Goal: Transaction & Acquisition: Purchase product/service

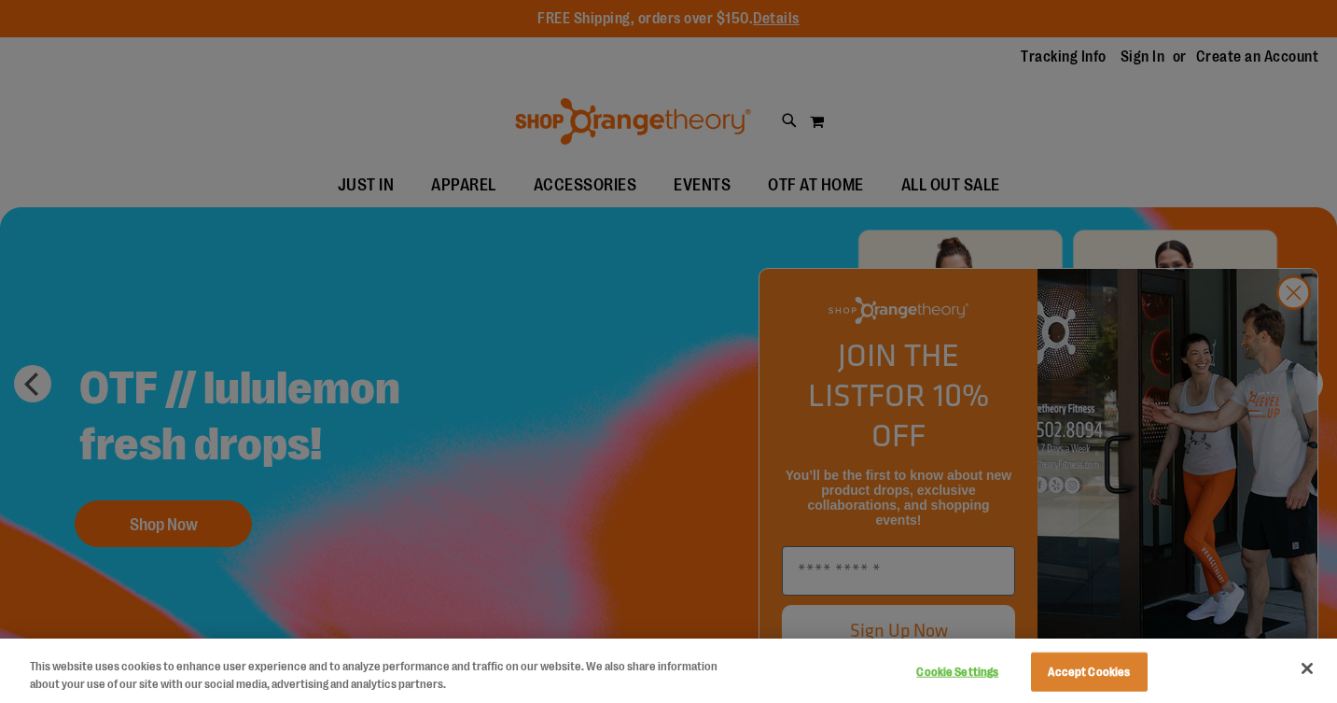
click at [1289, 330] on div at bounding box center [668, 351] width 1337 height 703
click at [1295, 330] on div at bounding box center [668, 351] width 1337 height 703
click at [1102, 666] on button "Accept Cookies" at bounding box center [1089, 671] width 117 height 39
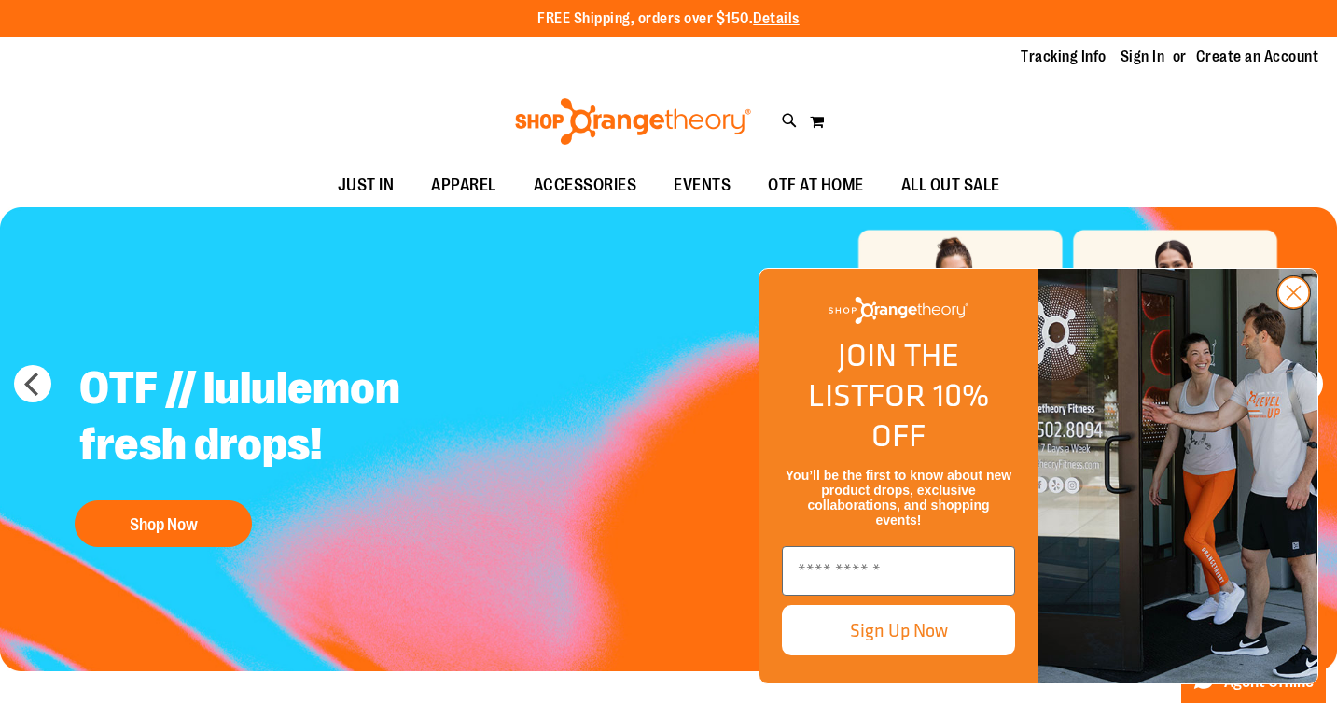
click at [1289, 308] on circle "Close dialog" at bounding box center [1294, 292] width 31 height 31
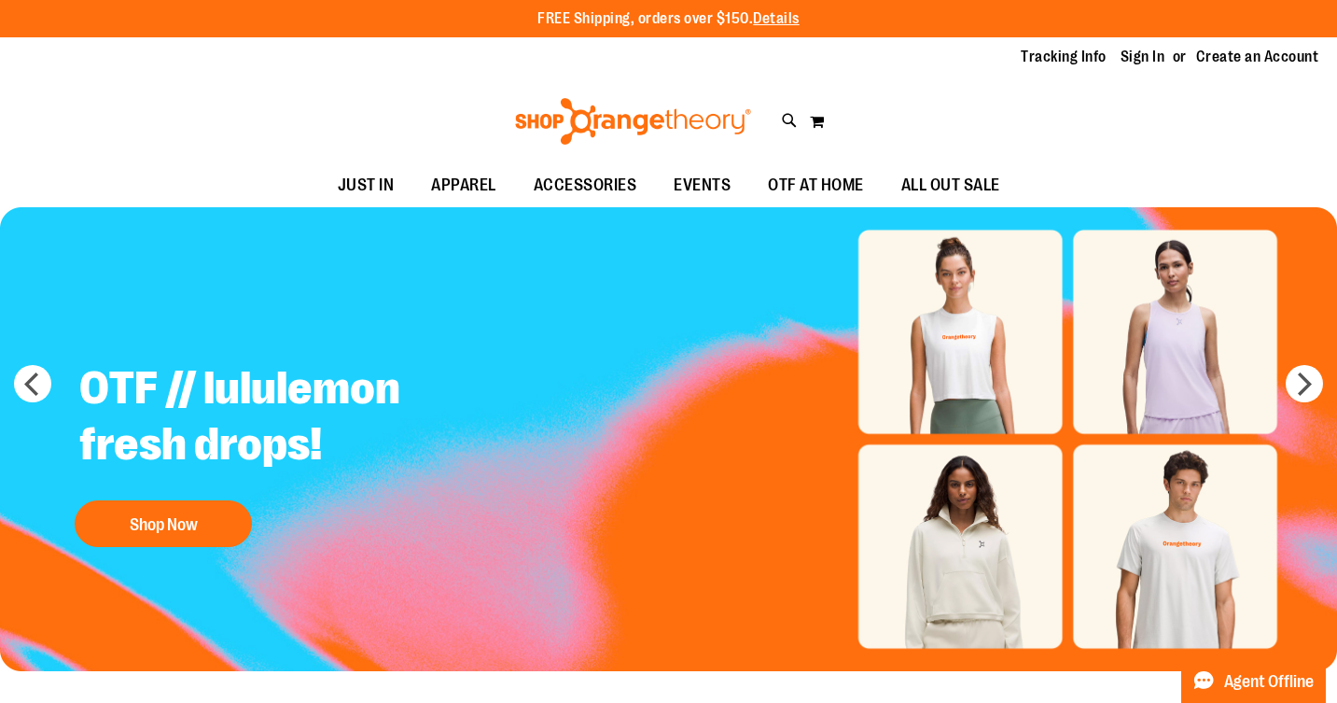
click at [960, 341] on img "Slide 1 of 5" at bounding box center [668, 439] width 1337 height 465
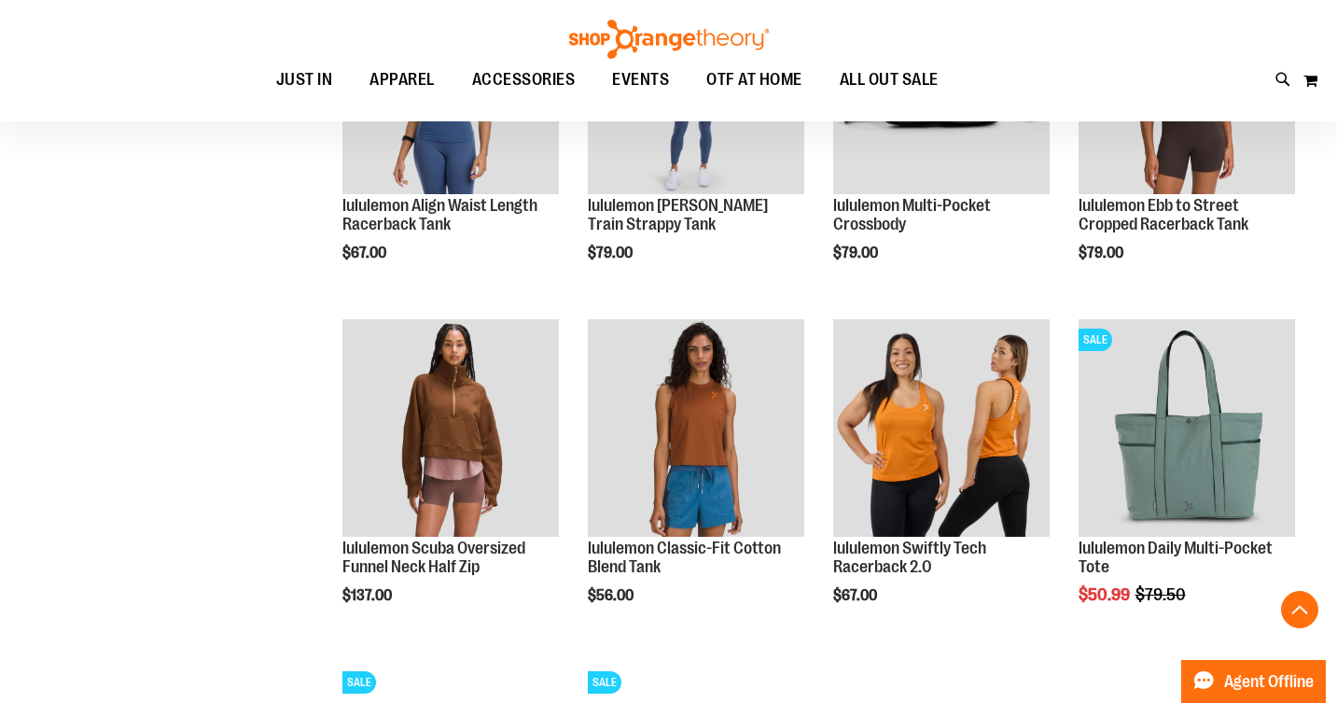
scroll to position [1091, 0]
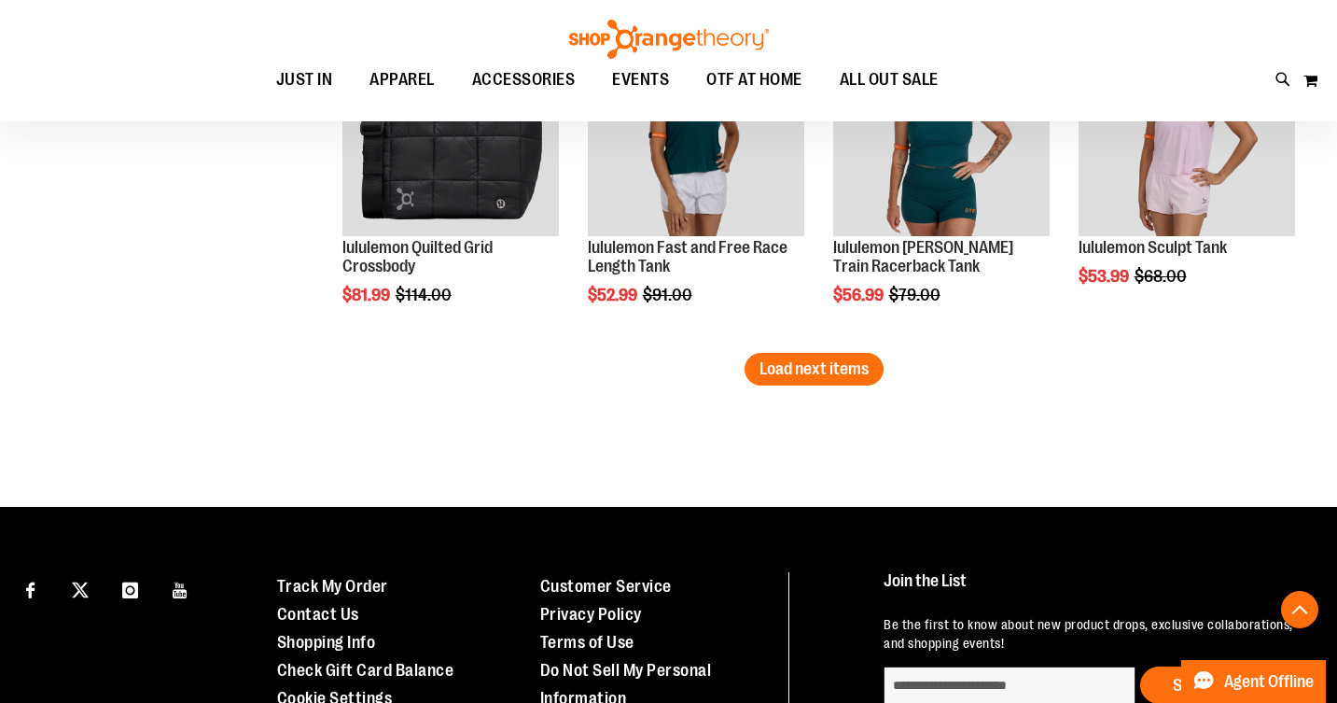
scroll to position [3069, 0]
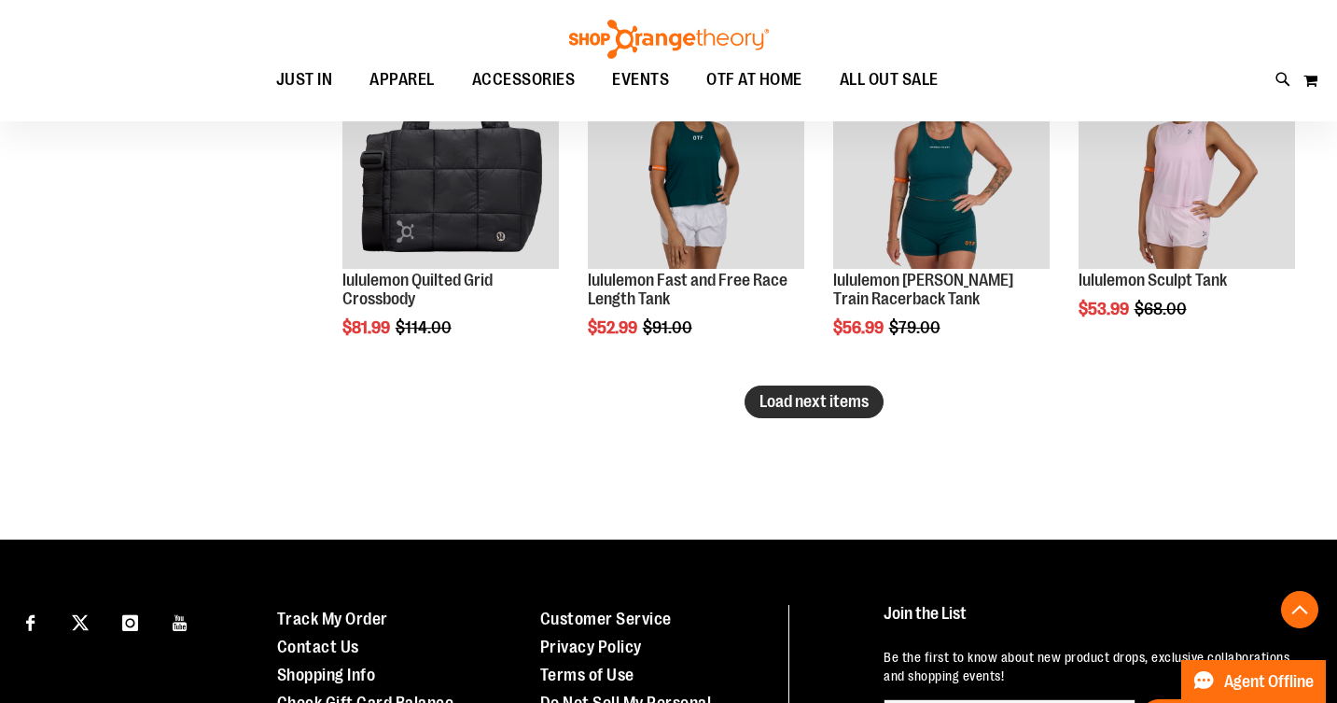
click at [800, 405] on span "Load next items" at bounding box center [814, 401] width 109 height 19
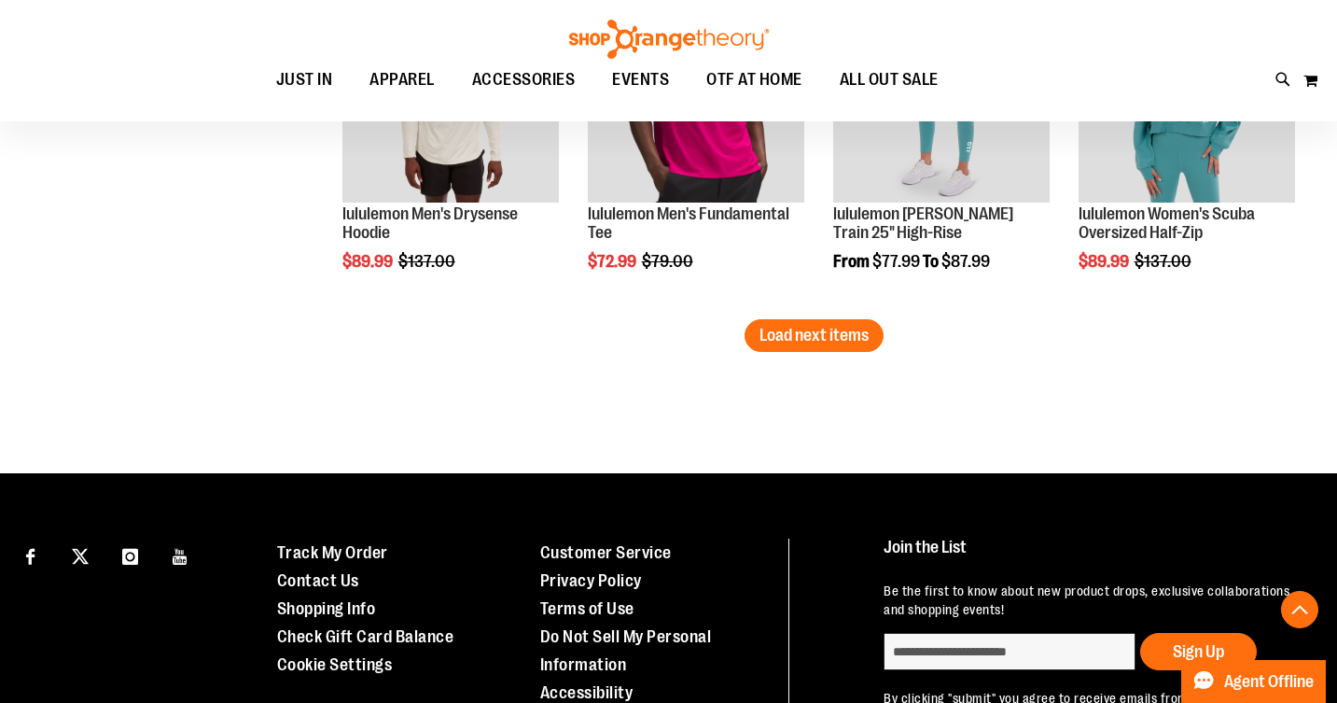
scroll to position [4163, 0]
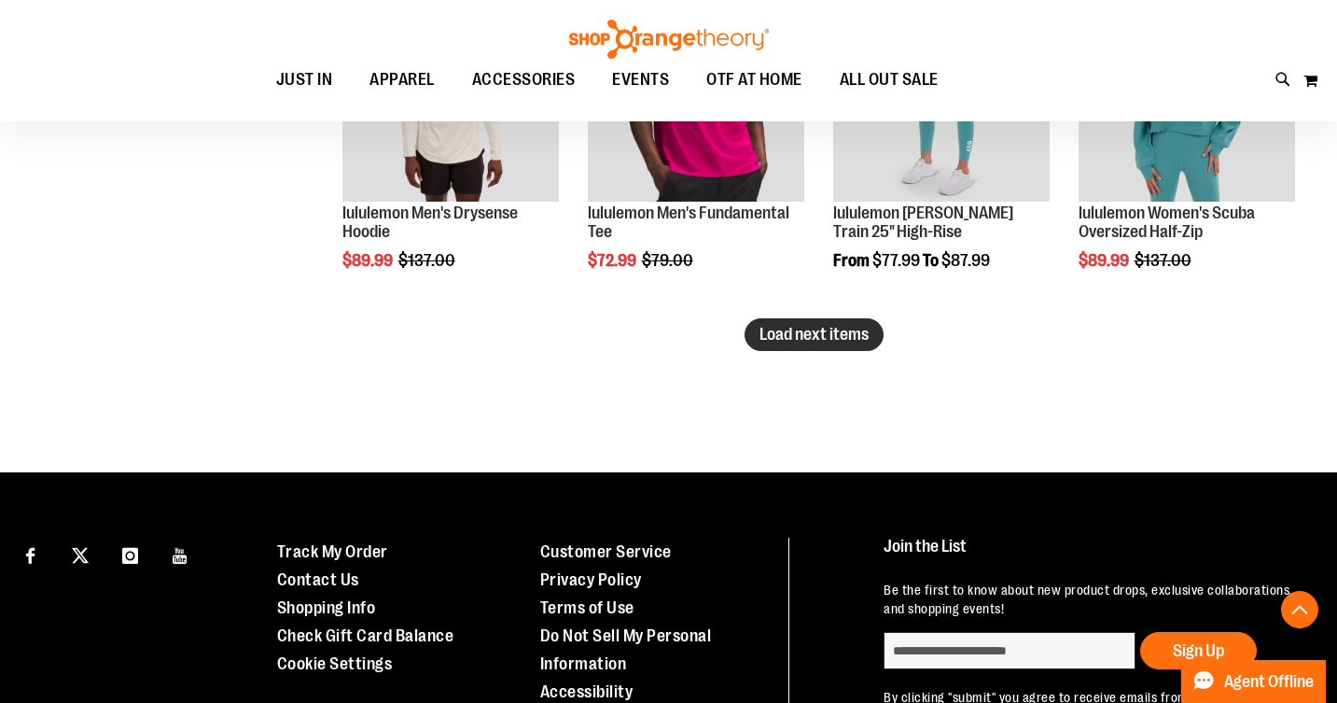
click at [793, 327] on span "Load next items" at bounding box center [814, 334] width 109 height 19
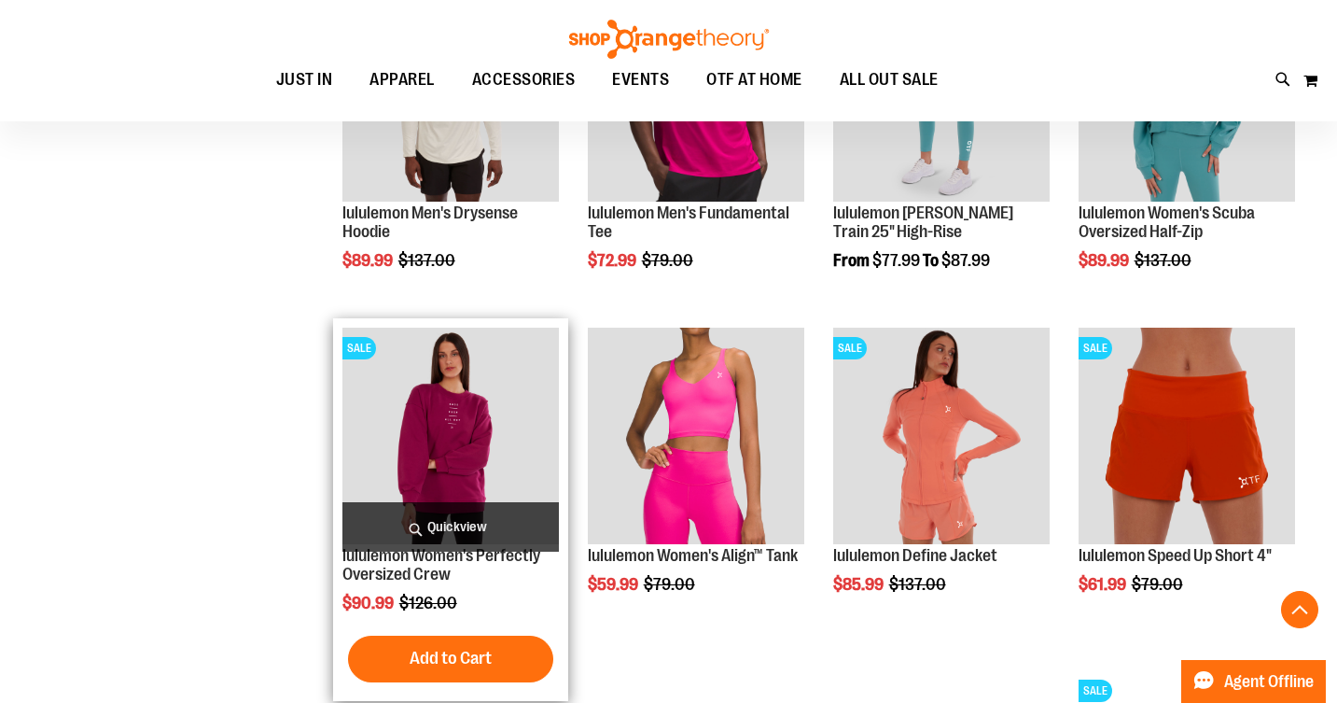
click at [464, 431] on img "product" at bounding box center [451, 436] width 217 height 217
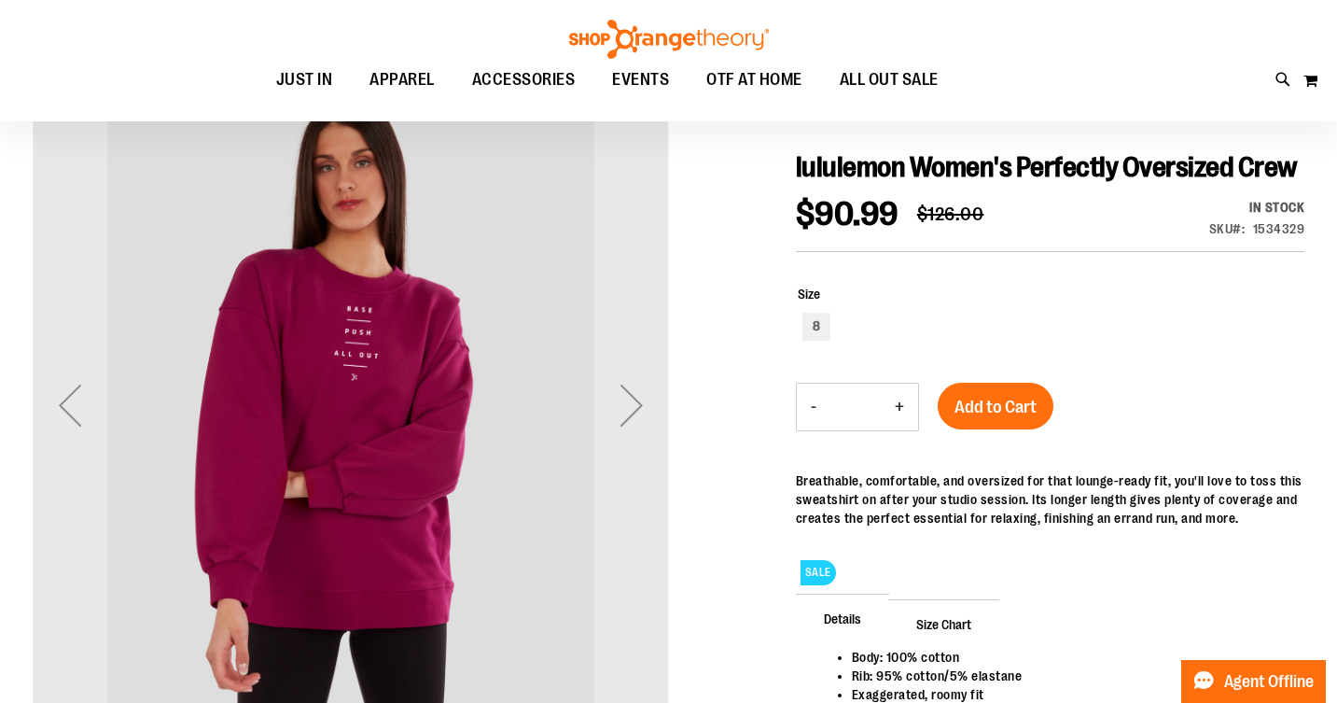
scroll to position [160, 0]
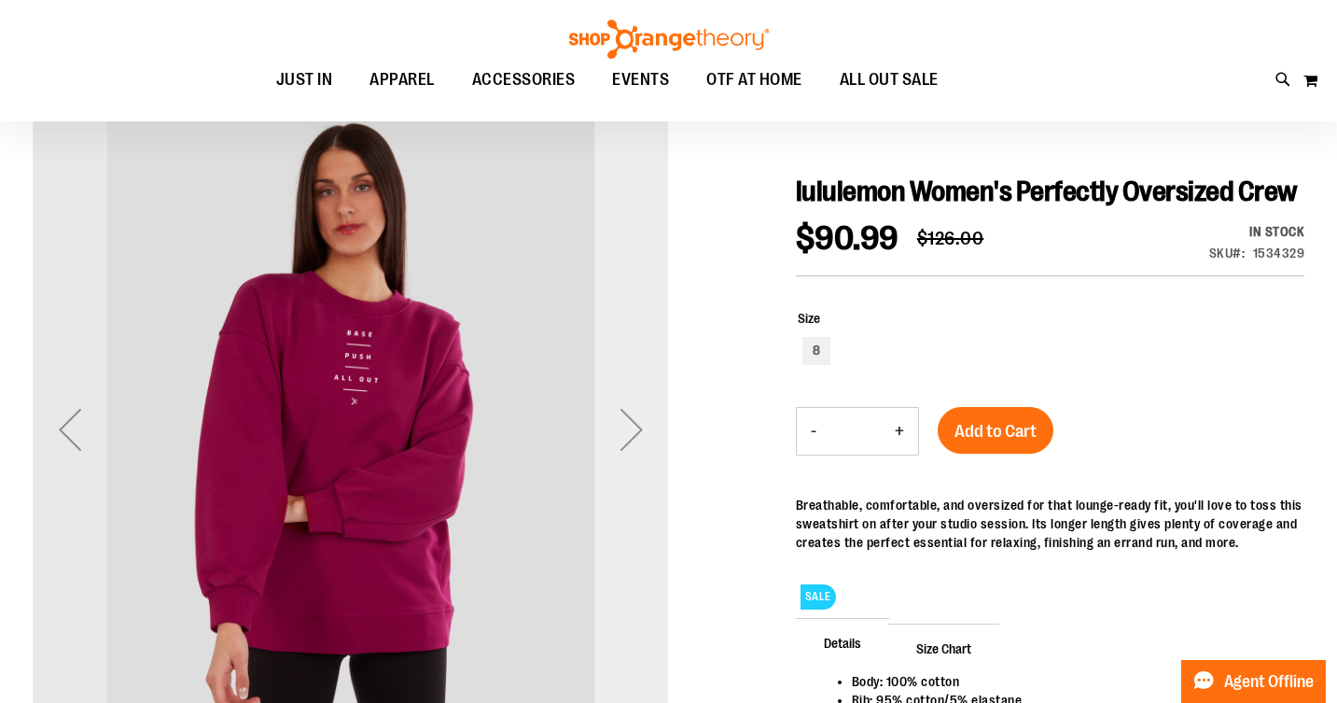
click at [630, 434] on div "Next" at bounding box center [632, 429] width 75 height 75
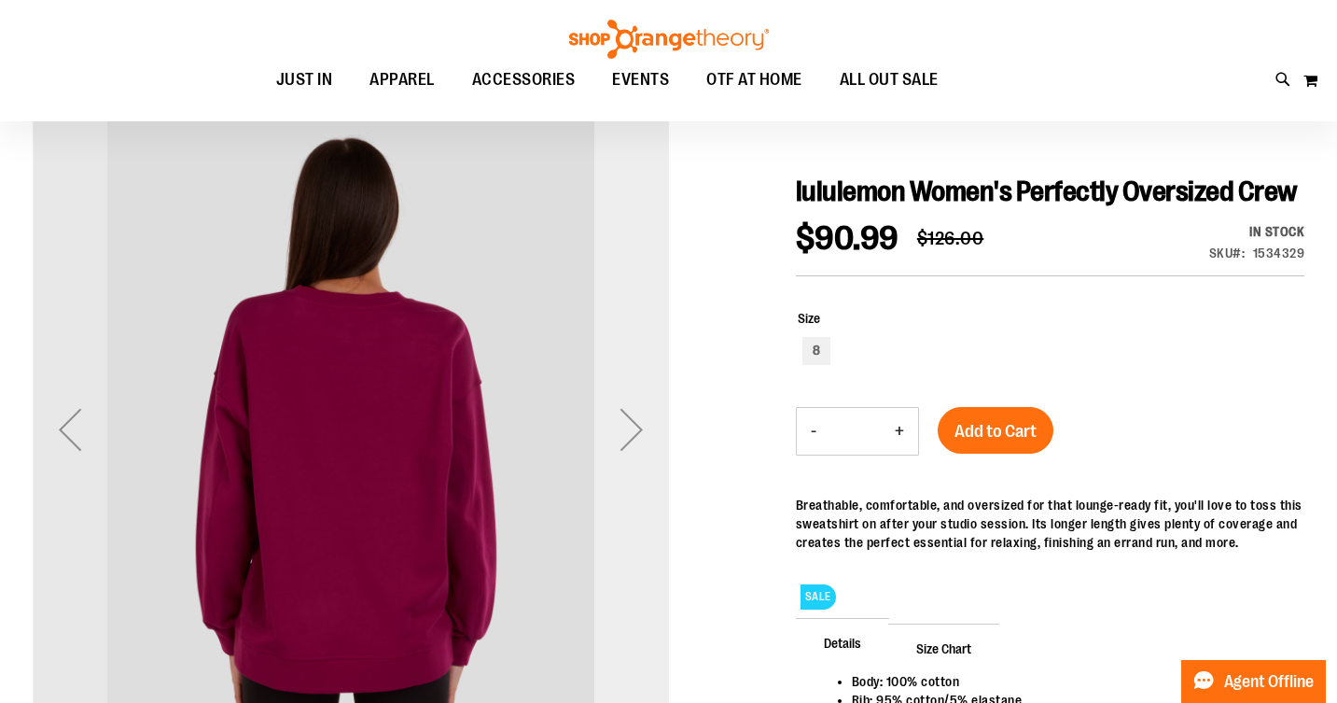
click at [630, 434] on div "Next" at bounding box center [632, 429] width 75 height 75
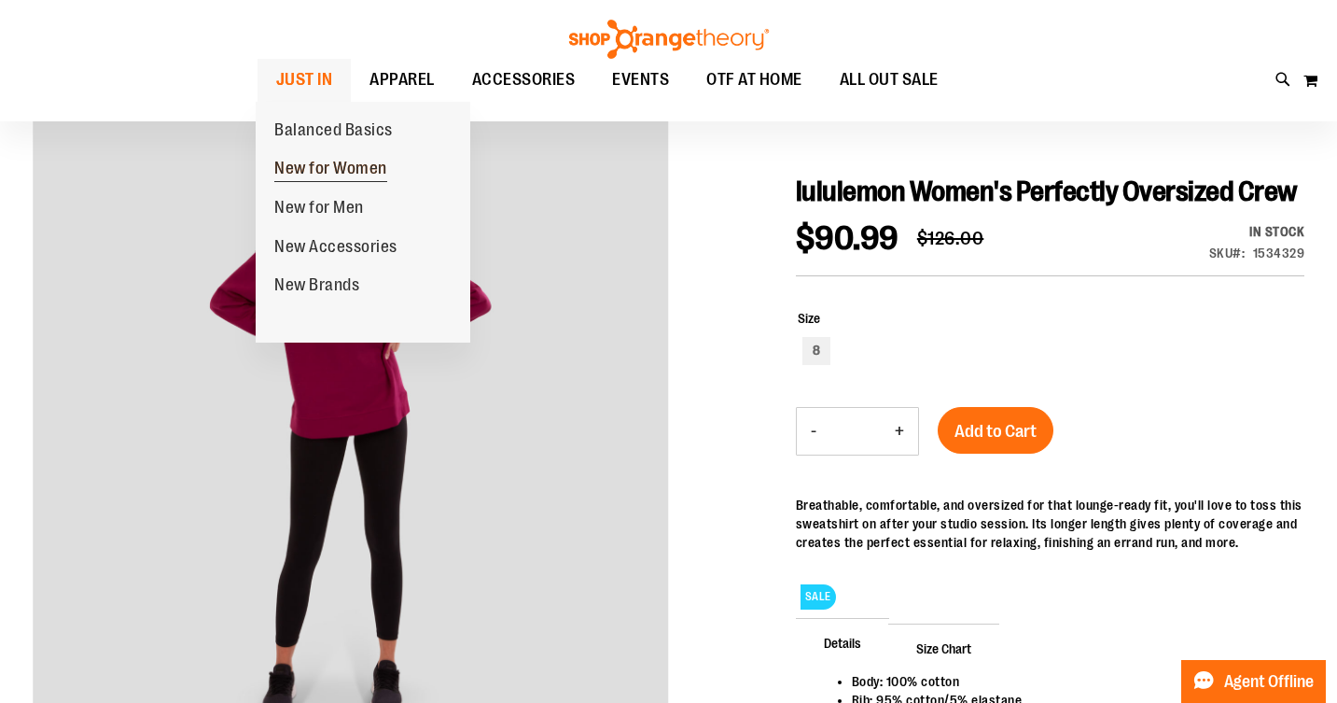
click at [322, 162] on span "New for Women" at bounding box center [330, 170] width 113 height 23
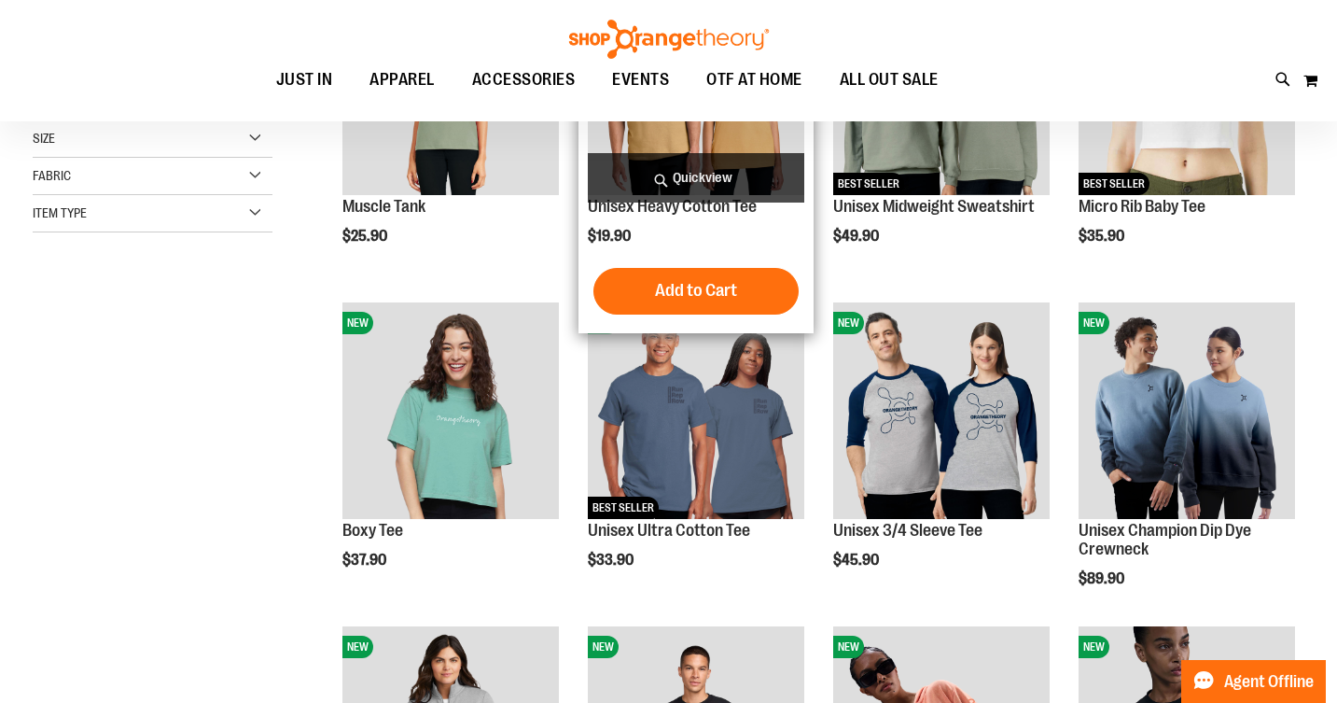
scroll to position [412, 0]
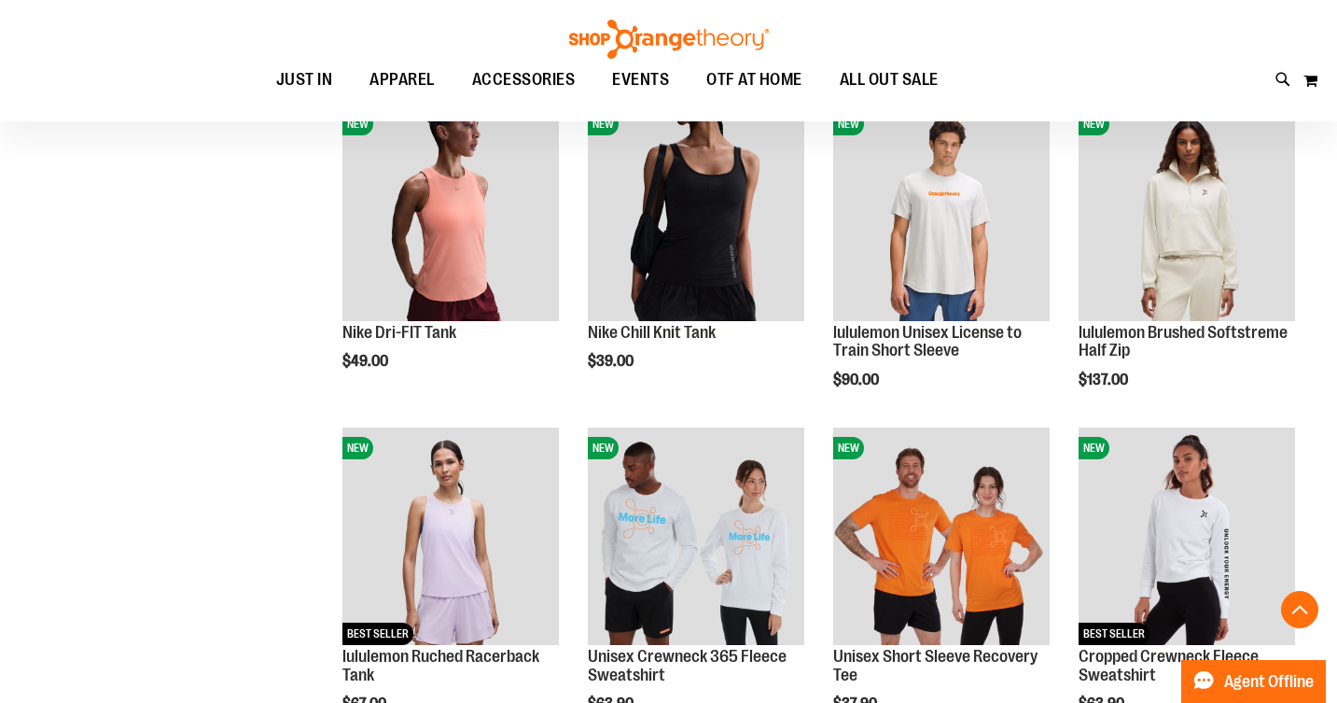
scroll to position [1253, 0]
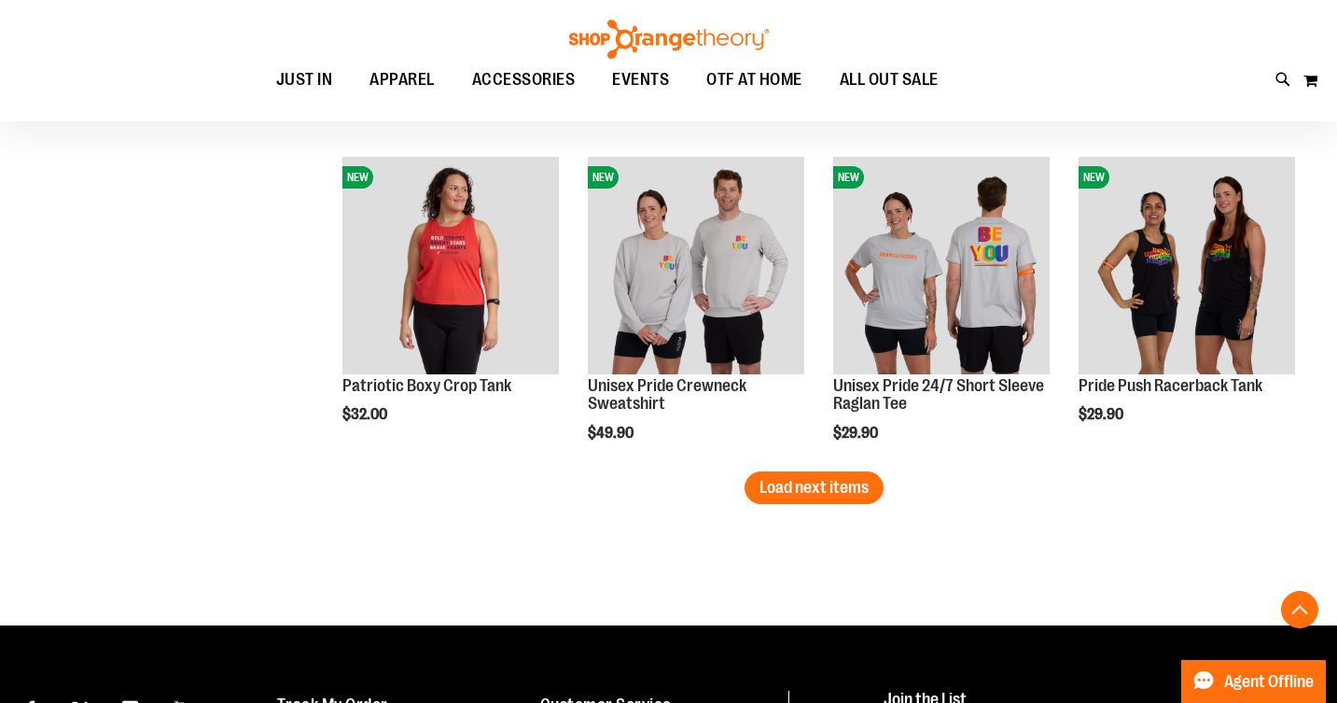
scroll to position [2841, 0]
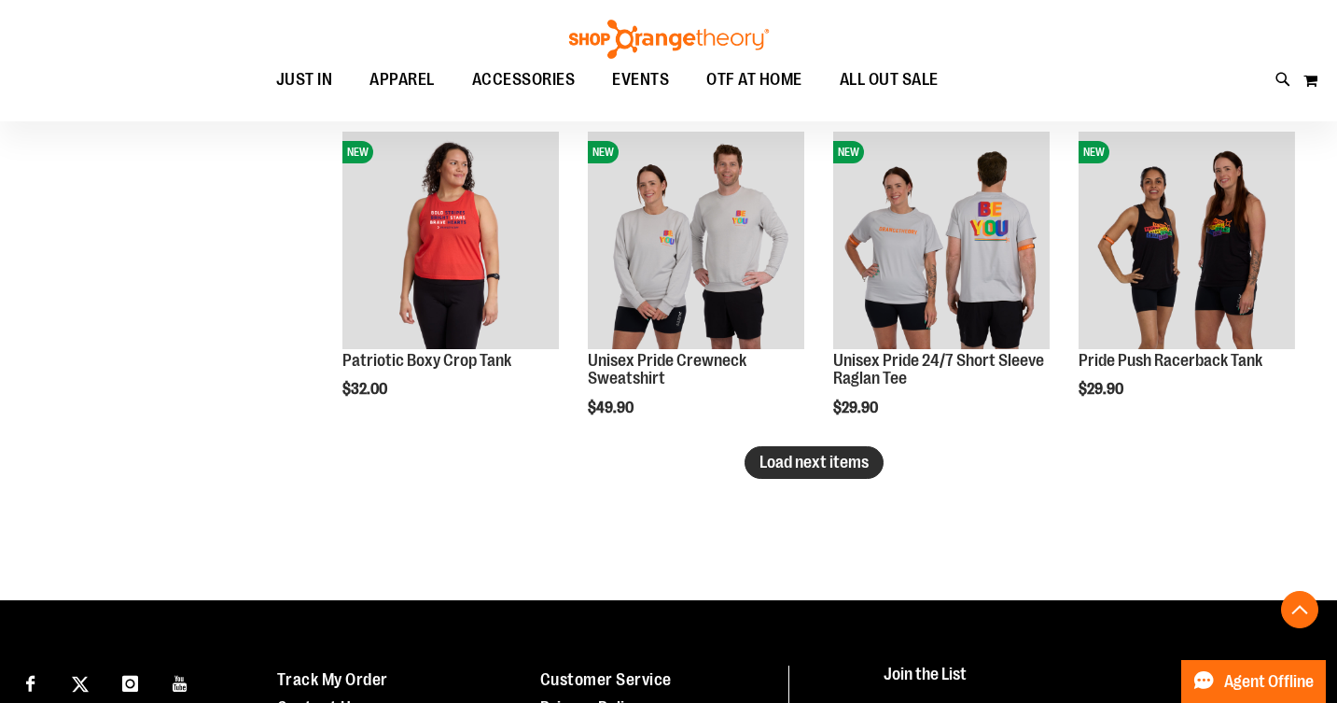
click at [837, 467] on span "Load next items" at bounding box center [814, 462] width 109 height 19
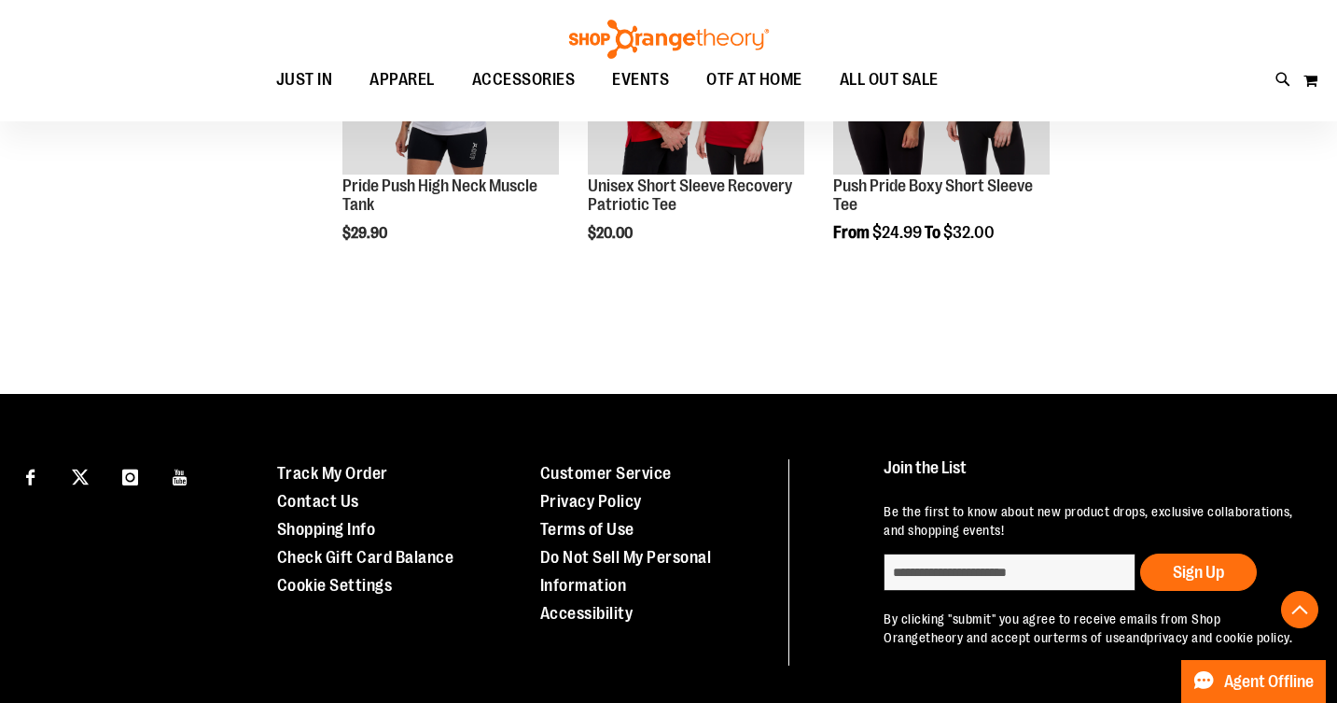
scroll to position [3351, 0]
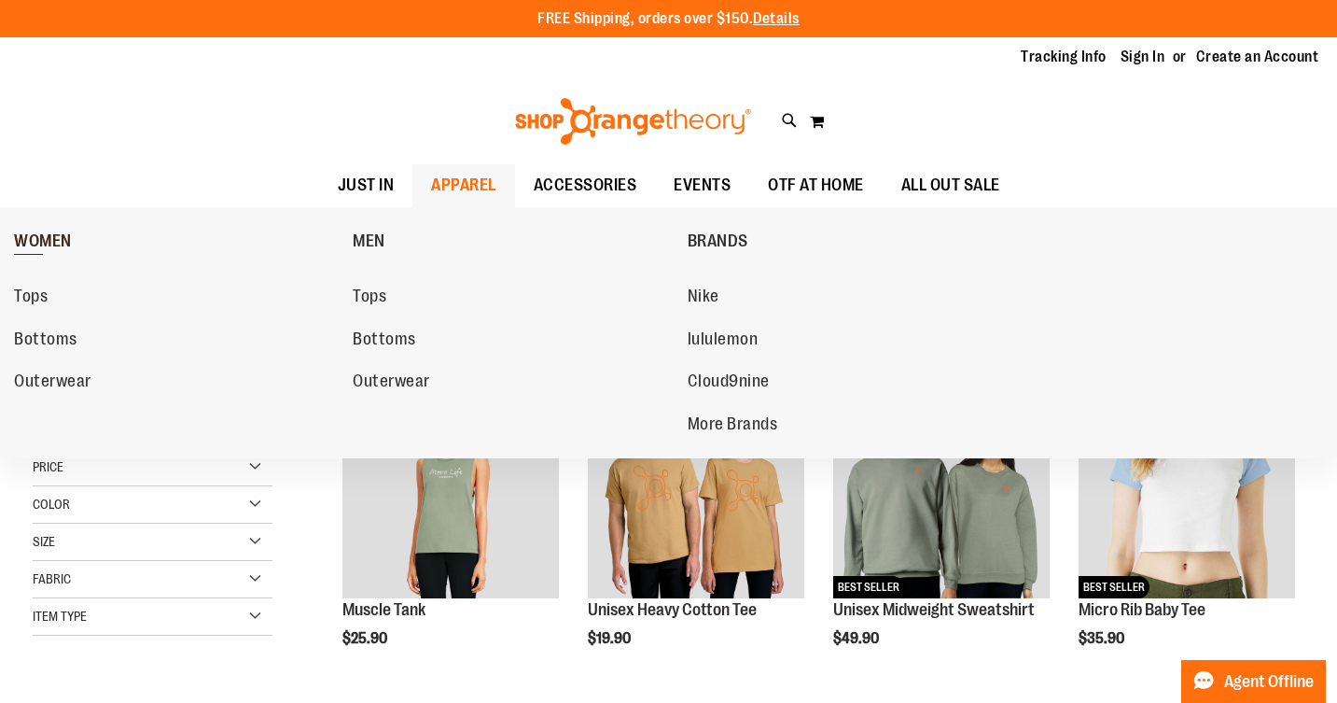
click at [40, 237] on span "WOMEN" at bounding box center [43, 242] width 58 height 23
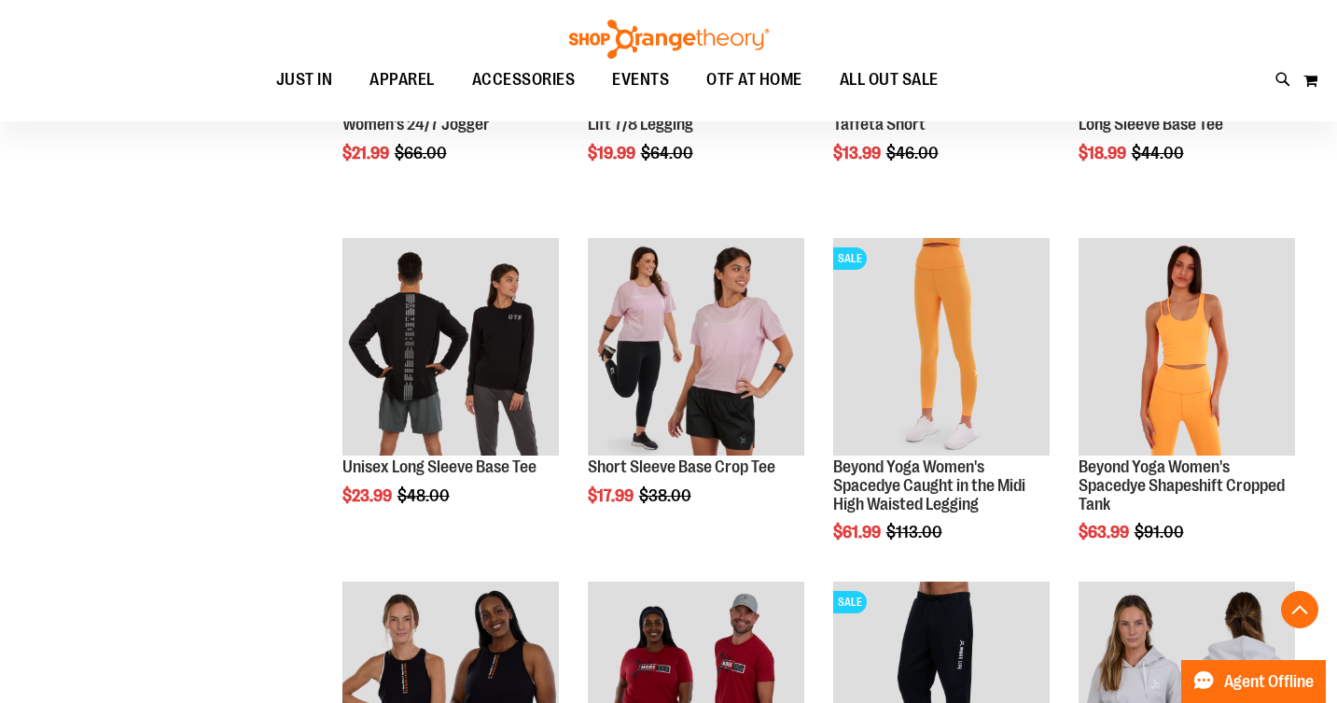
scroll to position [1517, 0]
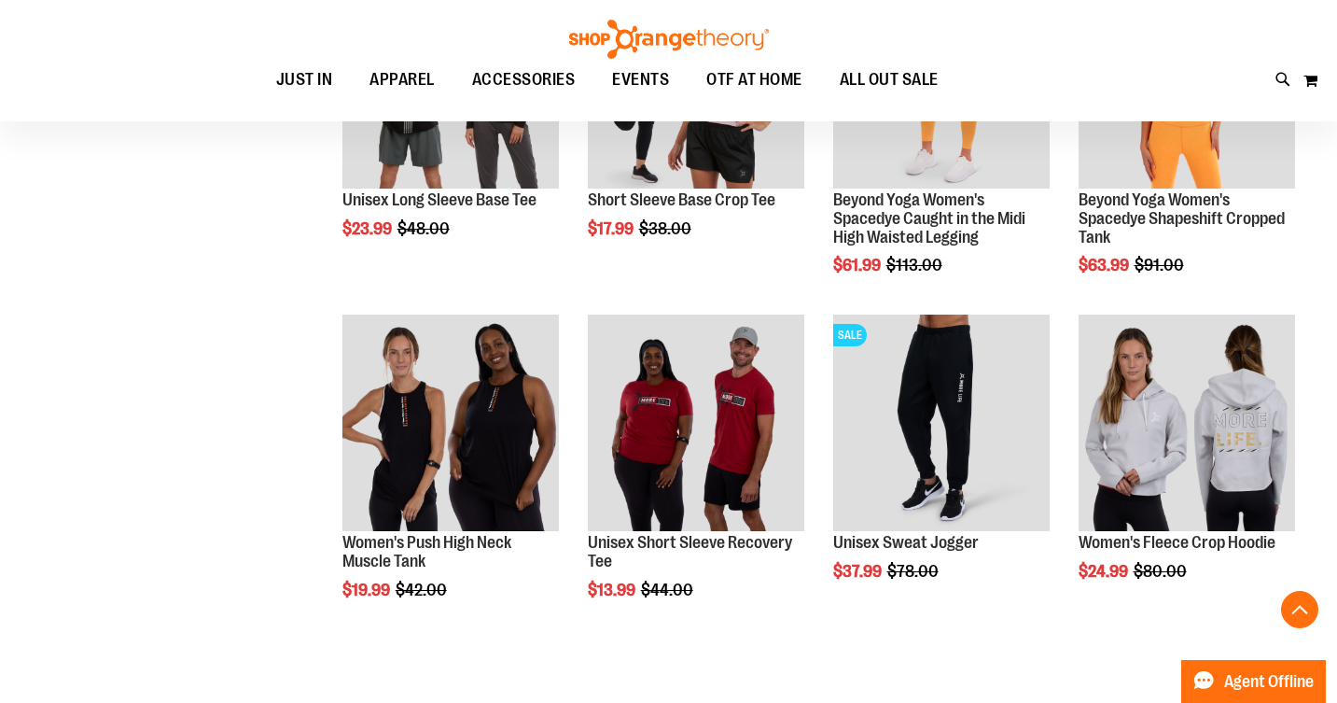
scroll to position [1785, 0]
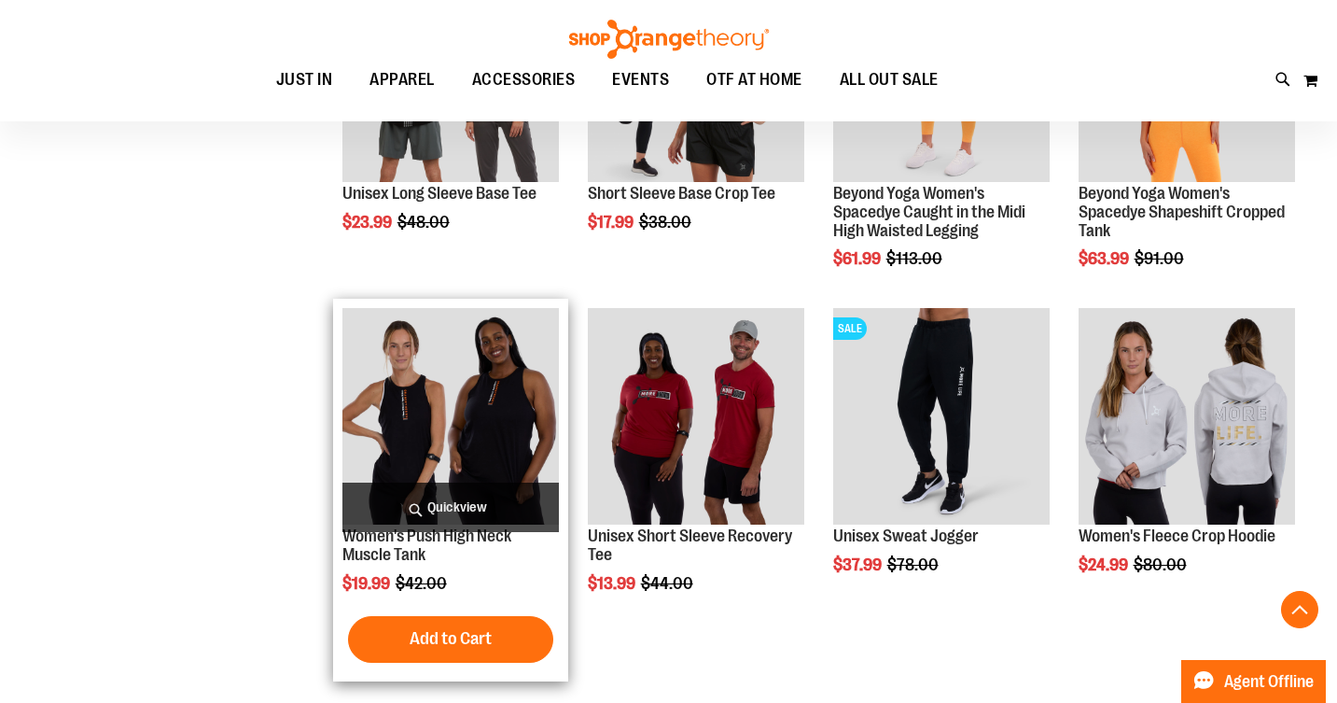
click at [497, 413] on img "product" at bounding box center [451, 416] width 217 height 217
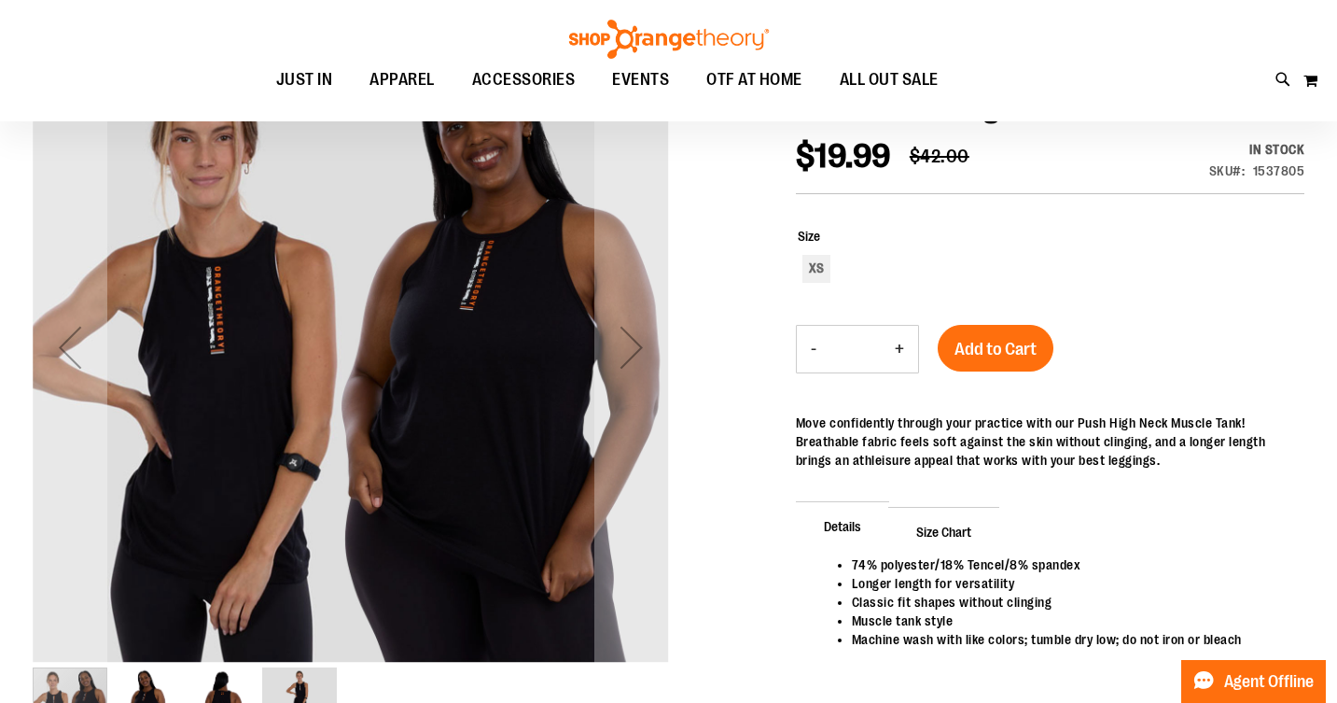
scroll to position [267, 0]
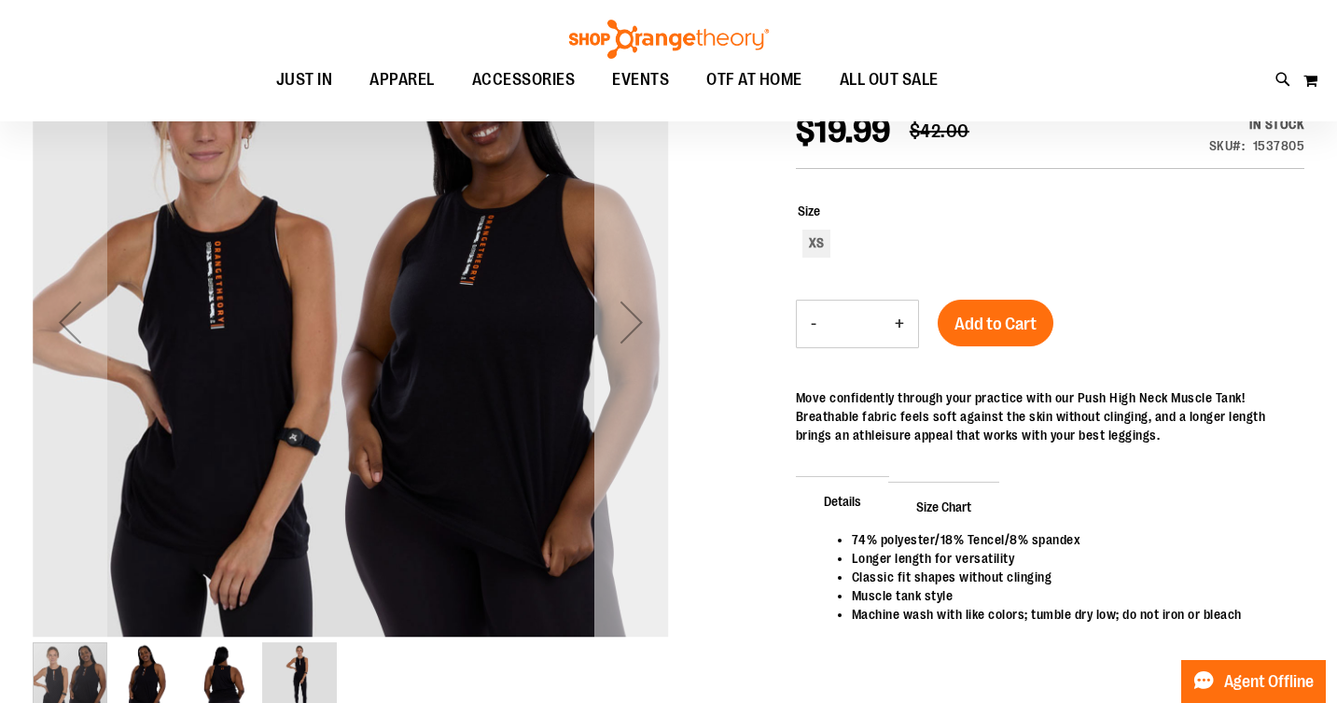
click at [625, 319] on div "Next" at bounding box center [632, 322] width 75 height 75
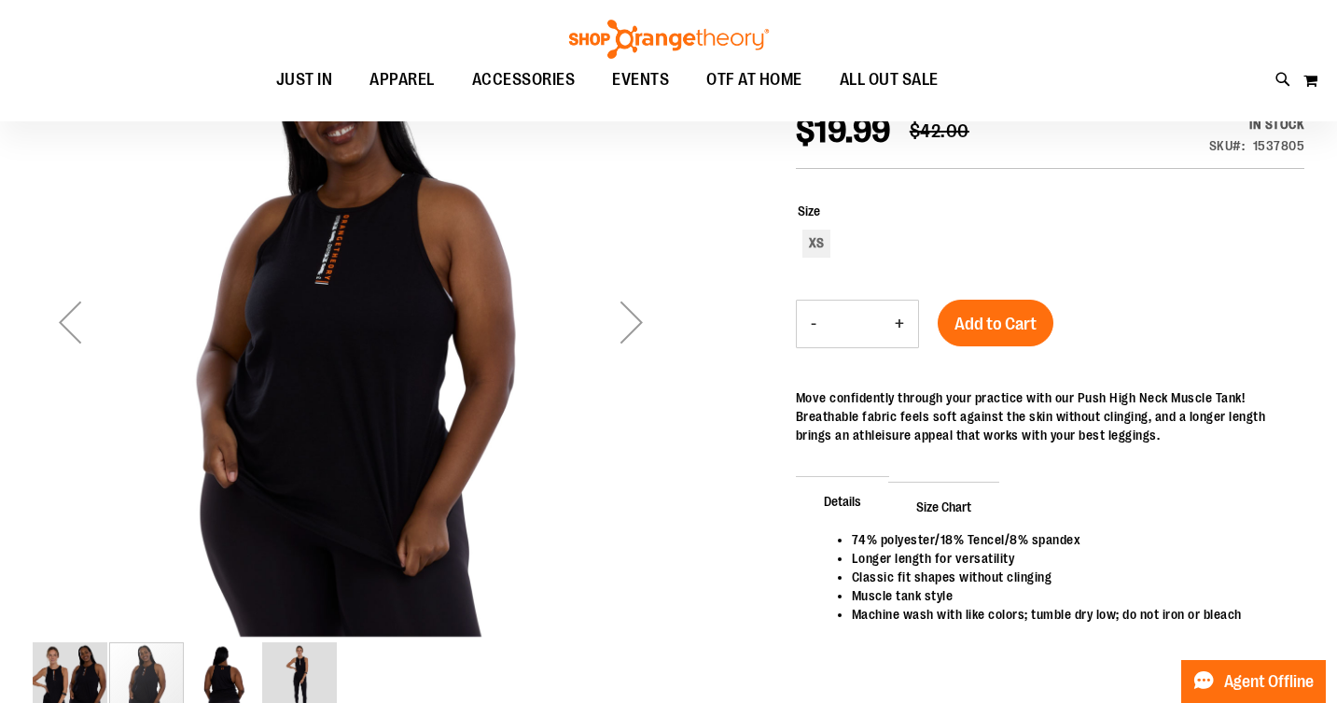
click at [625, 319] on div "Next" at bounding box center [632, 322] width 75 height 75
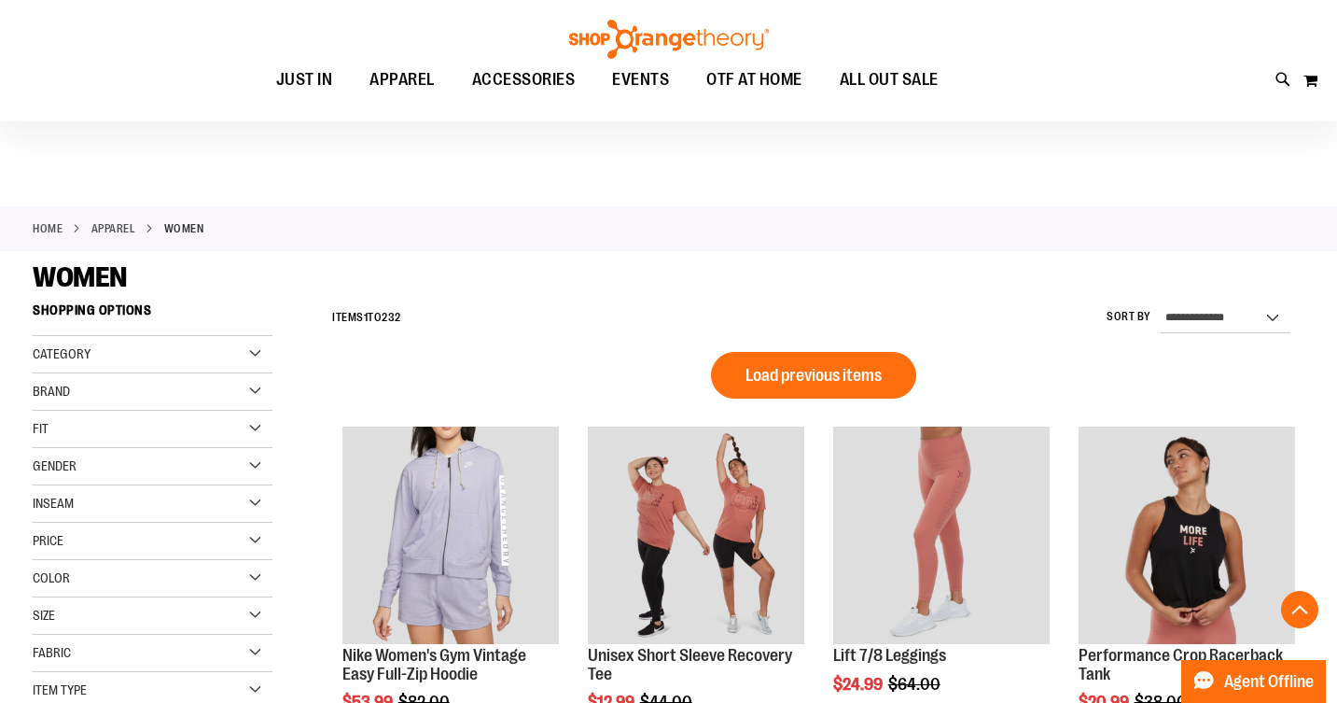
scroll to position [1024, 0]
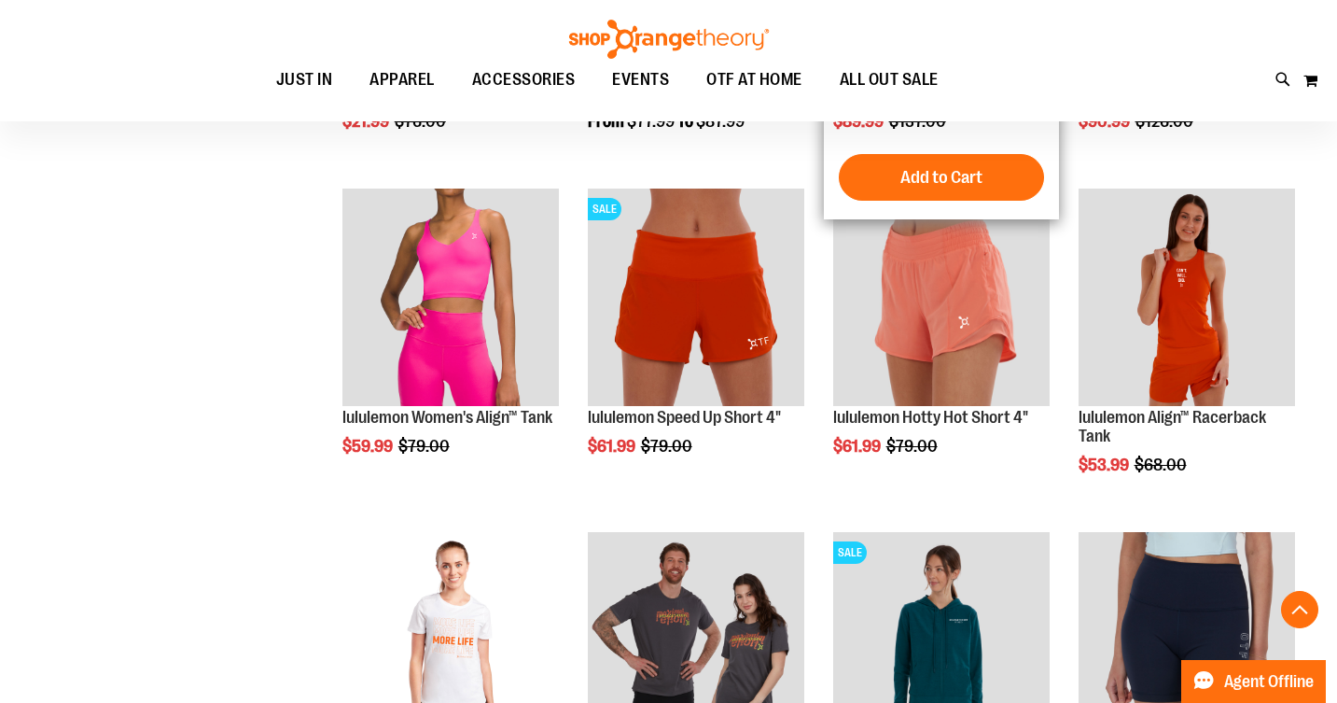
scroll to position [1411, 0]
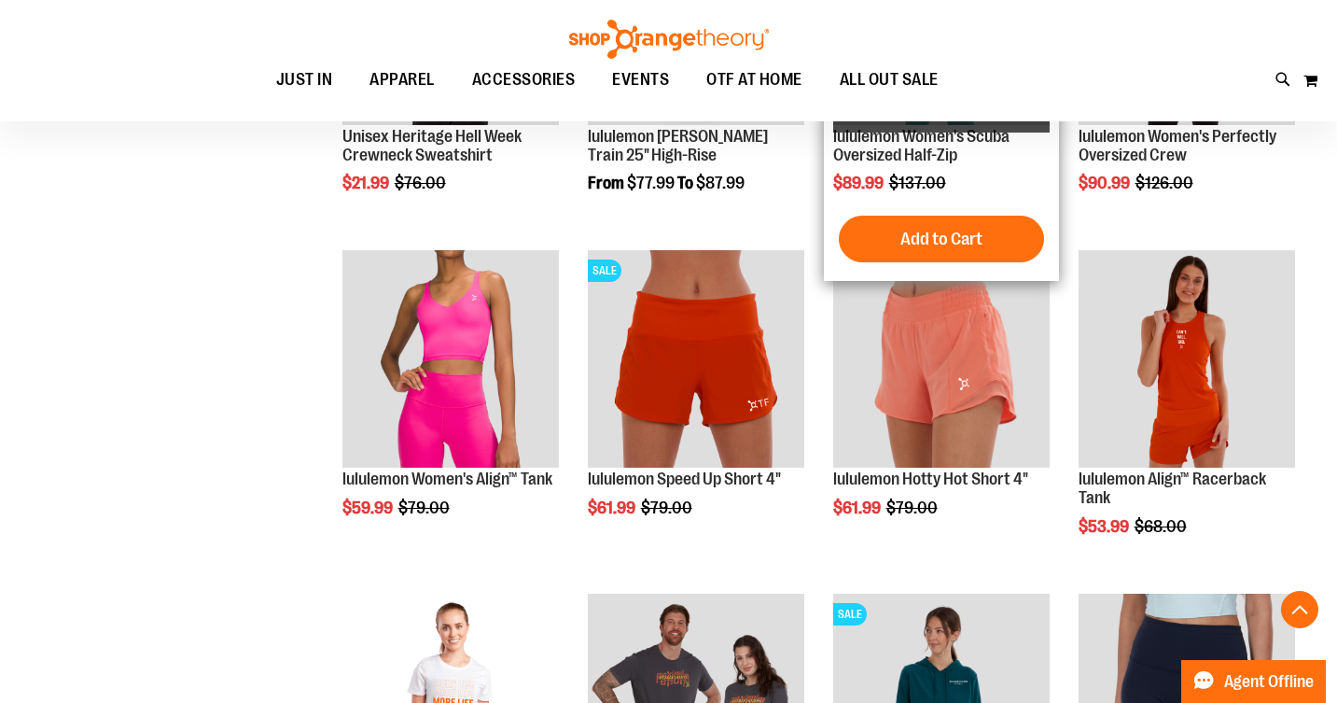
scroll to position [1337, 0]
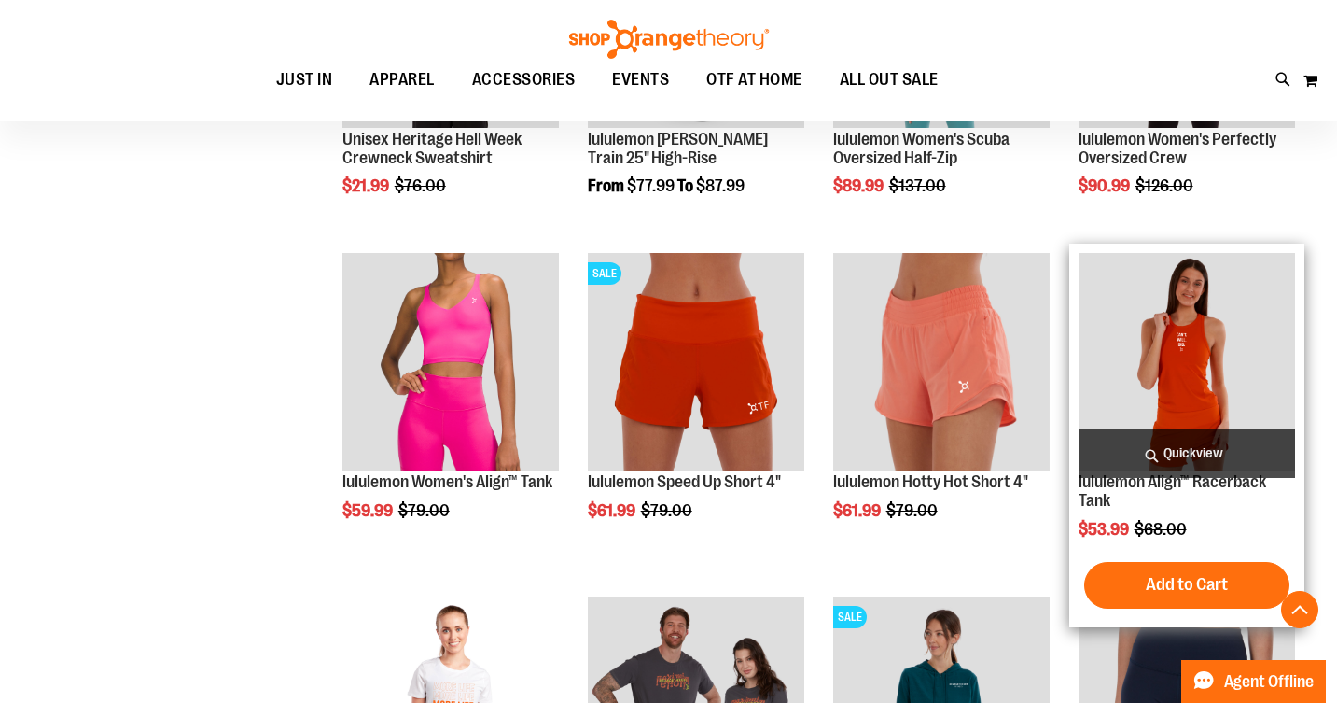
click at [1204, 337] on img "product" at bounding box center [1187, 361] width 217 height 217
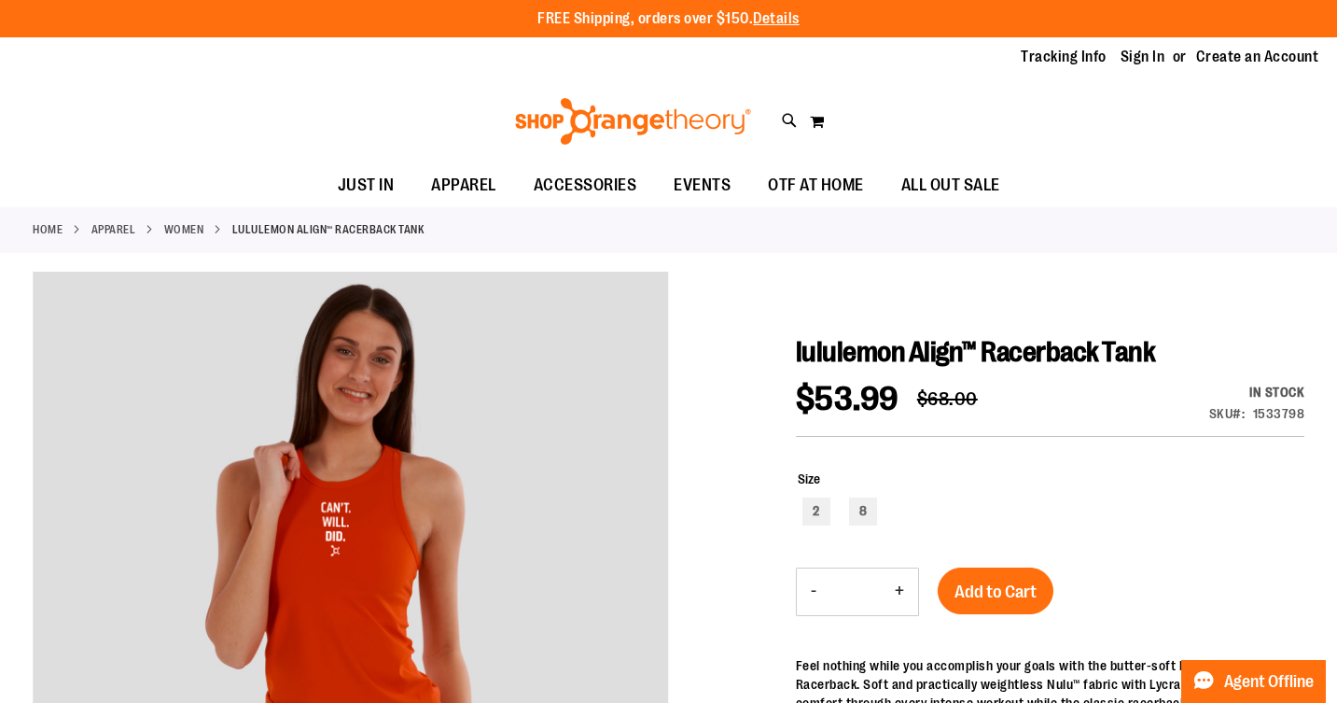
click at [189, 225] on link "WOMEN" at bounding box center [184, 229] width 40 height 17
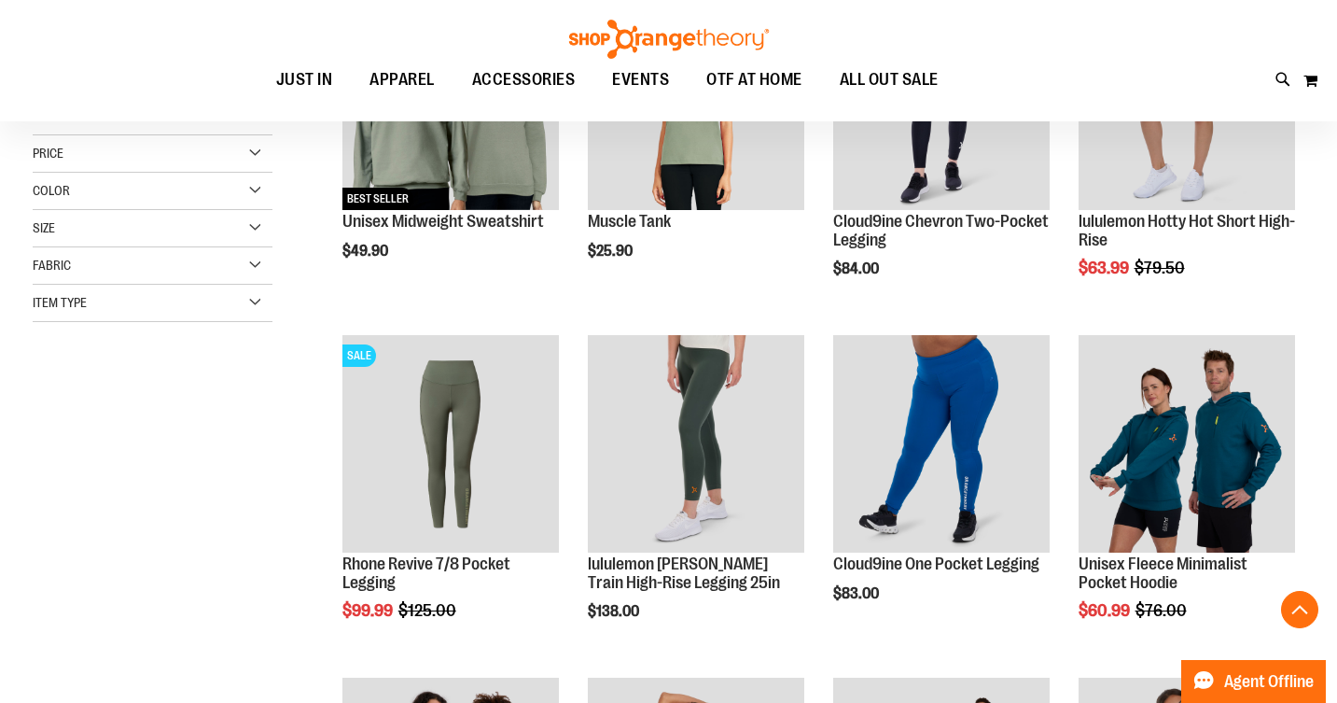
scroll to position [393, 0]
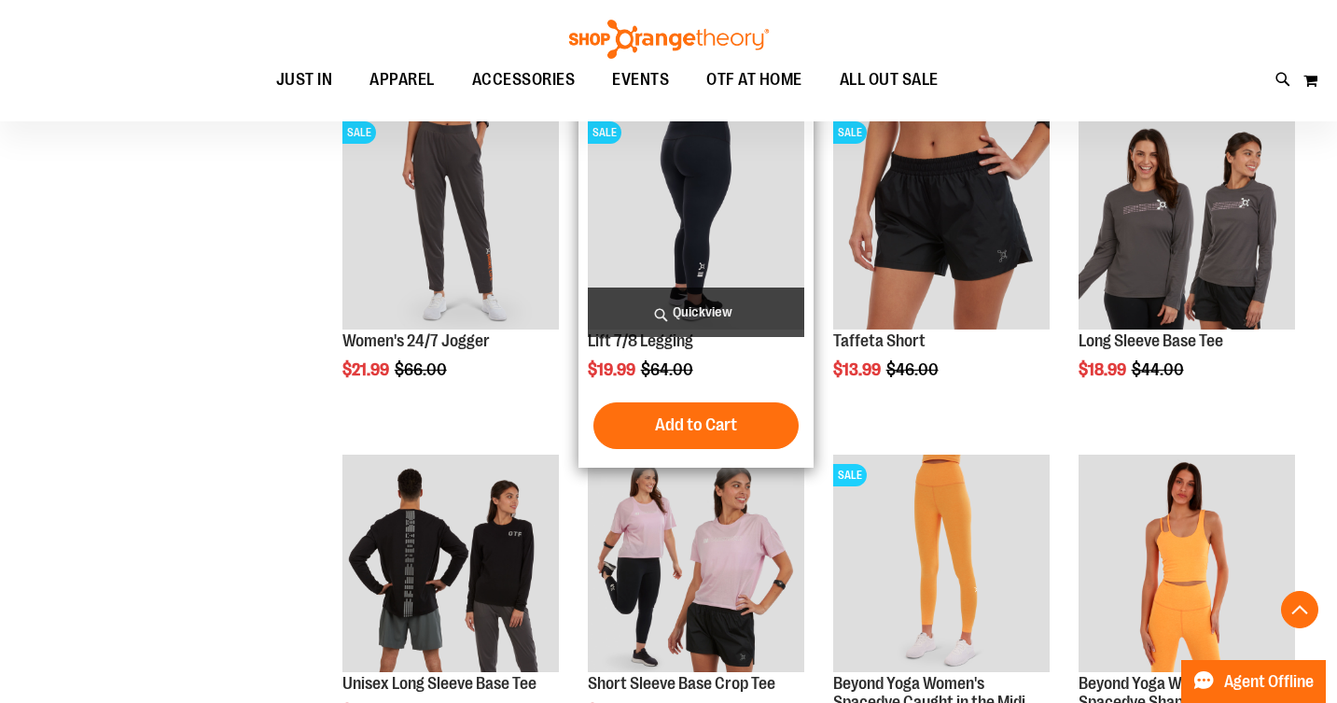
scroll to position [1378, 0]
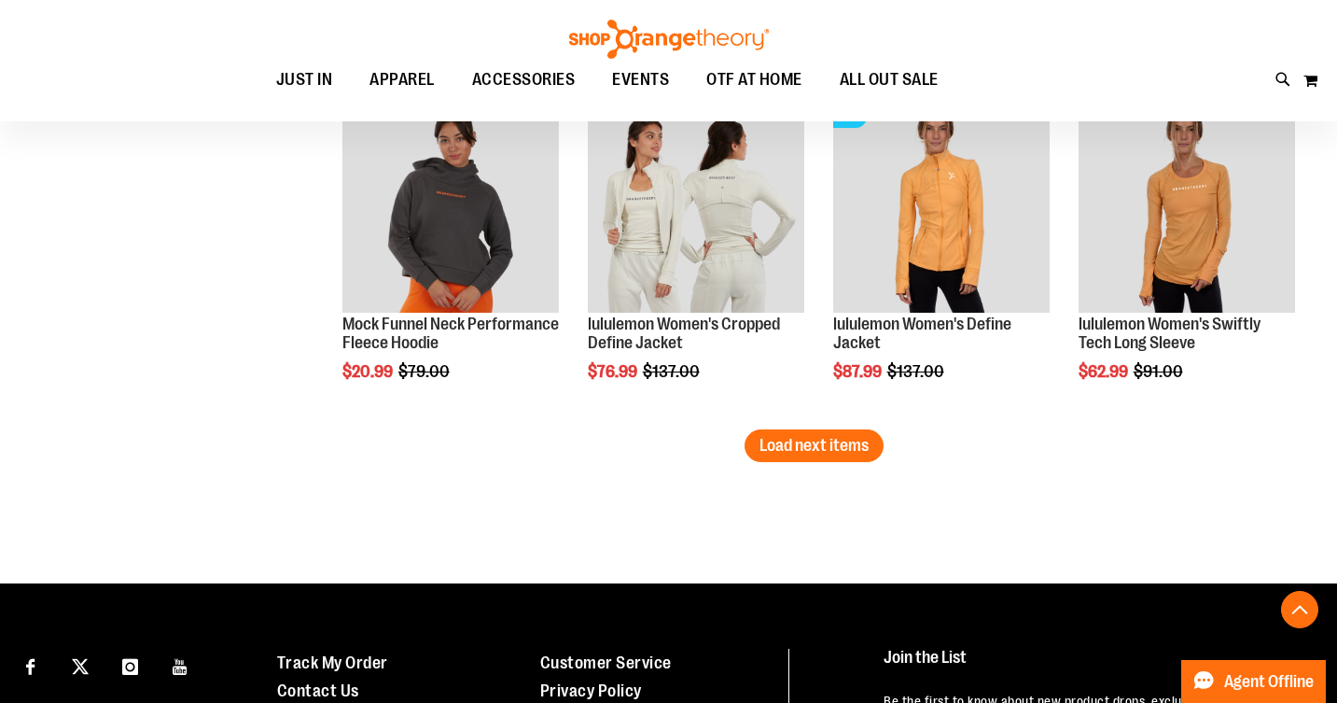
scroll to position [3040, 0]
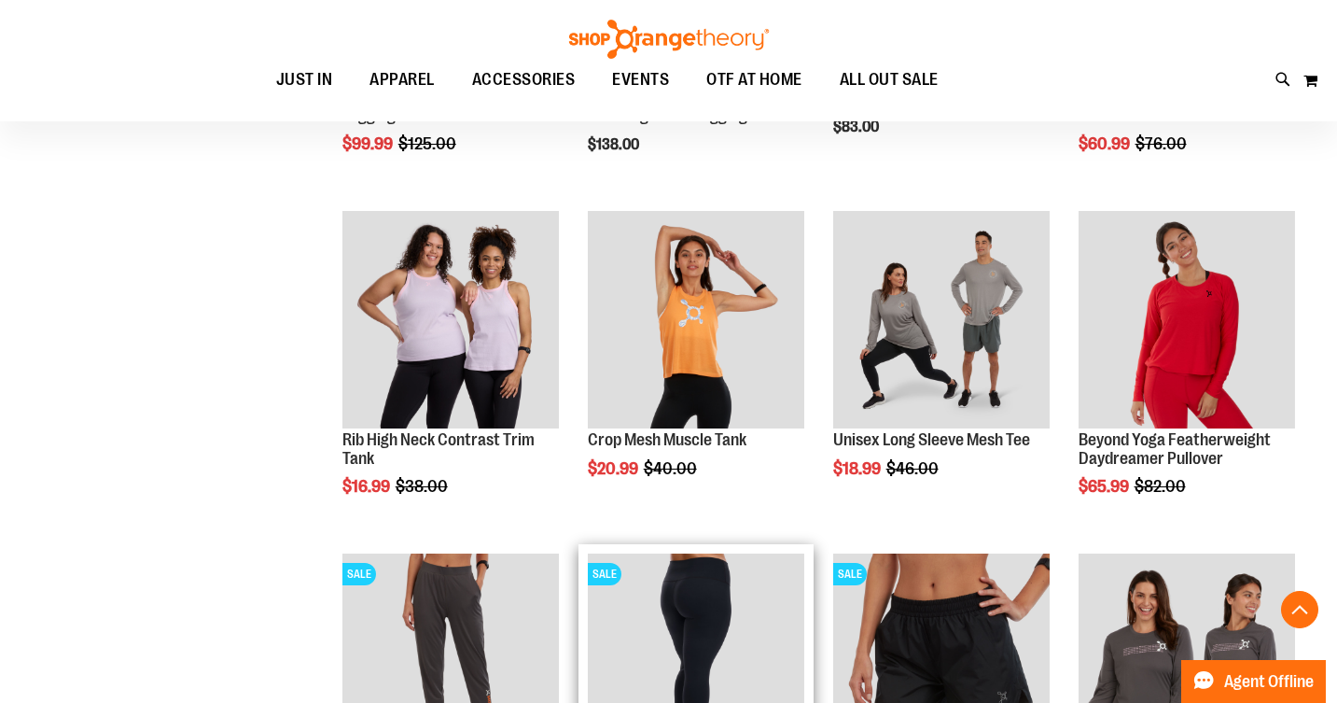
scroll to position [163, 0]
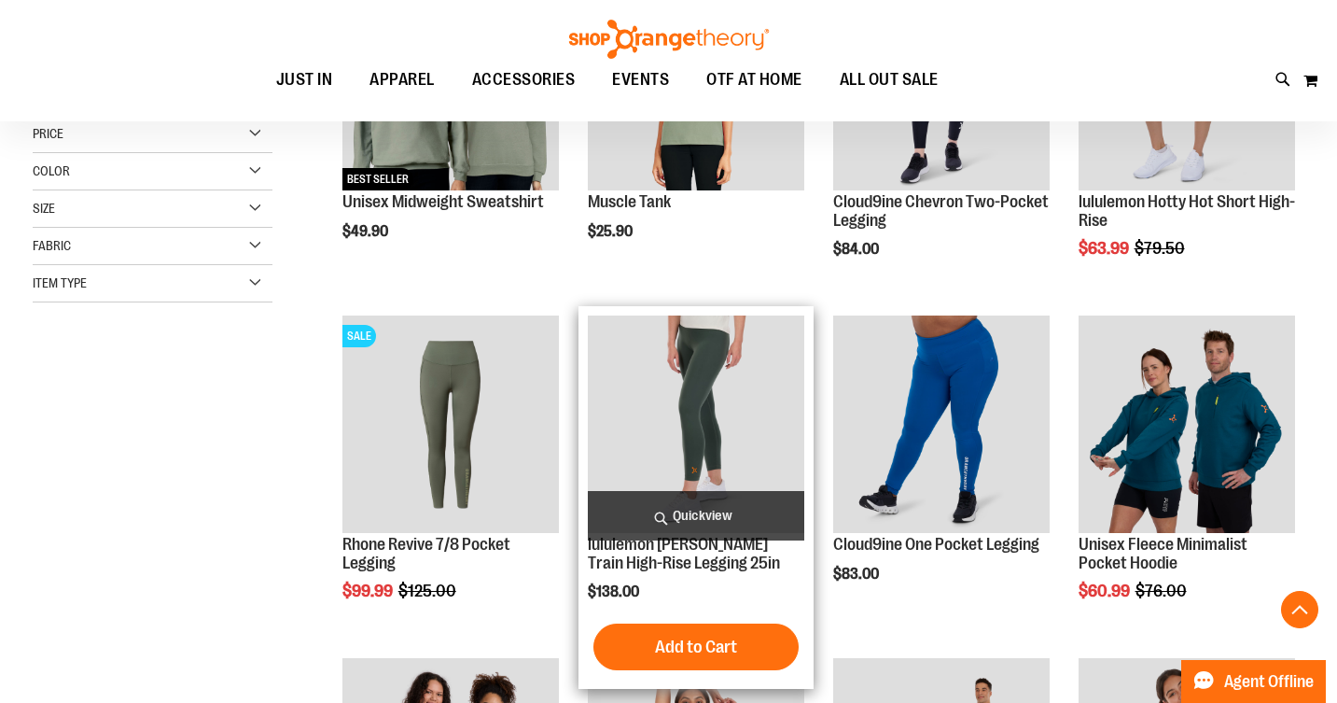
scroll to position [412, 0]
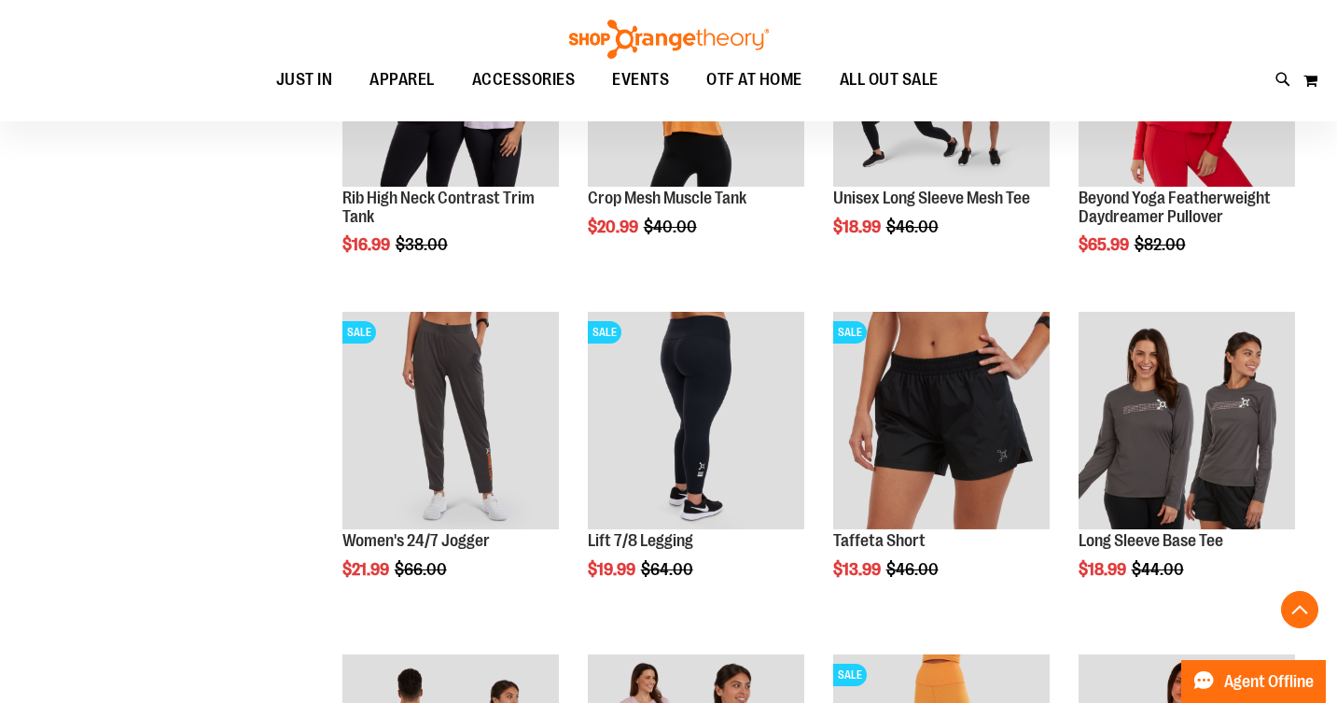
scroll to position [1093, 0]
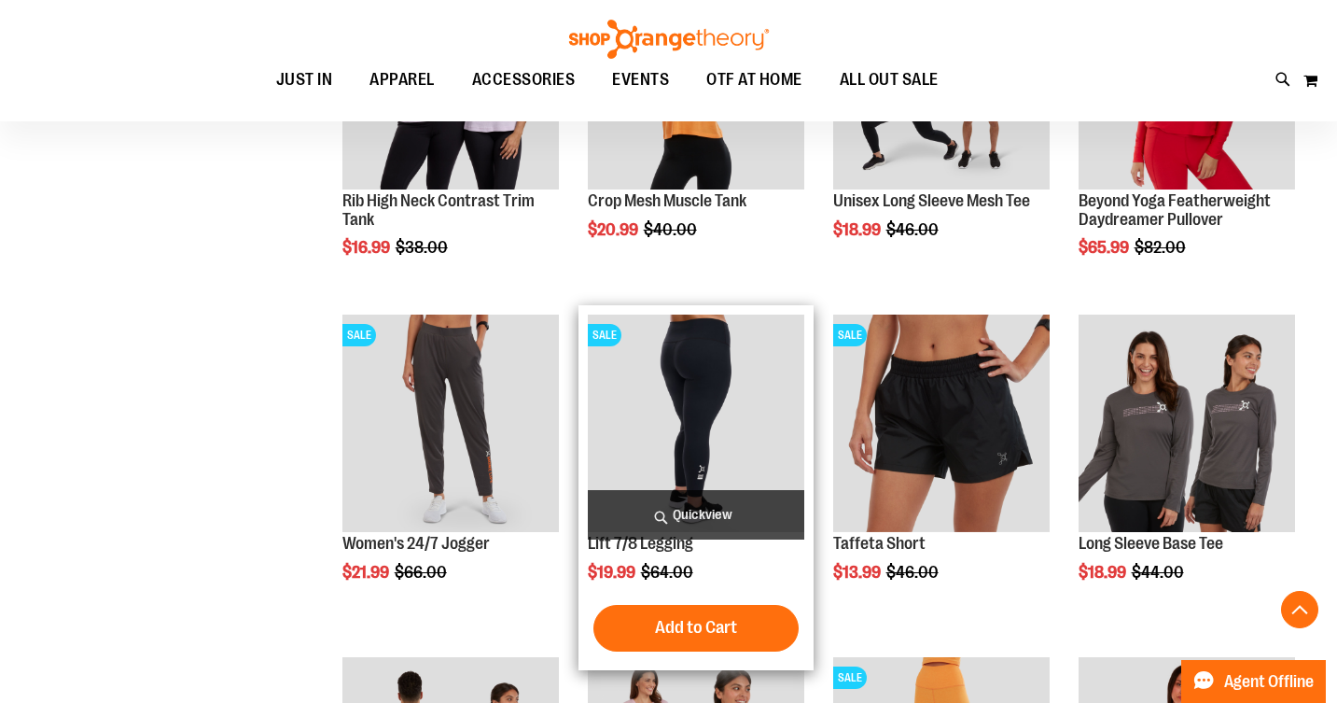
click at [679, 381] on img "product" at bounding box center [696, 423] width 217 height 217
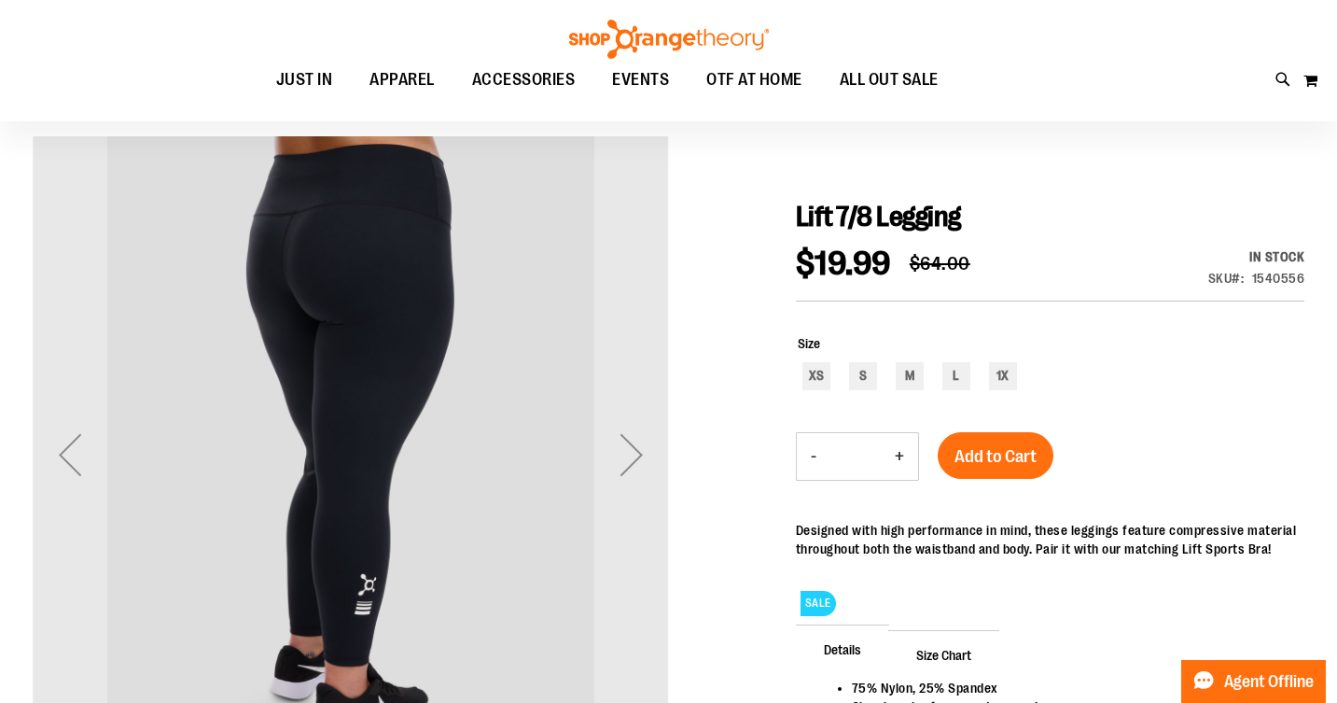
scroll to position [127, 0]
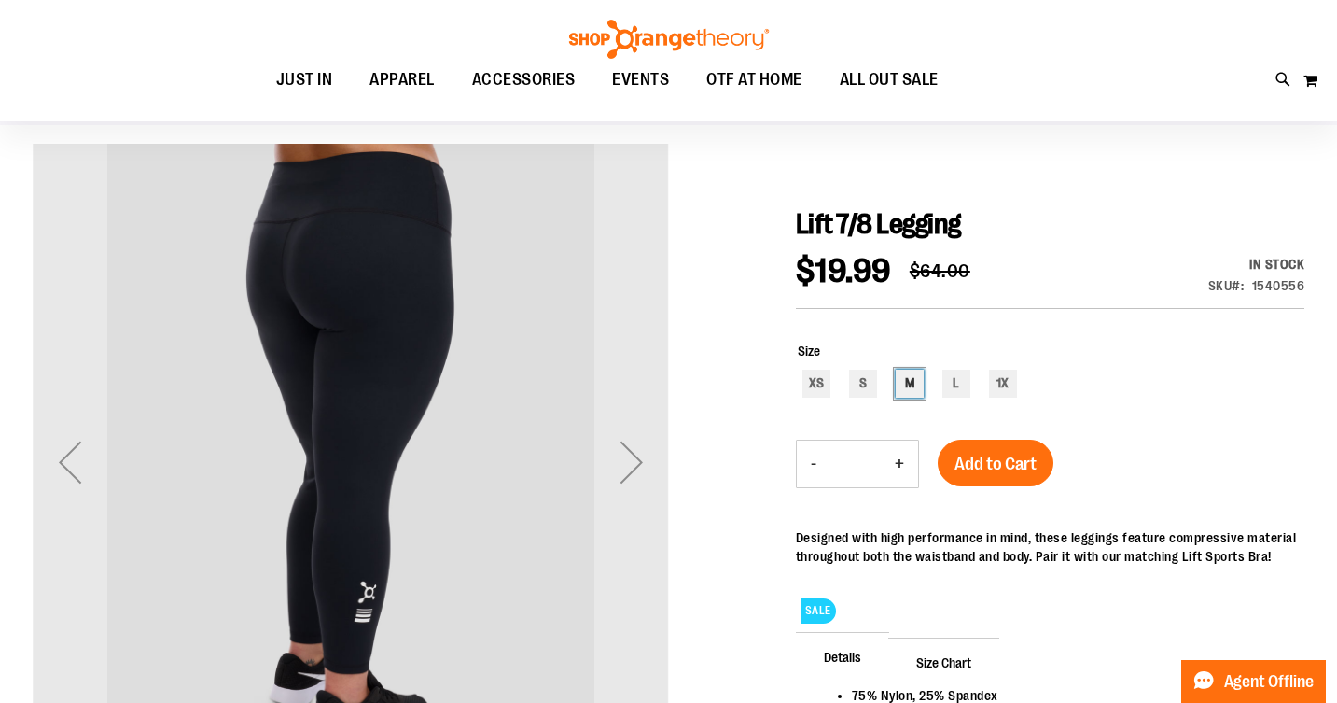
click at [909, 382] on div "M" at bounding box center [910, 384] width 28 height 28
type input "***"
click at [980, 462] on span "Add to Cart" at bounding box center [996, 464] width 82 height 21
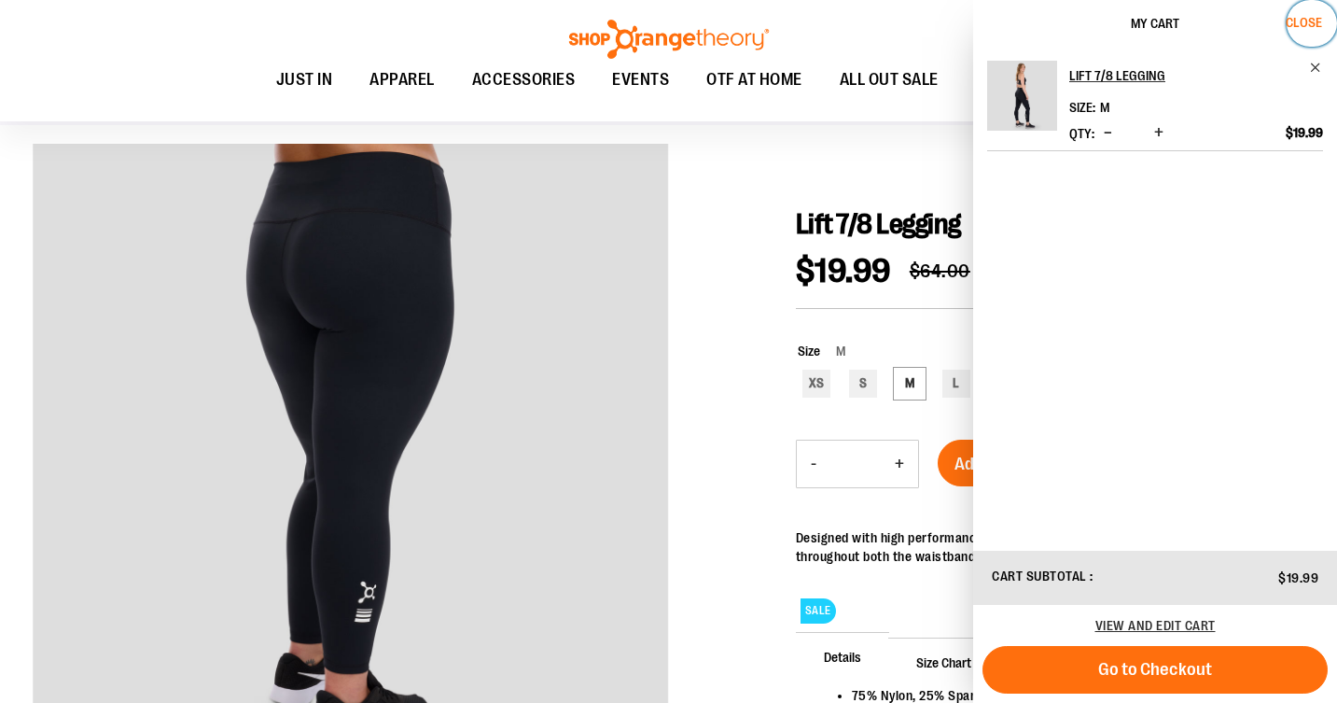
click at [1301, 18] on span "Close" at bounding box center [1304, 22] width 36 height 15
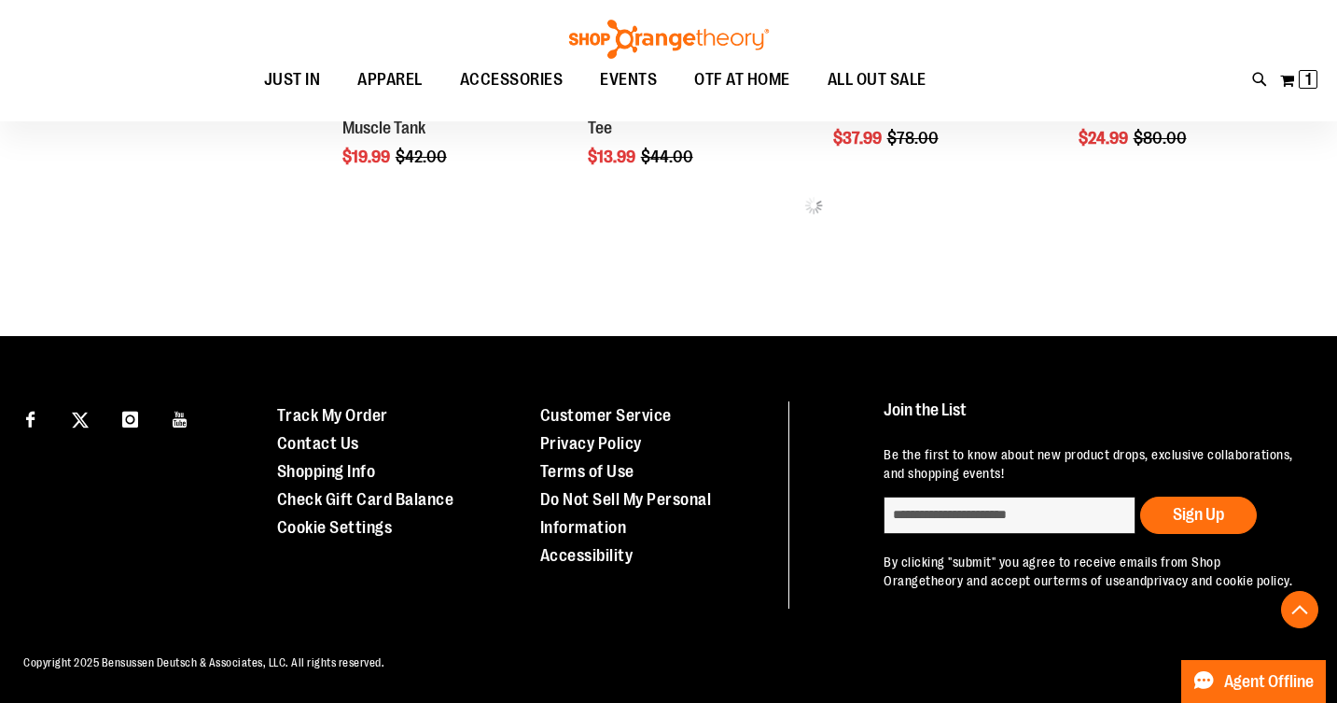
scroll to position [941, 0]
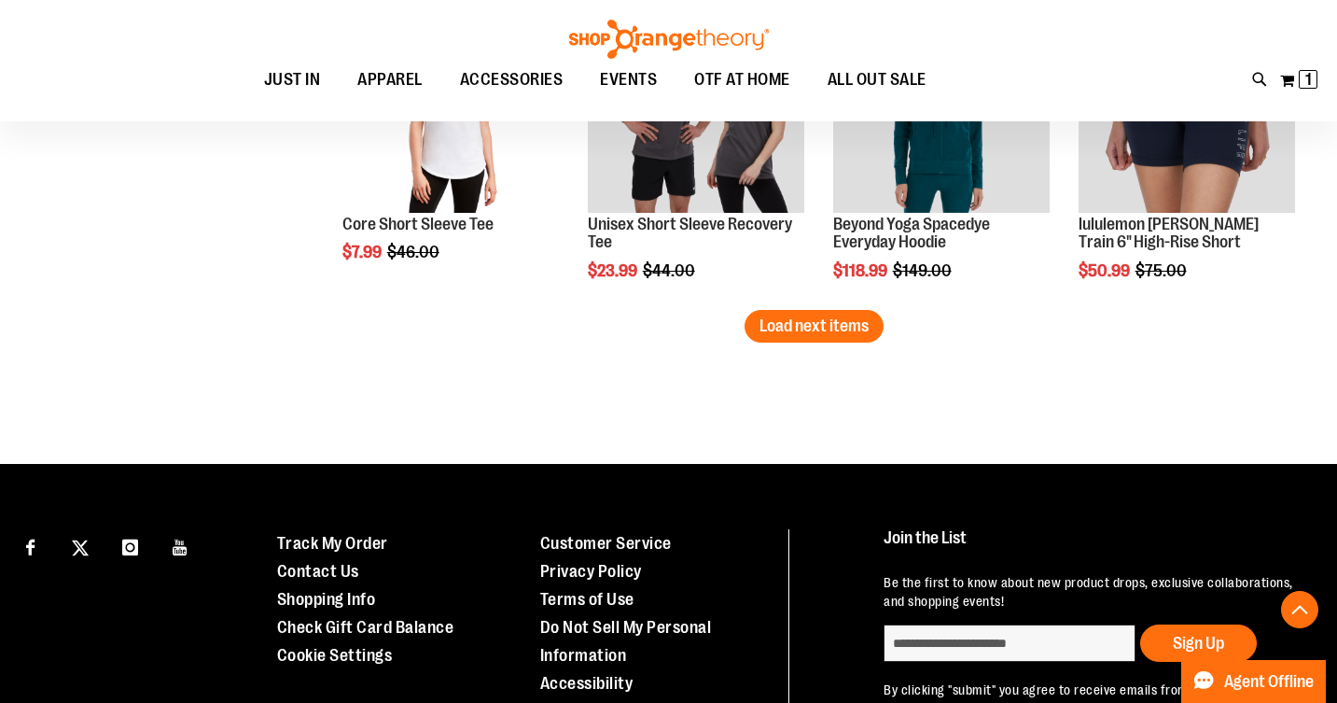
scroll to position [2773, 0]
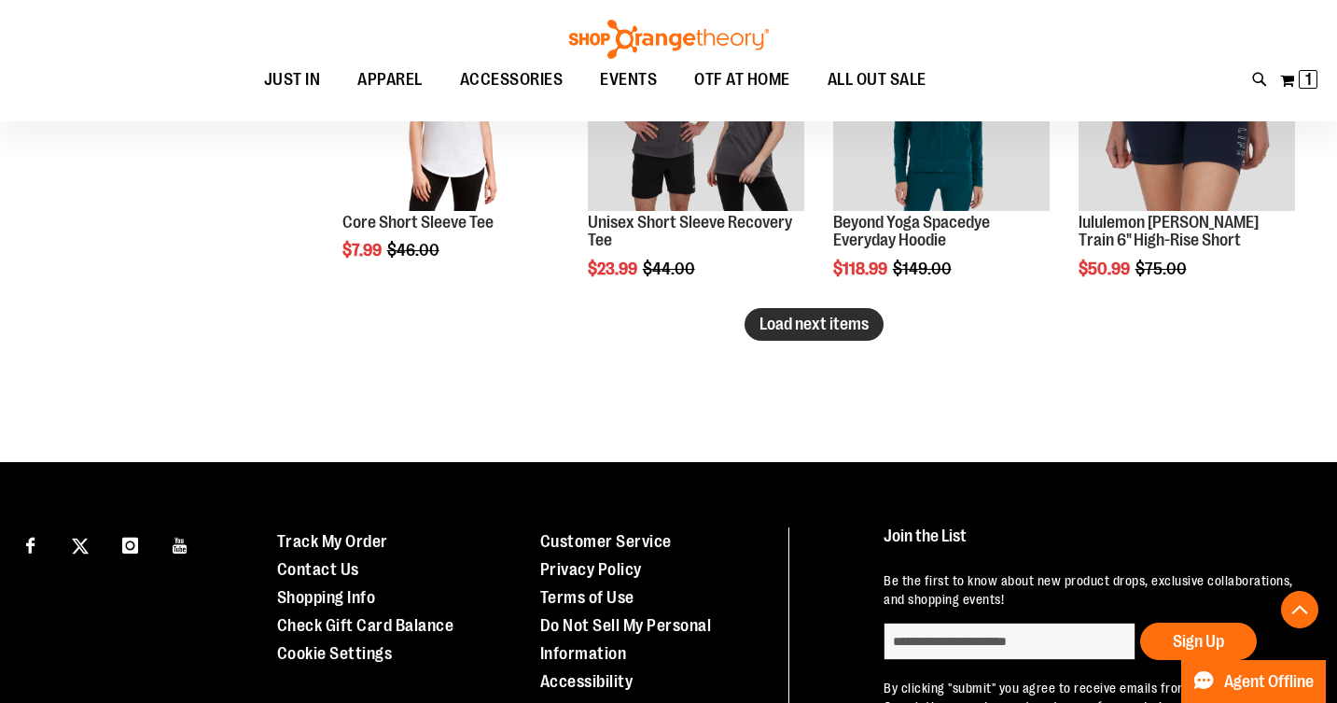
click at [839, 329] on span "Load next items" at bounding box center [814, 324] width 109 height 19
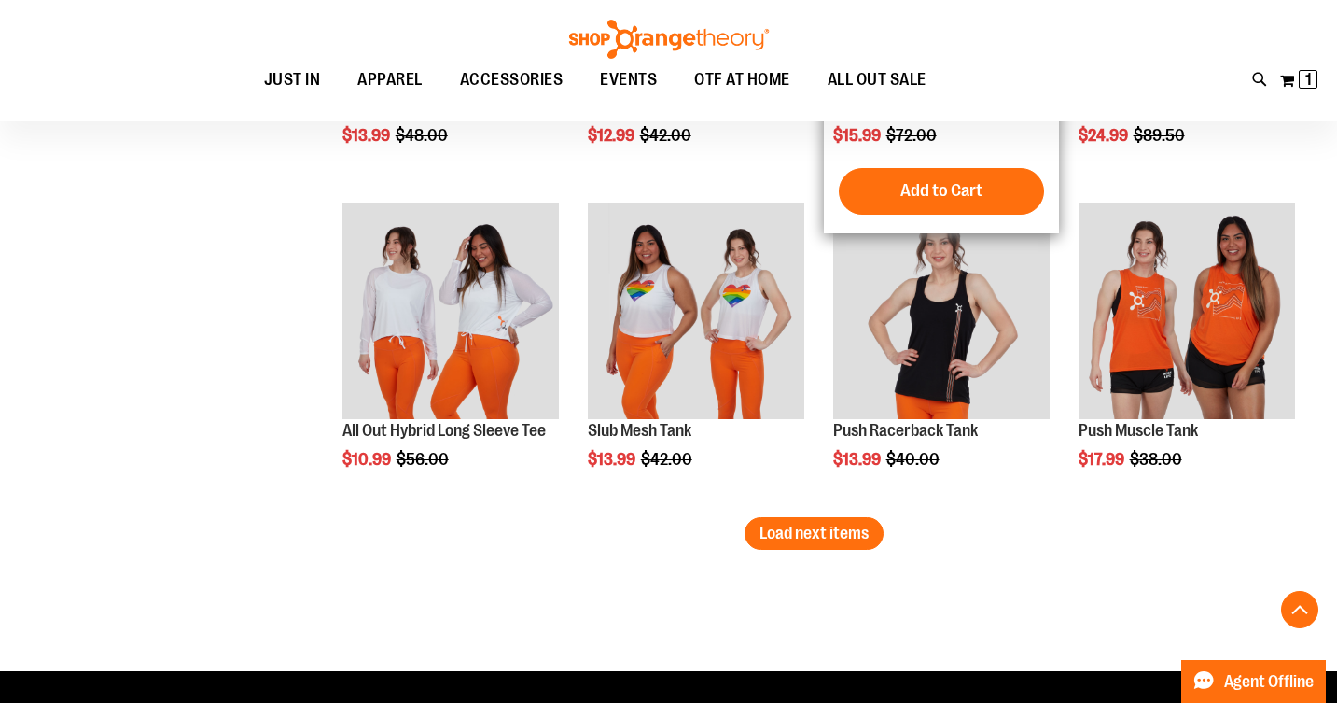
scroll to position [3542, 0]
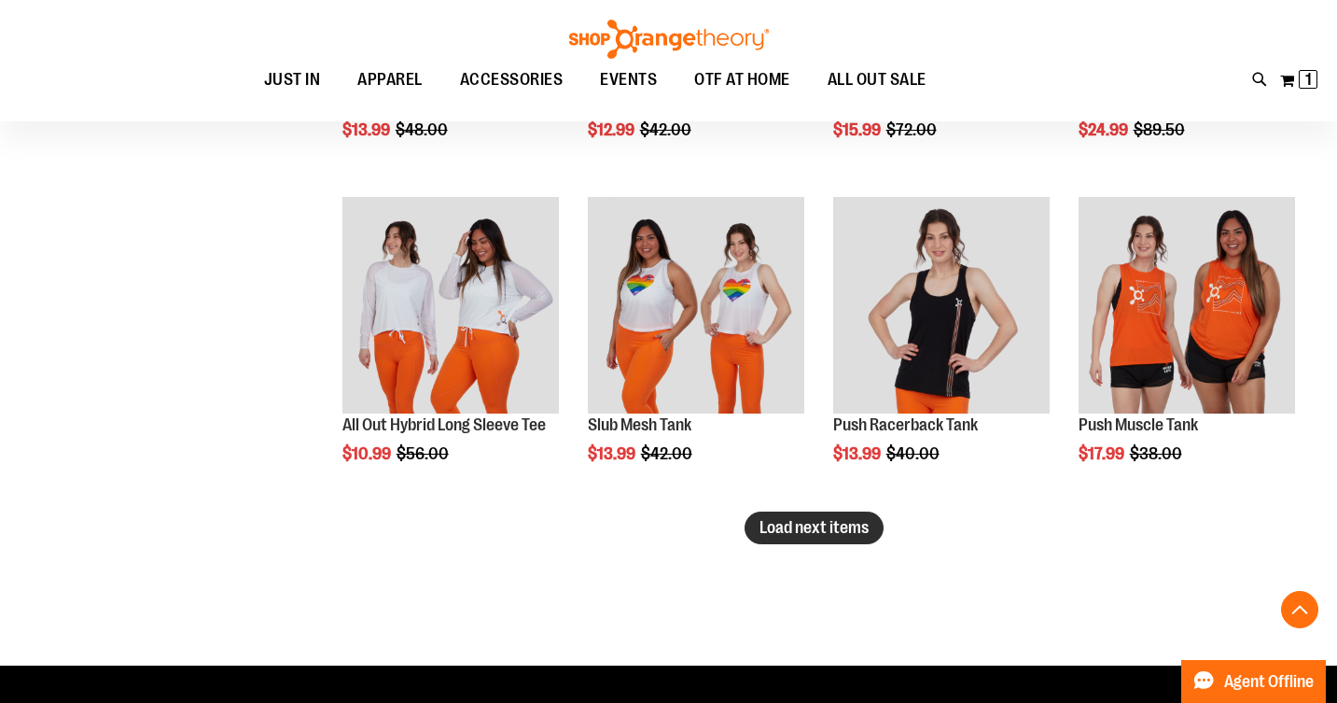
click at [835, 535] on span "Load next items" at bounding box center [814, 527] width 109 height 19
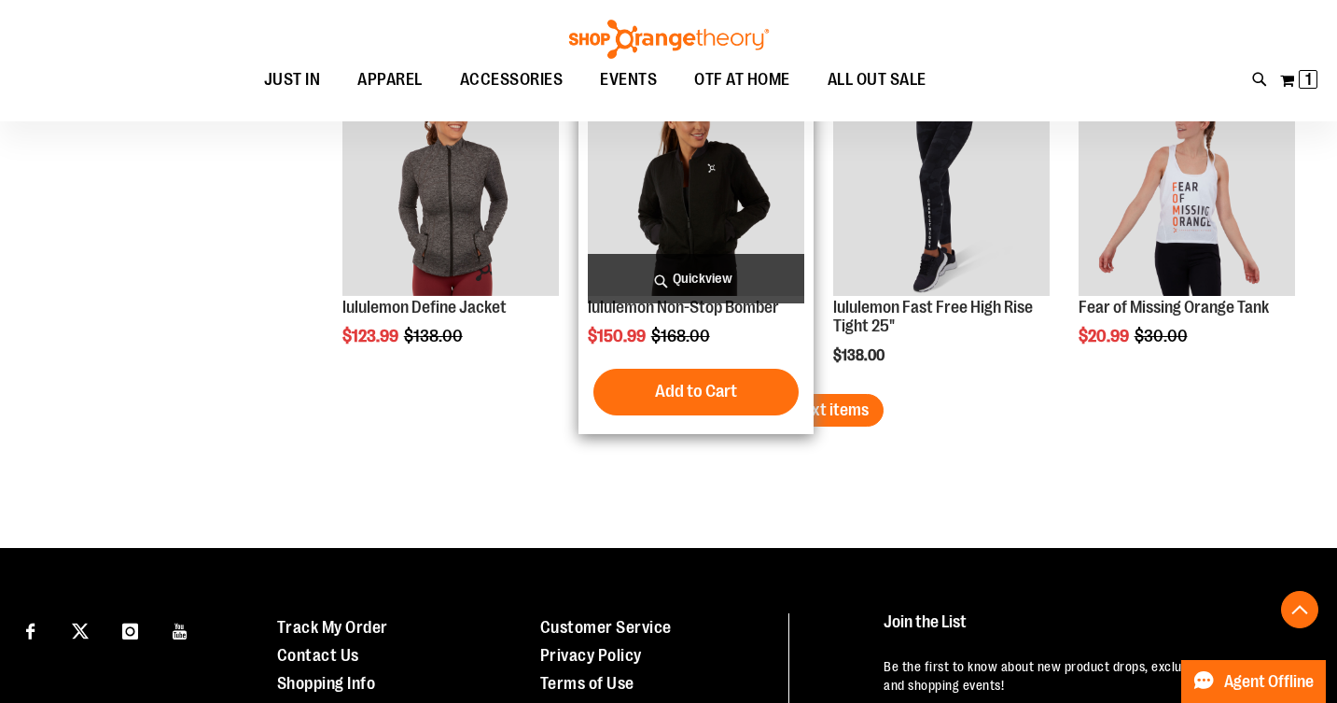
scroll to position [4661, 0]
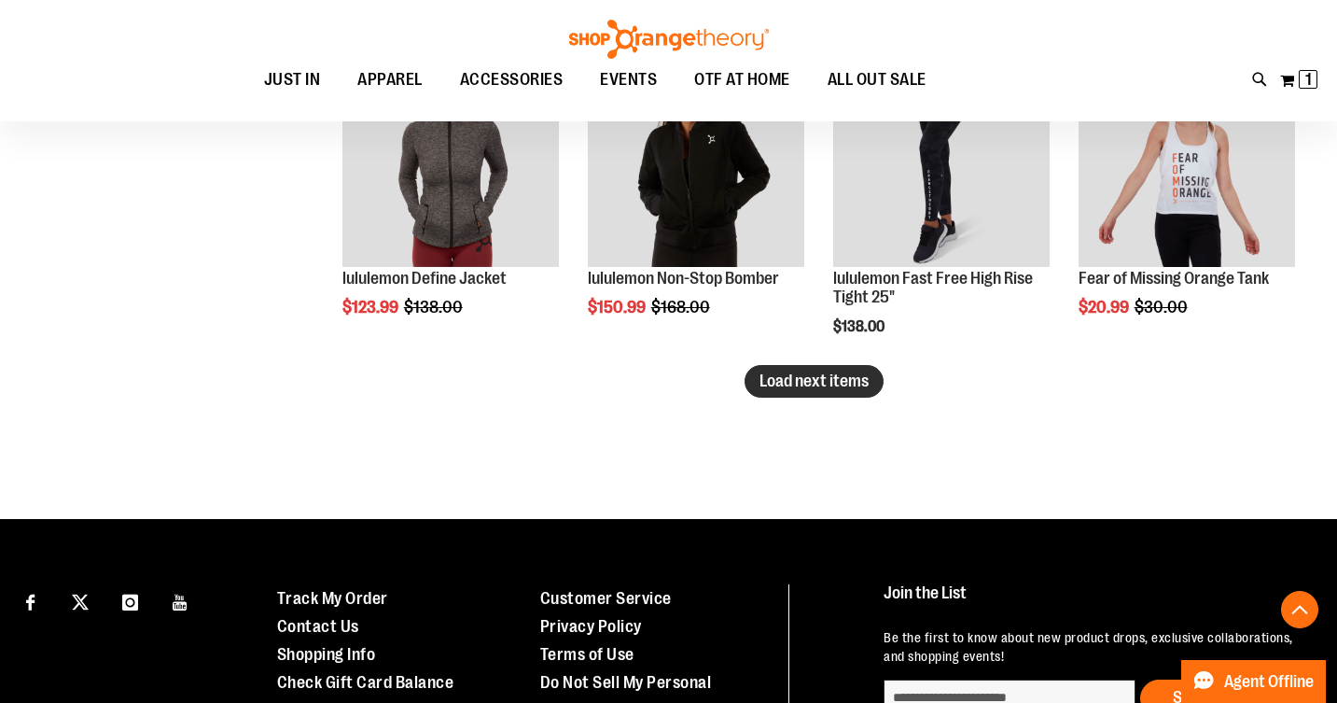
click at [854, 379] on span "Load next items" at bounding box center [814, 380] width 109 height 19
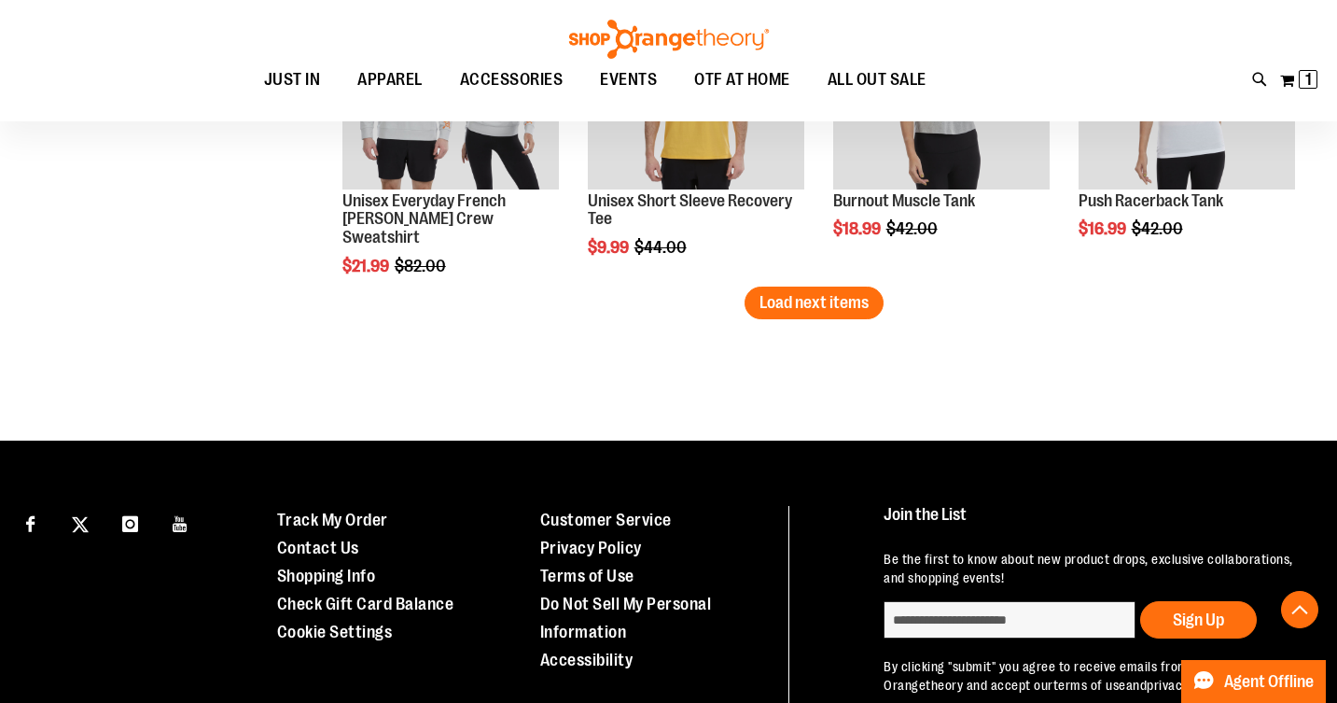
scroll to position [5732, 0]
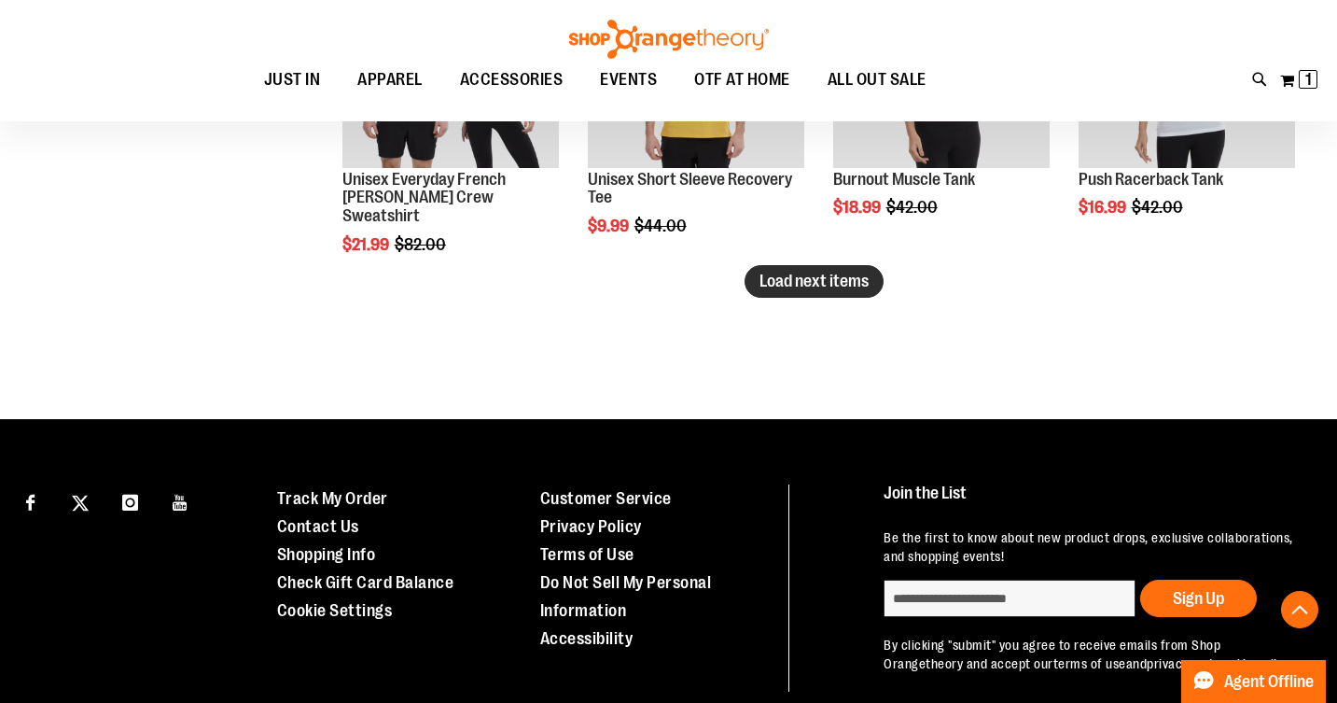
click at [811, 281] on span "Load next items" at bounding box center [814, 281] width 109 height 19
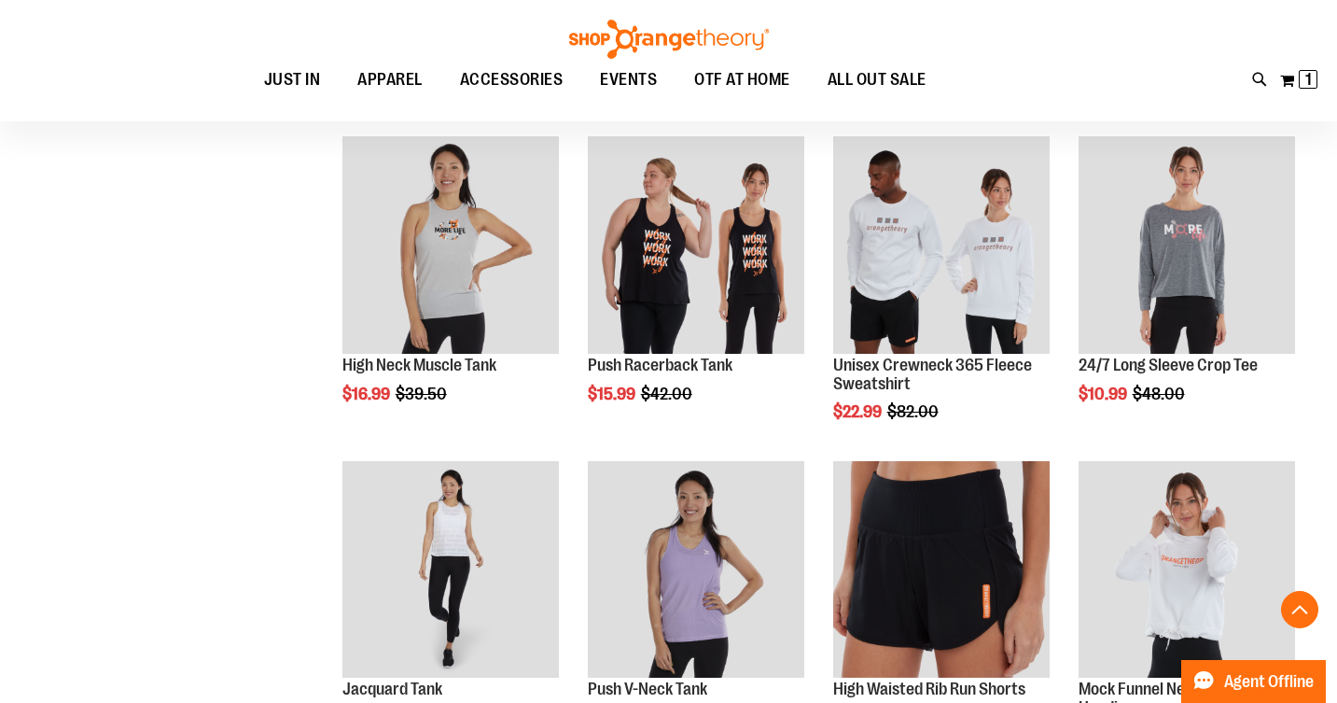
scroll to position [5852, 0]
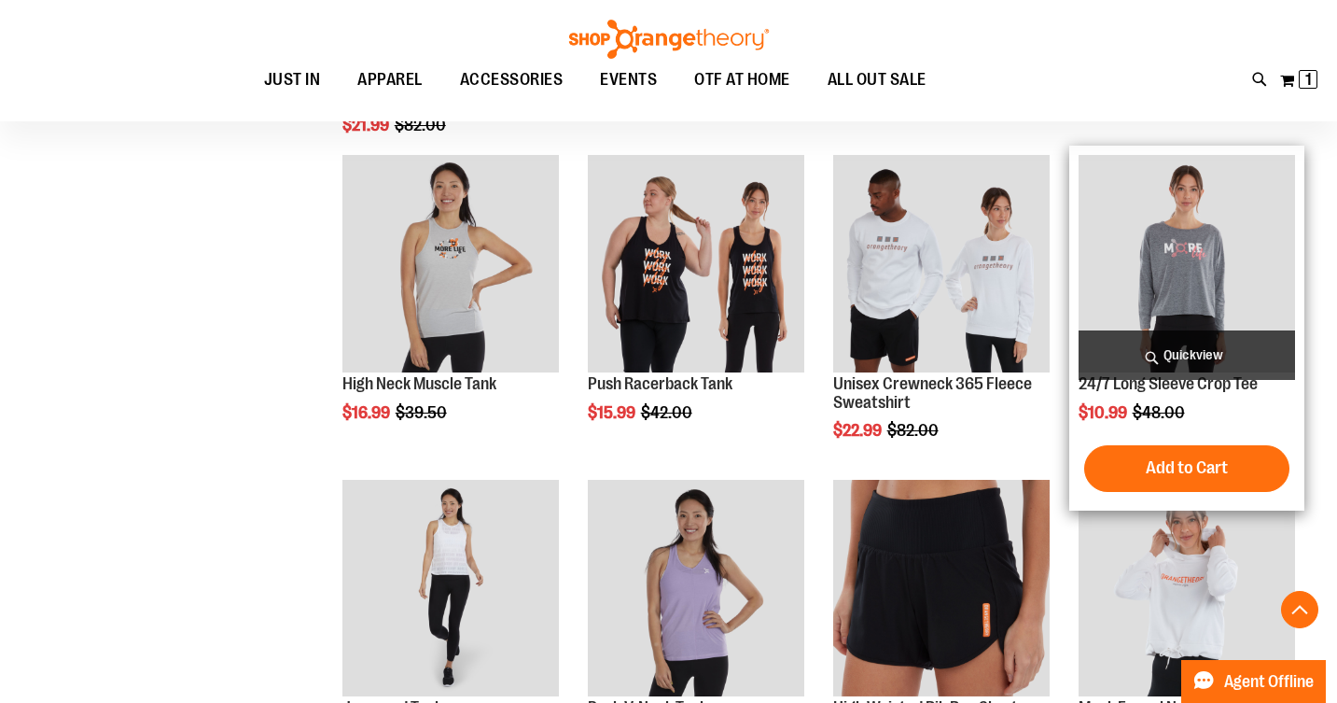
click at [1161, 245] on img "product" at bounding box center [1187, 263] width 217 height 217
click at [1182, 234] on img "product" at bounding box center [1187, 263] width 217 height 217
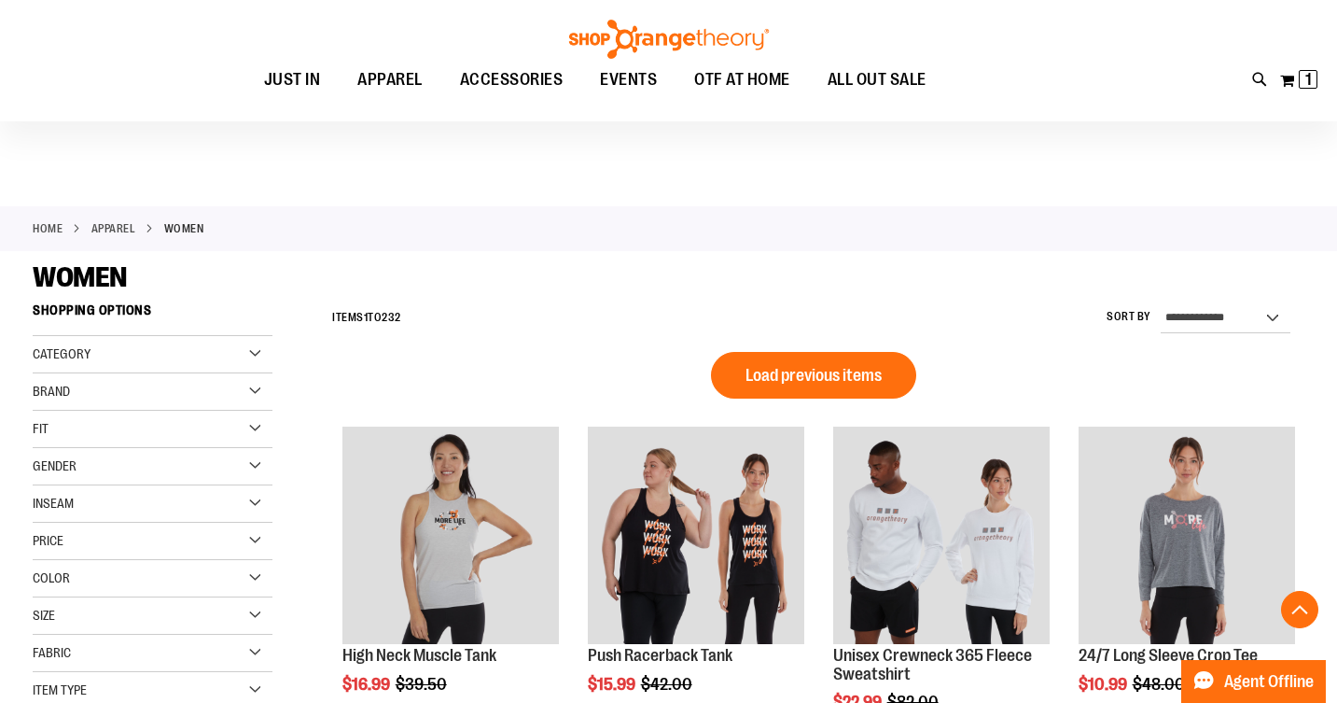
scroll to position [969, 0]
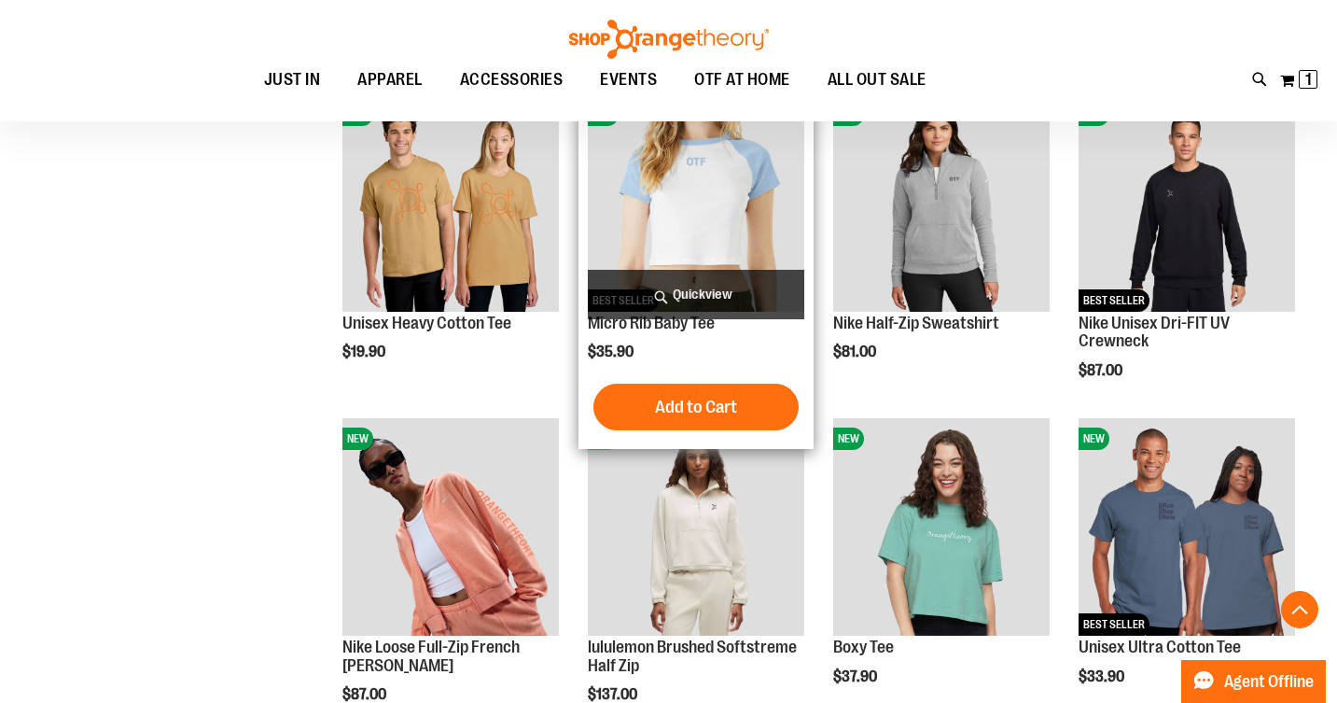
scroll to position [1096, 0]
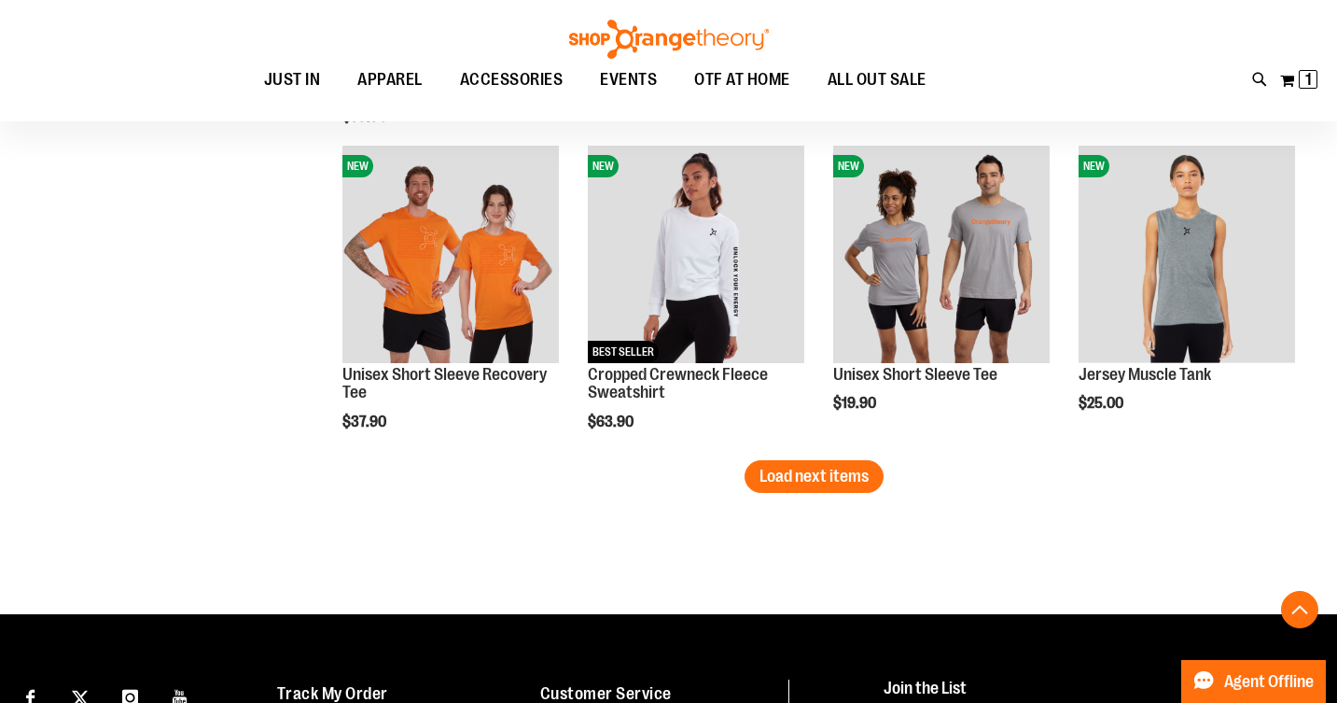
scroll to position [2673, 0]
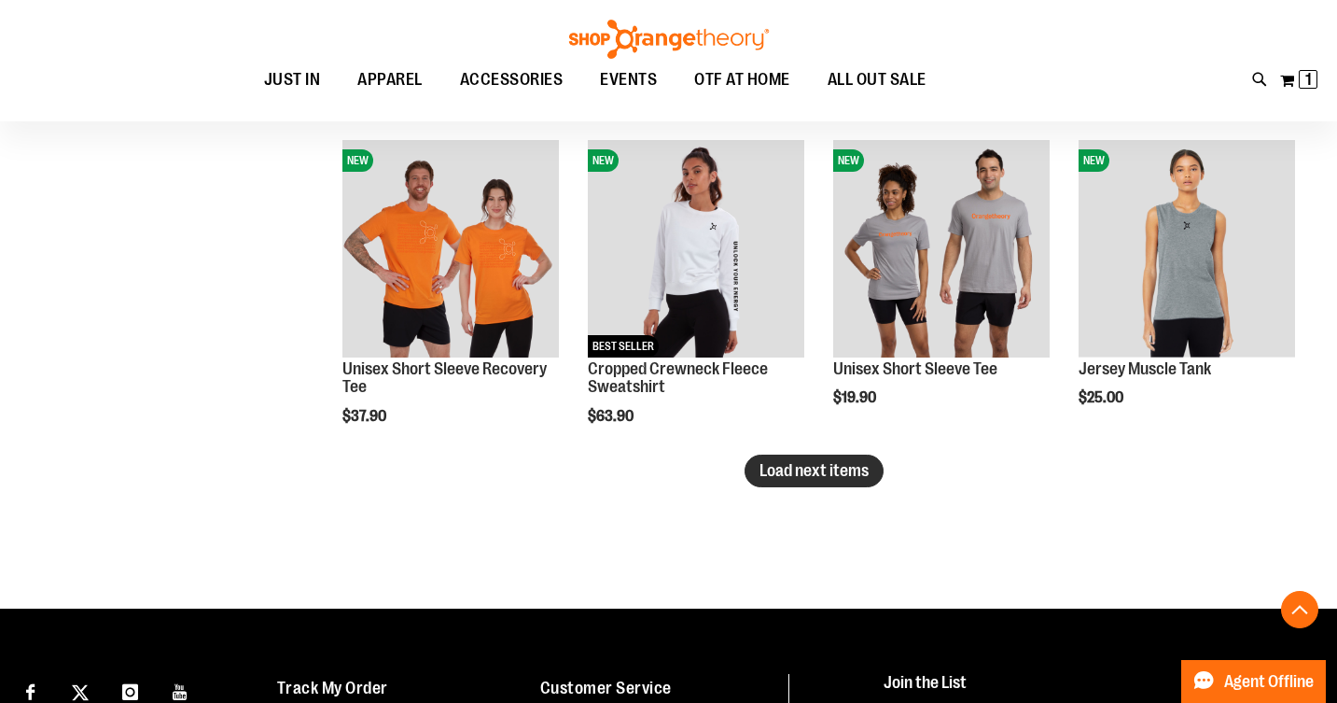
click at [788, 473] on span "Load next items" at bounding box center [814, 470] width 109 height 19
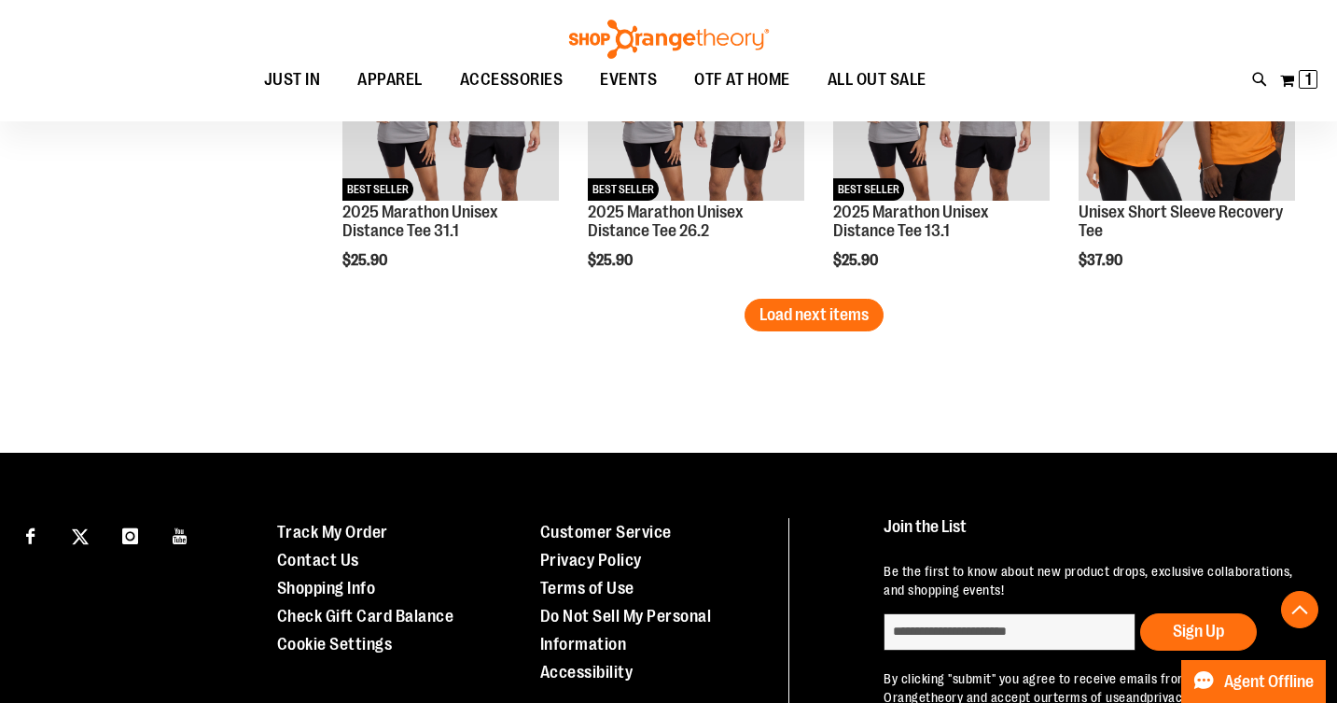
scroll to position [3804, 0]
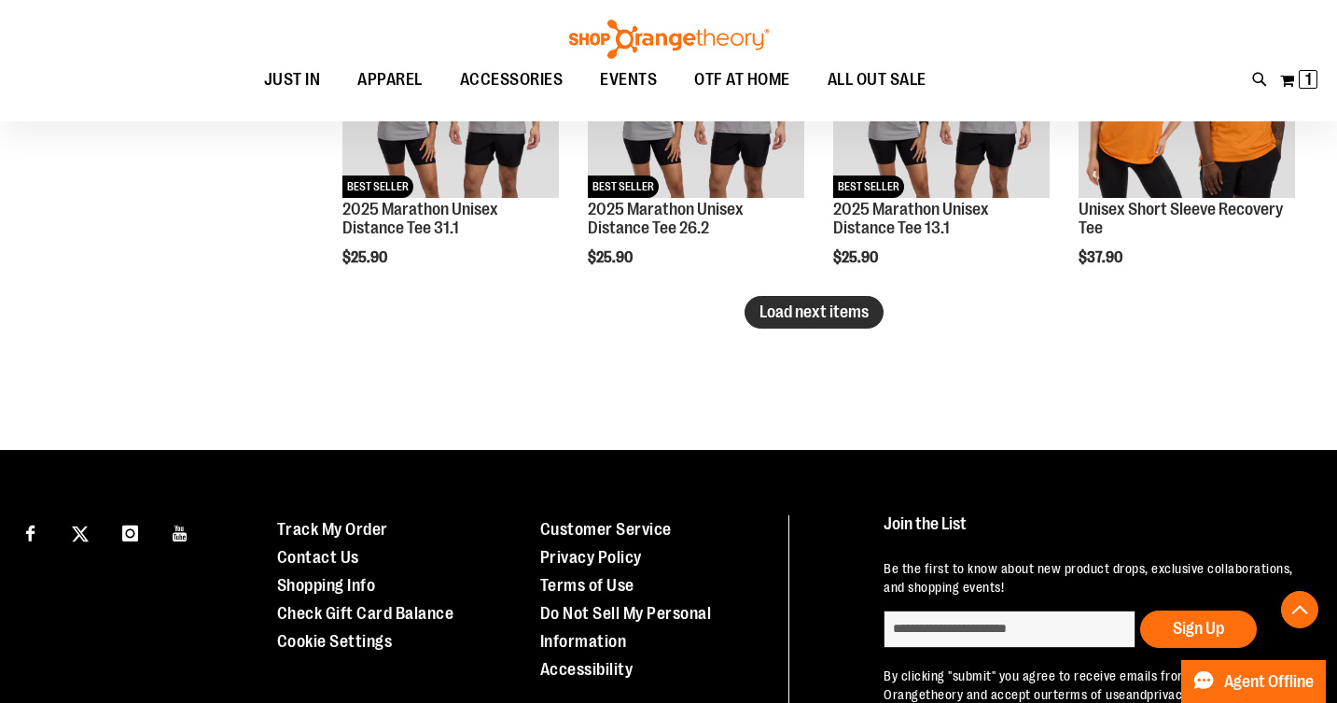
click at [840, 309] on span "Load next items" at bounding box center [814, 311] width 109 height 19
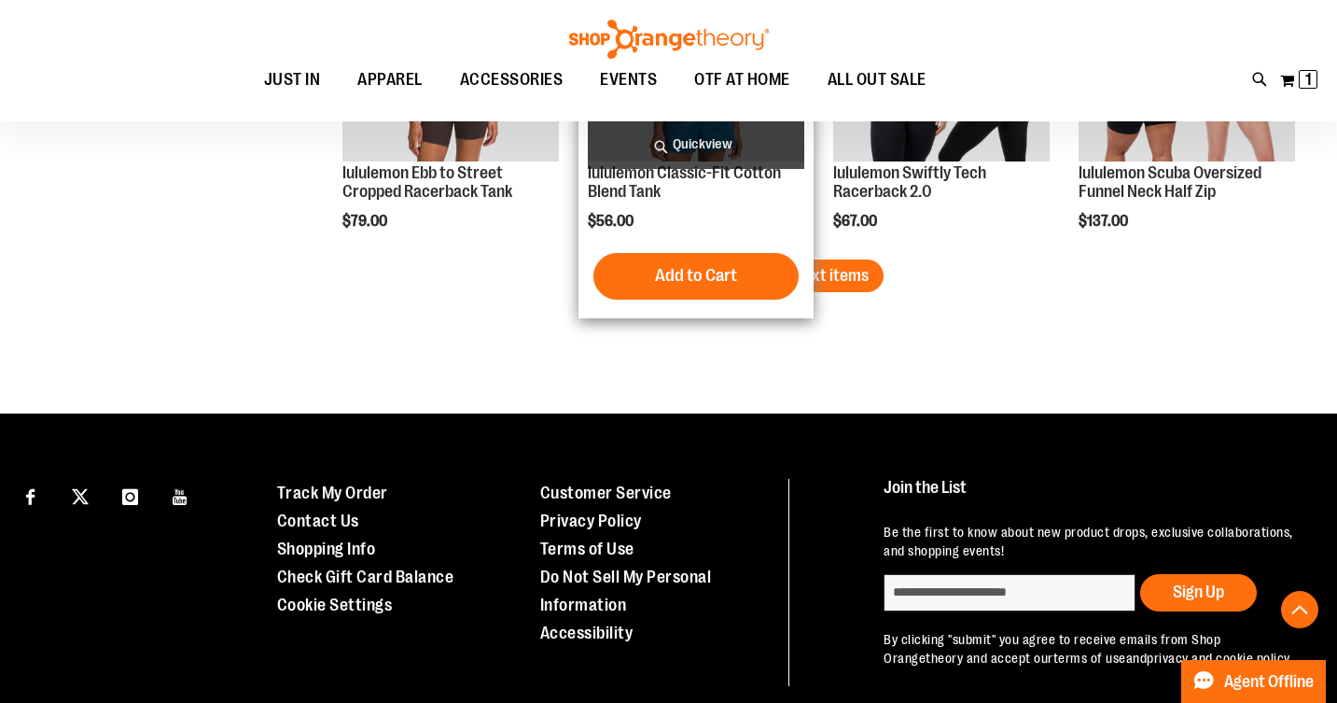
scroll to position [4821, 0]
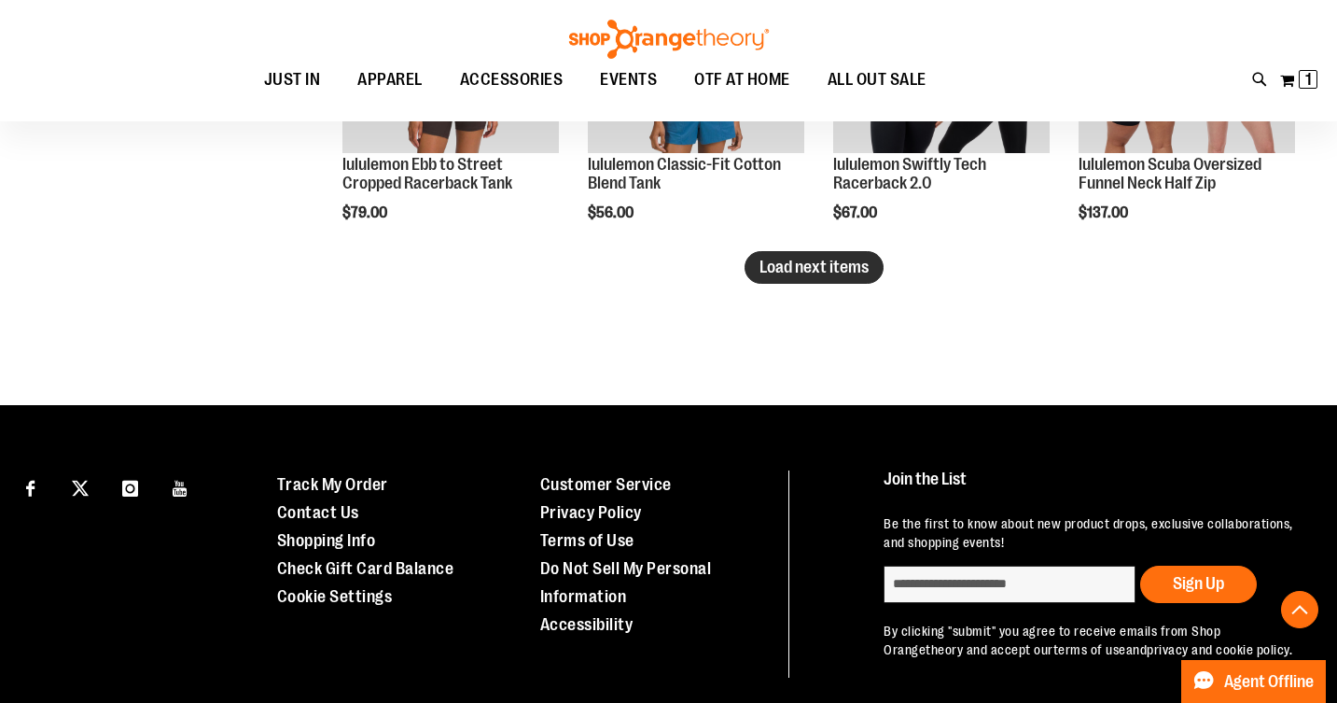
click at [822, 266] on span "Load next items" at bounding box center [814, 267] width 109 height 19
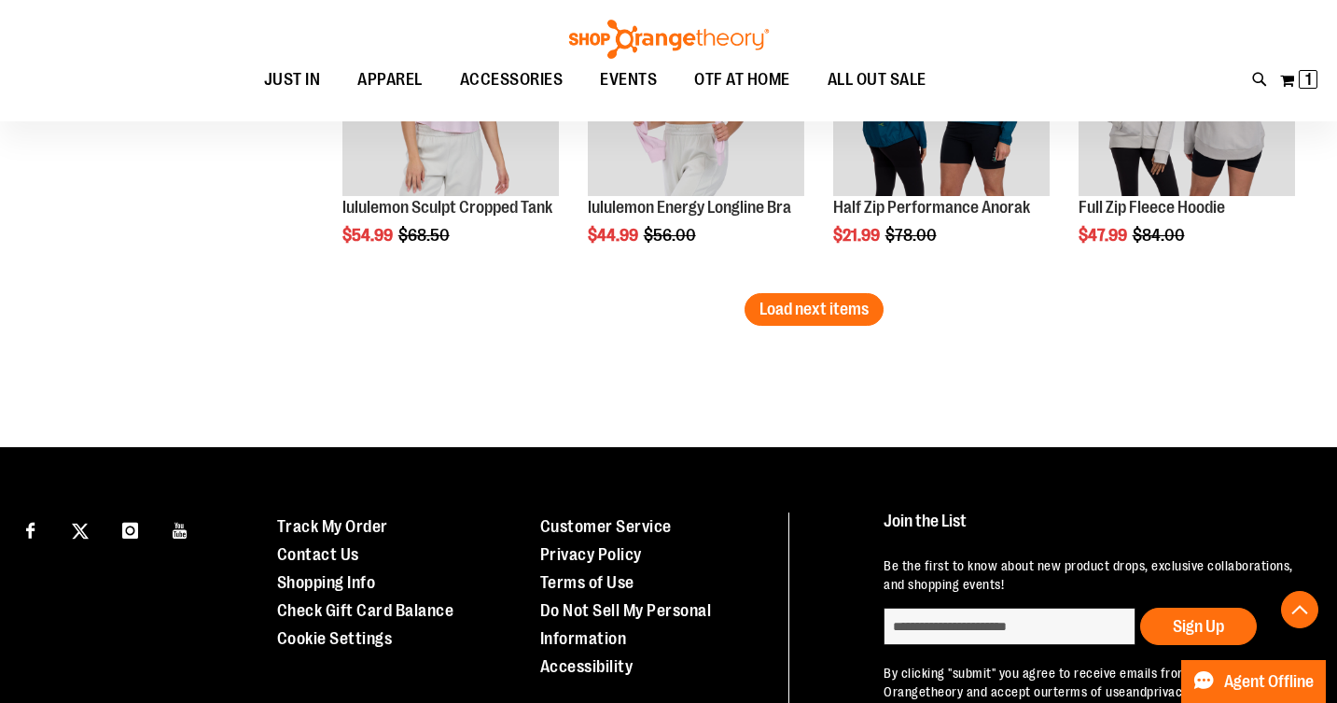
scroll to position [5759, 0]
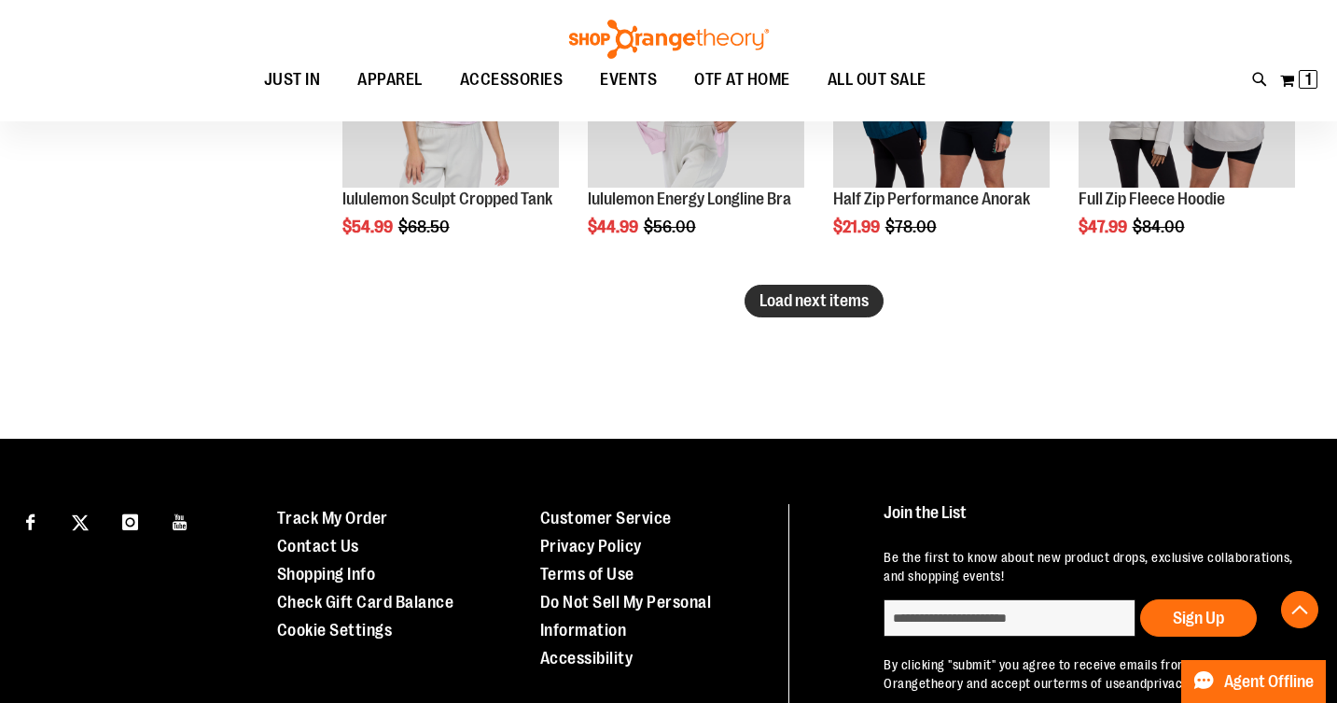
click at [822, 301] on span "Load next items" at bounding box center [814, 300] width 109 height 19
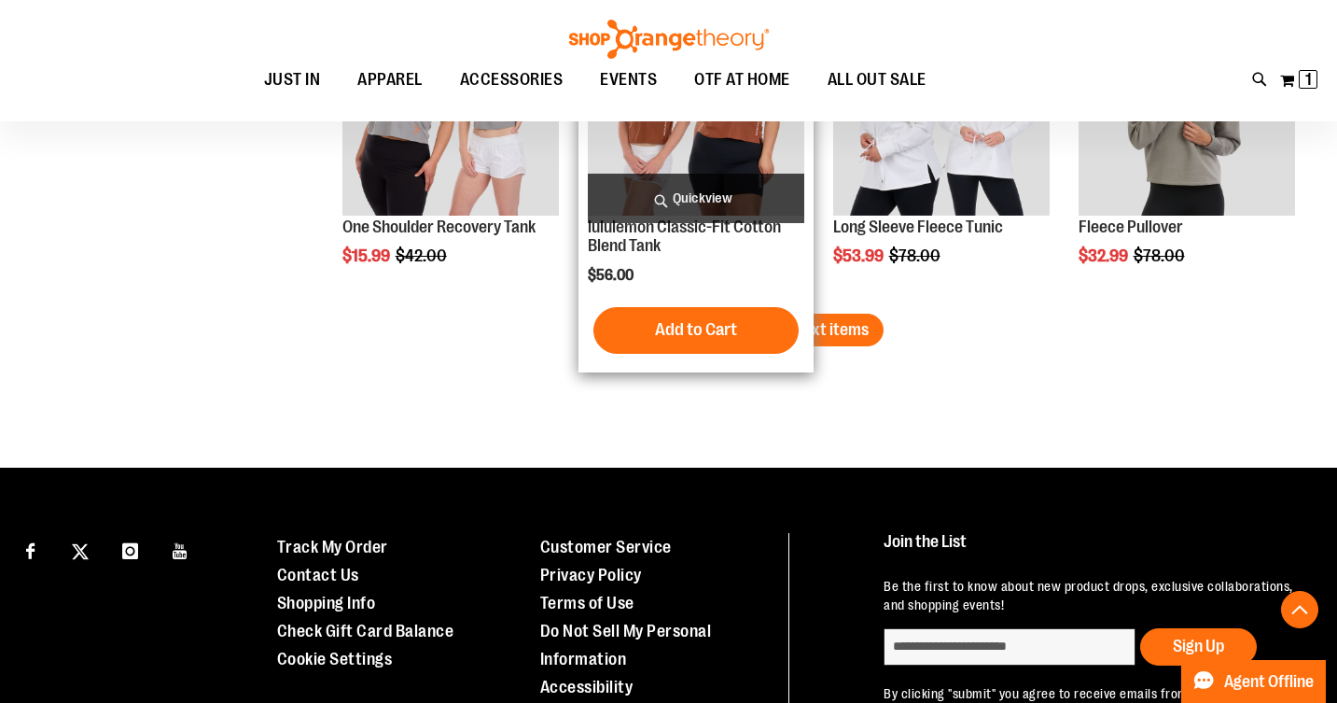
scroll to position [6708, 0]
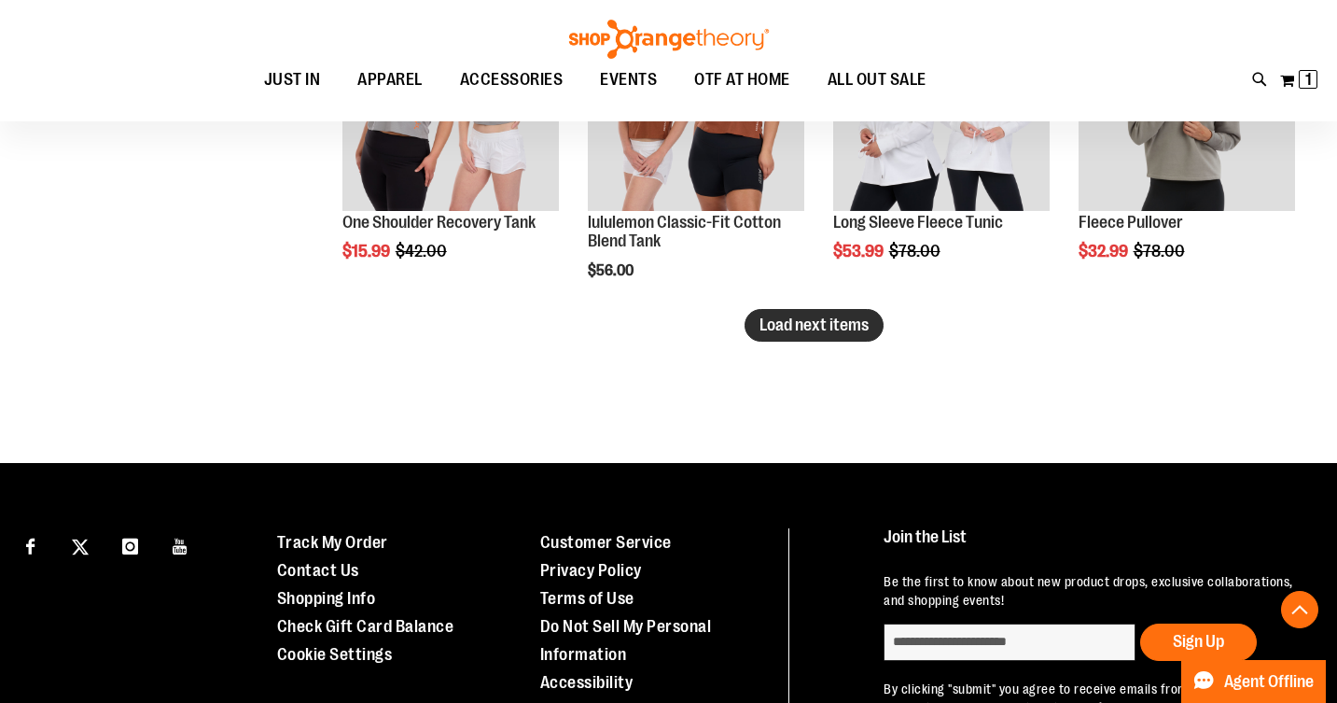
click at [835, 329] on span "Load next items" at bounding box center [814, 324] width 109 height 19
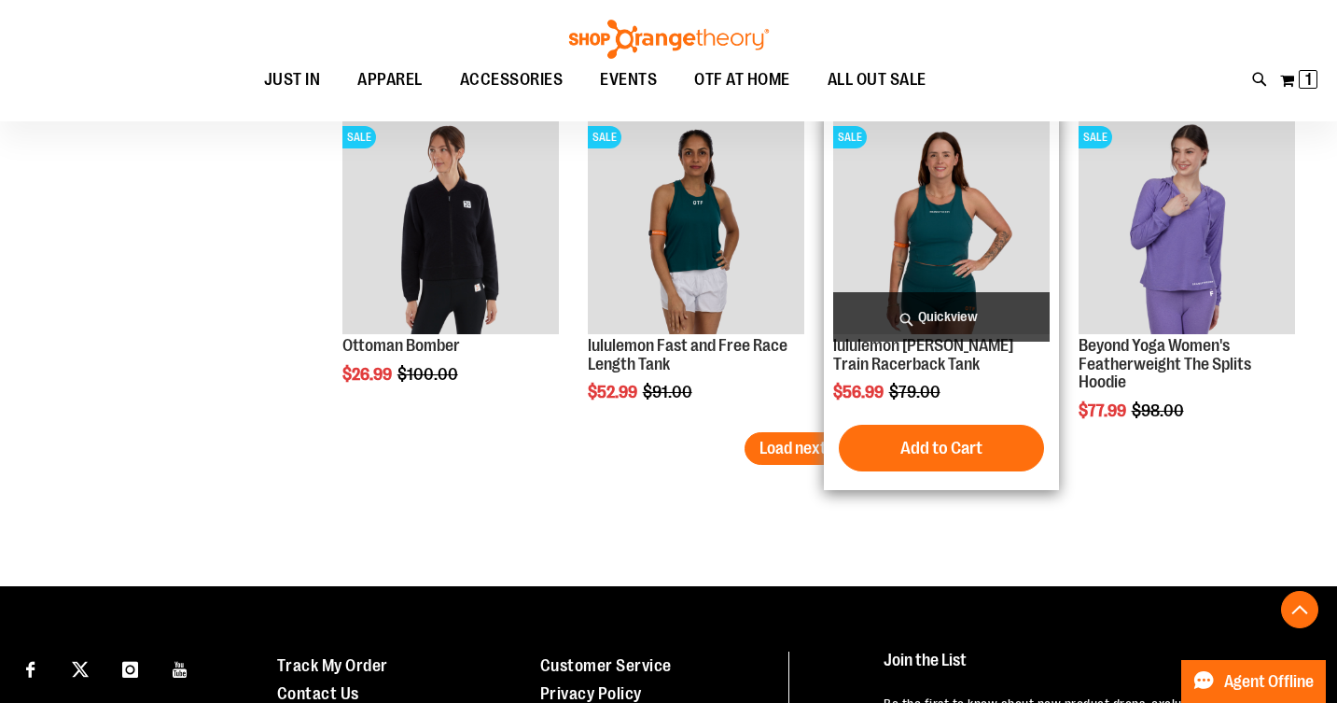
scroll to position [7563, 0]
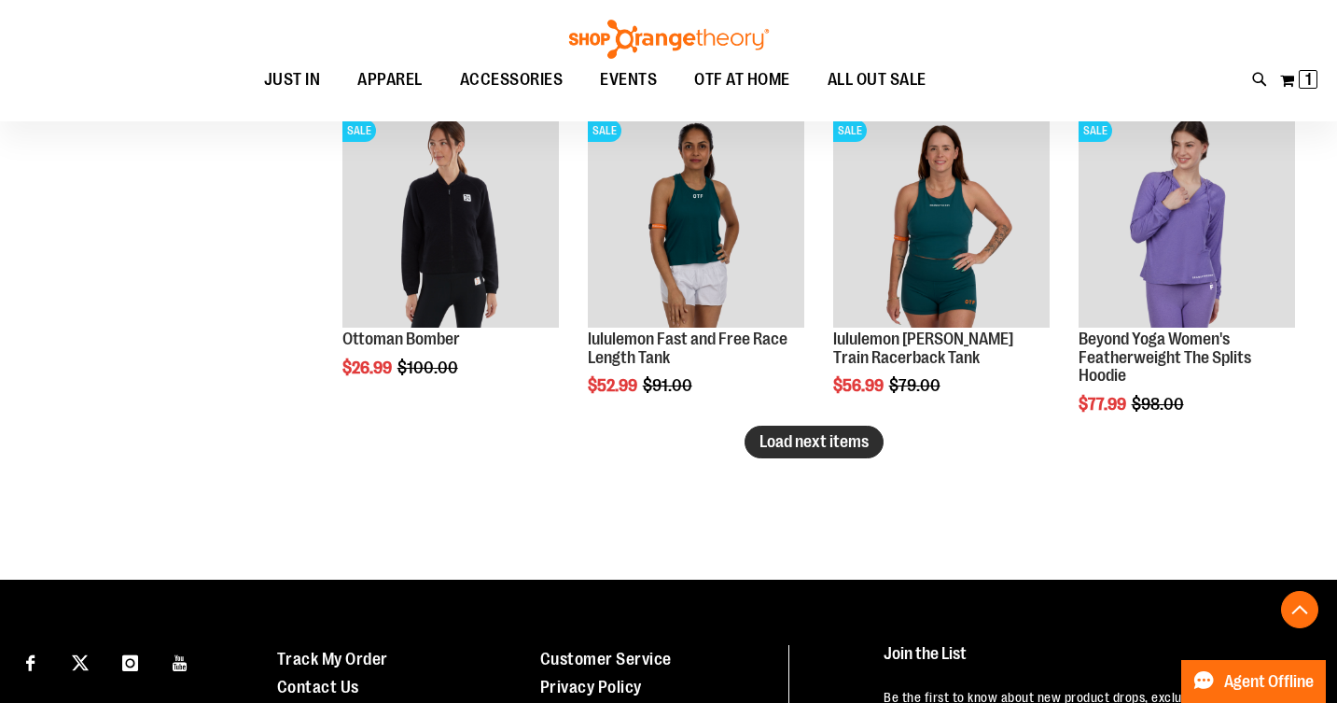
click at [783, 441] on span "Load next items" at bounding box center [814, 441] width 109 height 19
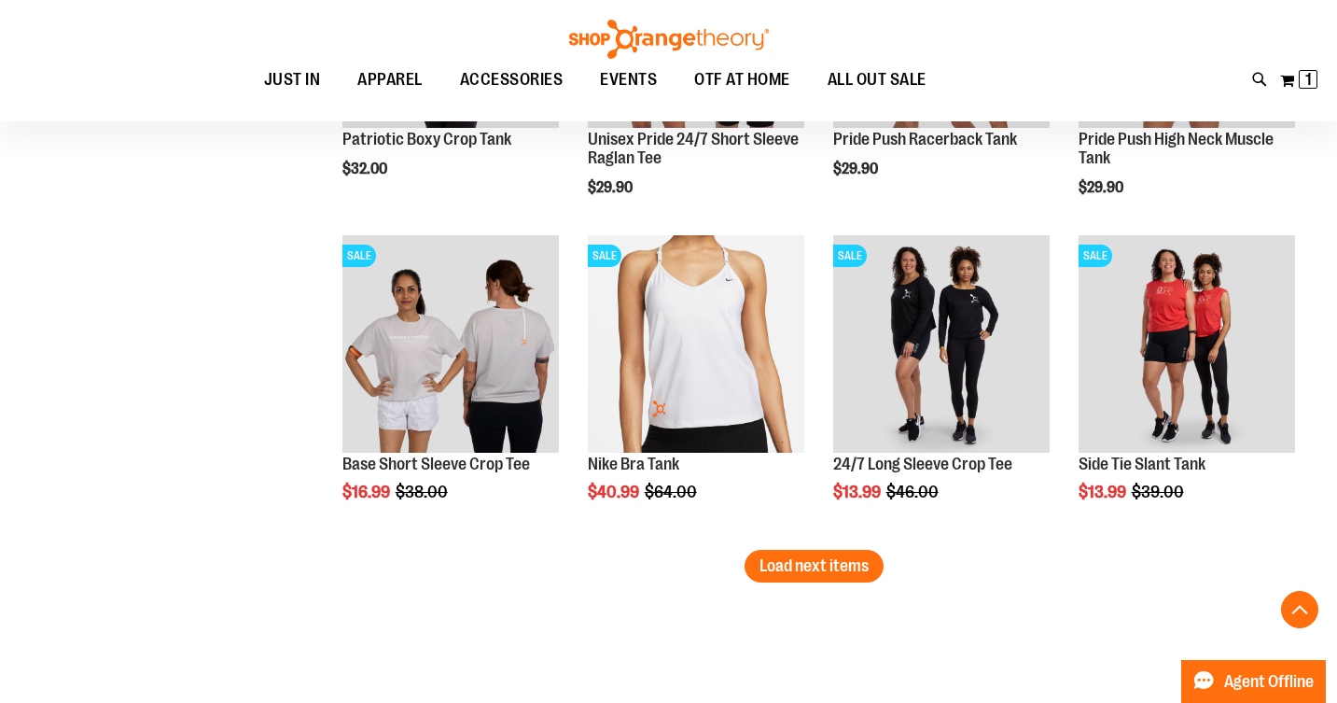
scroll to position [8425, 0]
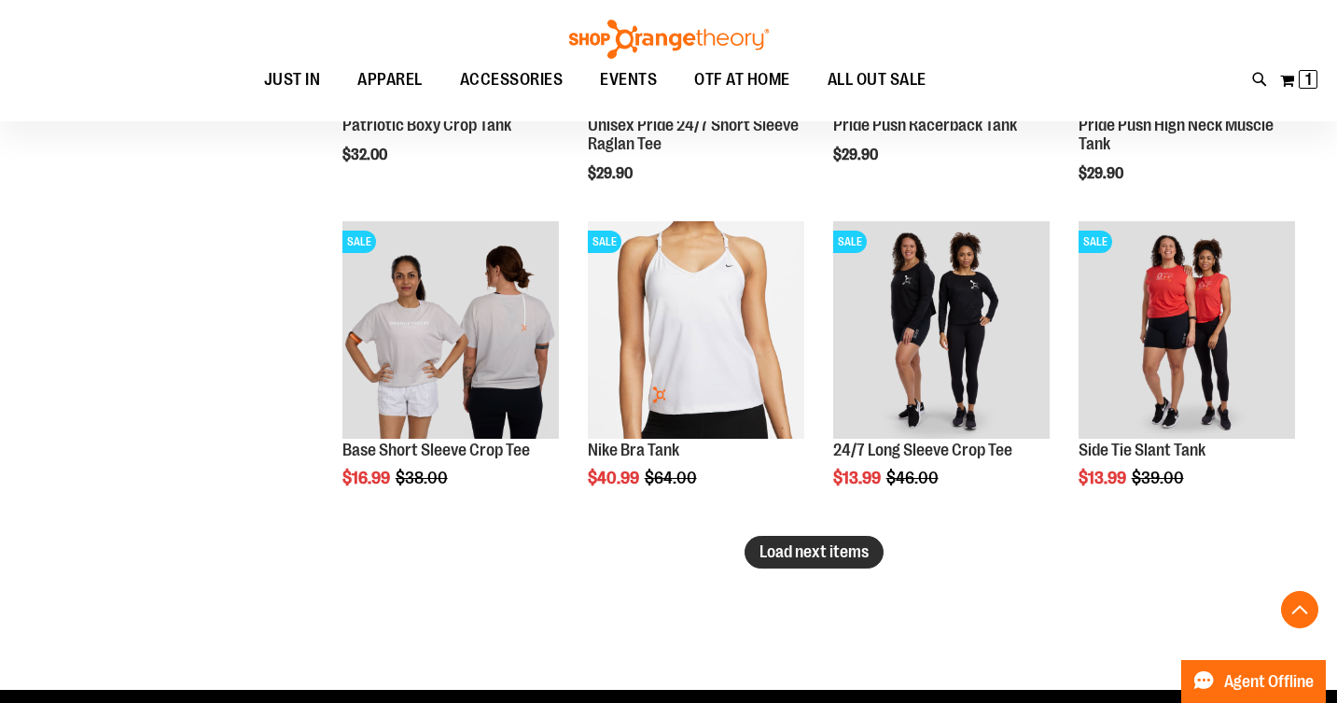
click at [846, 551] on span "Load next items" at bounding box center [814, 551] width 109 height 19
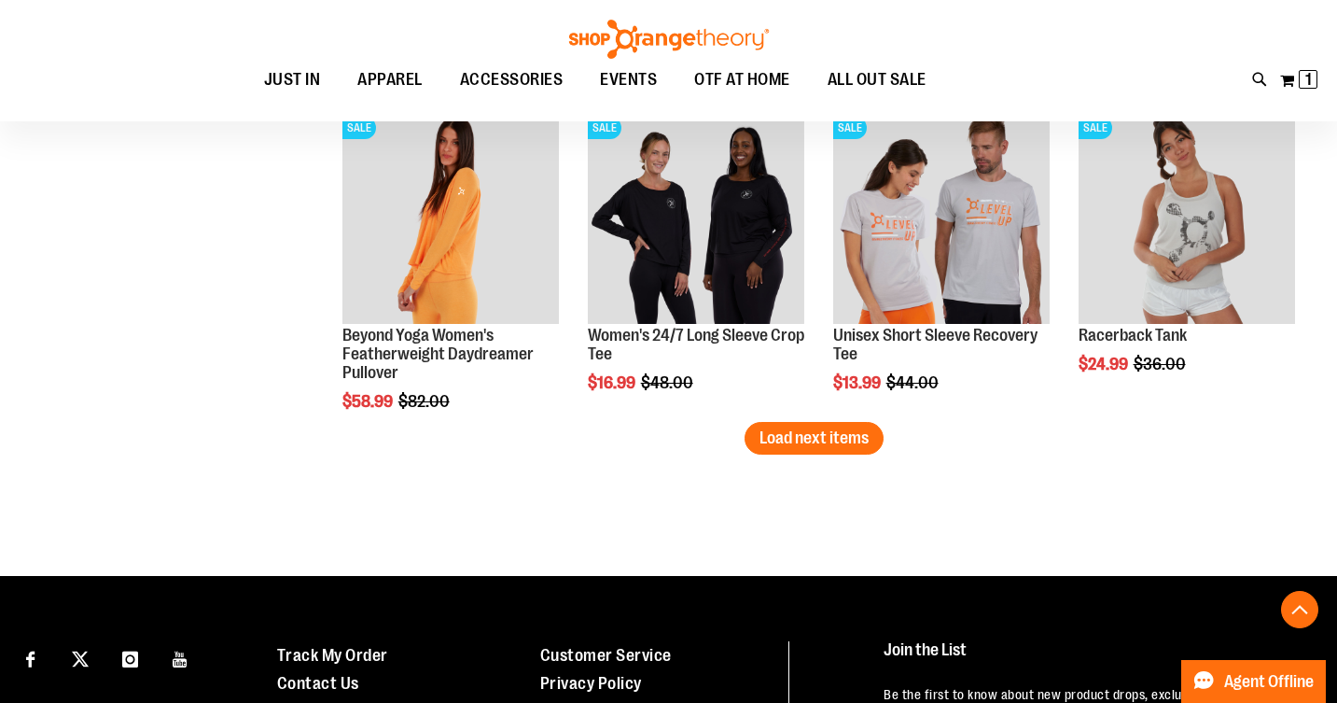
scroll to position [9525, 0]
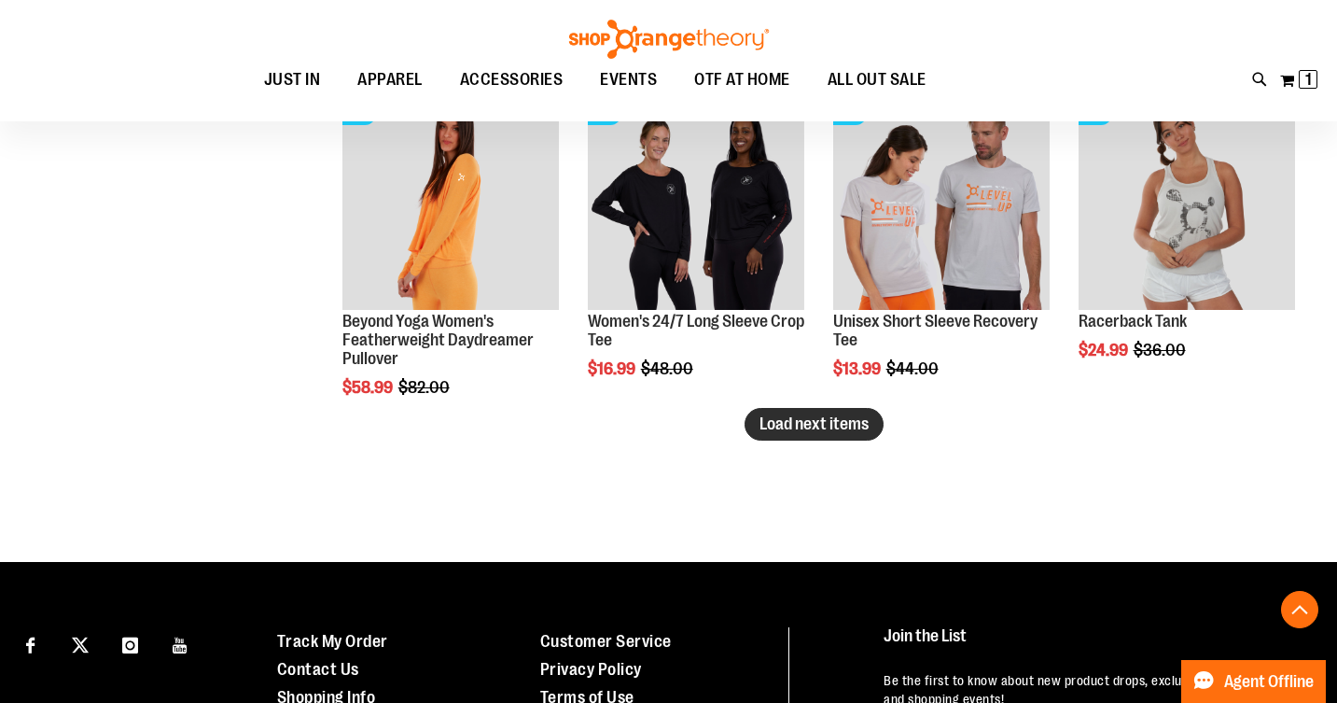
click at [805, 423] on span "Load next items" at bounding box center [814, 423] width 109 height 19
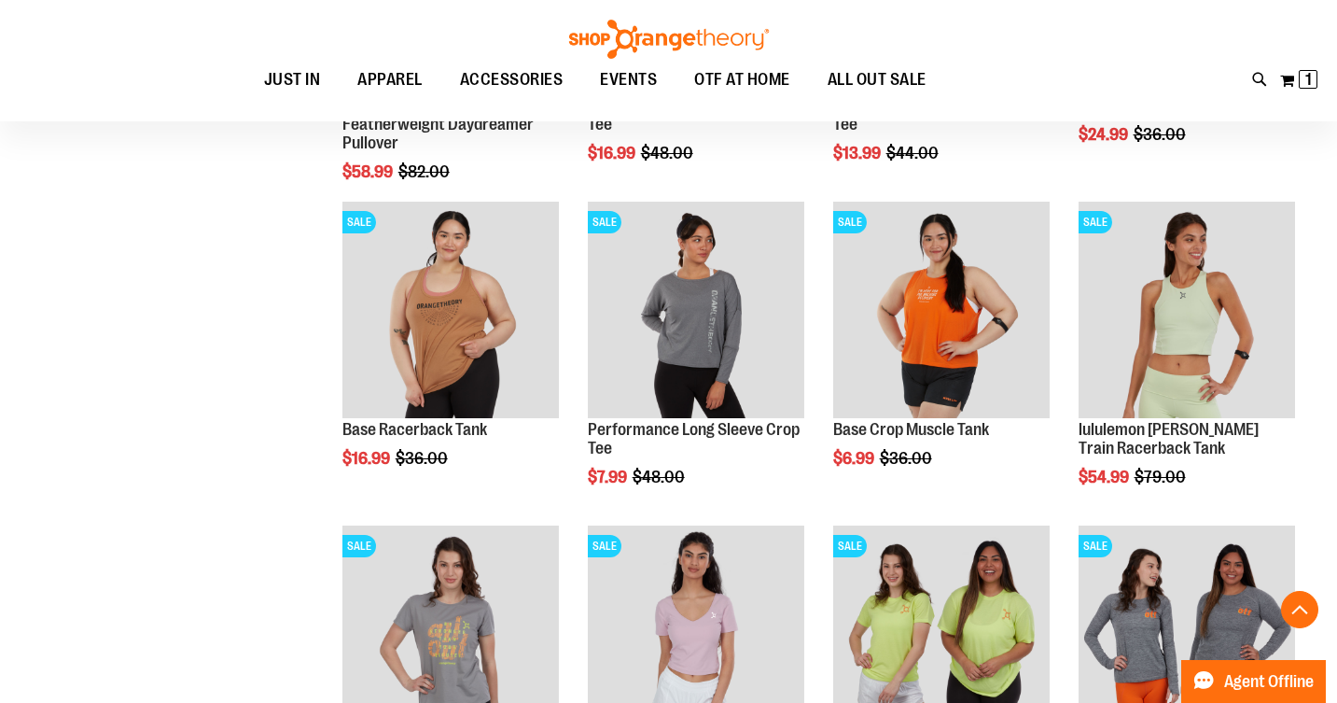
scroll to position [9737, 0]
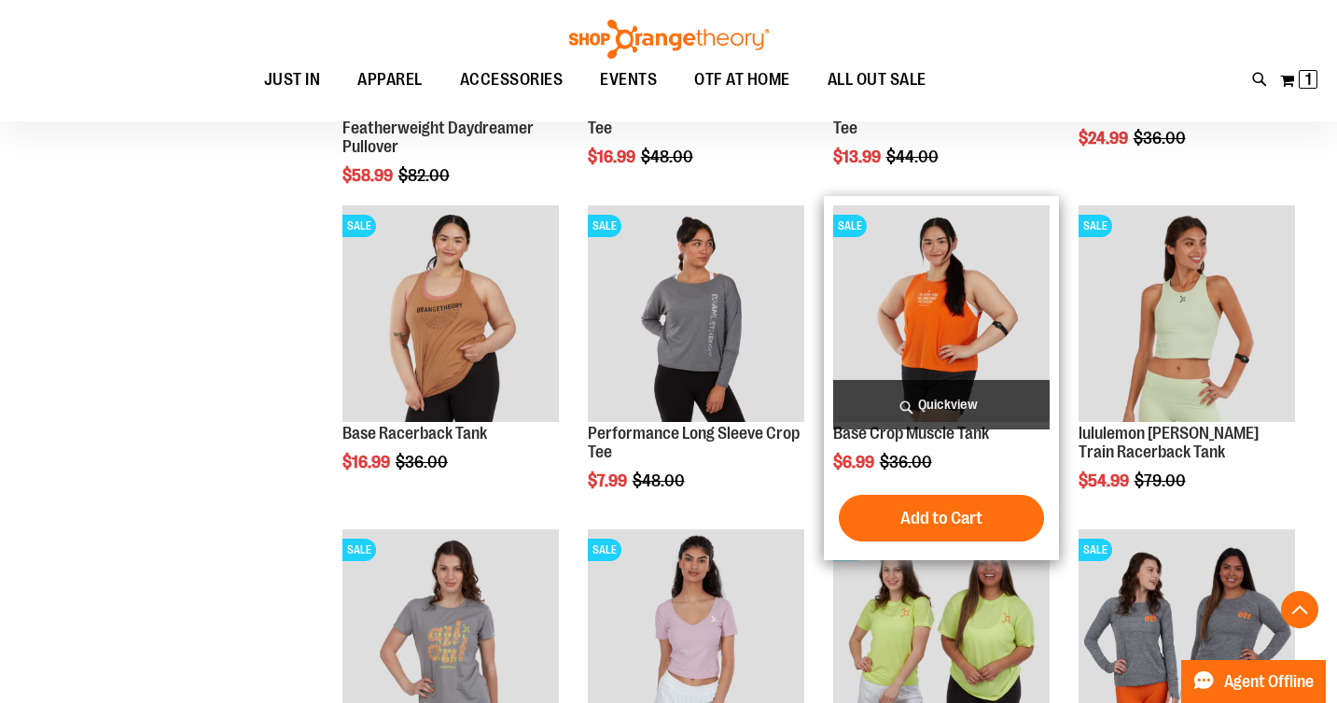
click at [925, 347] on img "product" at bounding box center [941, 313] width 217 height 217
click at [912, 307] on img "product" at bounding box center [941, 313] width 217 height 217
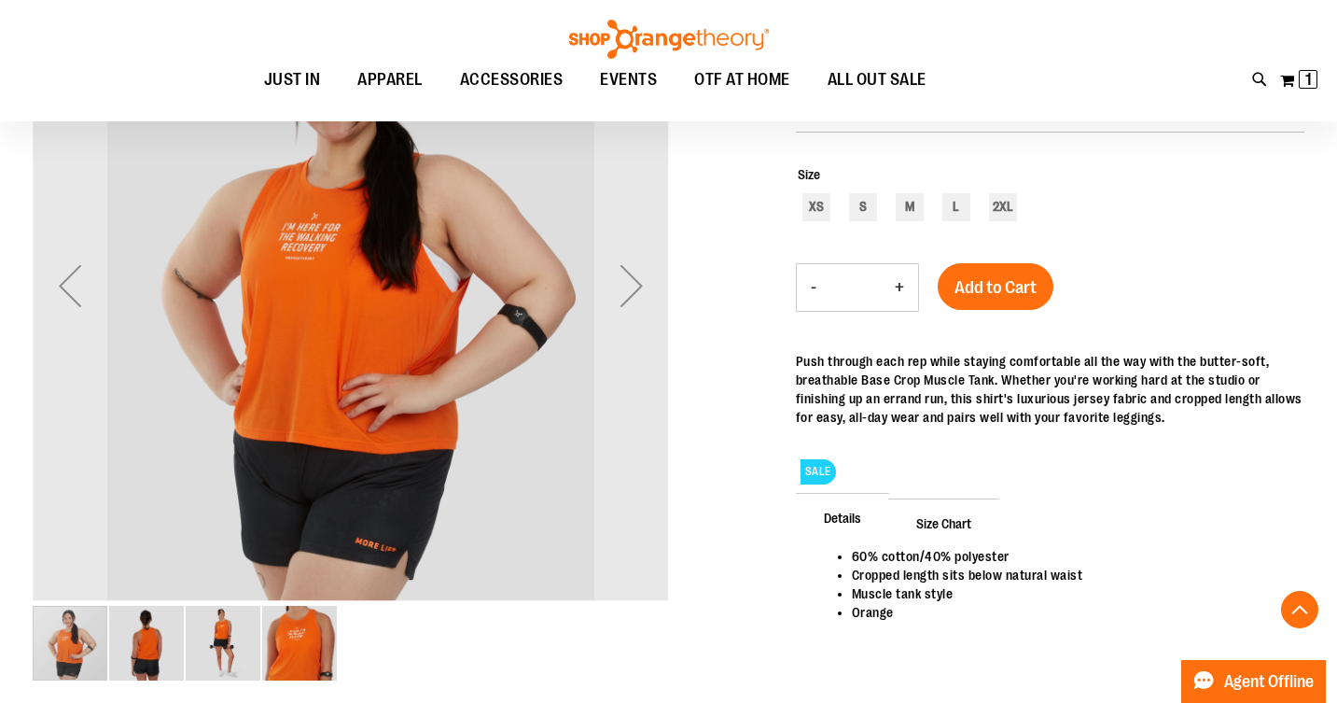
scroll to position [309, 0]
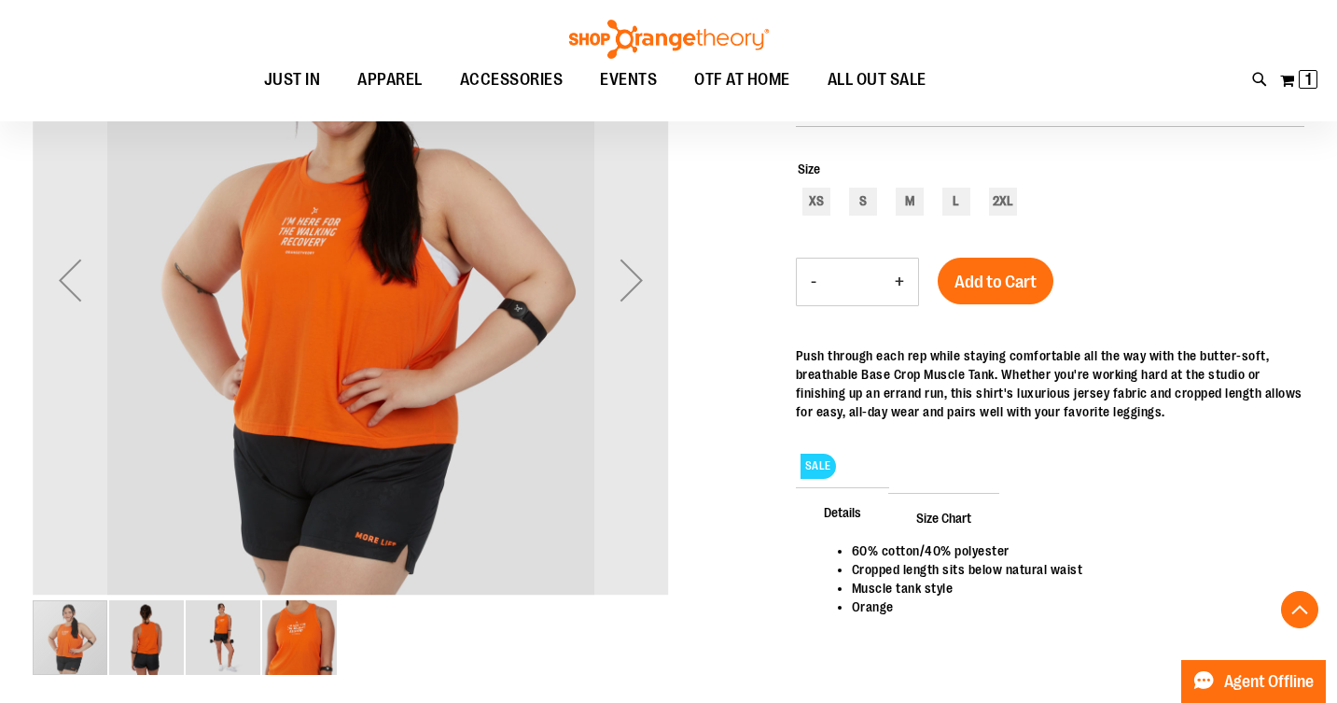
click at [155, 636] on img "image 2 of 4" at bounding box center [146, 637] width 75 height 75
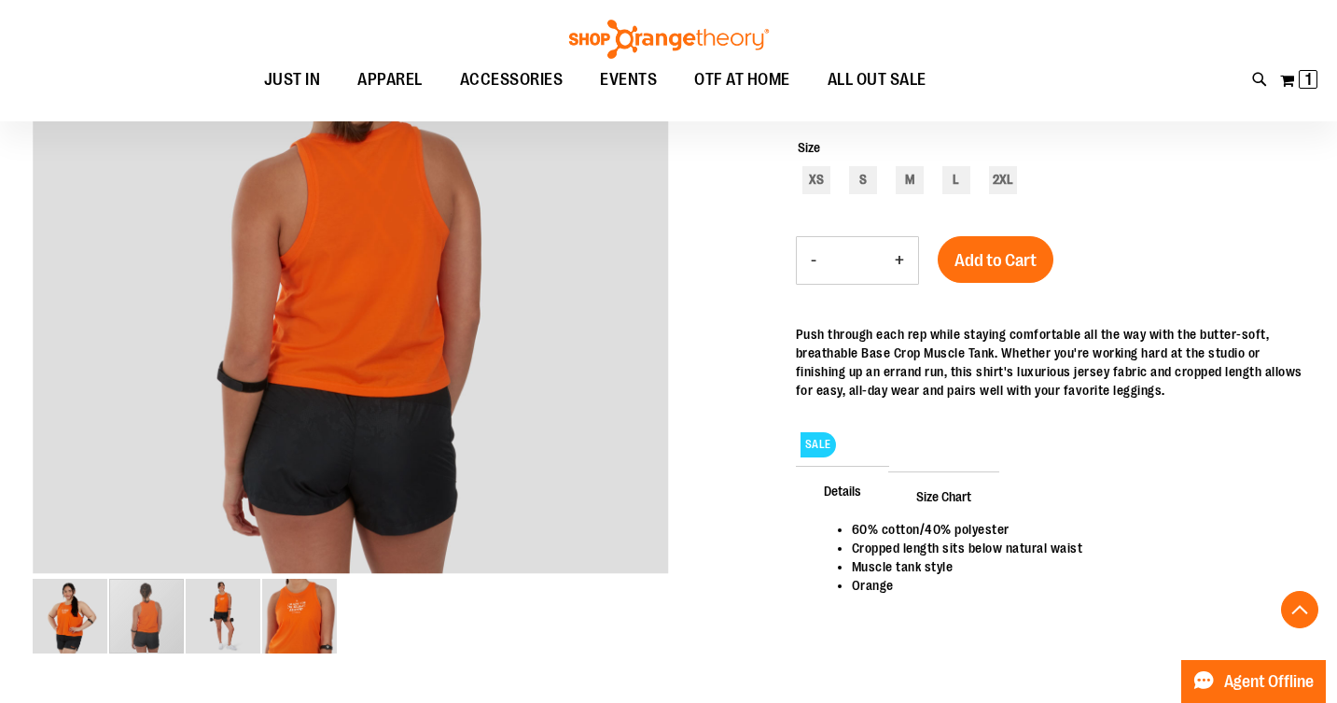
scroll to position [331, 0]
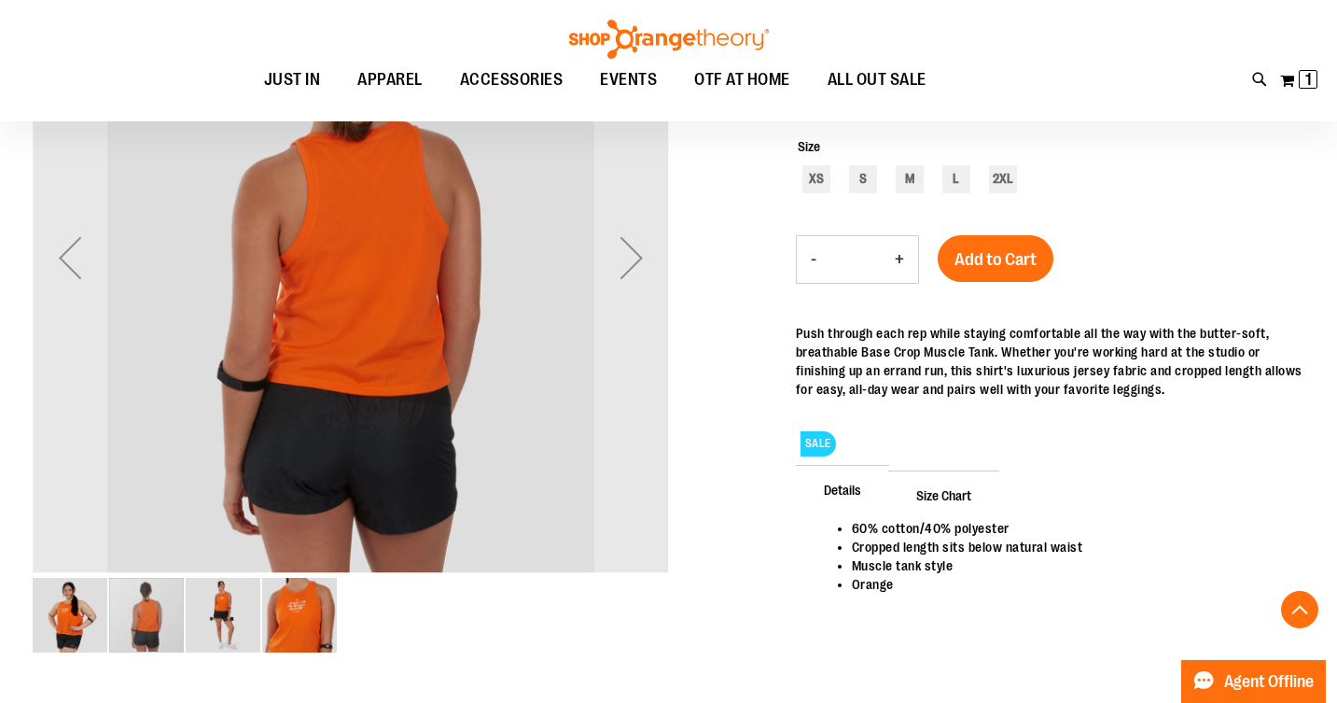
click at [216, 605] on img "image 3 of 4" at bounding box center [223, 615] width 75 height 75
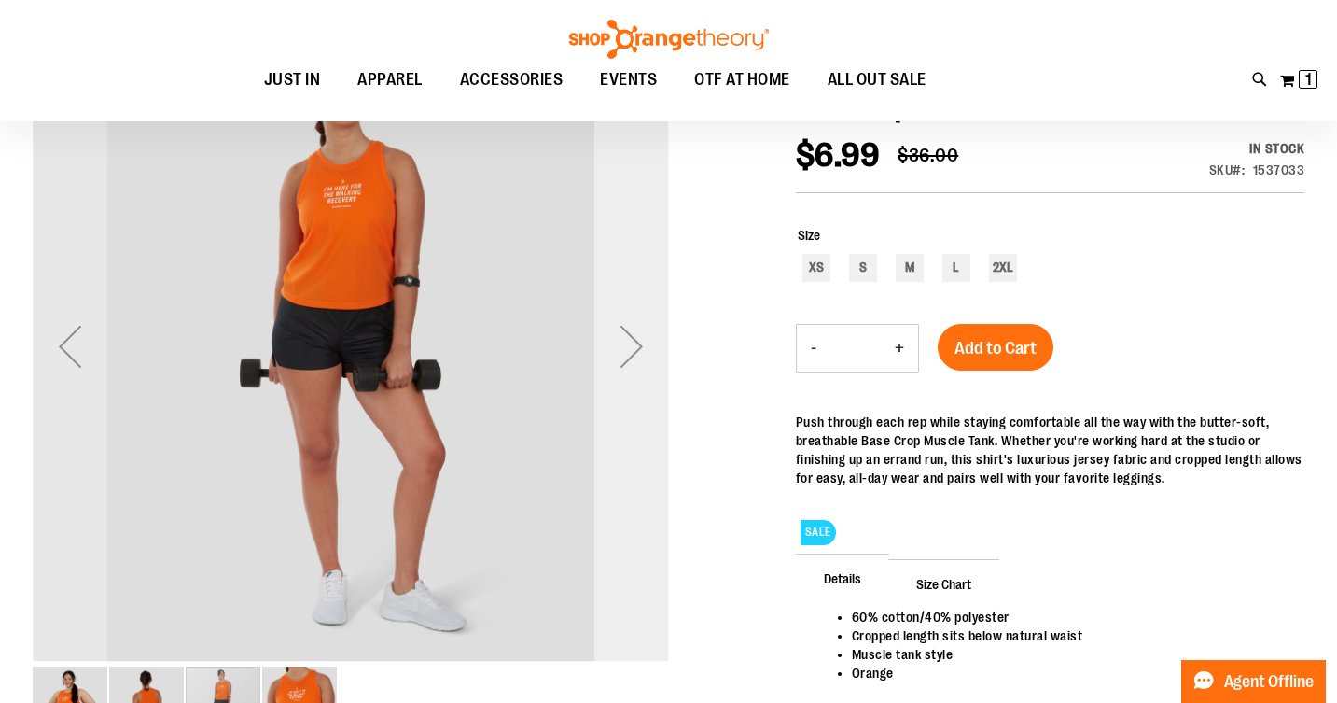
scroll to position [252, 0]
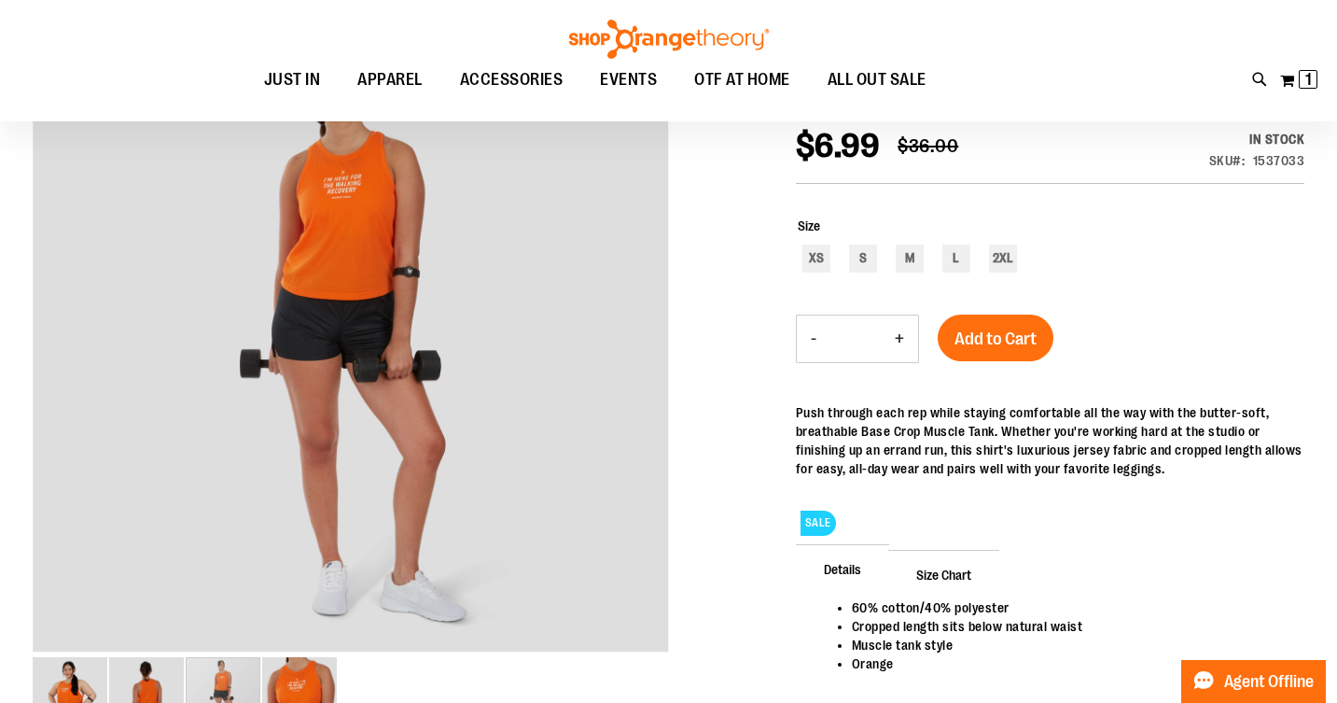
click at [939, 574] on span "Size Chart" at bounding box center [943, 574] width 111 height 49
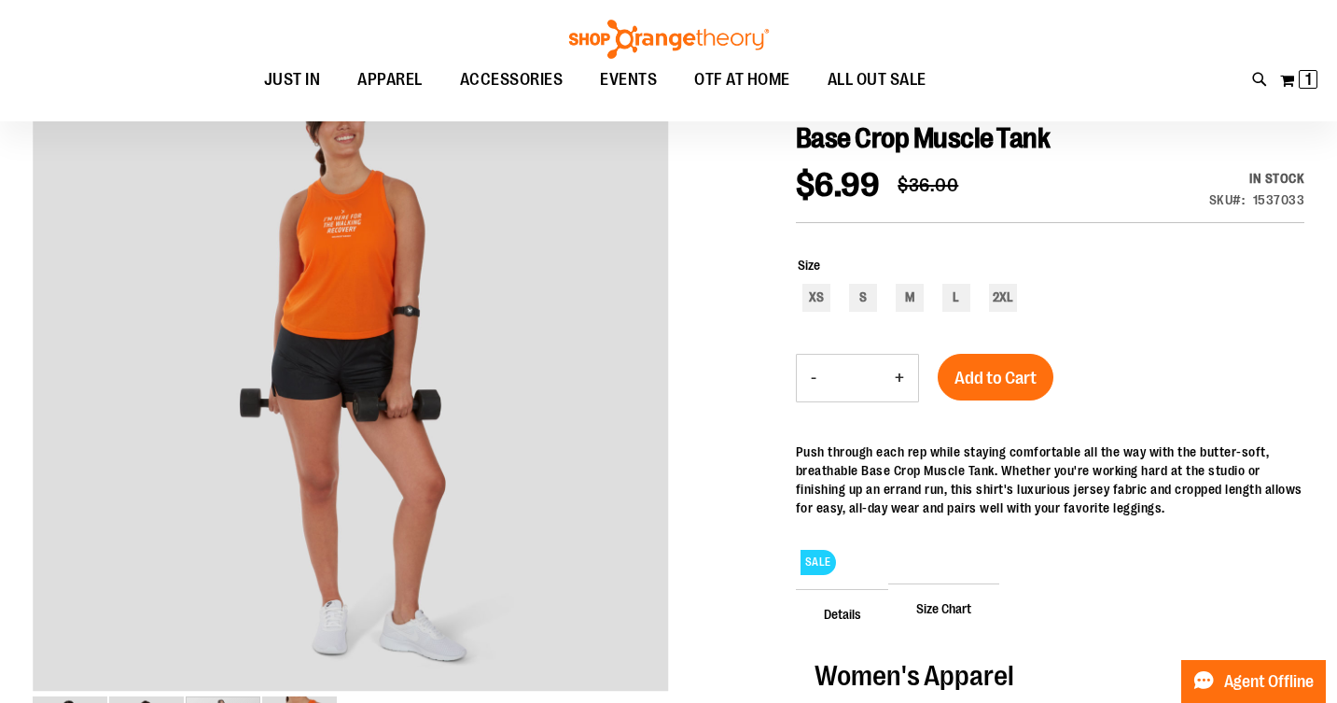
scroll to position [210, 0]
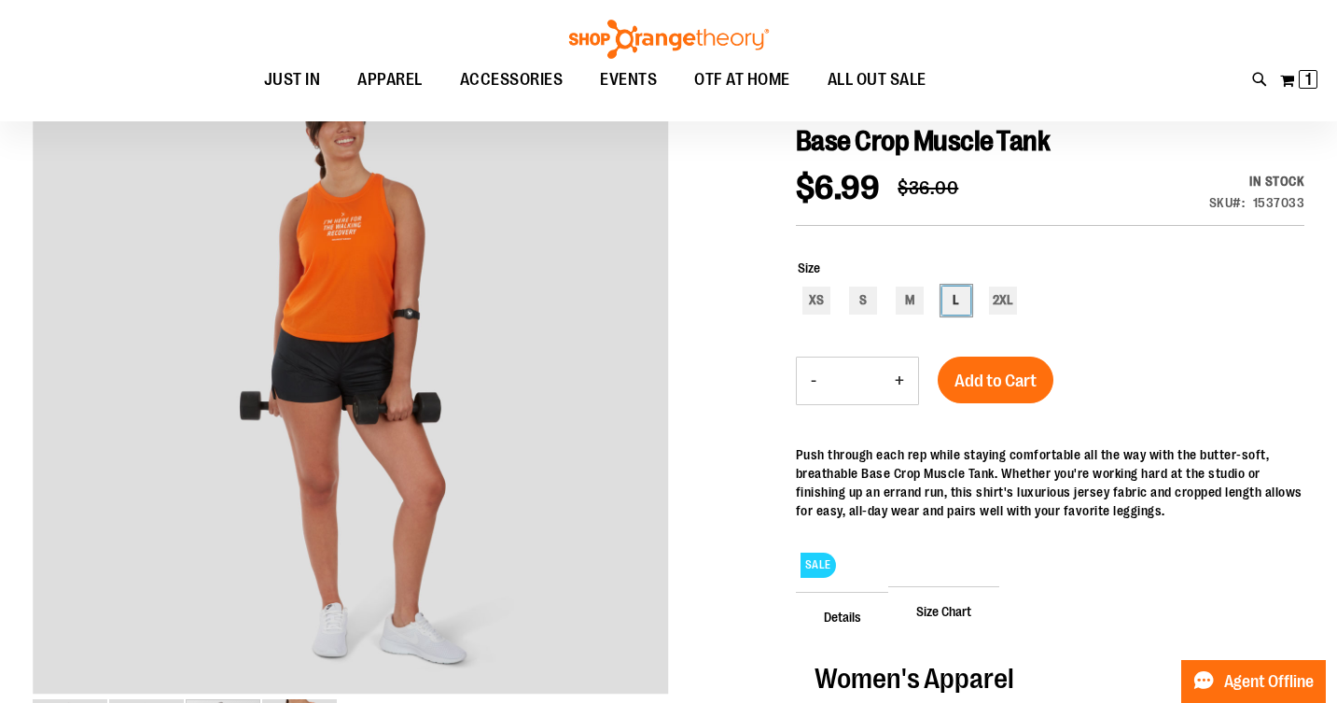
click at [952, 301] on div "L" at bounding box center [957, 301] width 28 height 28
type input "***"
click at [996, 394] on button "Add to Cart" at bounding box center [996, 380] width 116 height 47
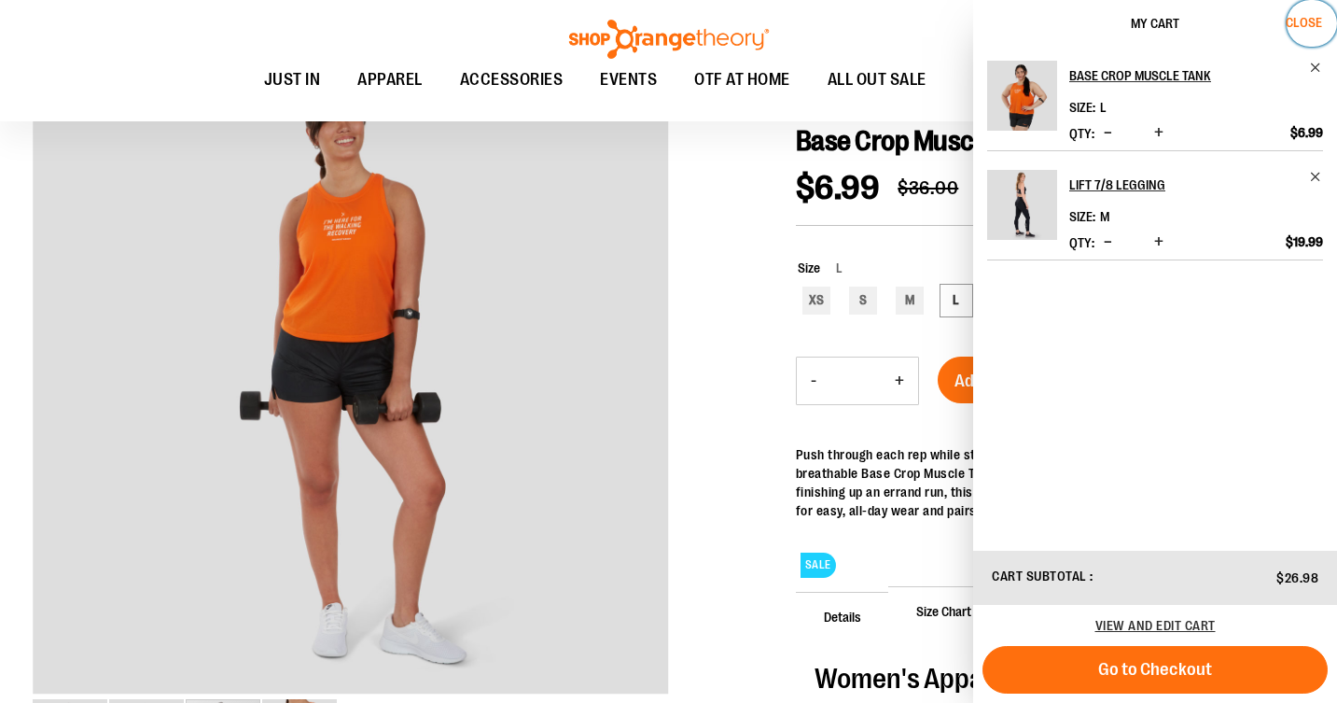
click at [1301, 21] on span "Close" at bounding box center [1304, 22] width 36 height 15
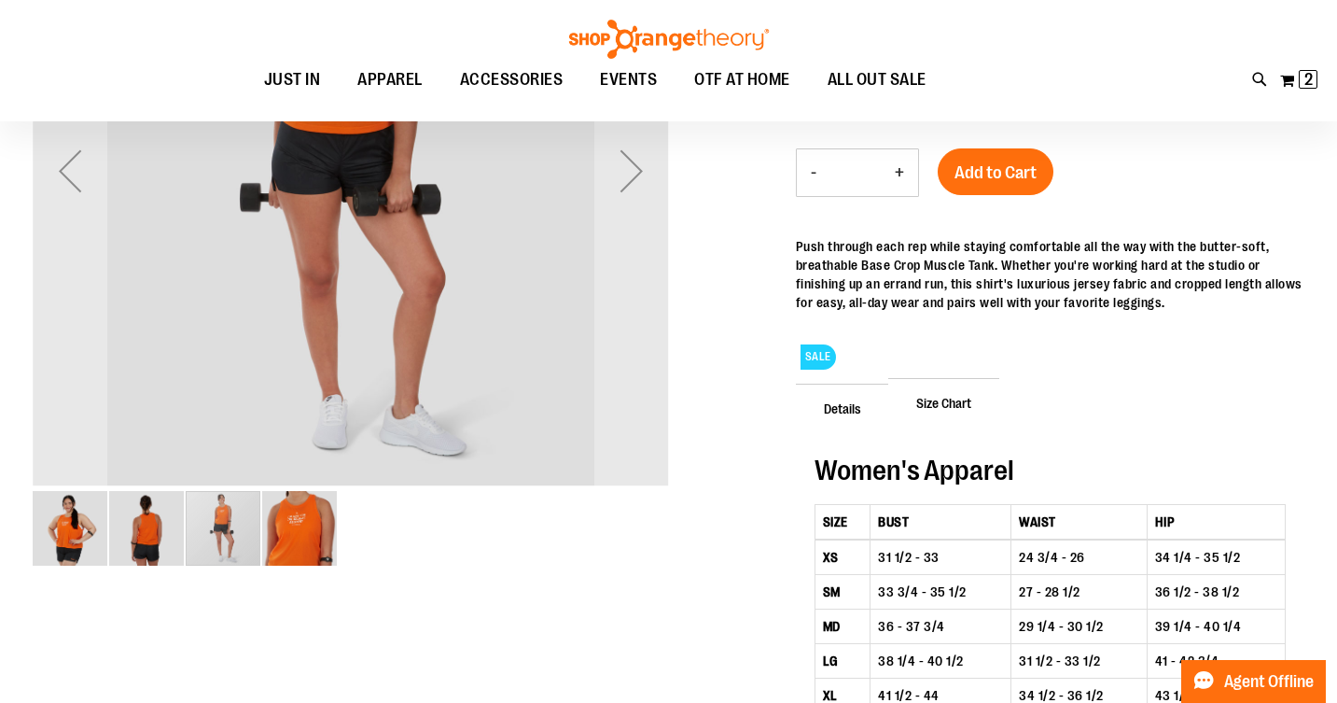
scroll to position [0, 0]
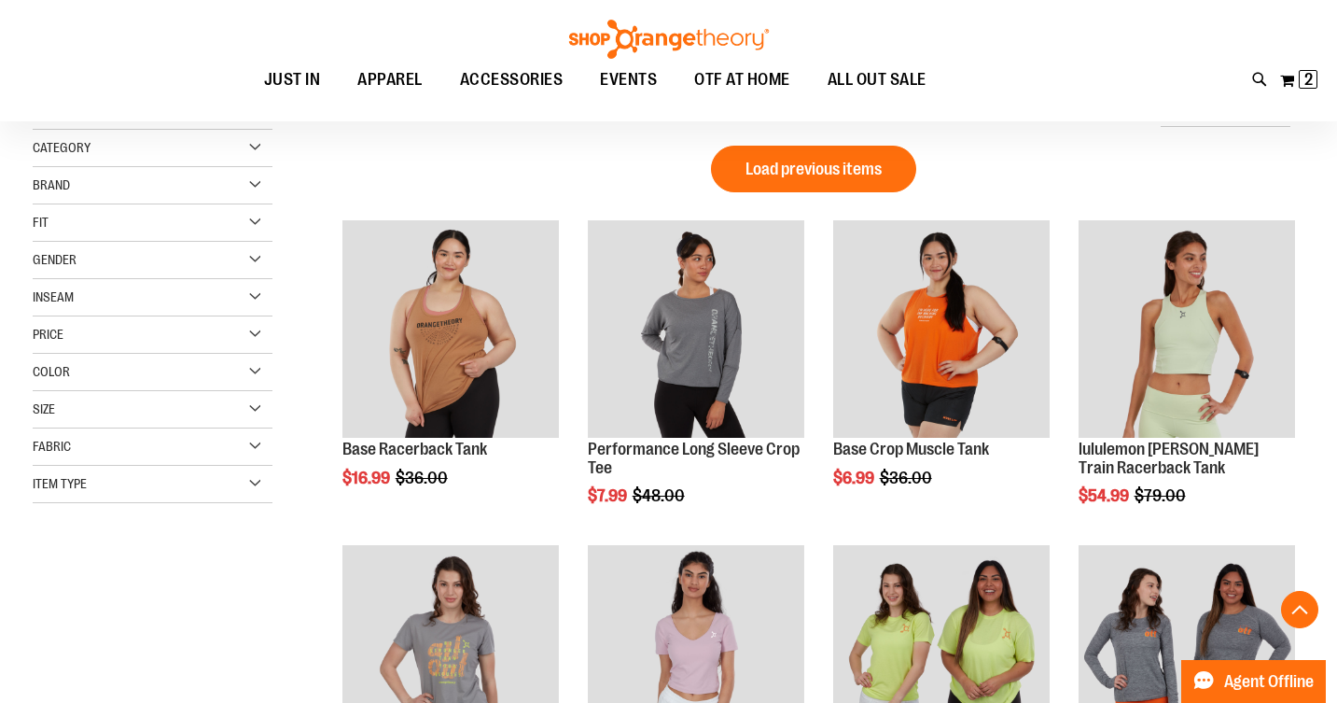
scroll to position [969, 0]
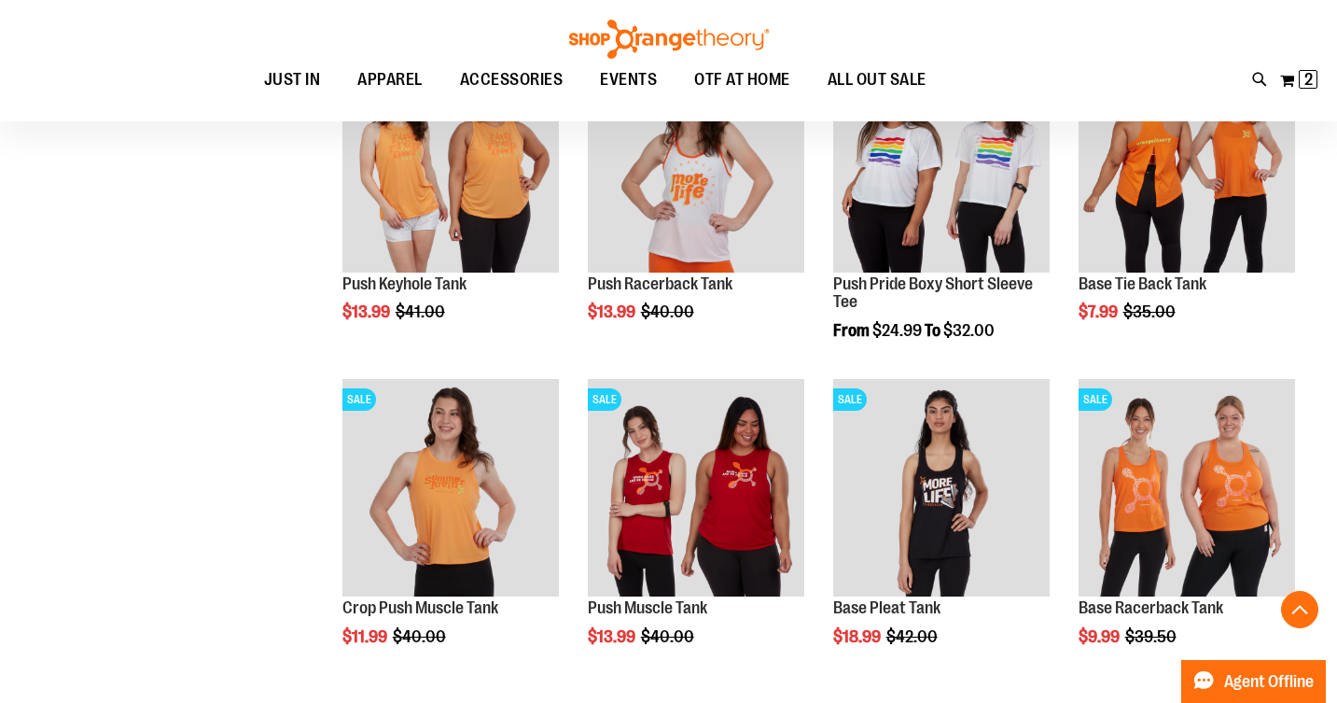
scroll to position [1144, 0]
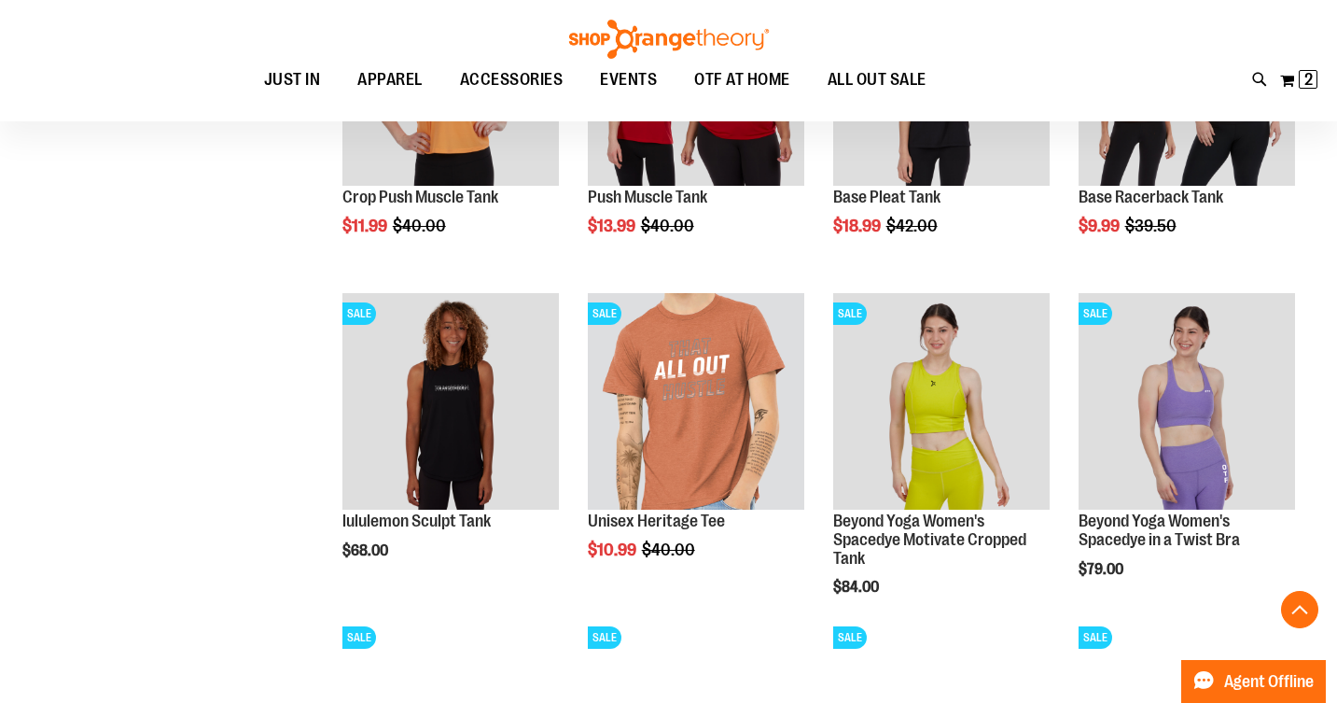
scroll to position [1538, 0]
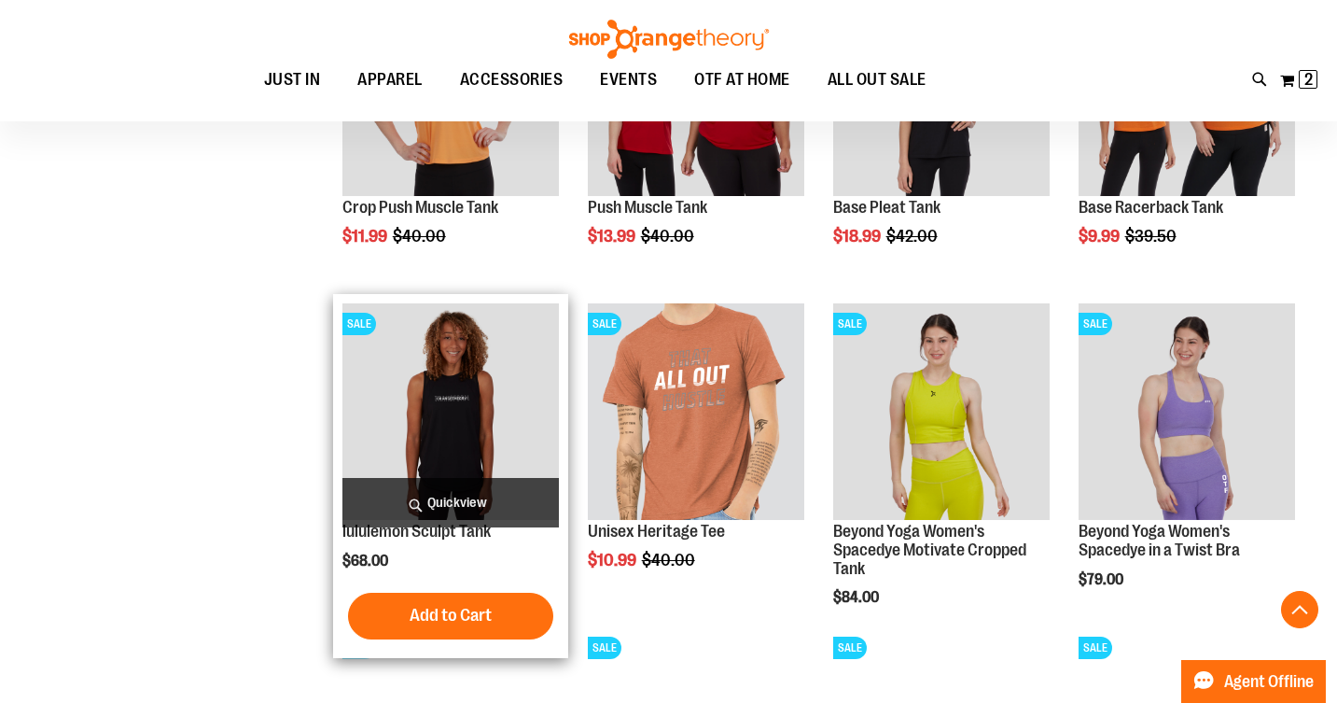
click at [441, 395] on img "product" at bounding box center [451, 411] width 217 height 217
click at [446, 383] on img "product" at bounding box center [451, 411] width 217 height 217
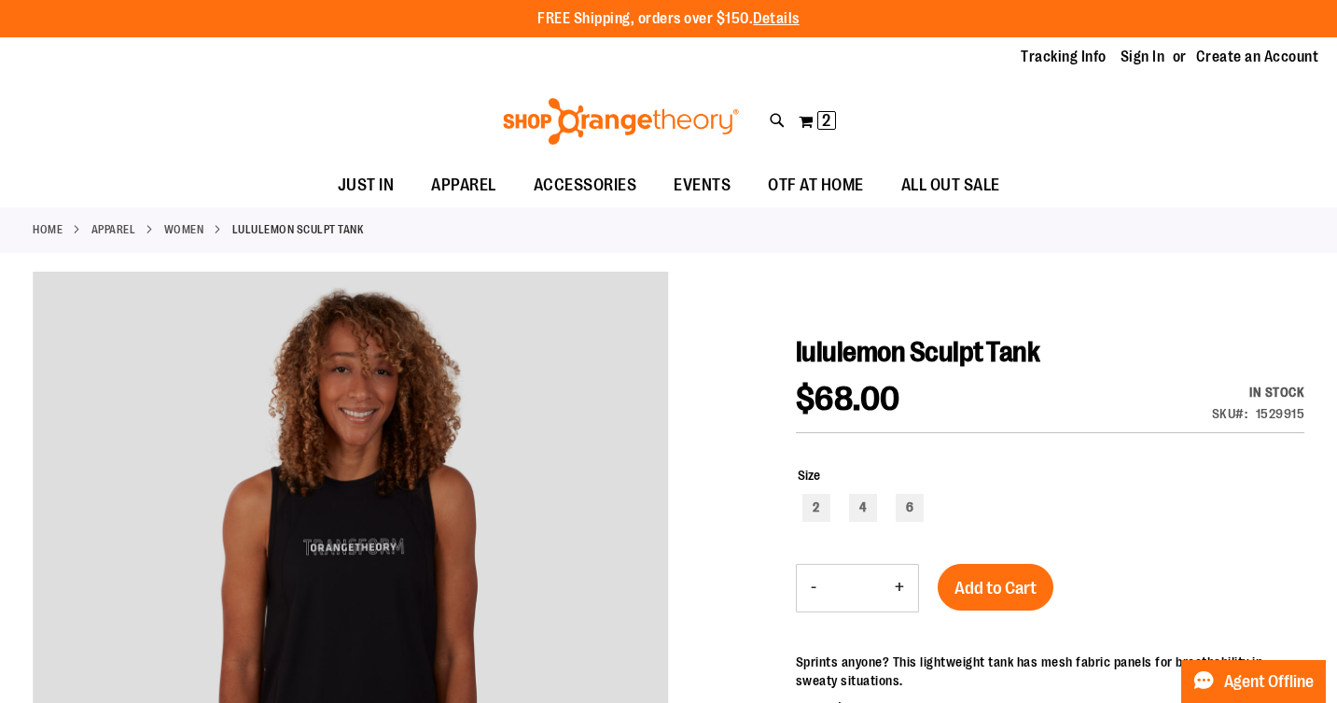
click at [187, 230] on link "WOMEN" at bounding box center [184, 229] width 40 height 17
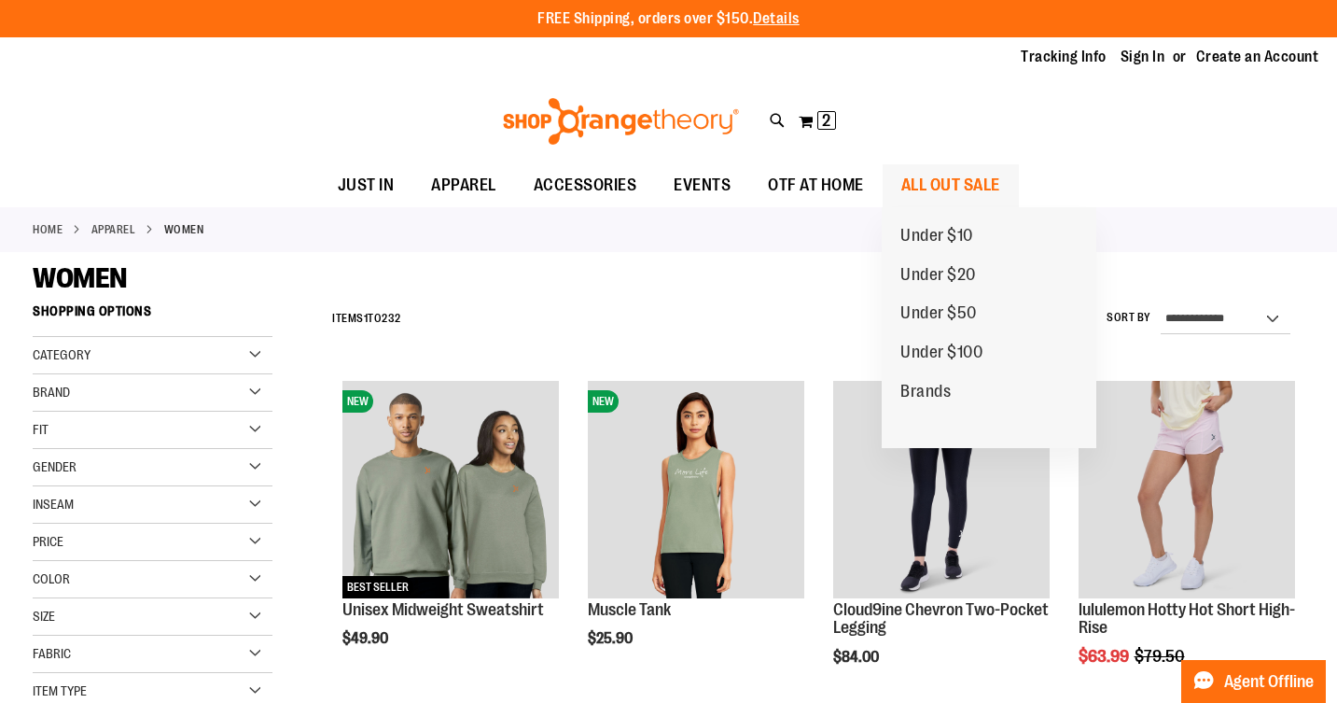
click at [937, 183] on span "ALL OUT SALE" at bounding box center [951, 185] width 99 height 42
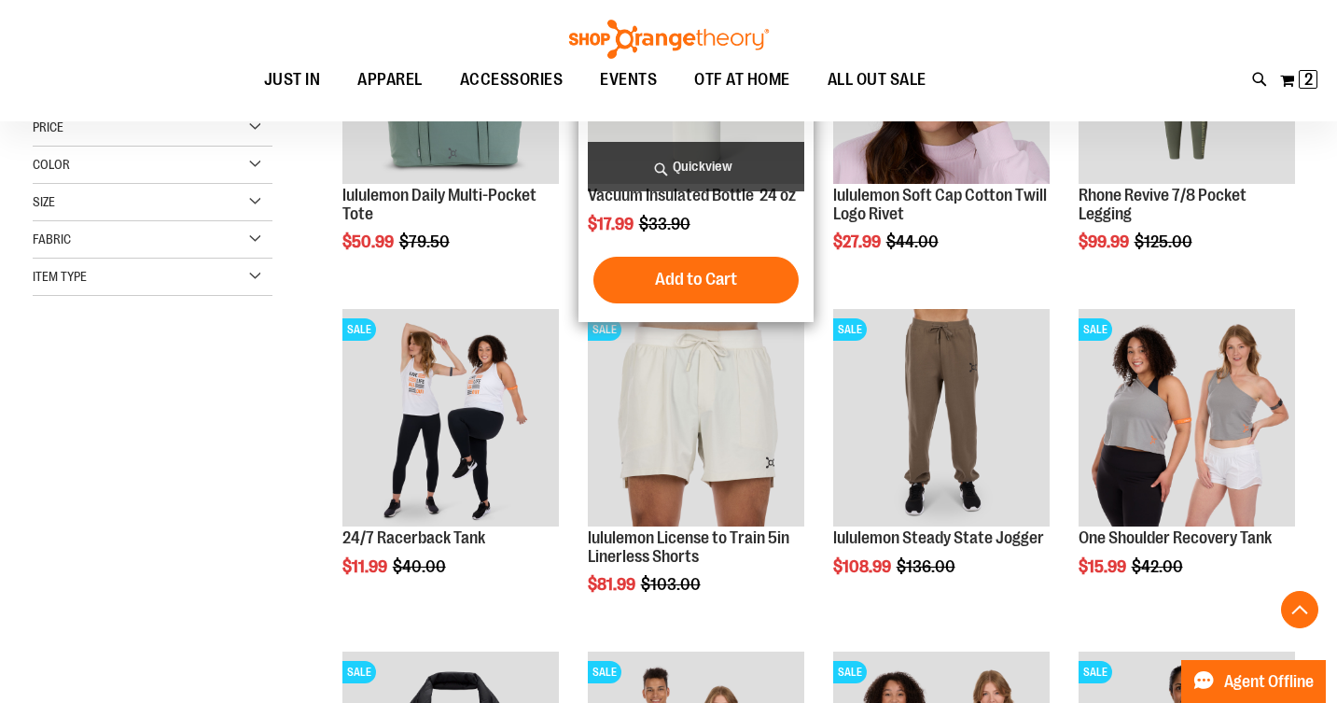
scroll to position [417, 0]
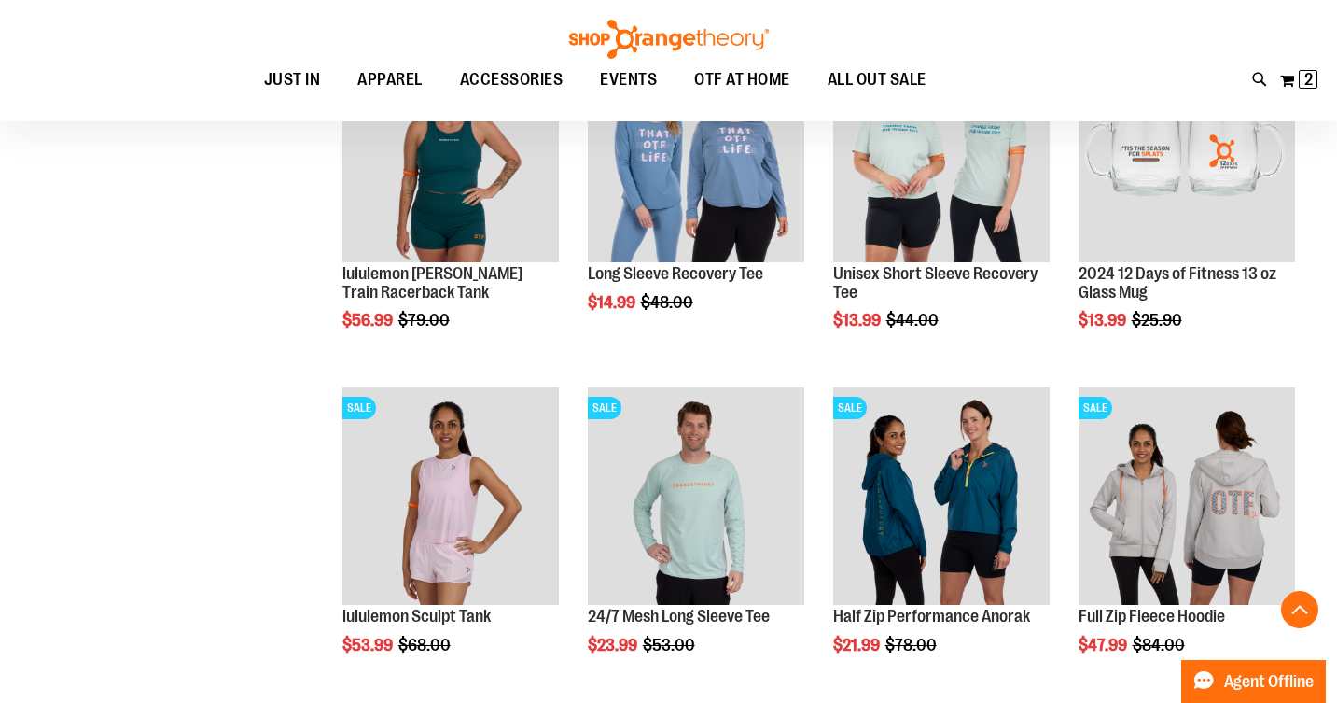
scroll to position [1364, 0]
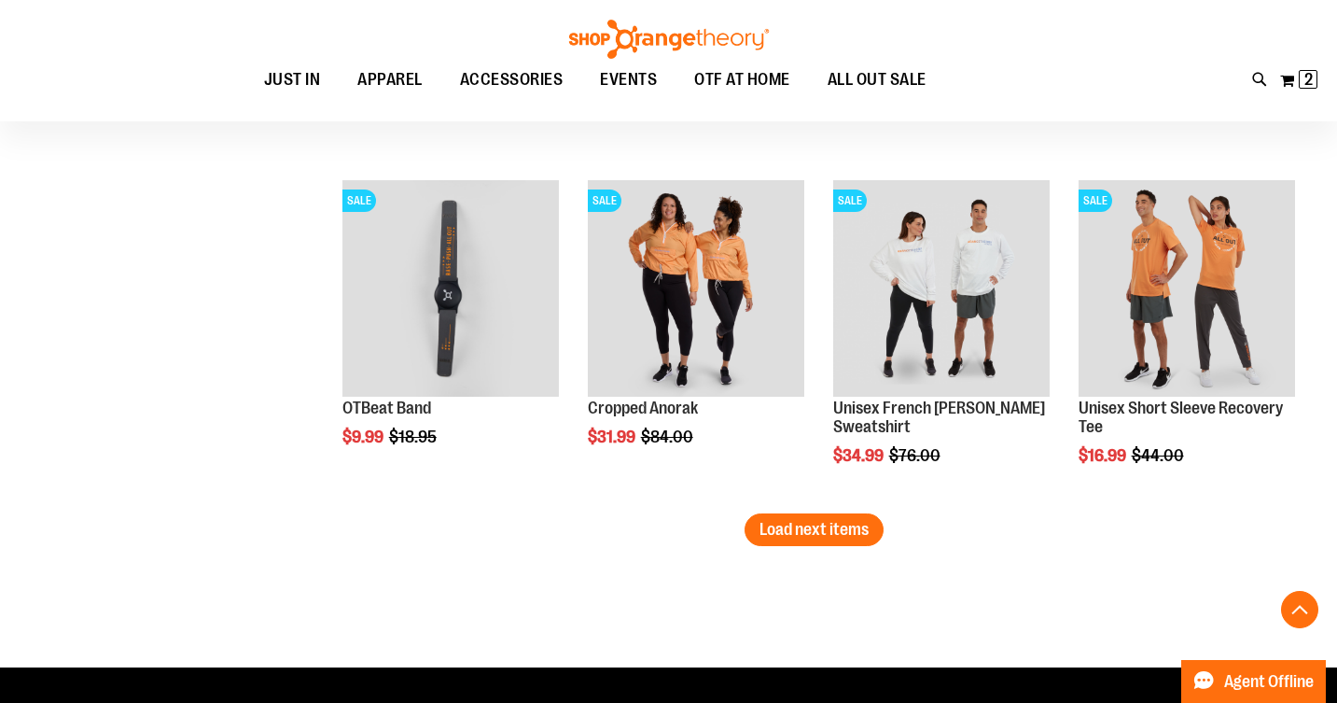
scroll to position [2943, 0]
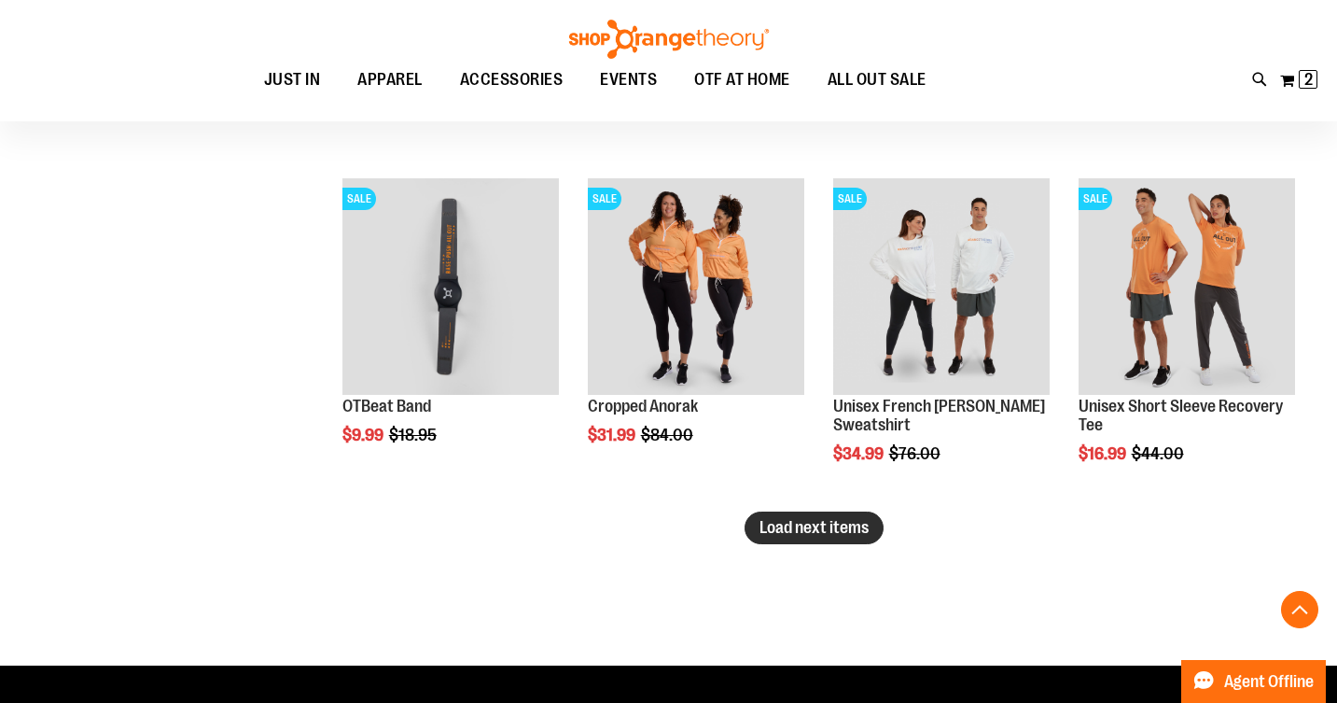
click at [790, 535] on span "Load next items" at bounding box center [814, 527] width 109 height 19
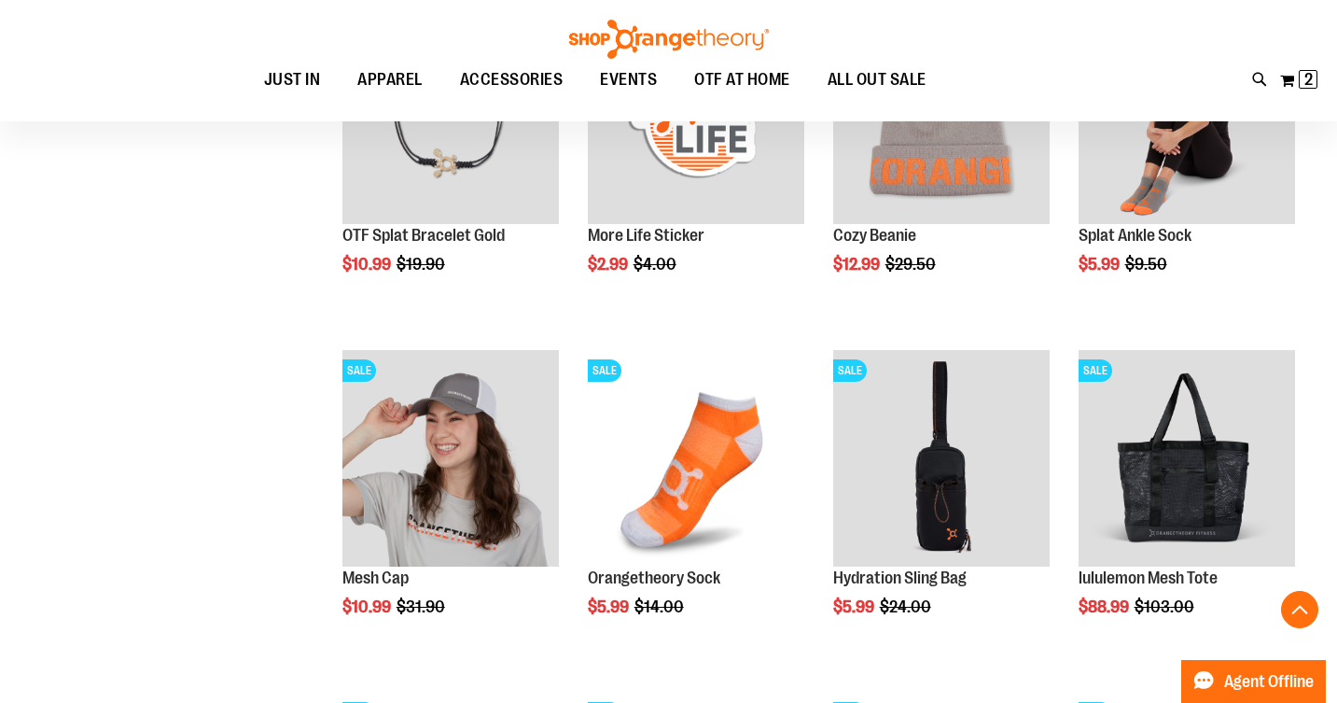
scroll to position [3248, 0]
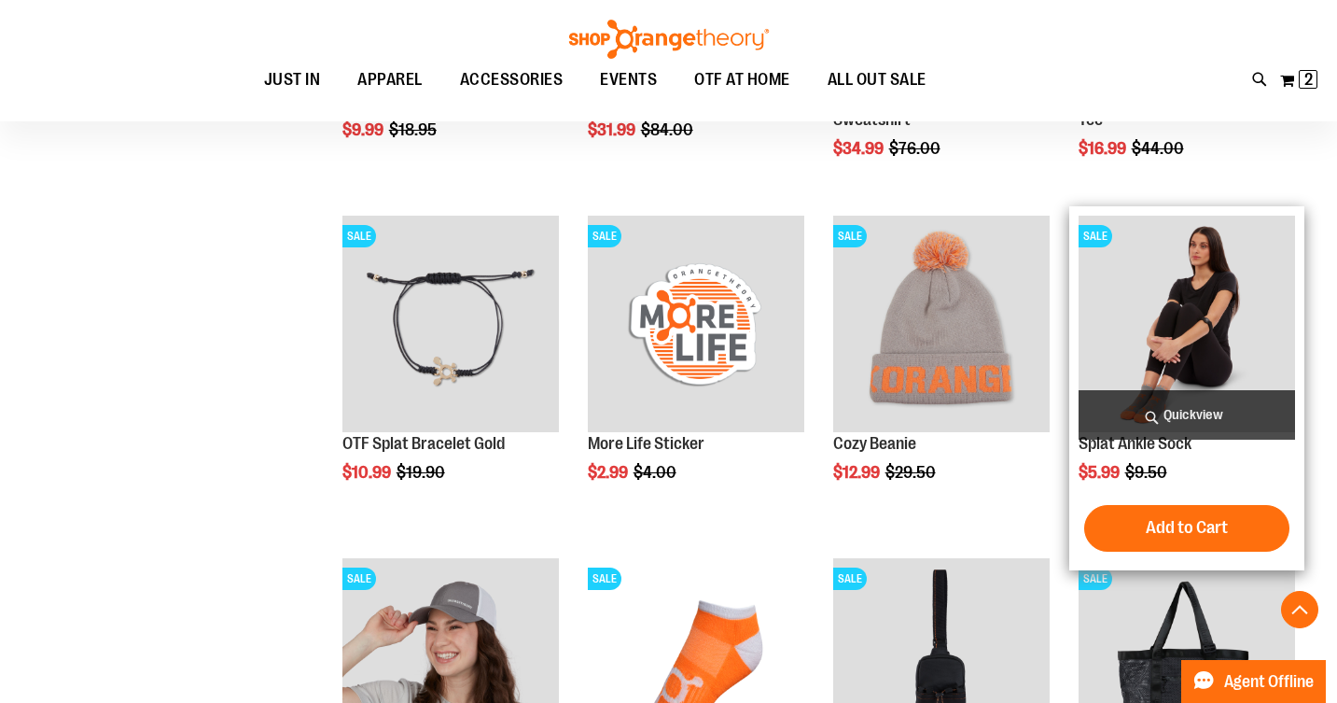
click at [1142, 297] on img "product" at bounding box center [1187, 324] width 217 height 217
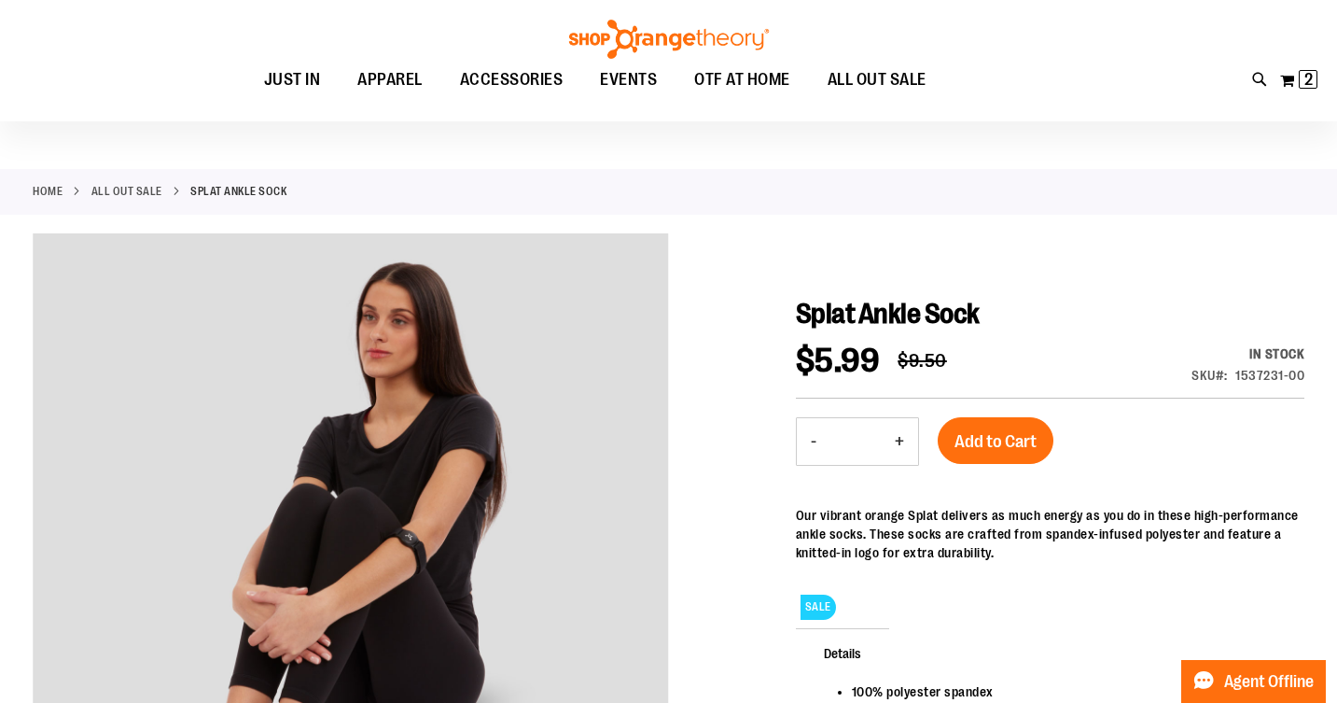
scroll to position [35, 0]
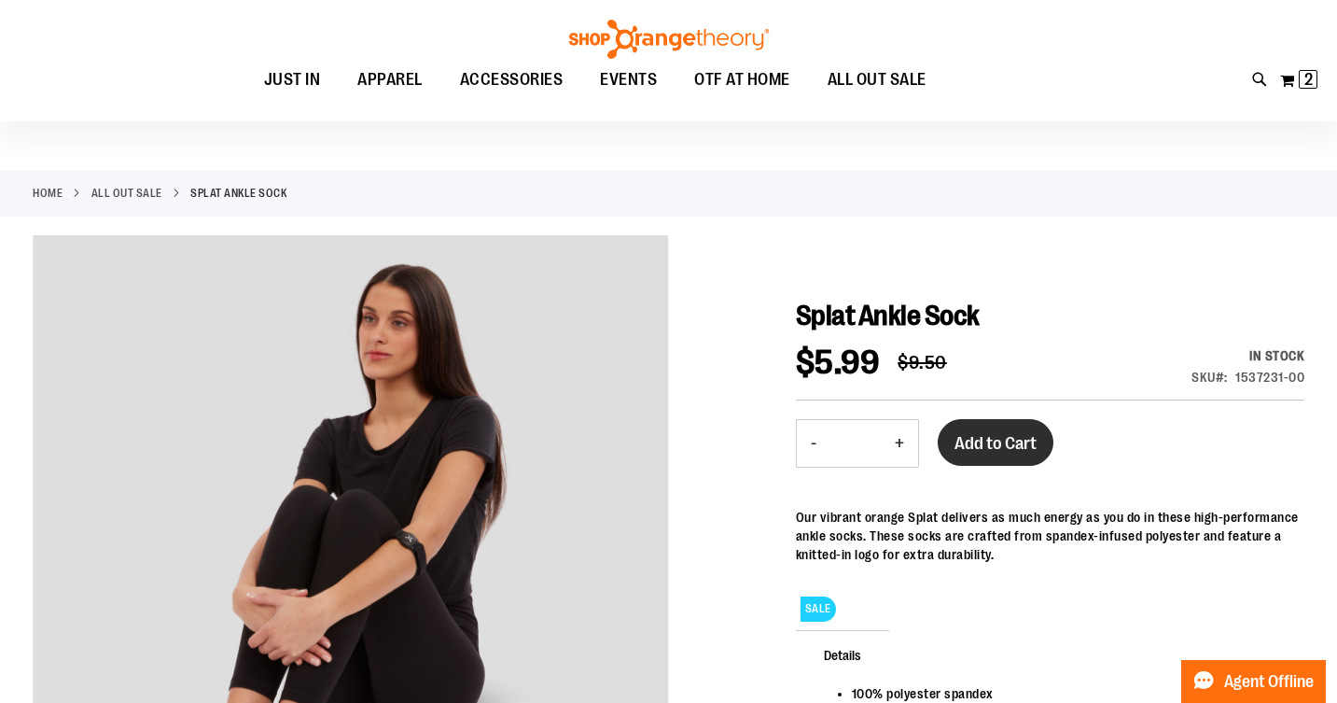
click at [989, 436] on span "Add to Cart" at bounding box center [996, 443] width 82 height 21
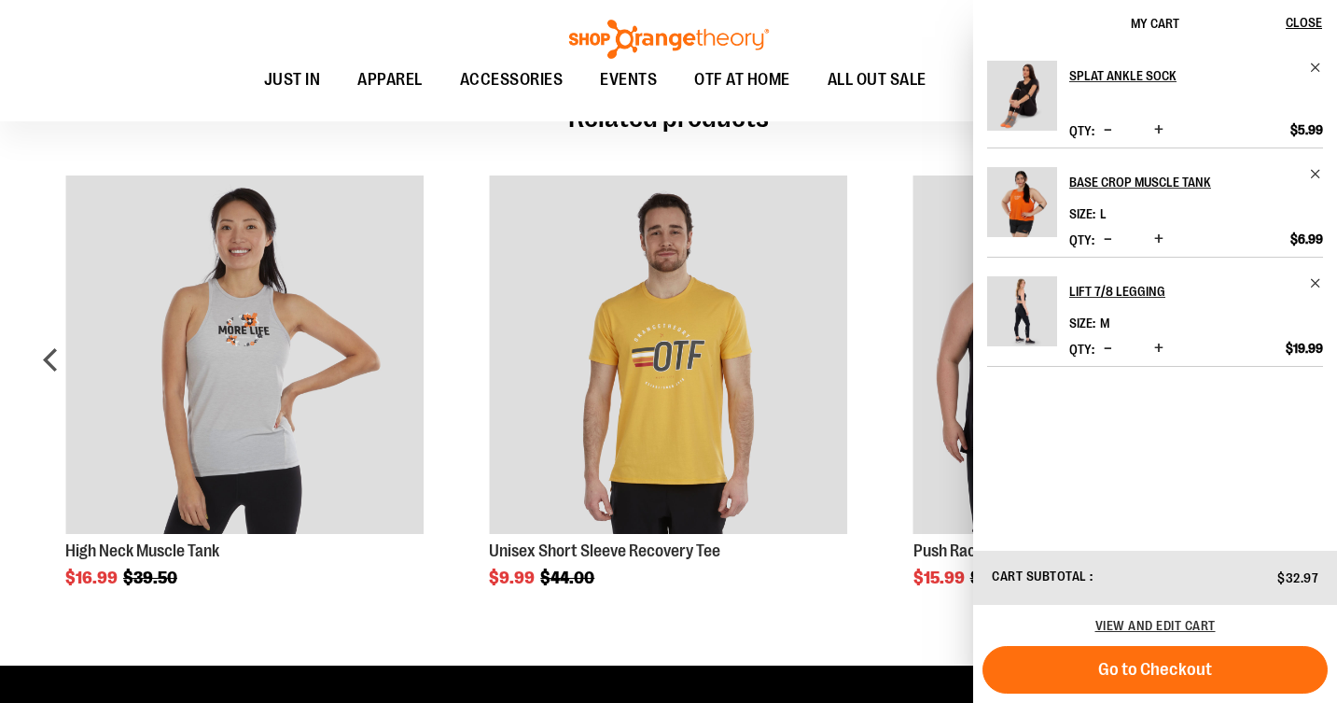
scroll to position [852, 0]
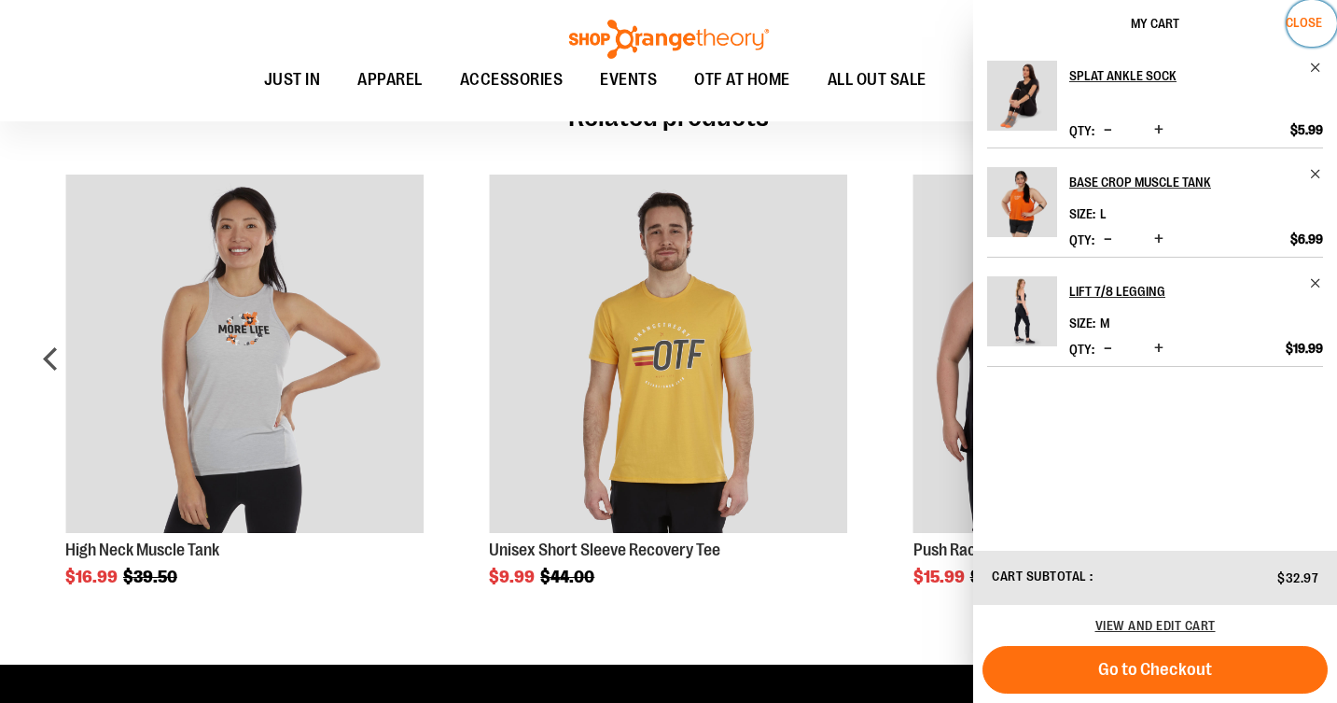
click at [1314, 18] on span "Close" at bounding box center [1304, 22] width 36 height 15
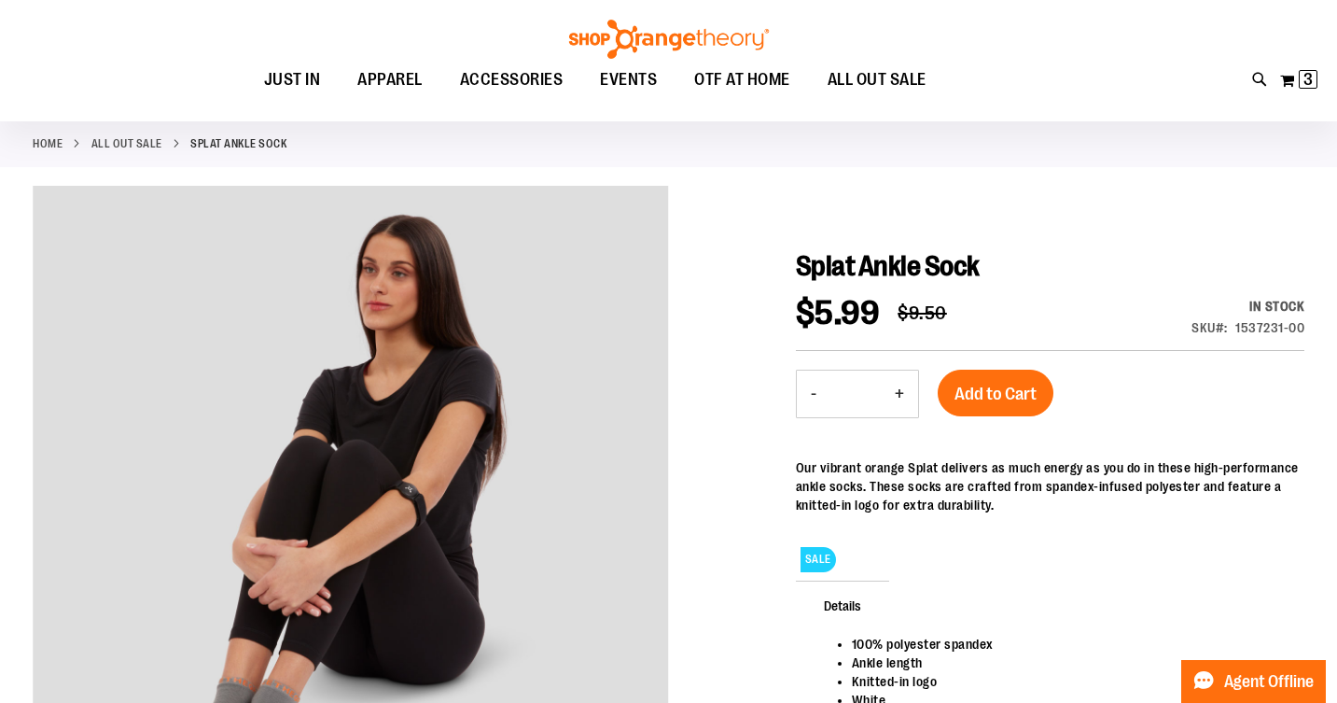
scroll to position [0, 0]
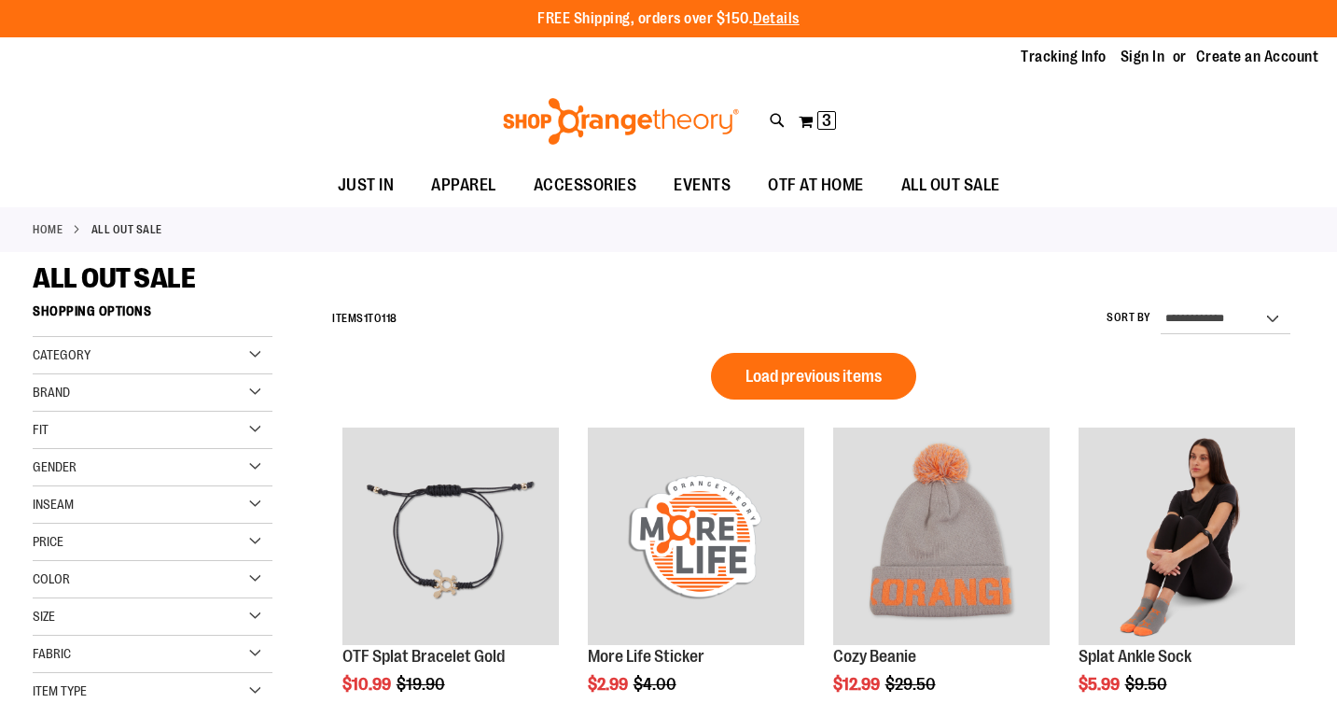
scroll to position [1175, 0]
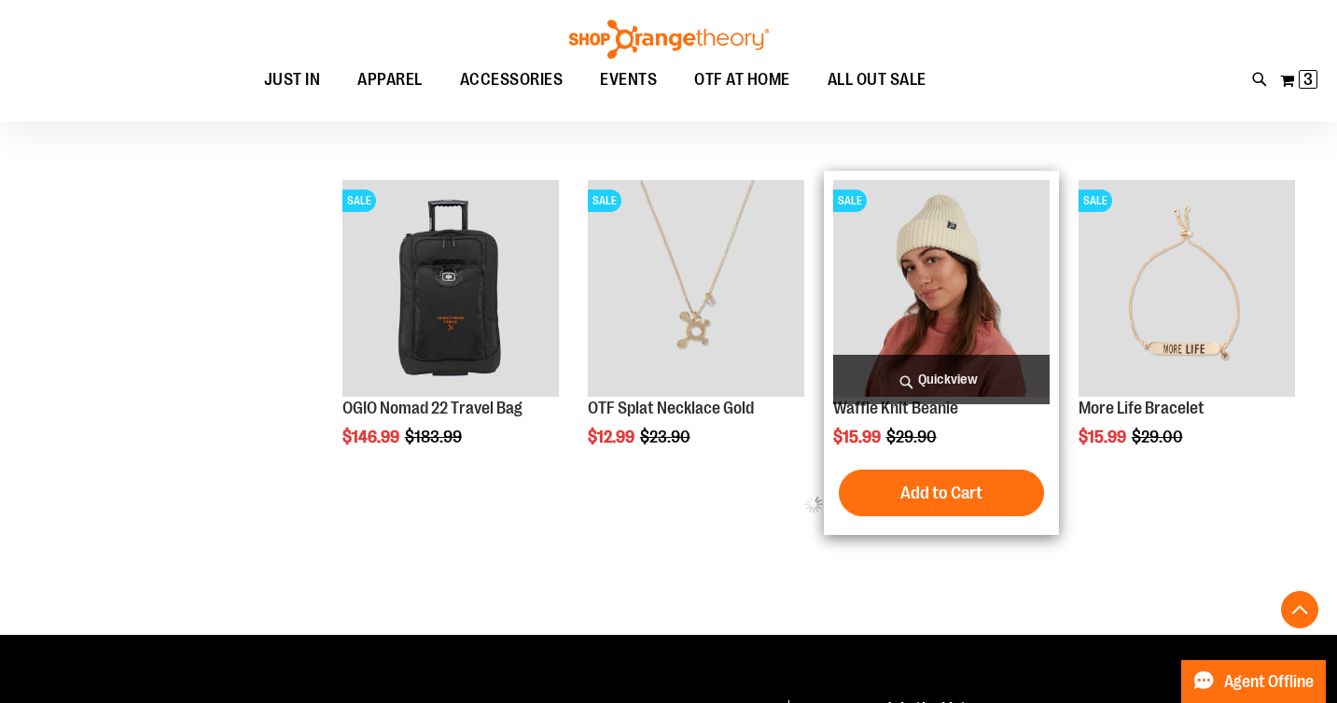
scroll to position [893, 0]
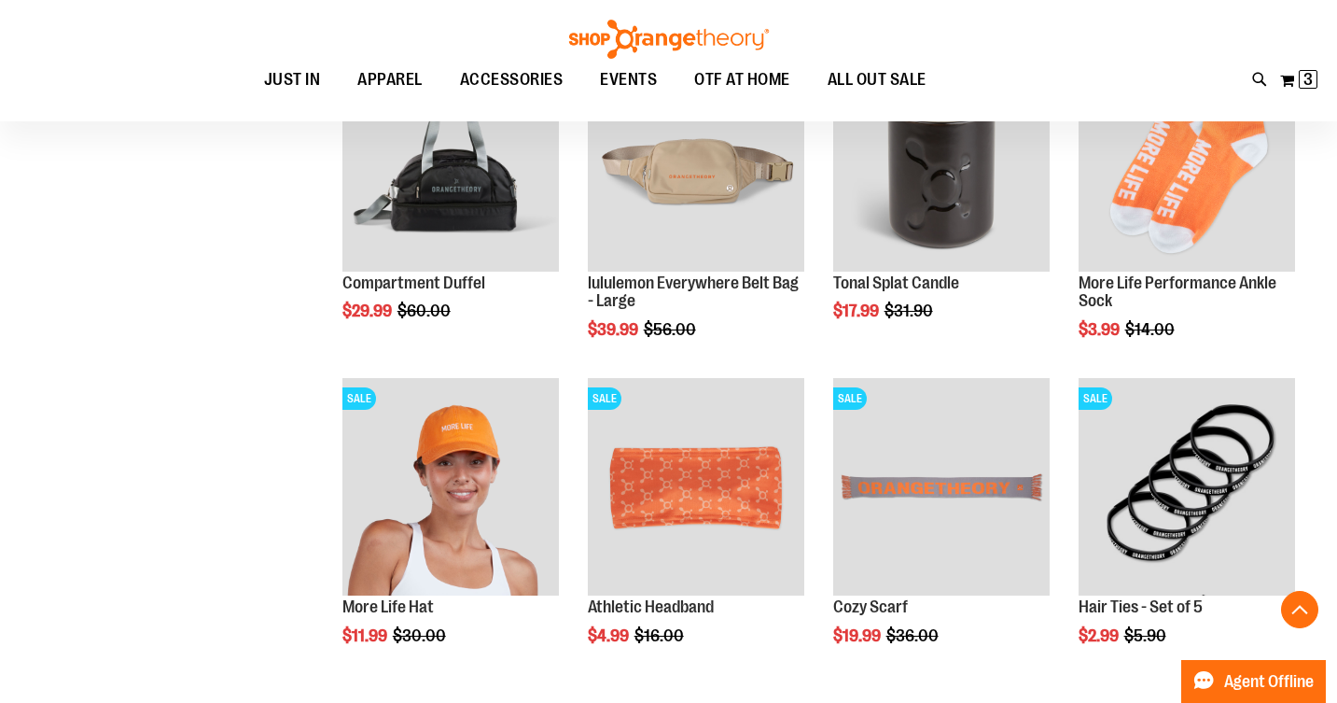
scroll to position [1347, 0]
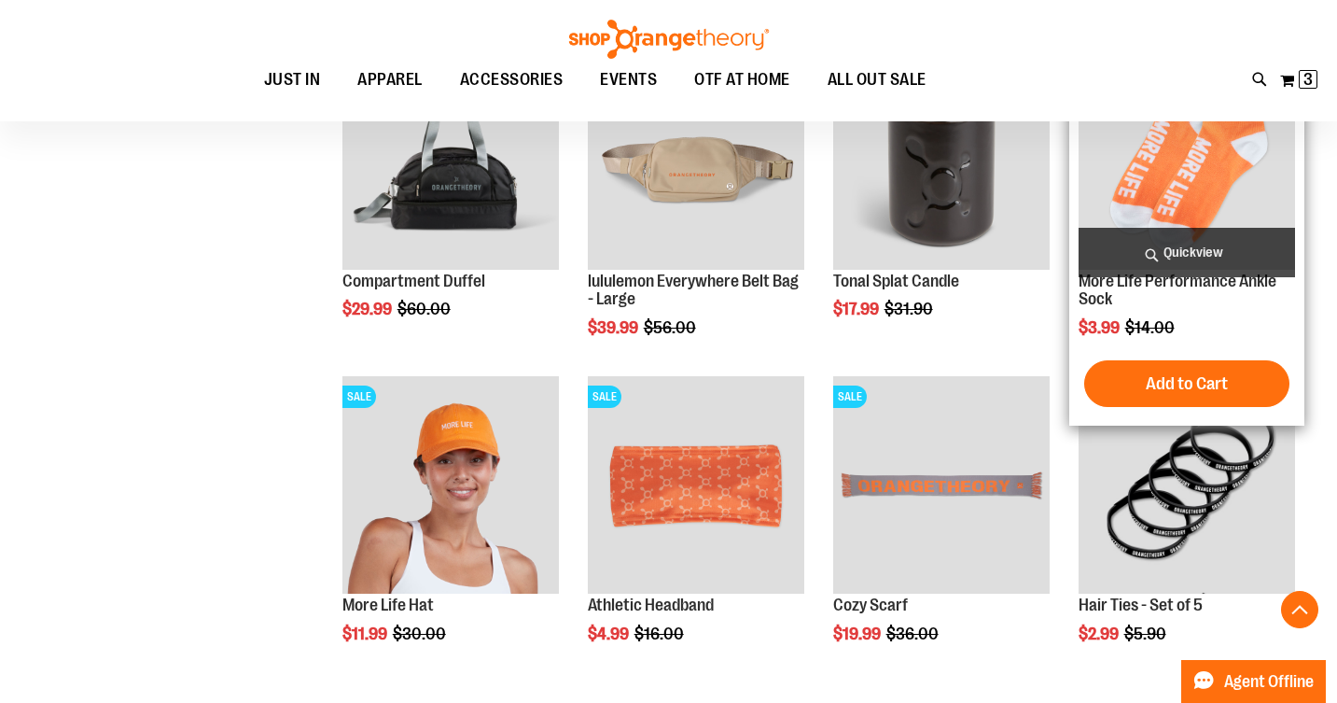
click at [1194, 162] on img "product" at bounding box center [1187, 160] width 217 height 217
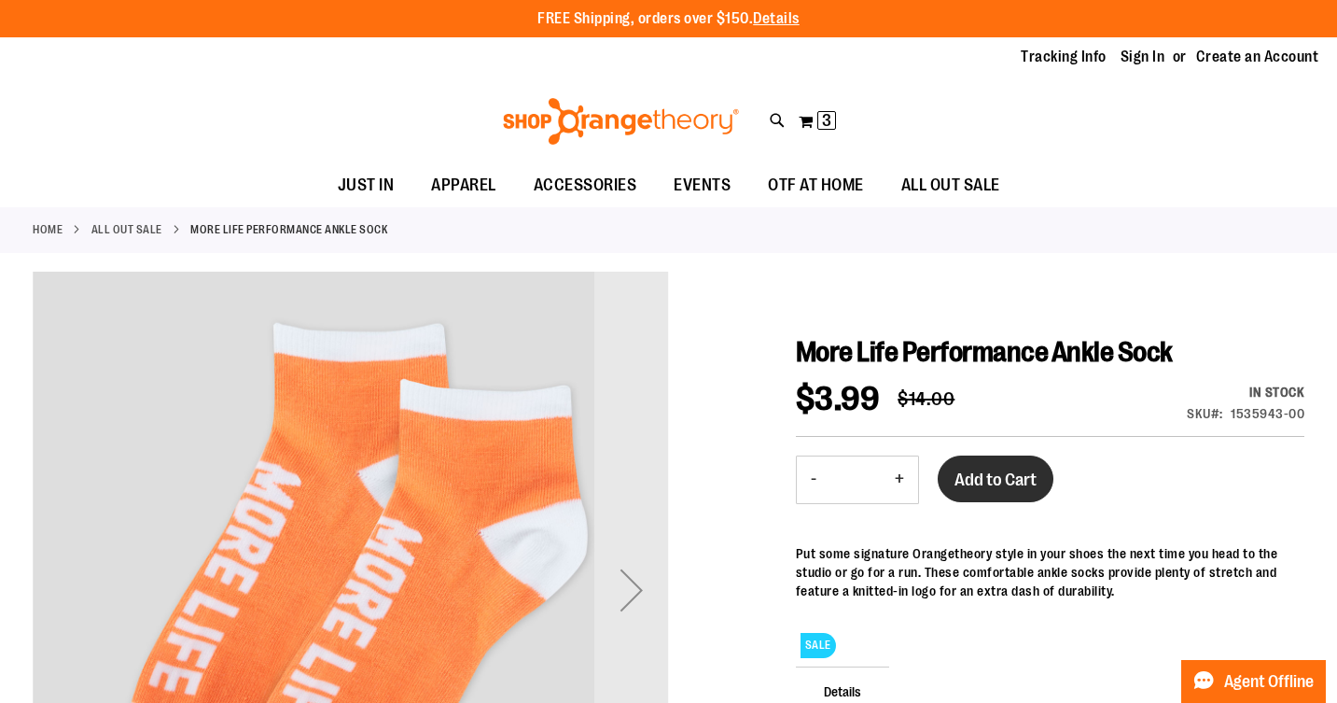
click at [1003, 479] on span "Add to Cart" at bounding box center [996, 479] width 82 height 21
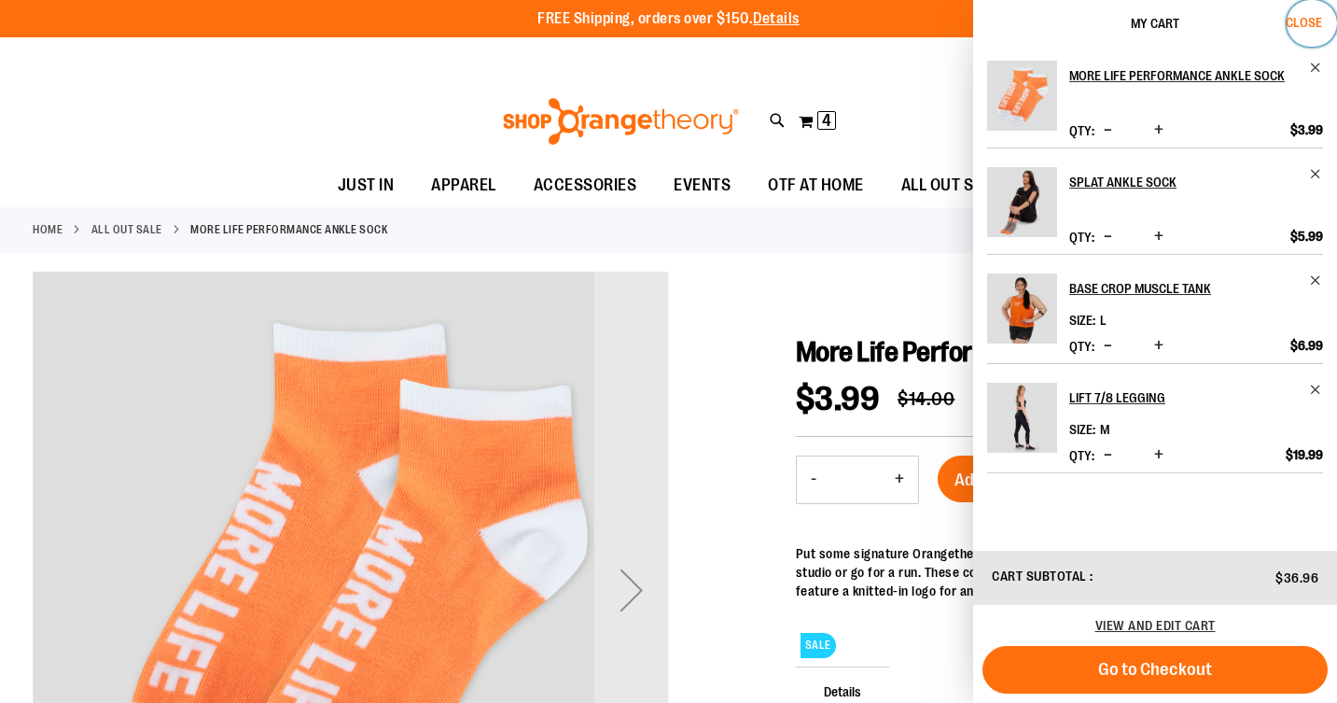
click at [1308, 19] on span "Close" at bounding box center [1304, 22] width 36 height 15
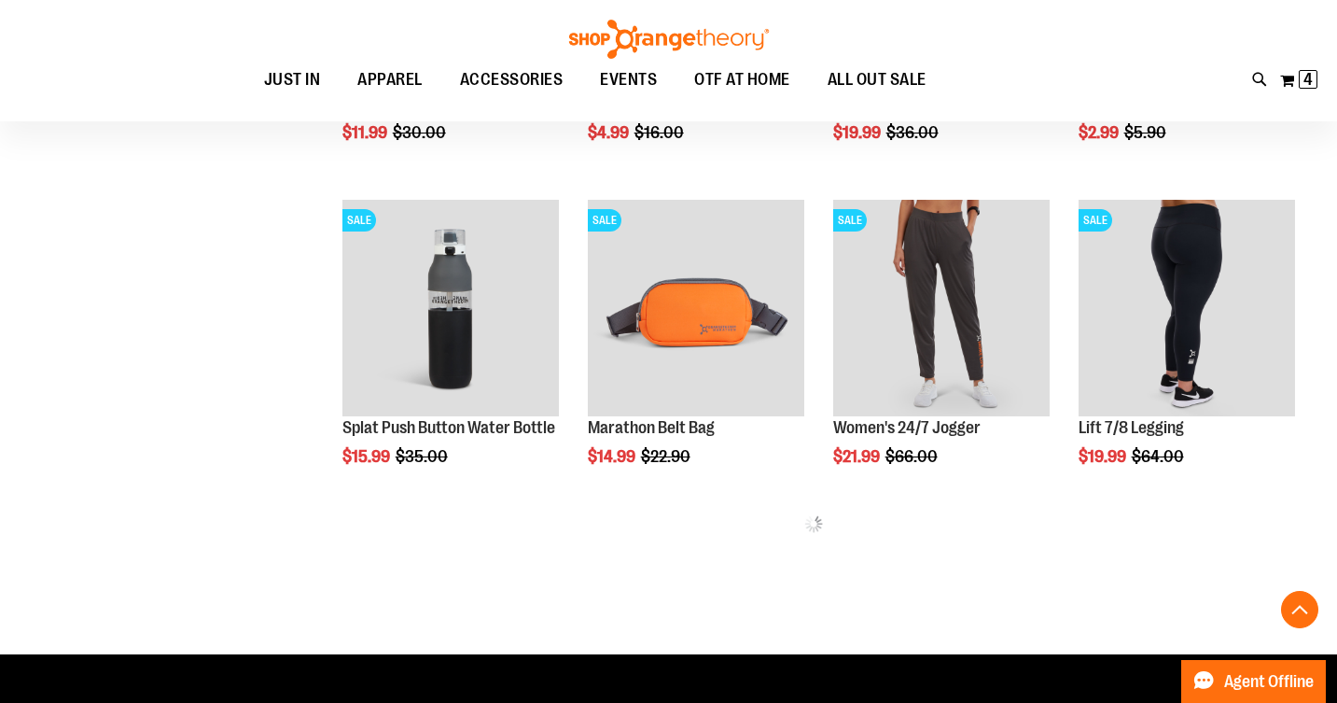
scroll to position [869, 0]
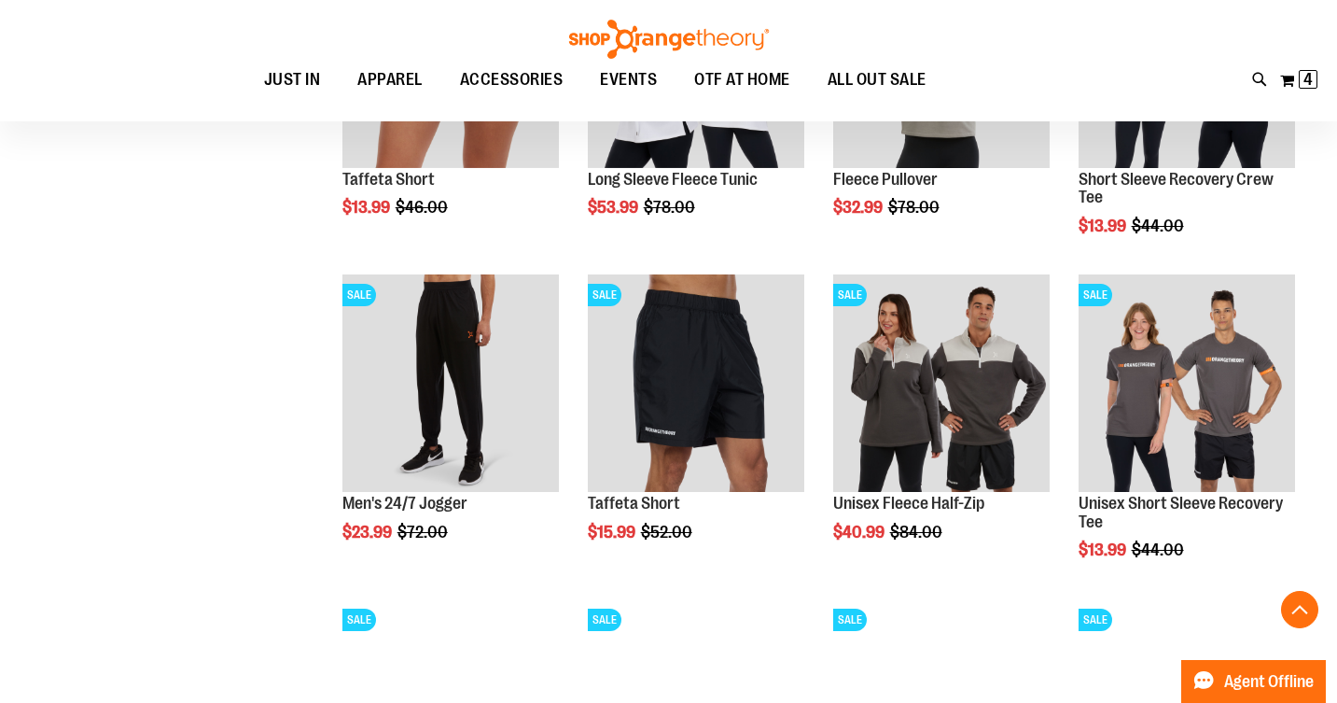
scroll to position [1451, 0]
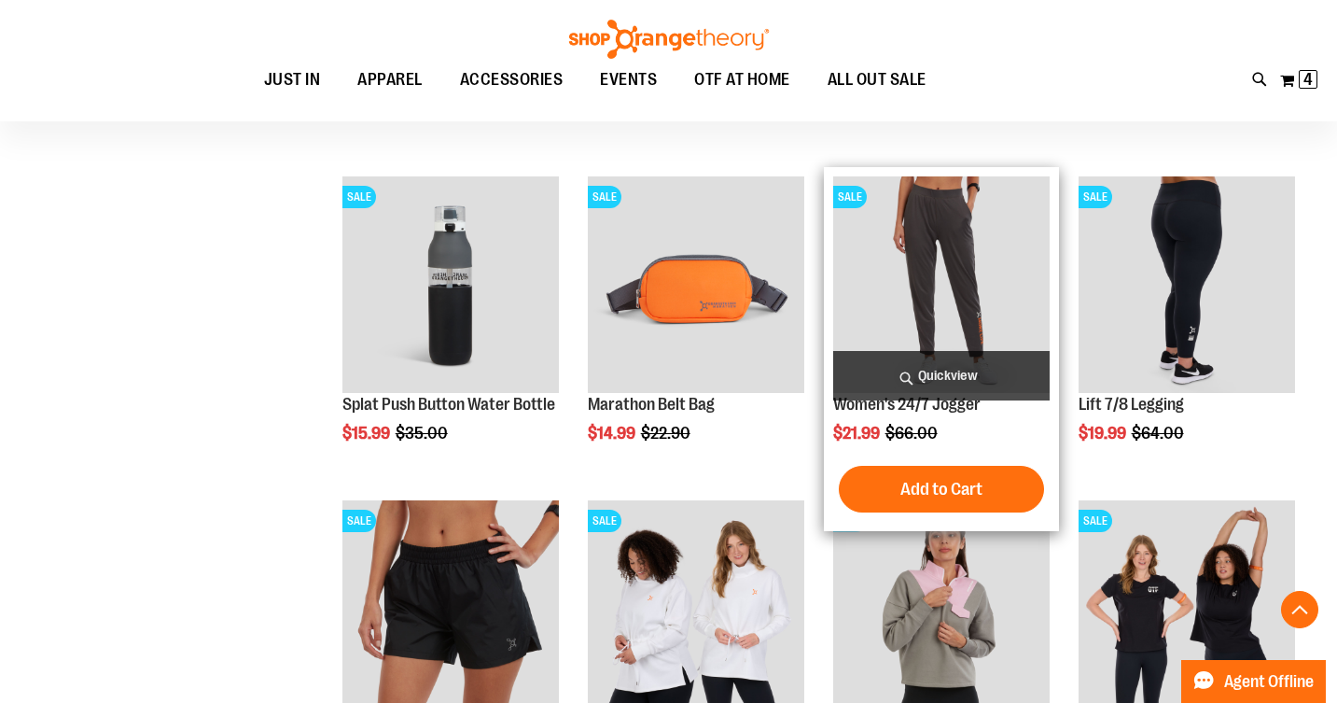
scroll to position [893, 0]
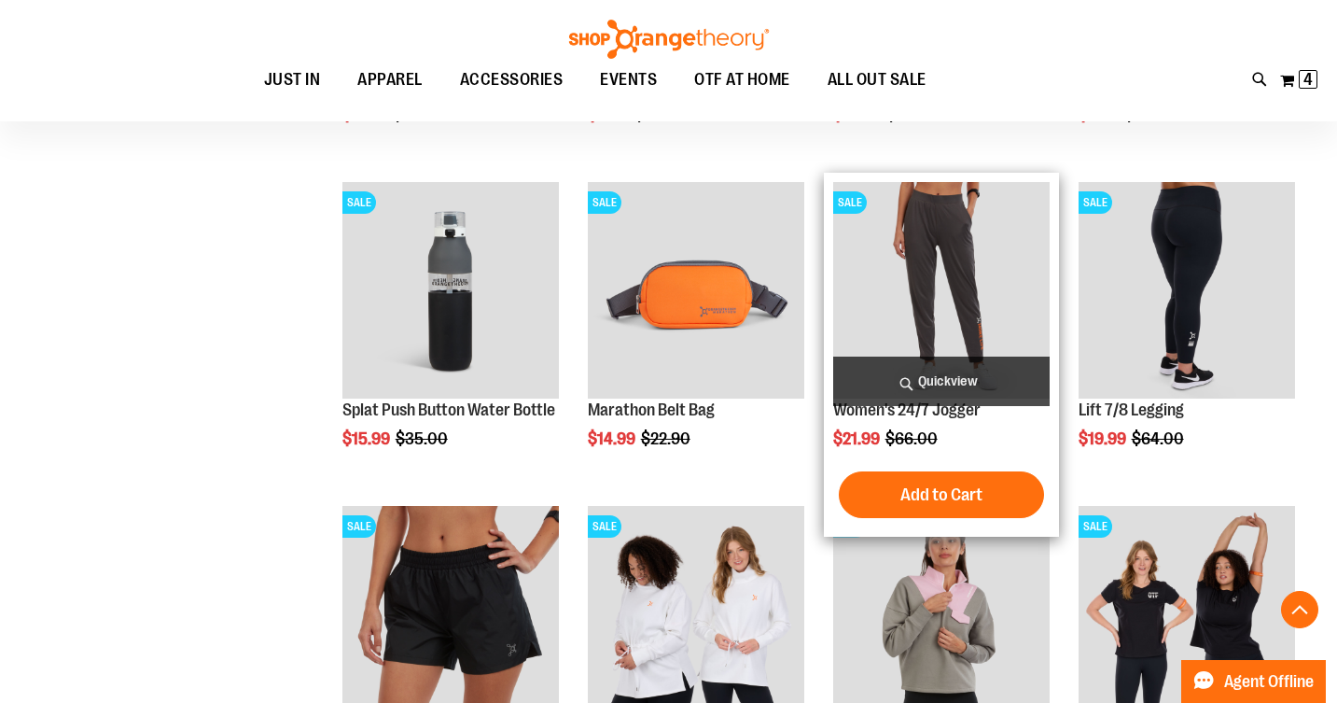
click at [950, 262] on img "product" at bounding box center [941, 290] width 217 height 217
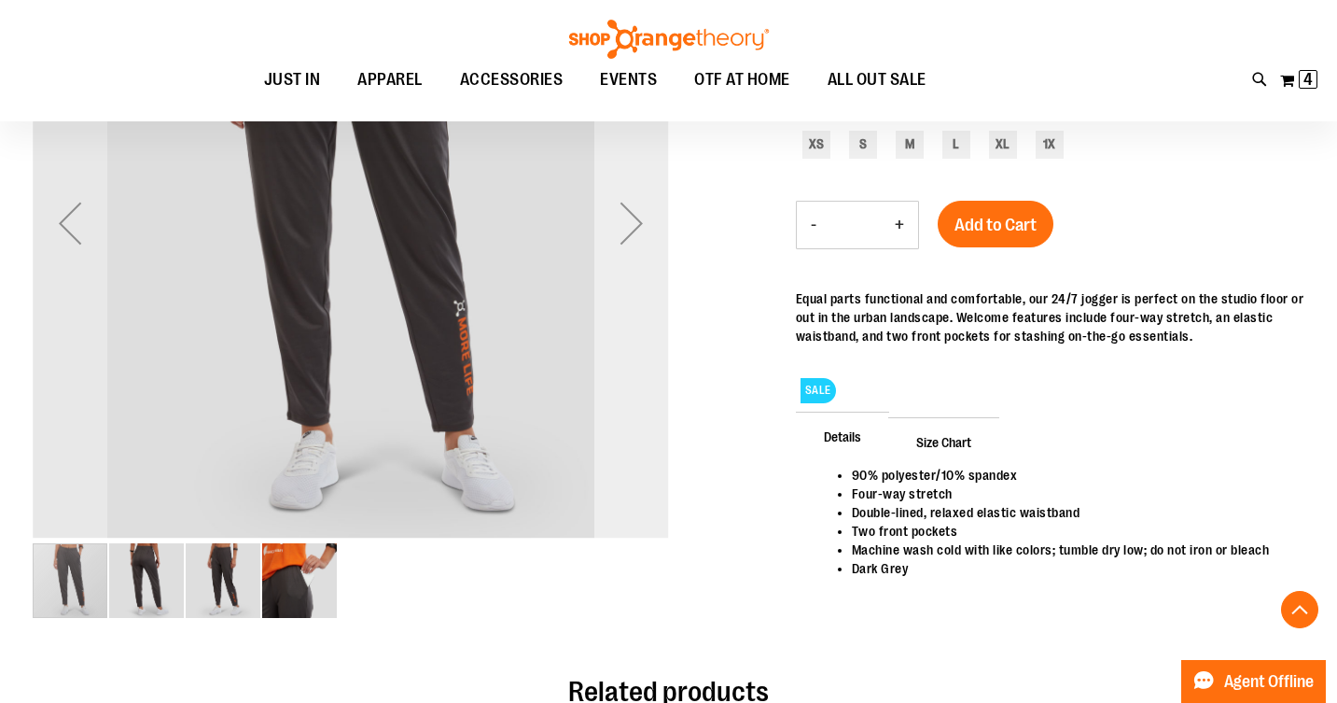
scroll to position [367, 0]
click at [236, 572] on img "image 3 of 4" at bounding box center [223, 579] width 75 height 75
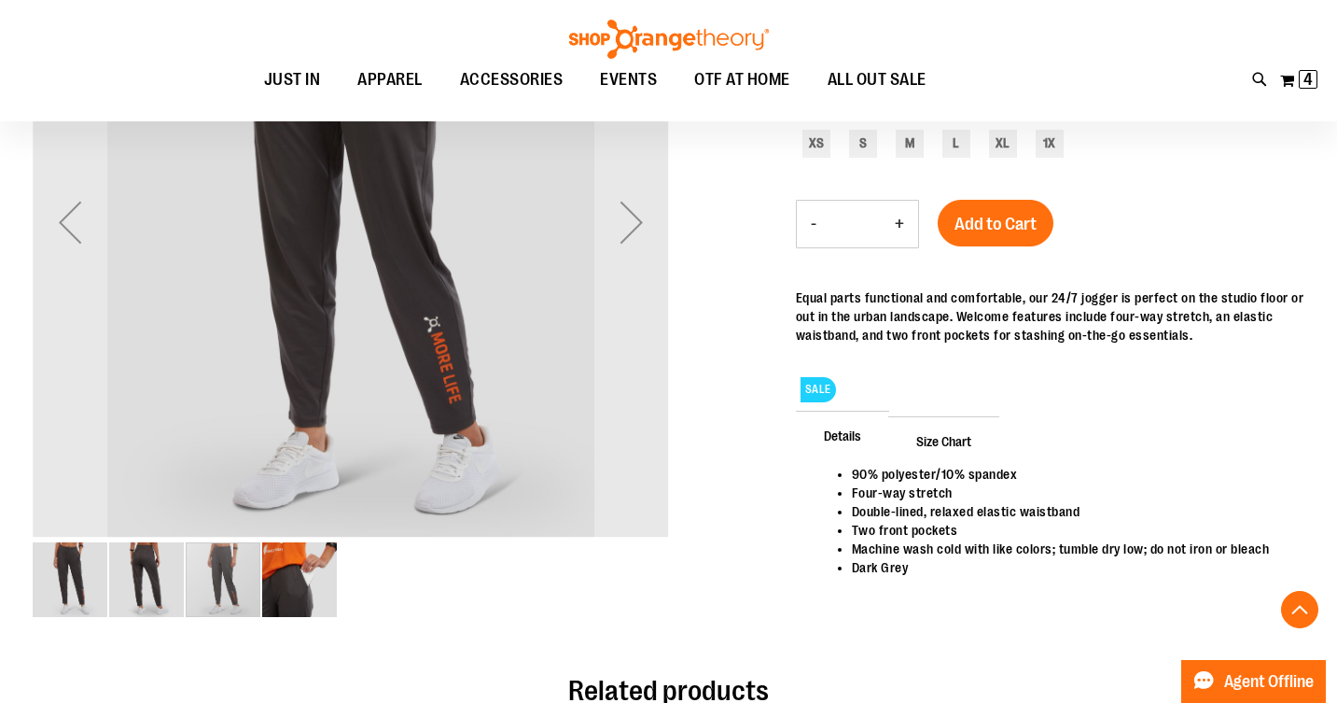
click at [133, 589] on img "image 2 of 4" at bounding box center [146, 579] width 75 height 75
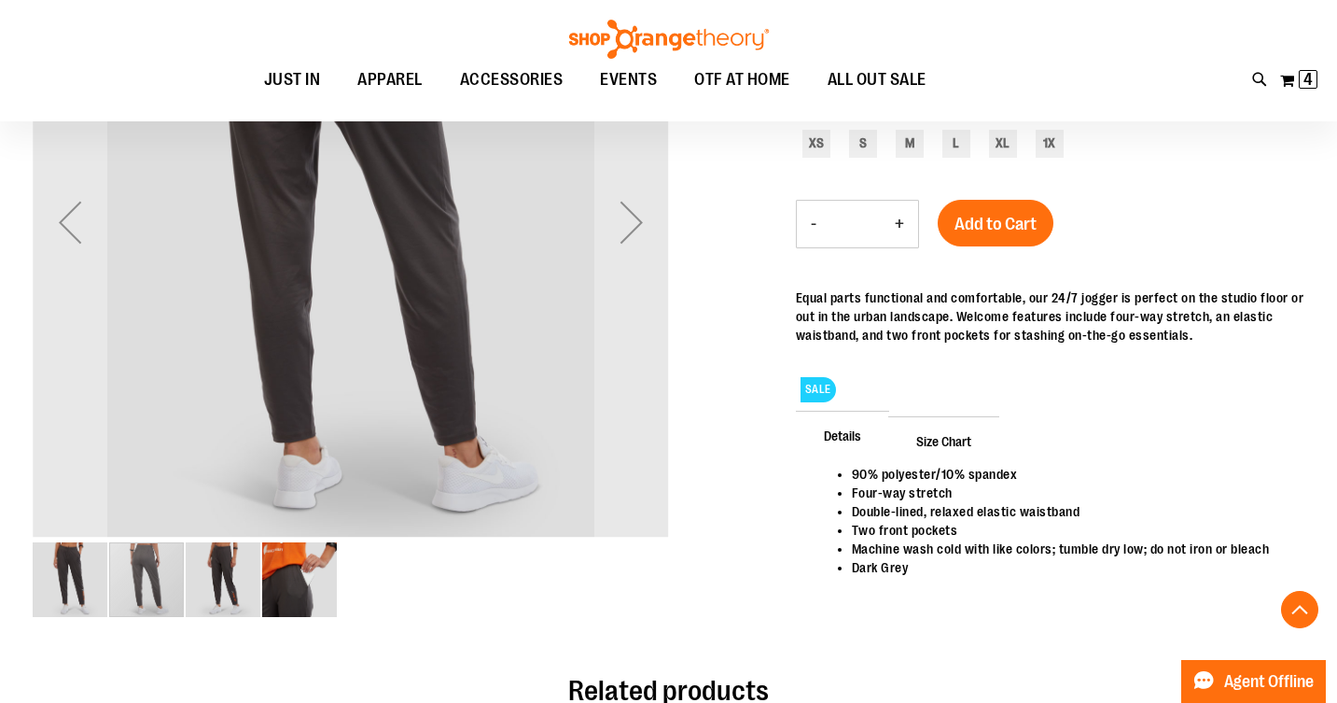
click at [77, 581] on img "image 1 of 4" at bounding box center [70, 579] width 75 height 75
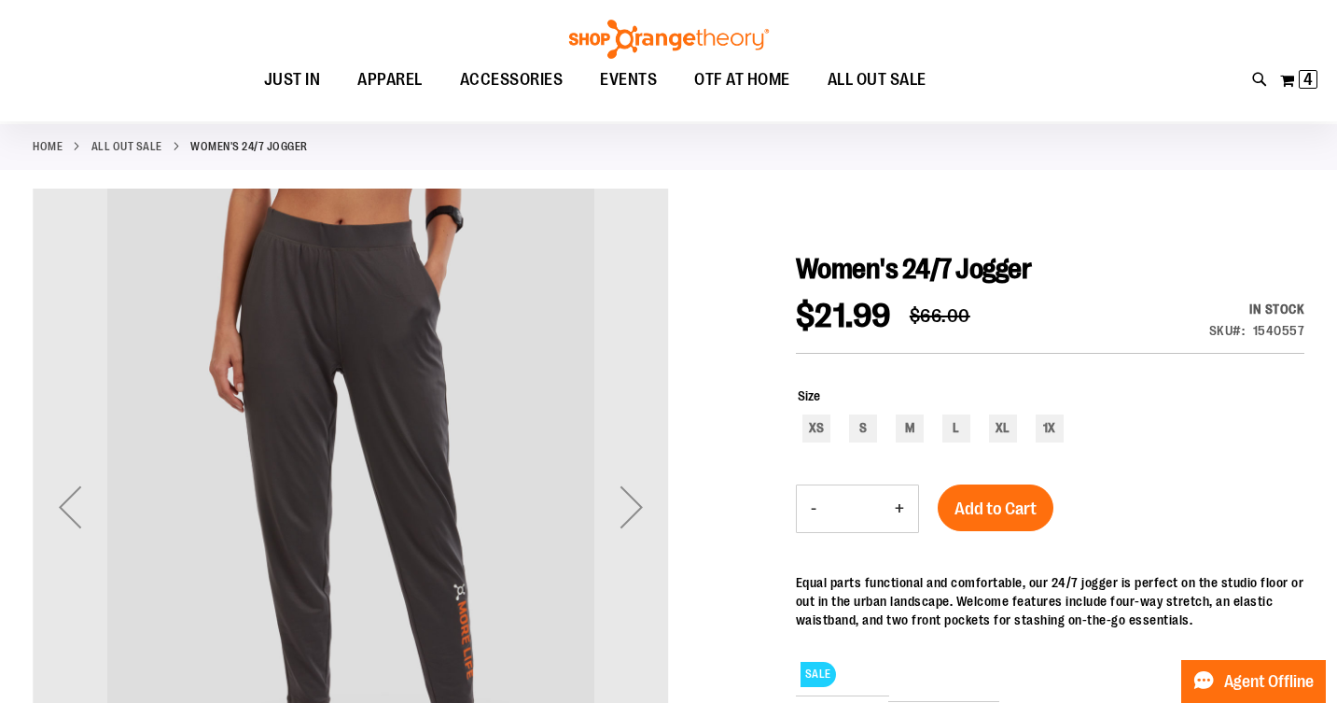
scroll to position [77, 0]
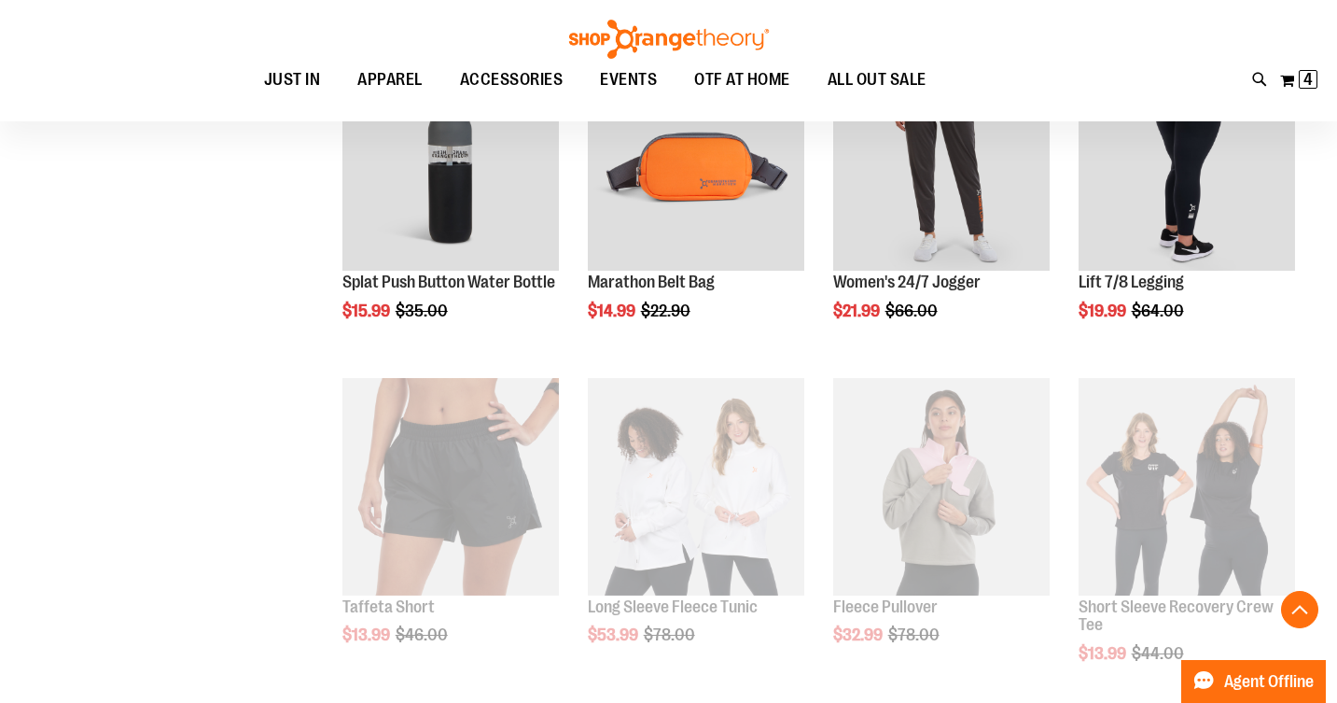
scroll to position [892, 0]
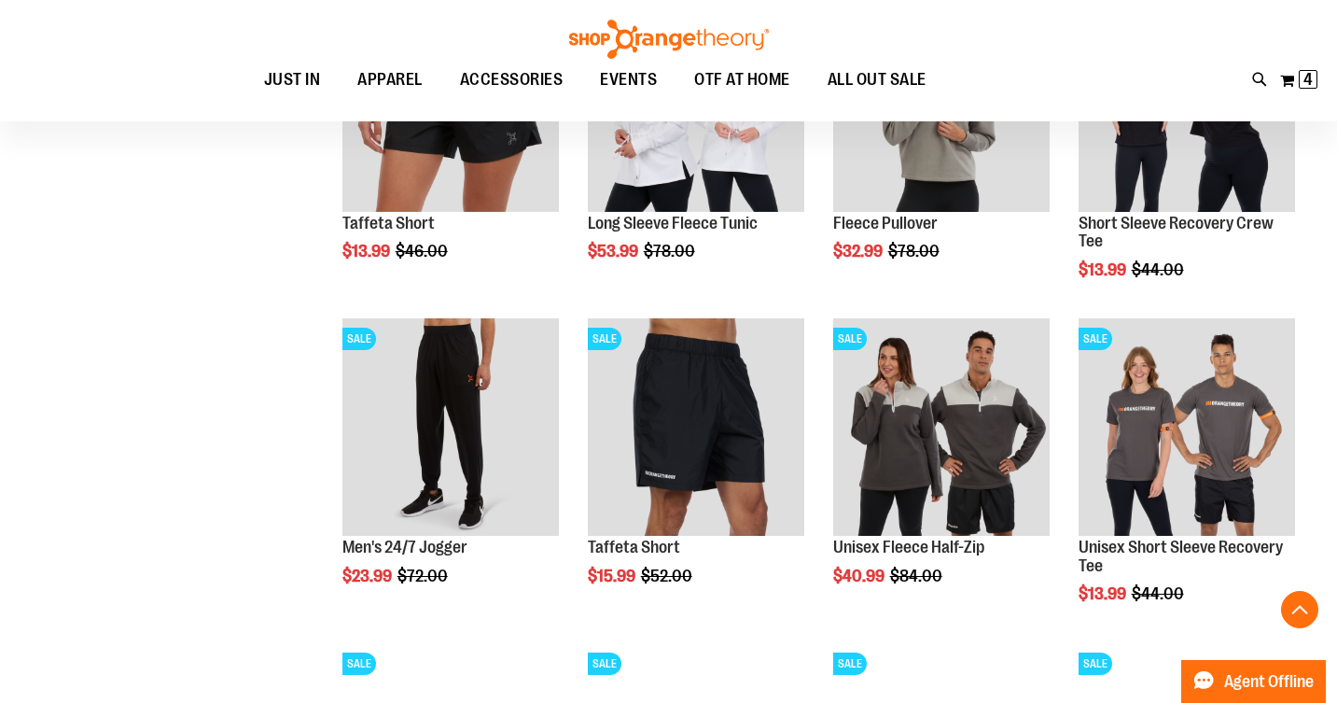
scroll to position [1365, 0]
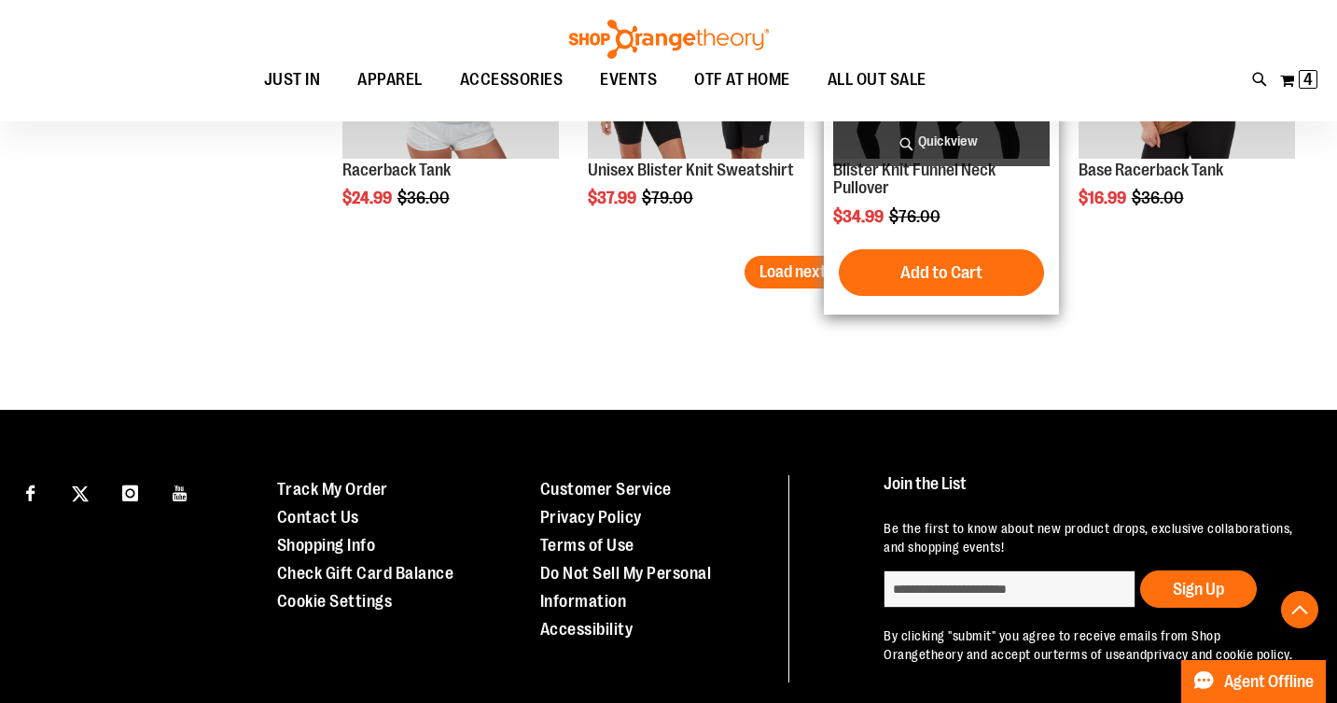
scroll to position [3029, 0]
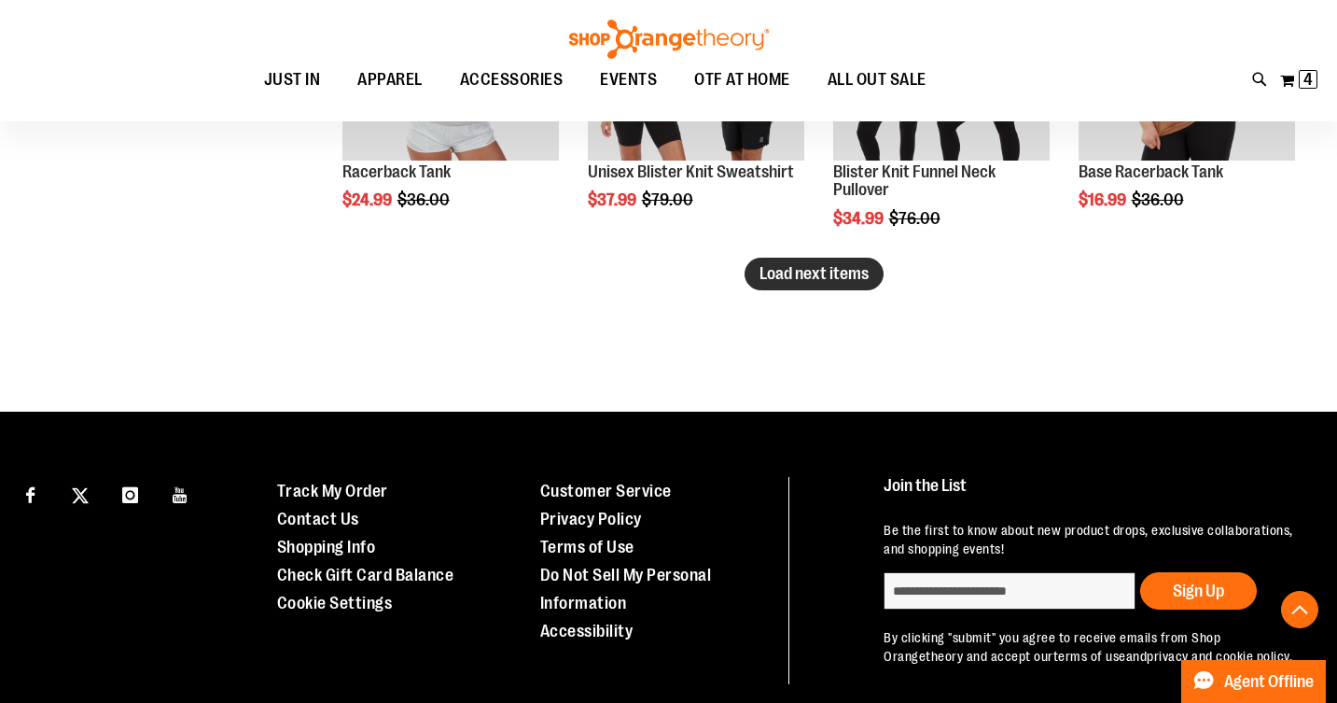
click at [815, 271] on span "Load next items" at bounding box center [814, 273] width 109 height 19
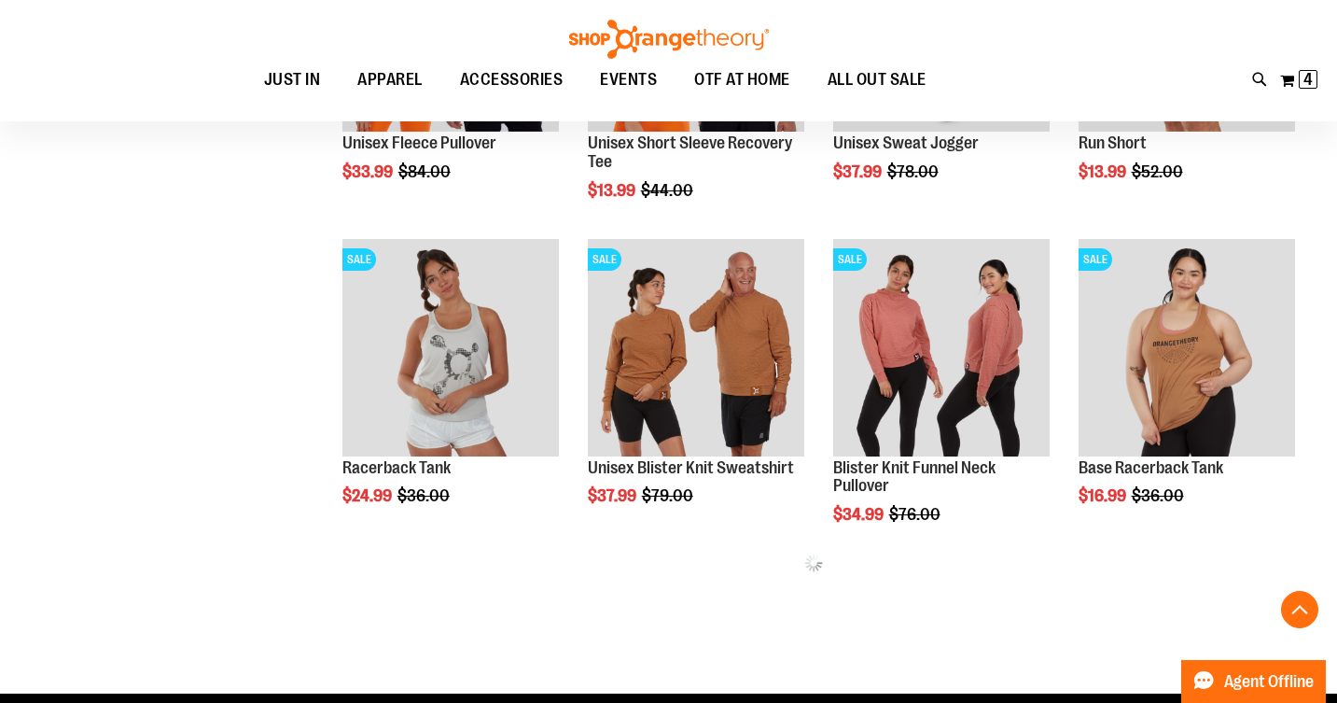
scroll to position [2619, 0]
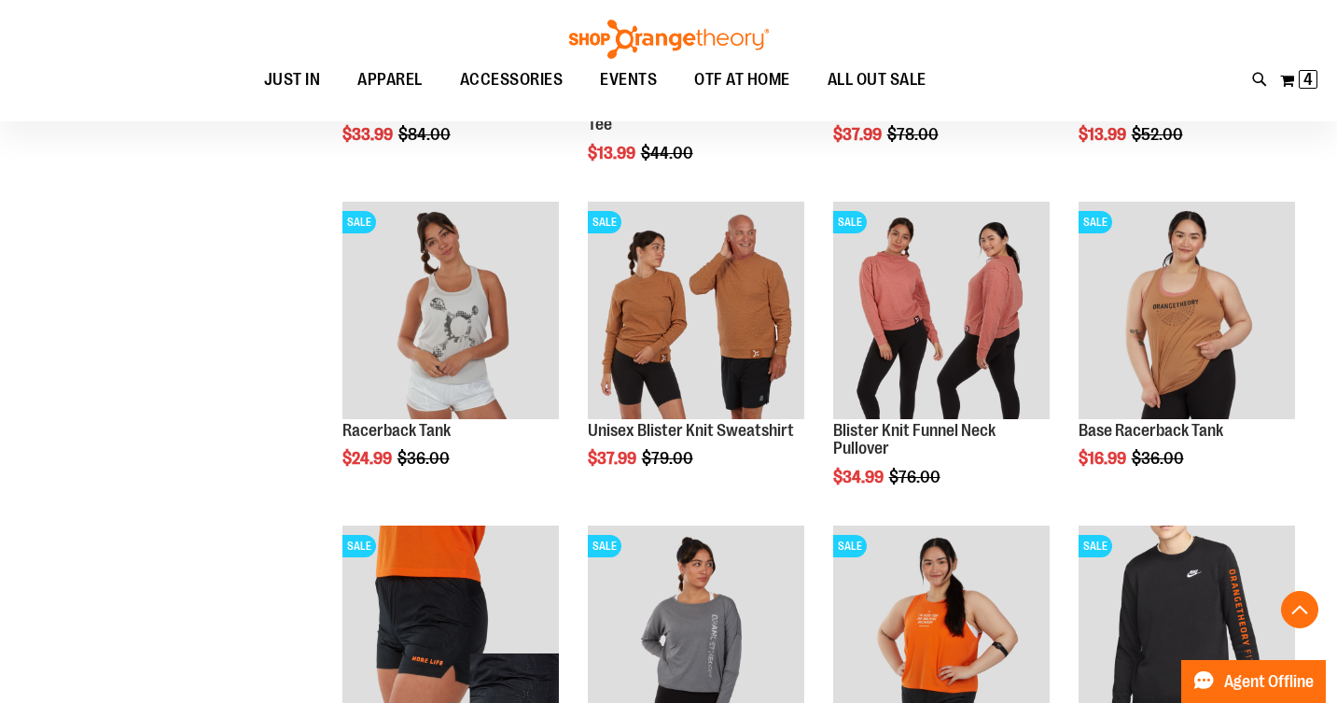
scroll to position [2885, 0]
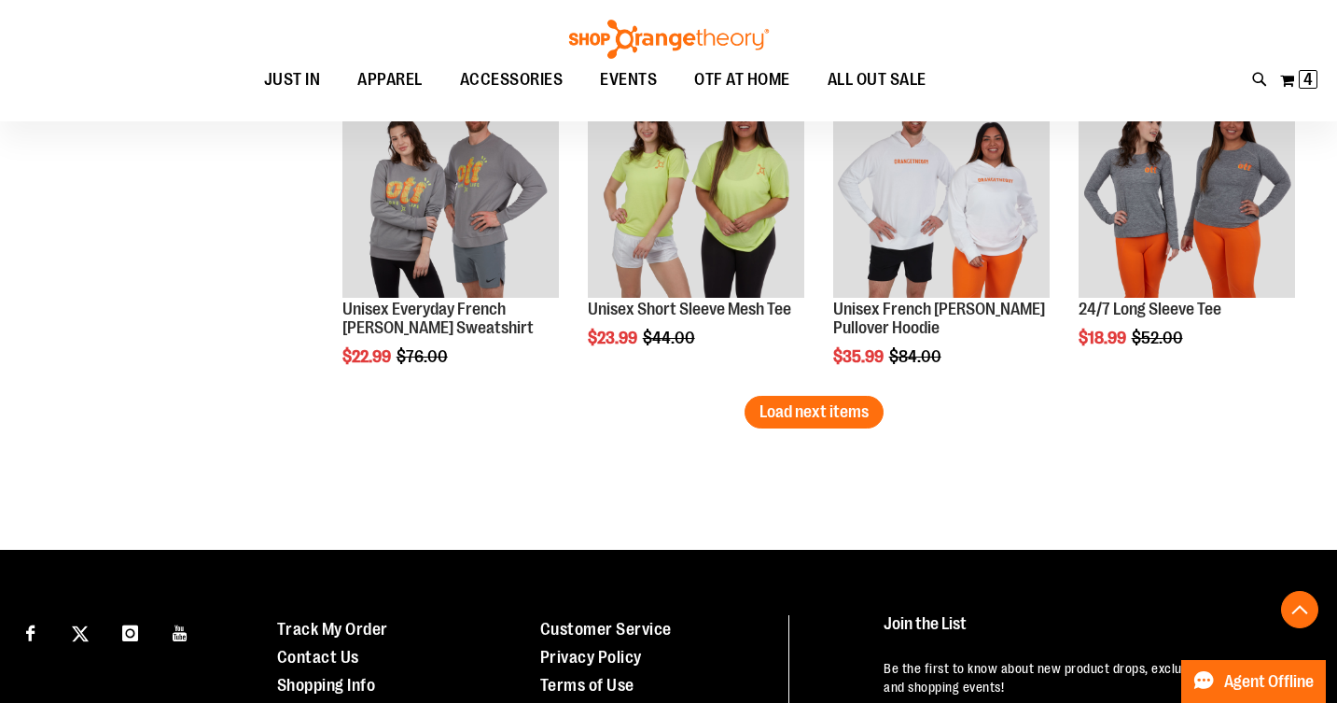
scroll to position [3870, 0]
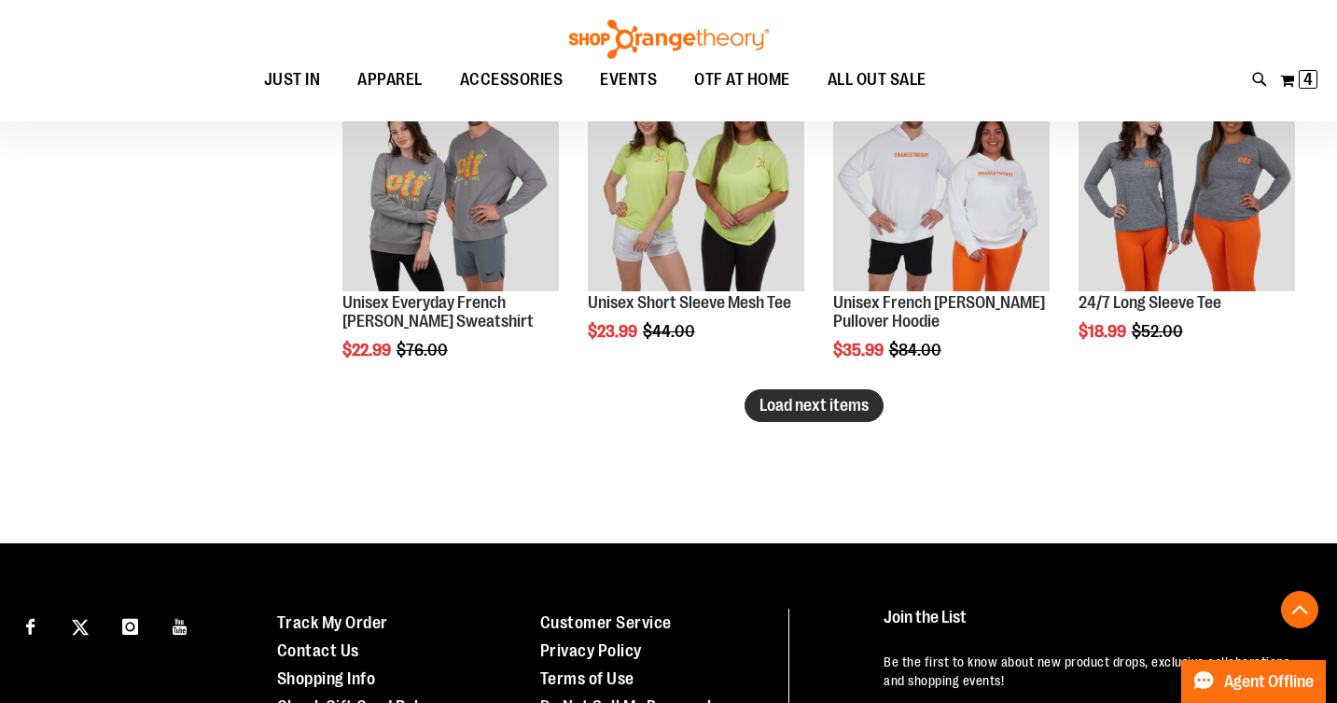
click at [790, 404] on span "Load next items" at bounding box center [814, 405] width 109 height 19
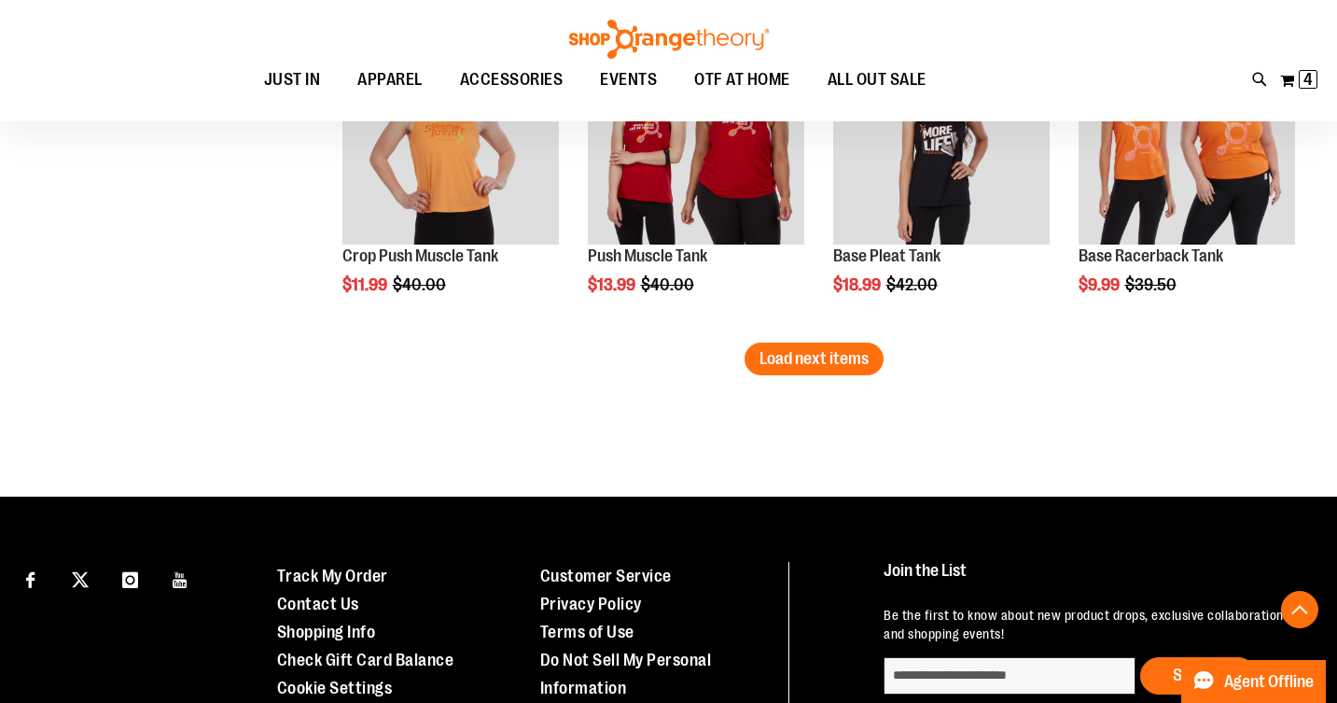
scroll to position [4903, 0]
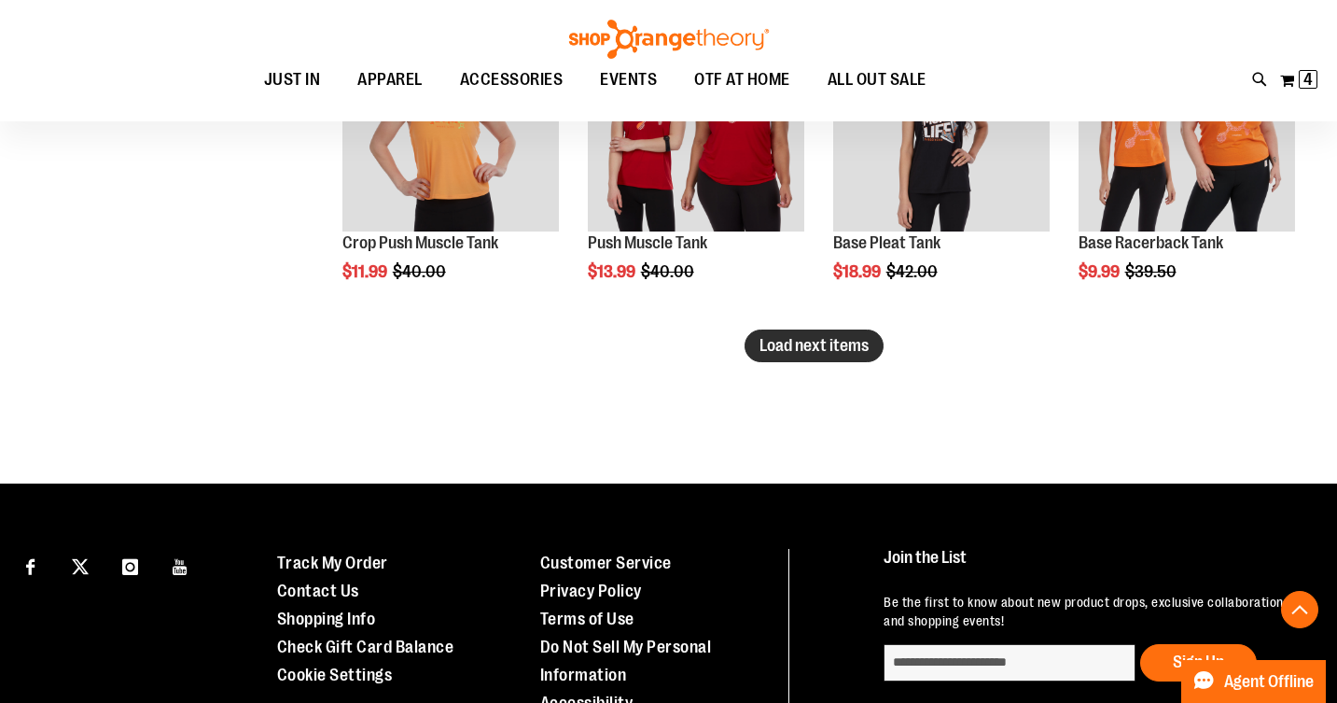
click at [805, 345] on span "Load next items" at bounding box center [814, 345] width 109 height 19
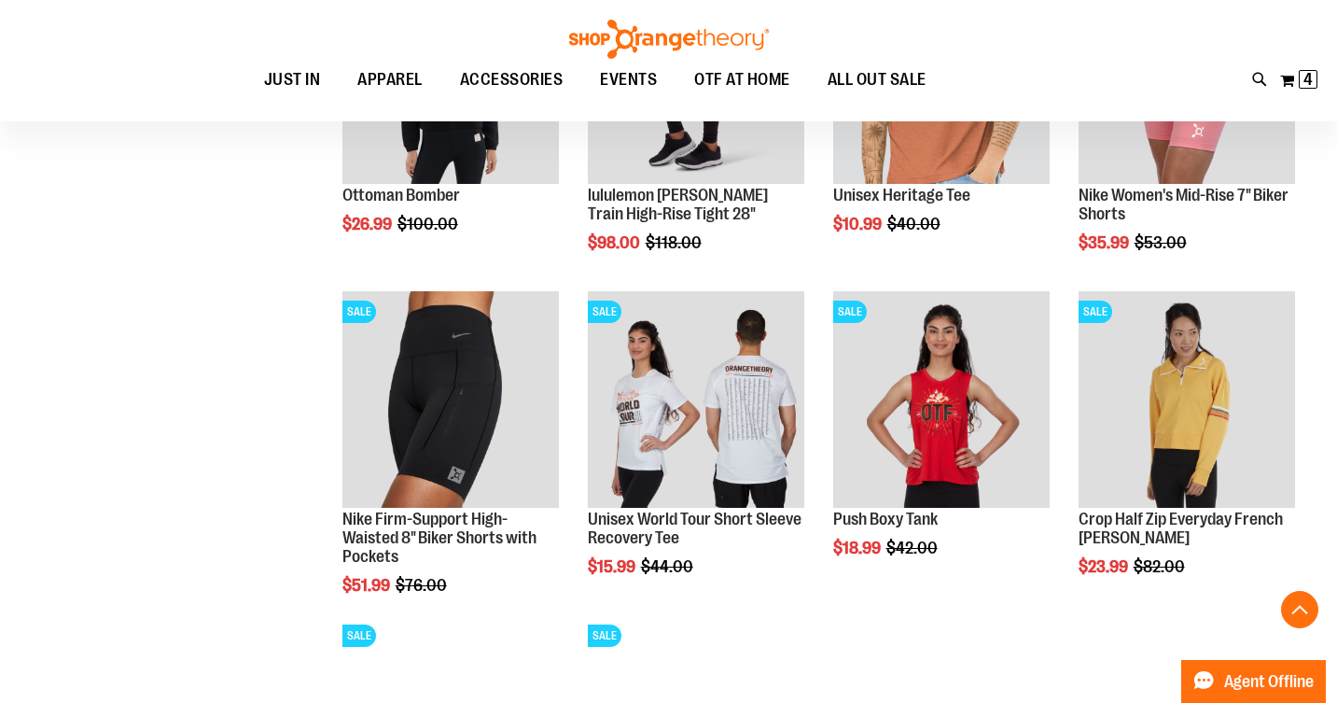
scroll to position [5280, 0]
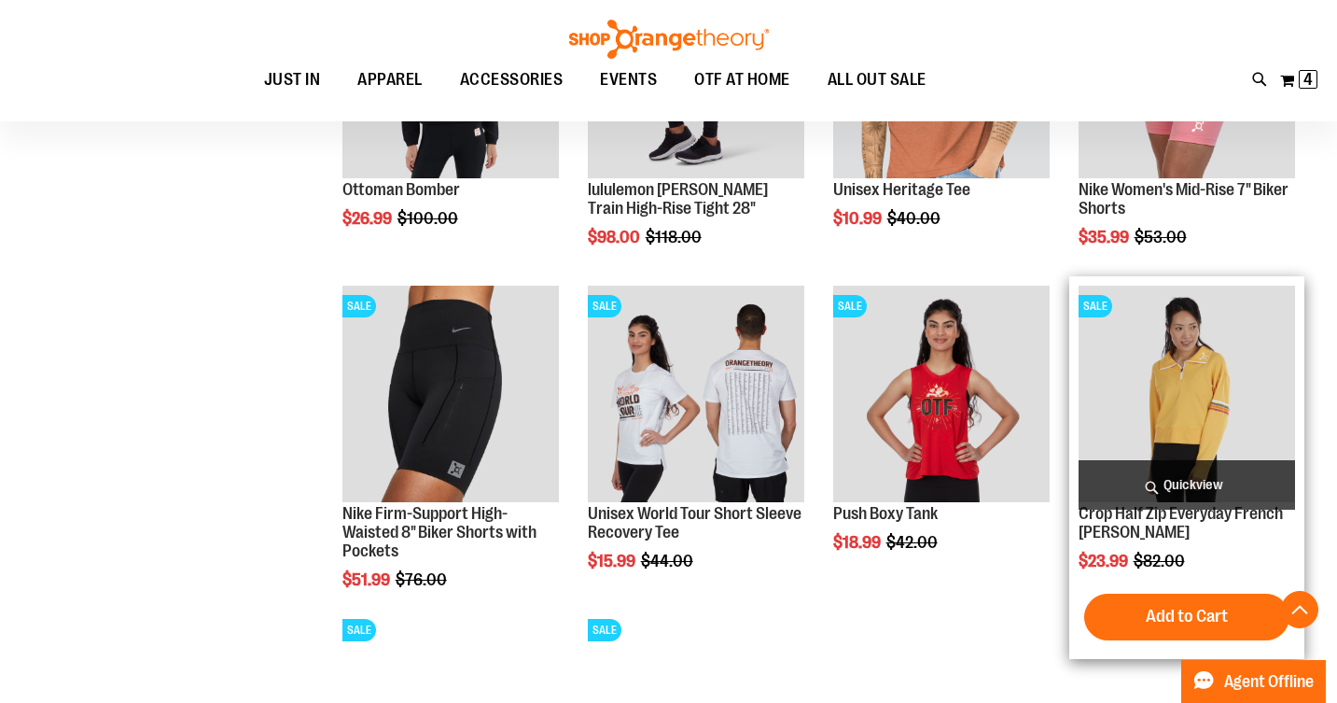
click at [1195, 387] on img "product" at bounding box center [1187, 394] width 217 height 217
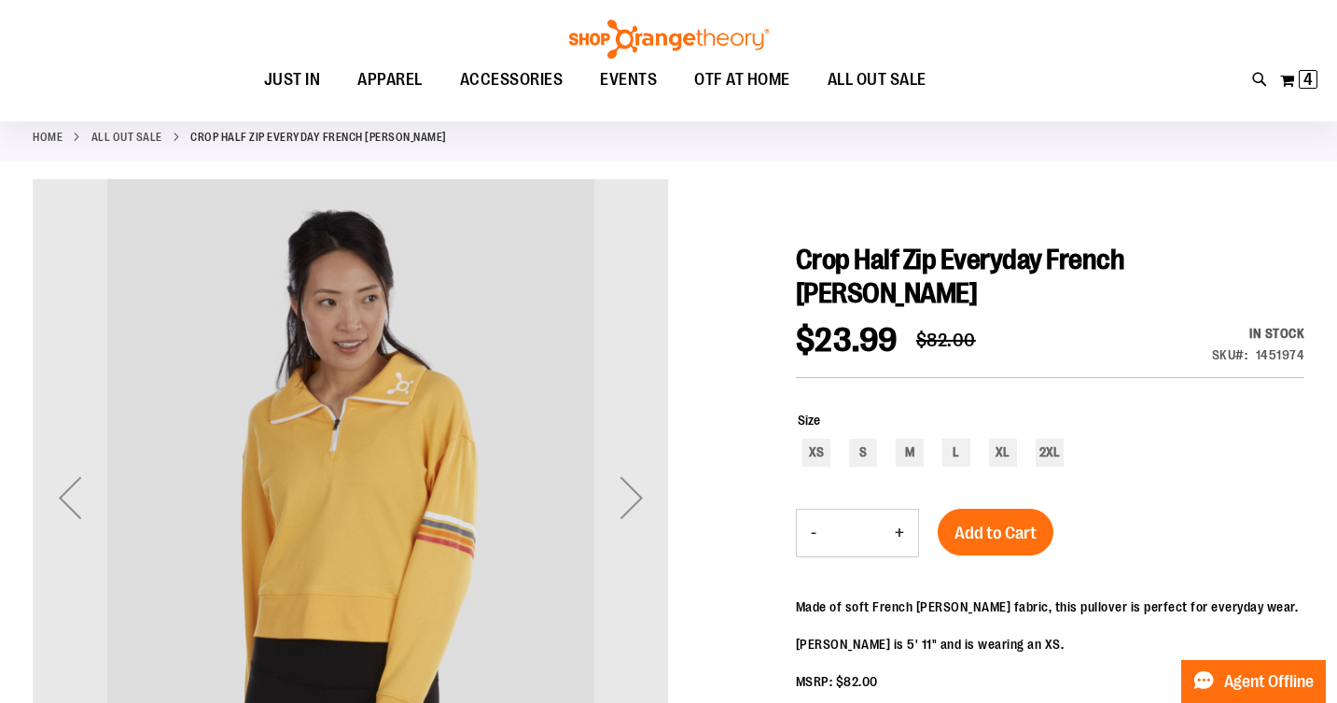
scroll to position [99, 0]
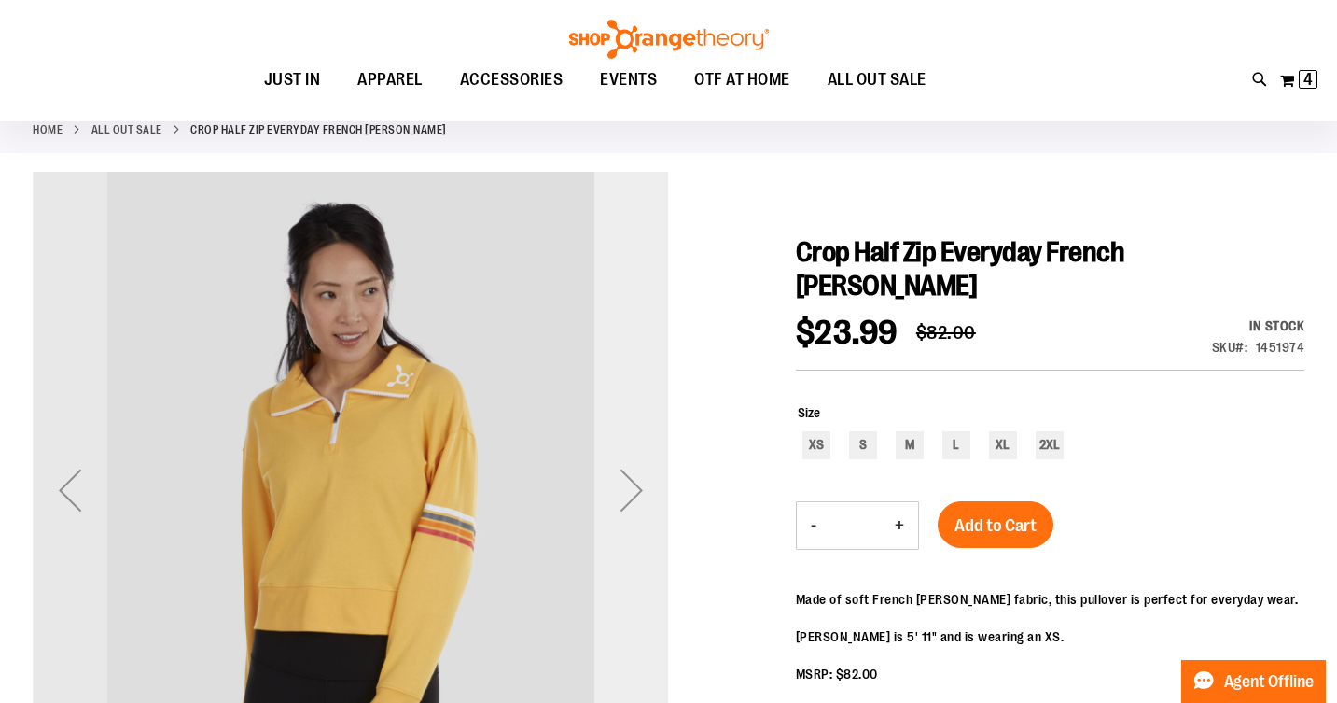
click at [630, 492] on div "Next" at bounding box center [632, 490] width 75 height 75
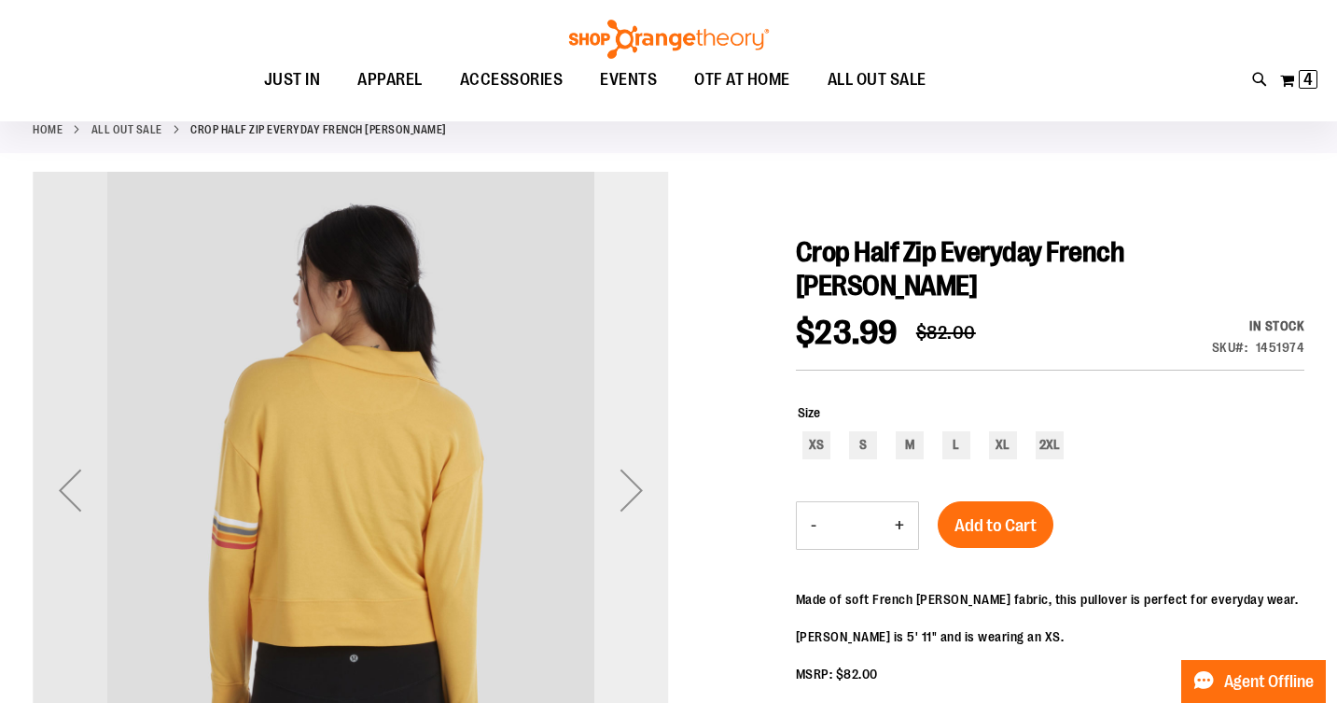
click at [633, 488] on div "Next" at bounding box center [632, 490] width 75 height 75
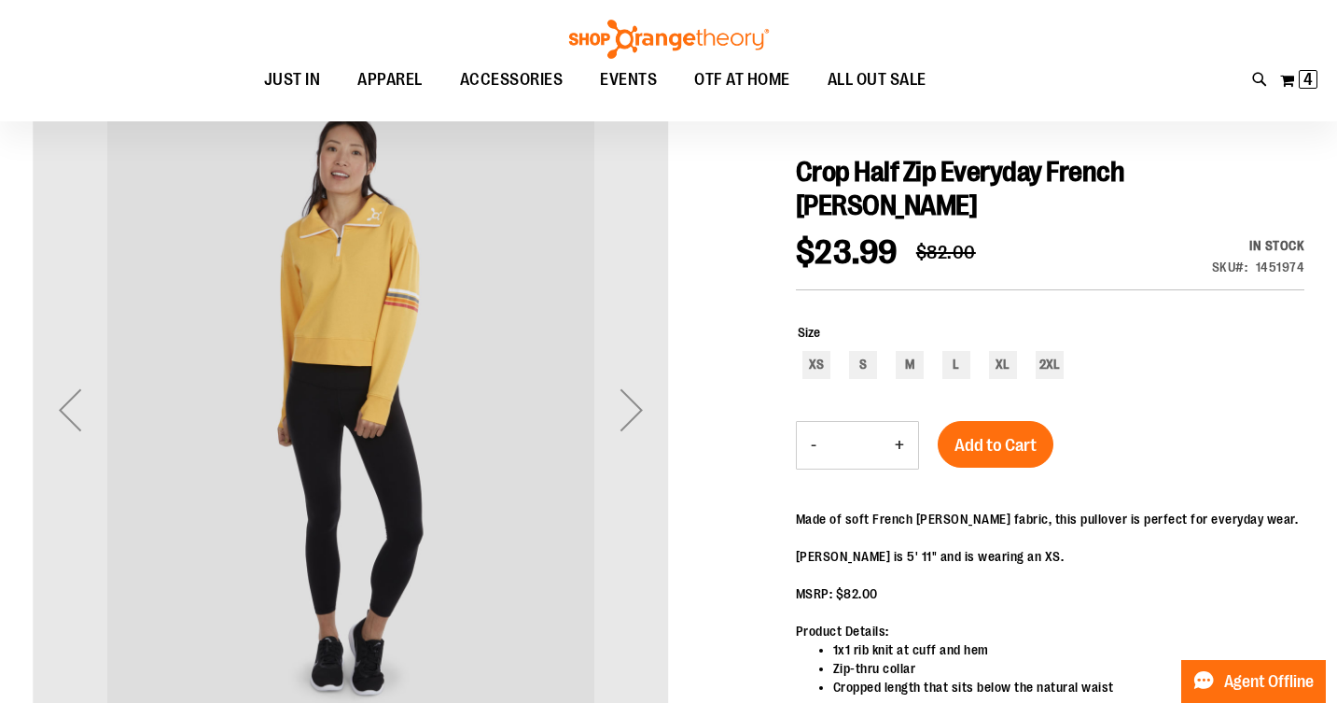
scroll to position [174, 0]
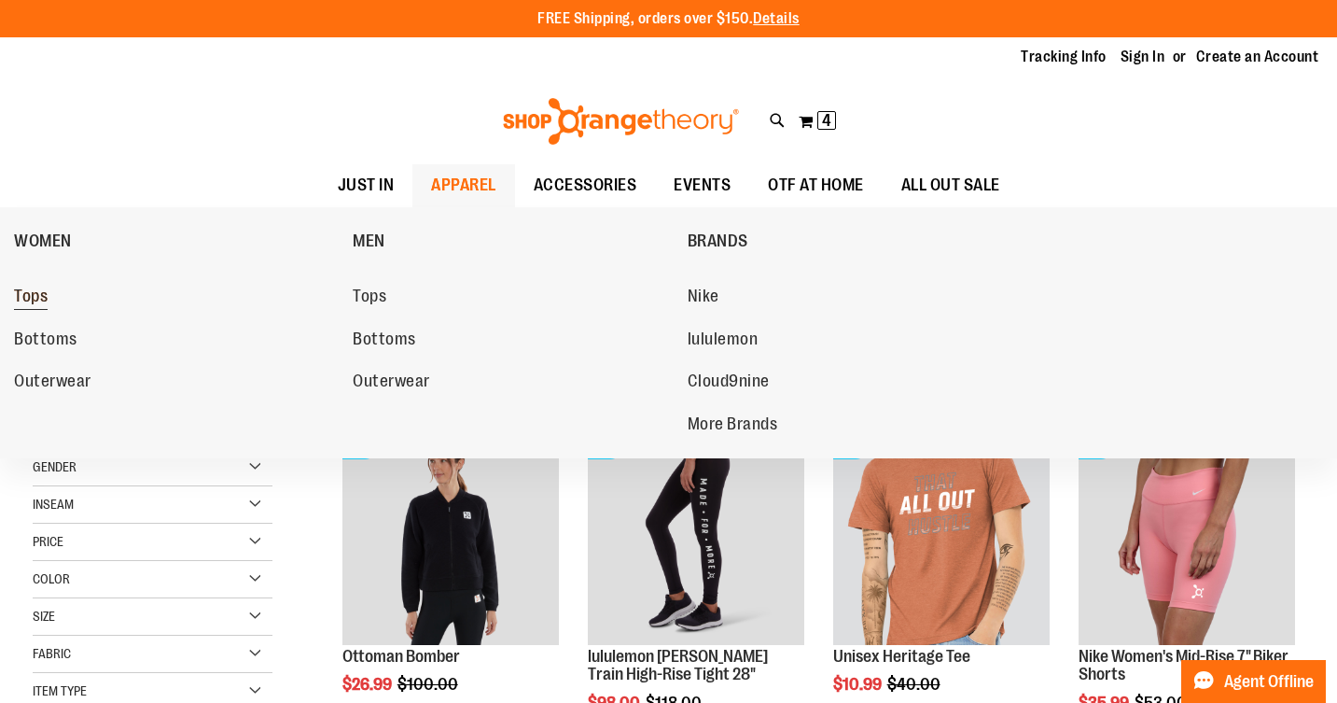
click at [42, 295] on span "Tops" at bounding box center [31, 298] width 34 height 23
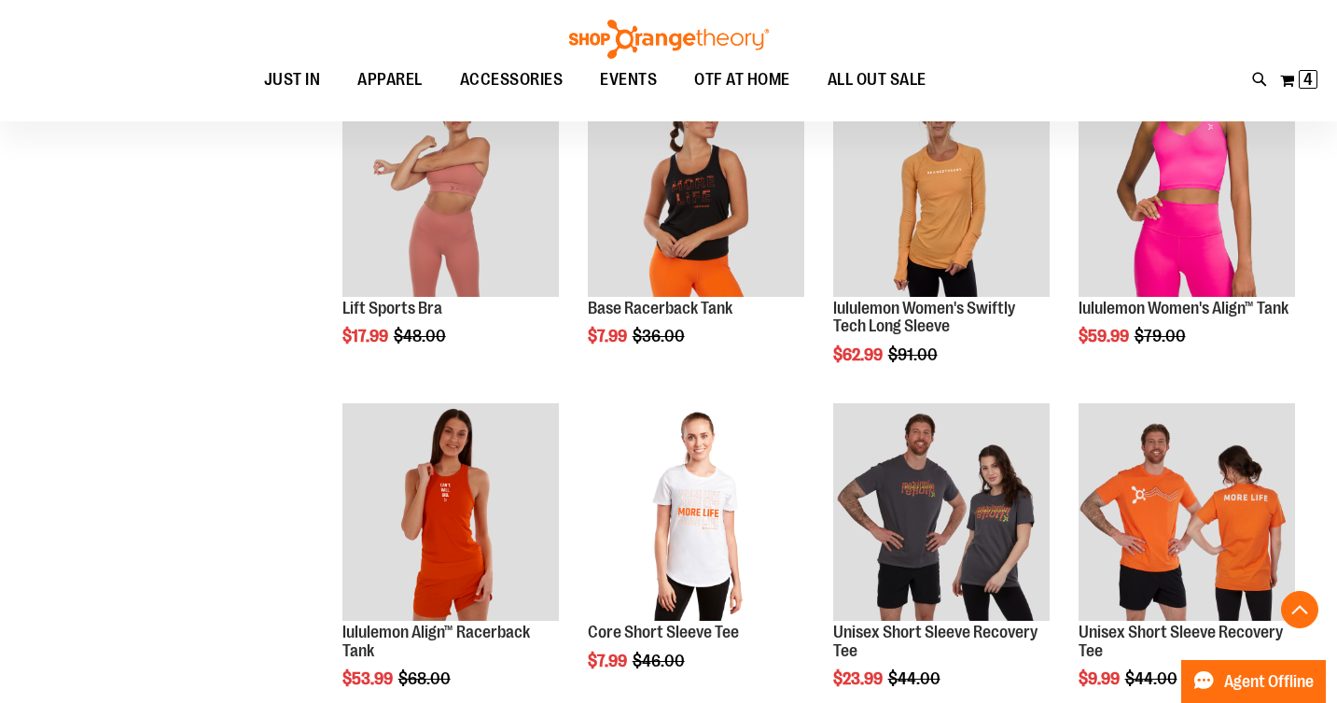
scroll to position [1287, 0]
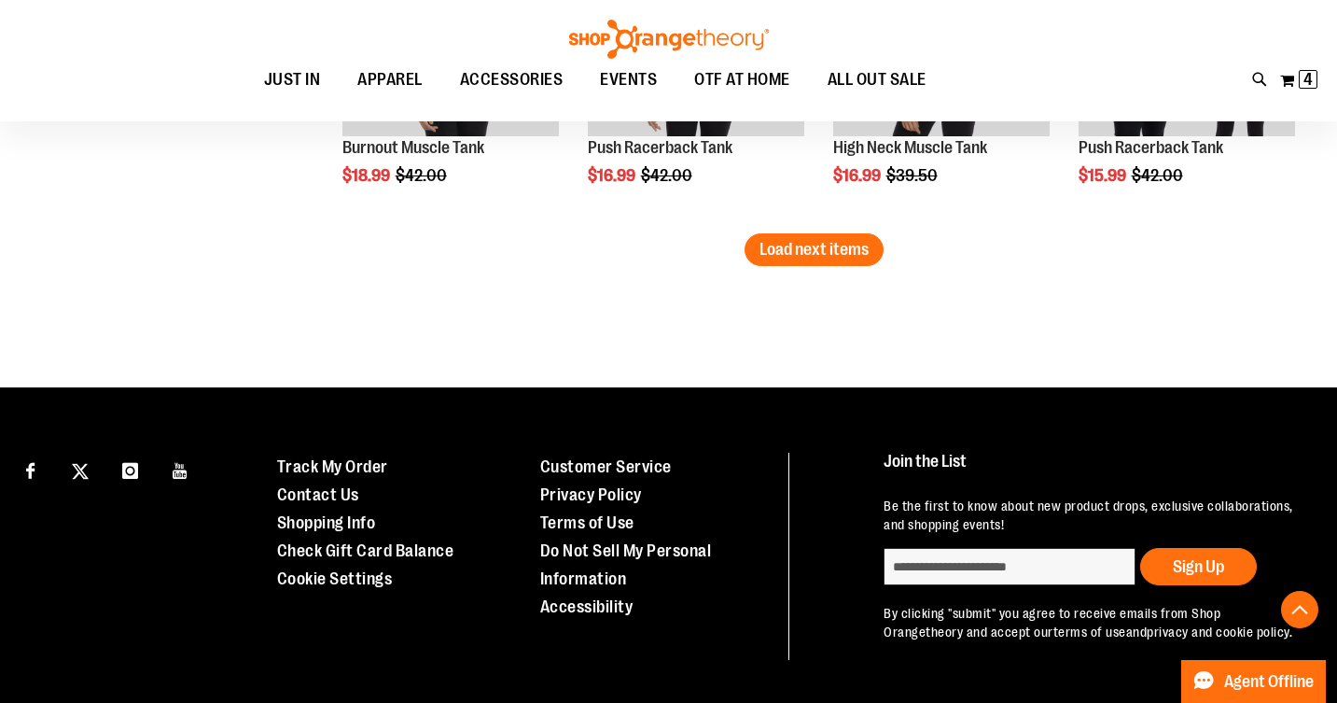
scroll to position [3055, 0]
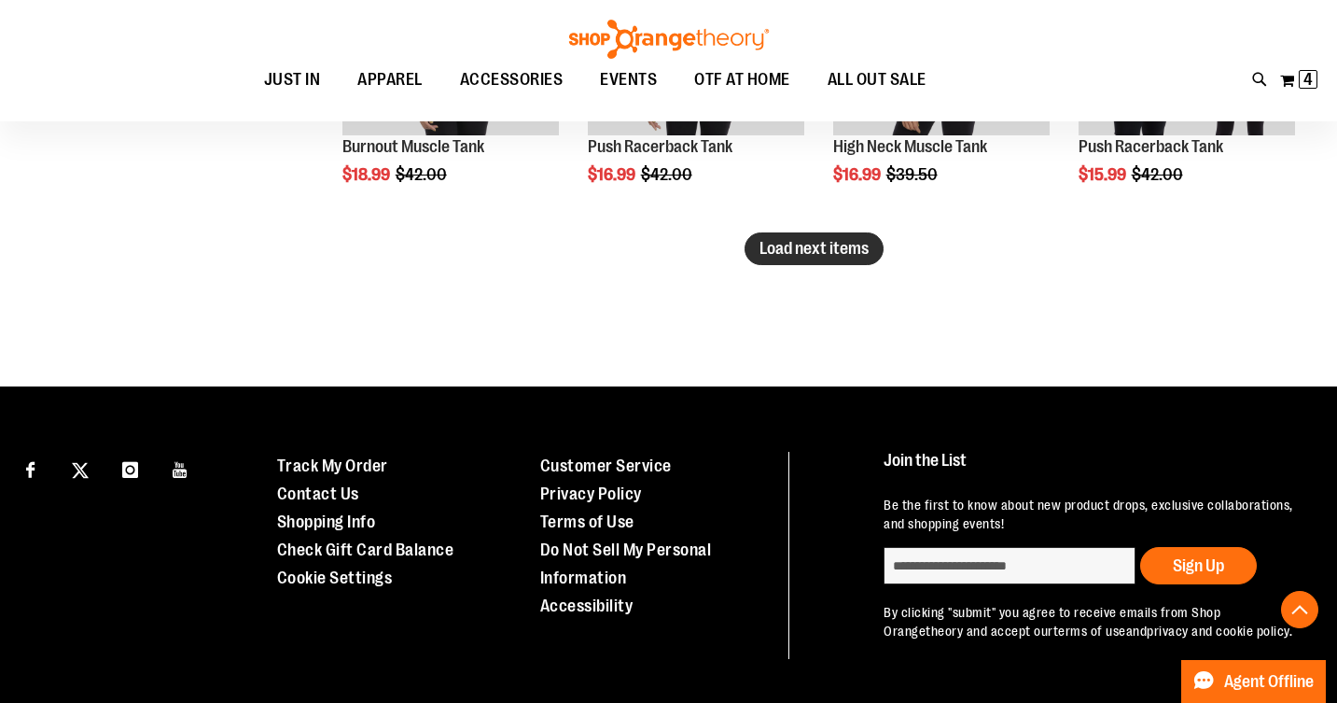
click at [834, 242] on span "Load next items" at bounding box center [814, 248] width 109 height 19
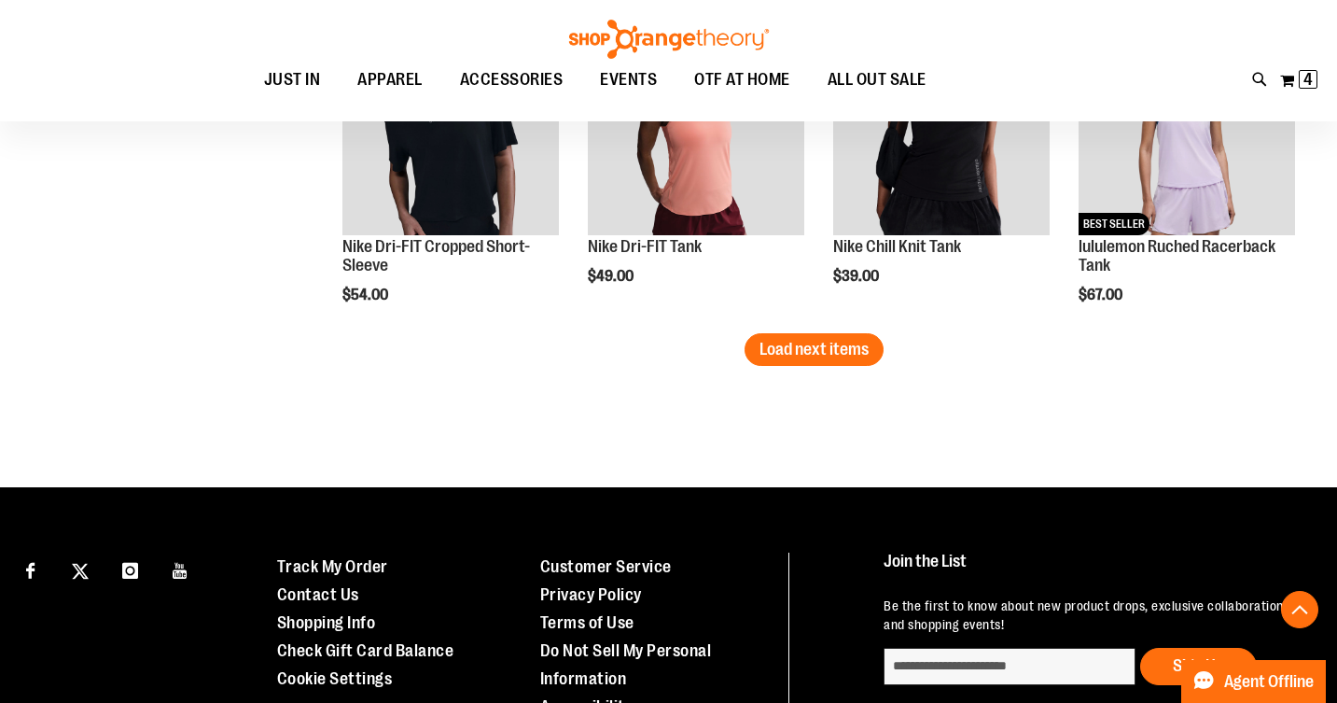
scroll to position [3928, 0]
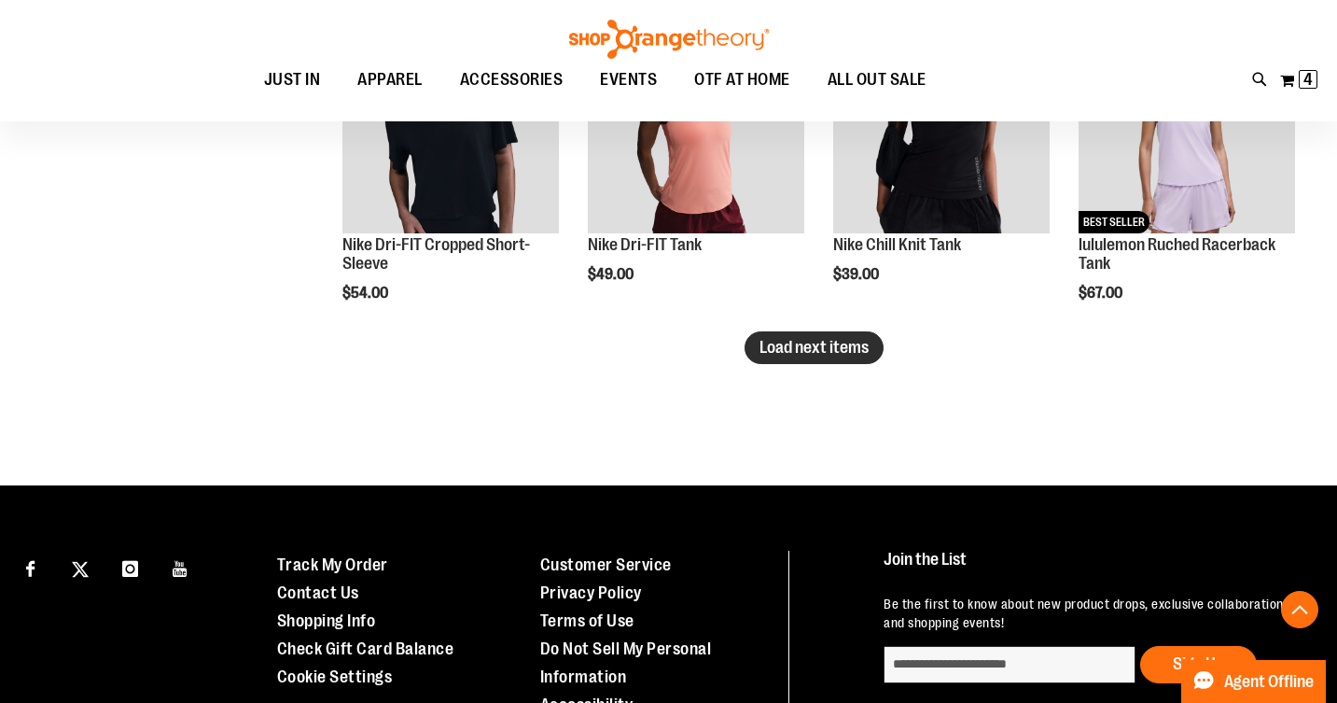
click at [846, 346] on span "Load next items" at bounding box center [814, 347] width 109 height 19
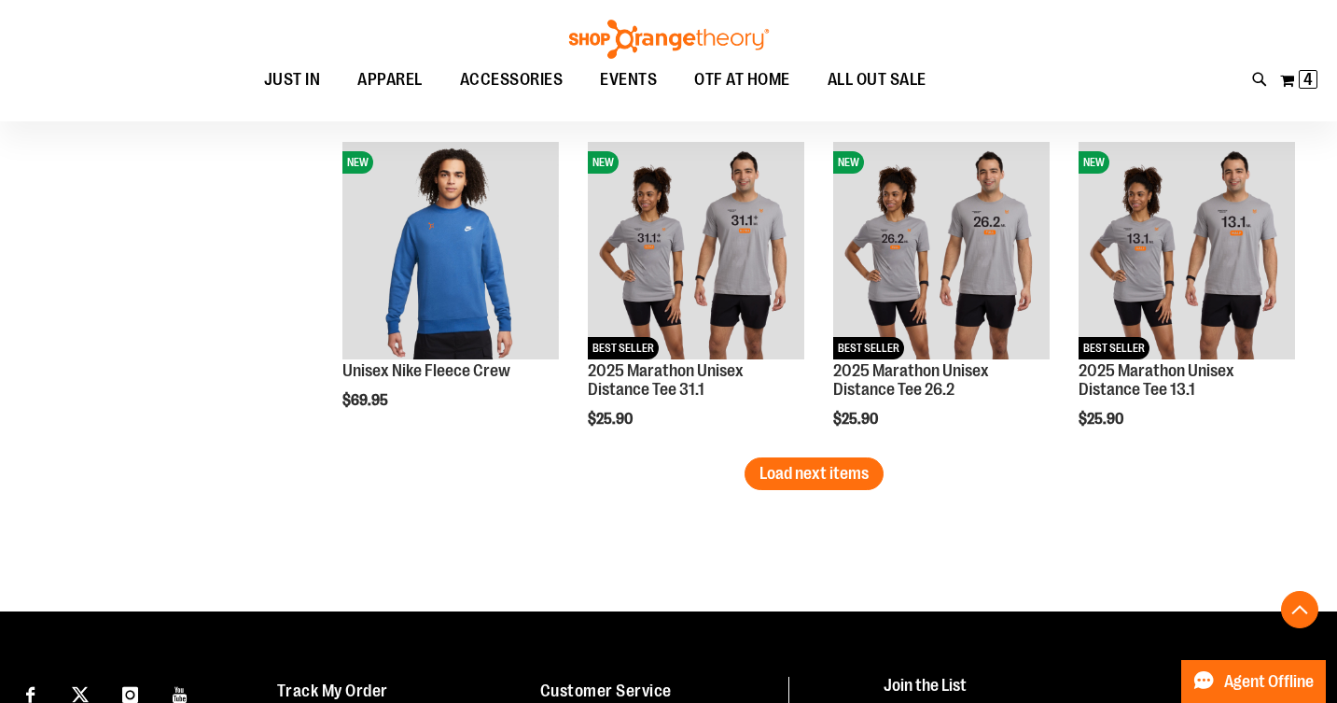
scroll to position [4777, 0]
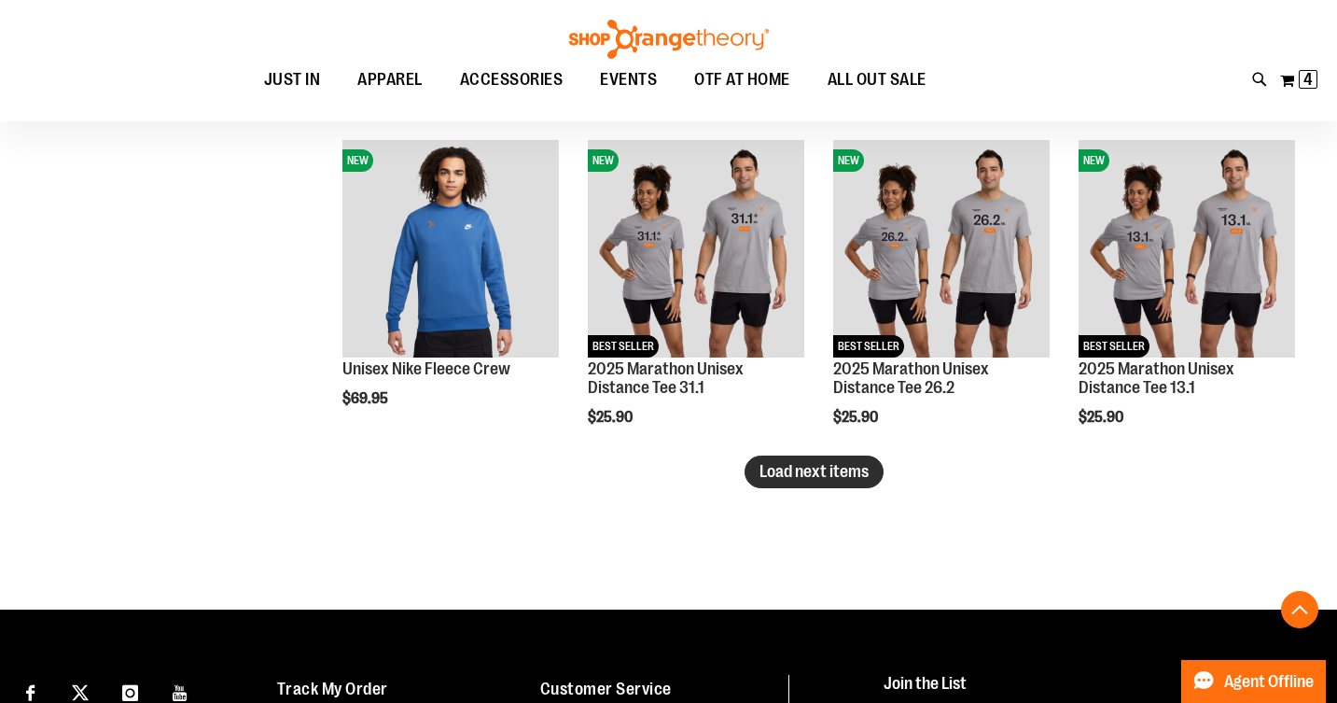
click at [846, 471] on span "Load next items" at bounding box center [814, 471] width 109 height 19
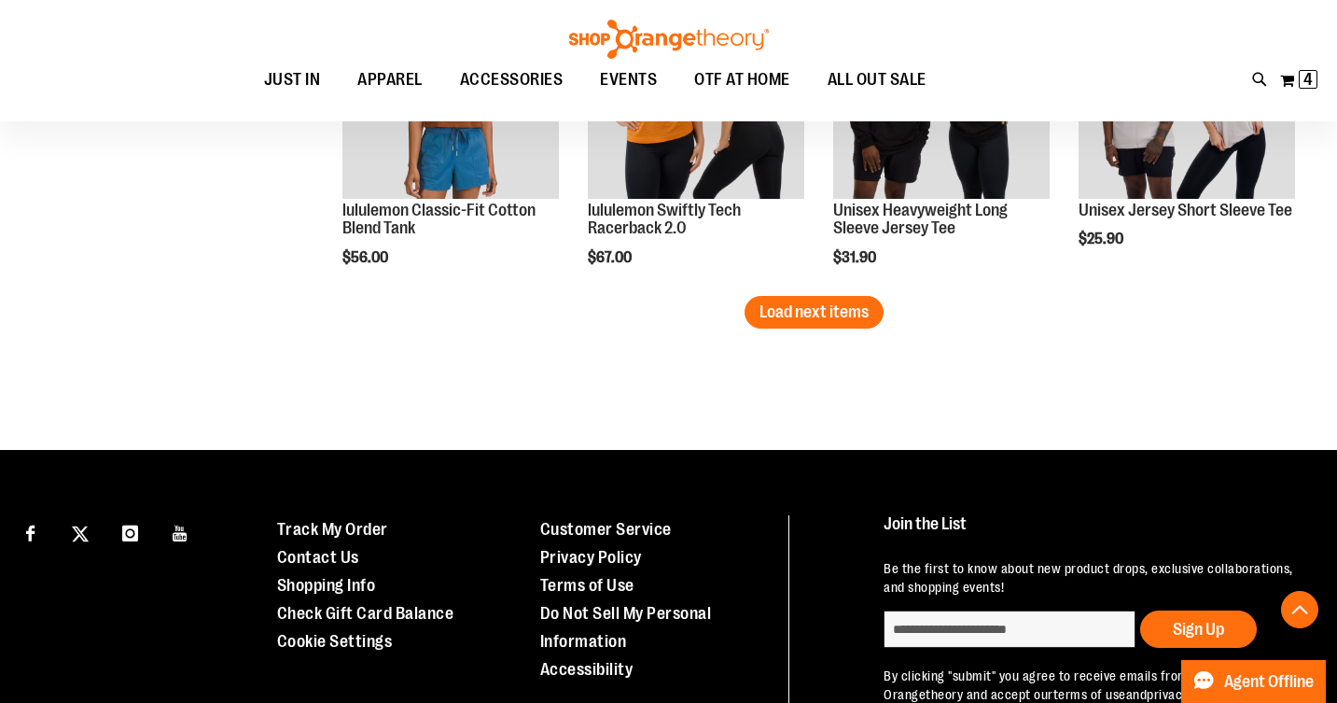
scroll to position [5911, 0]
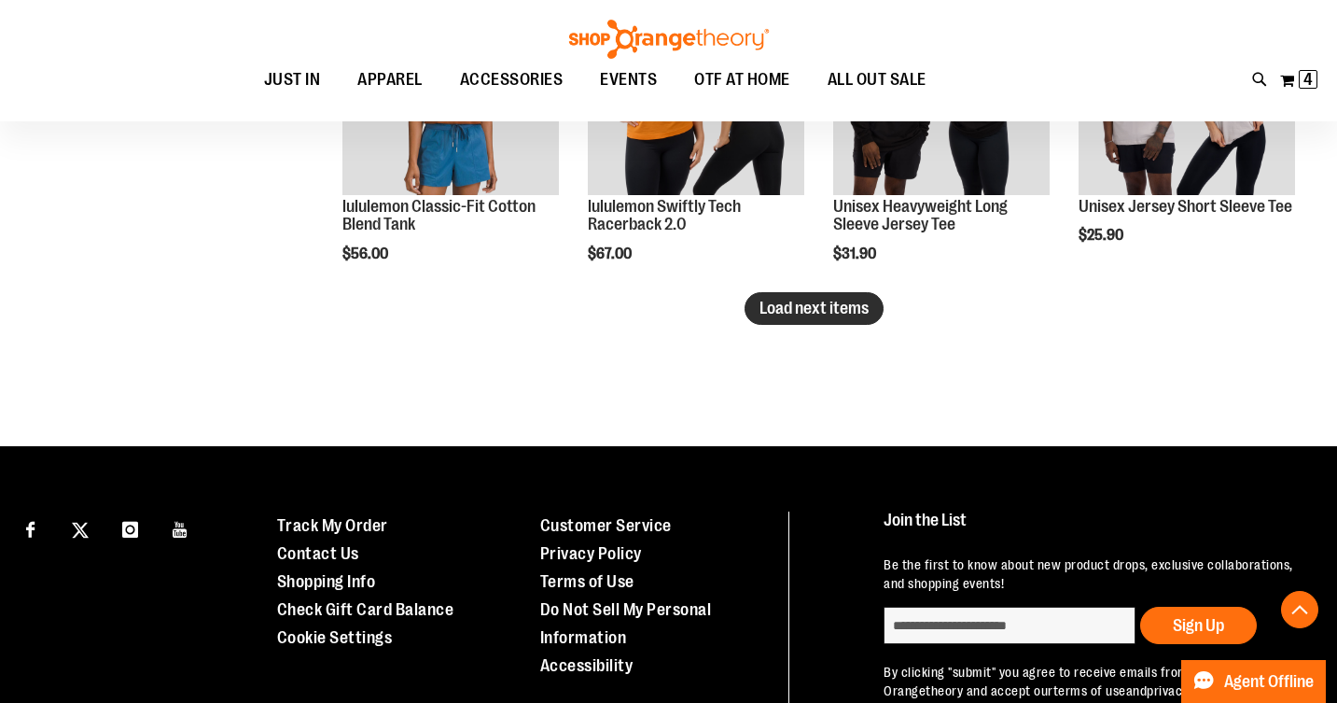
click at [813, 311] on span "Load next items" at bounding box center [814, 308] width 109 height 19
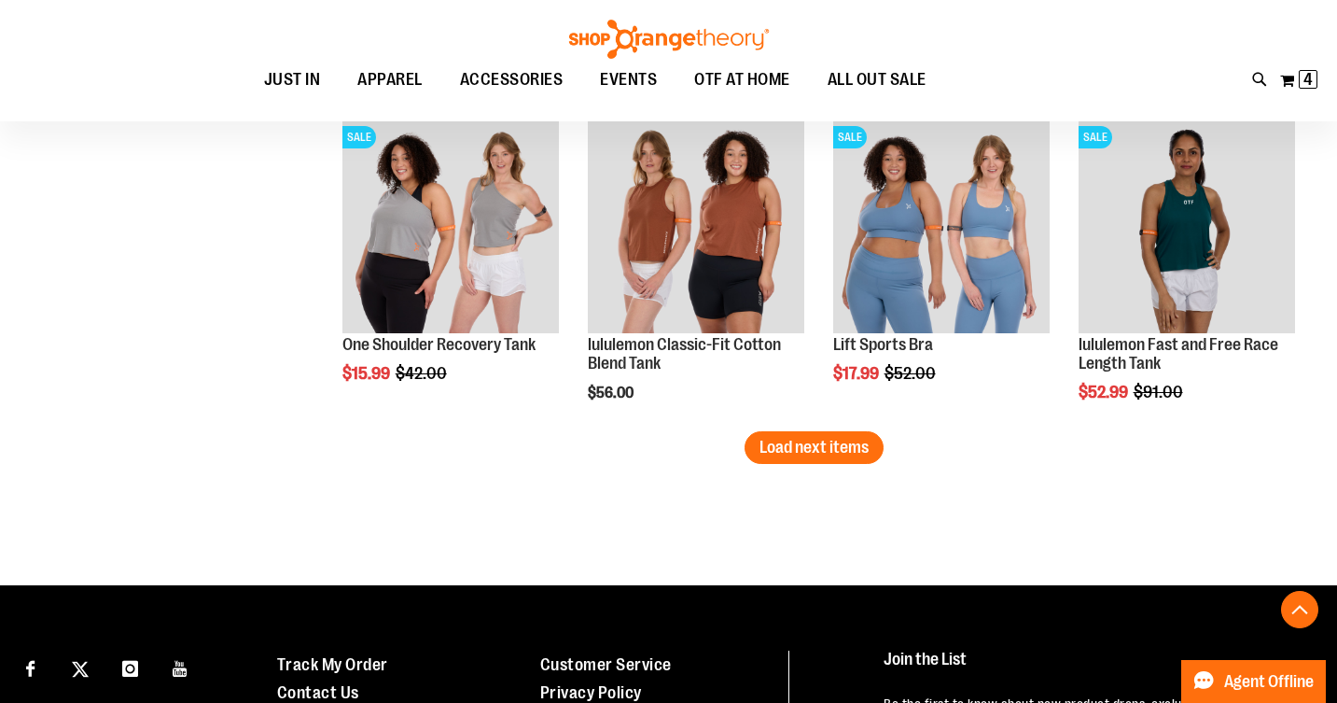
scroll to position [6812, 0]
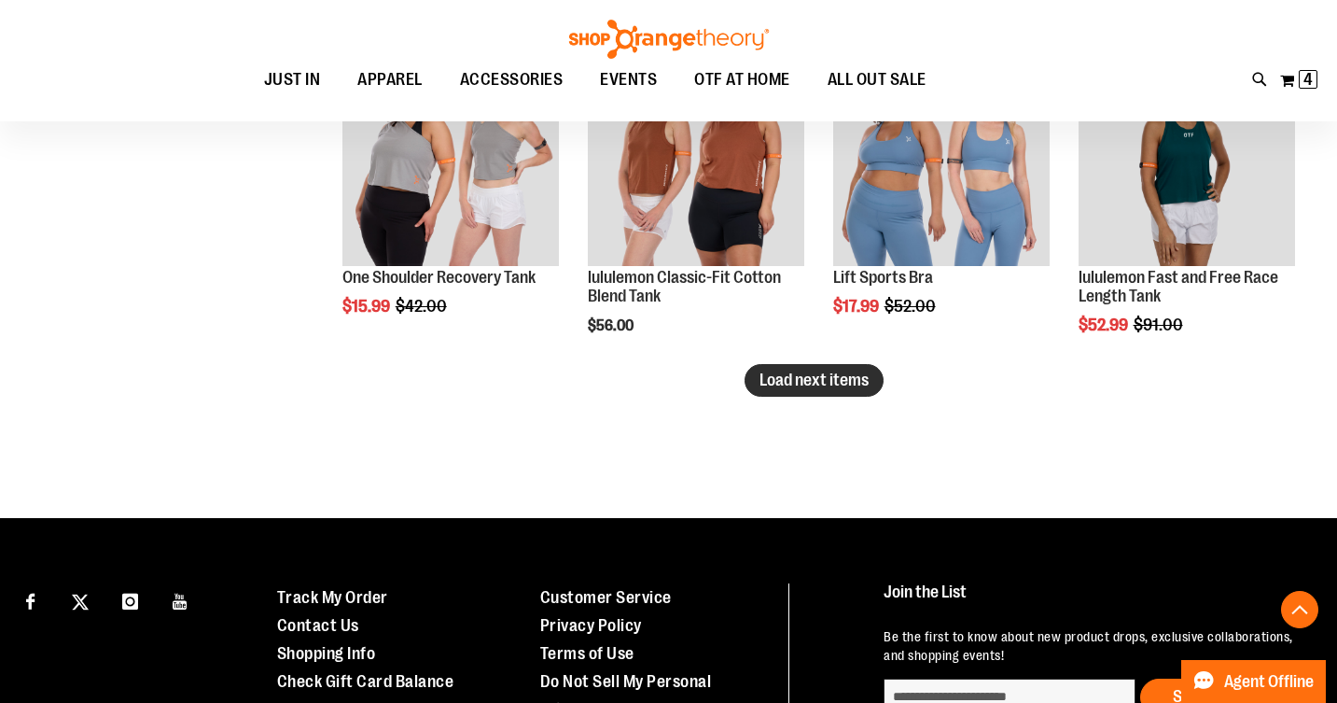
click at [796, 384] on span "Load next items" at bounding box center [814, 380] width 109 height 19
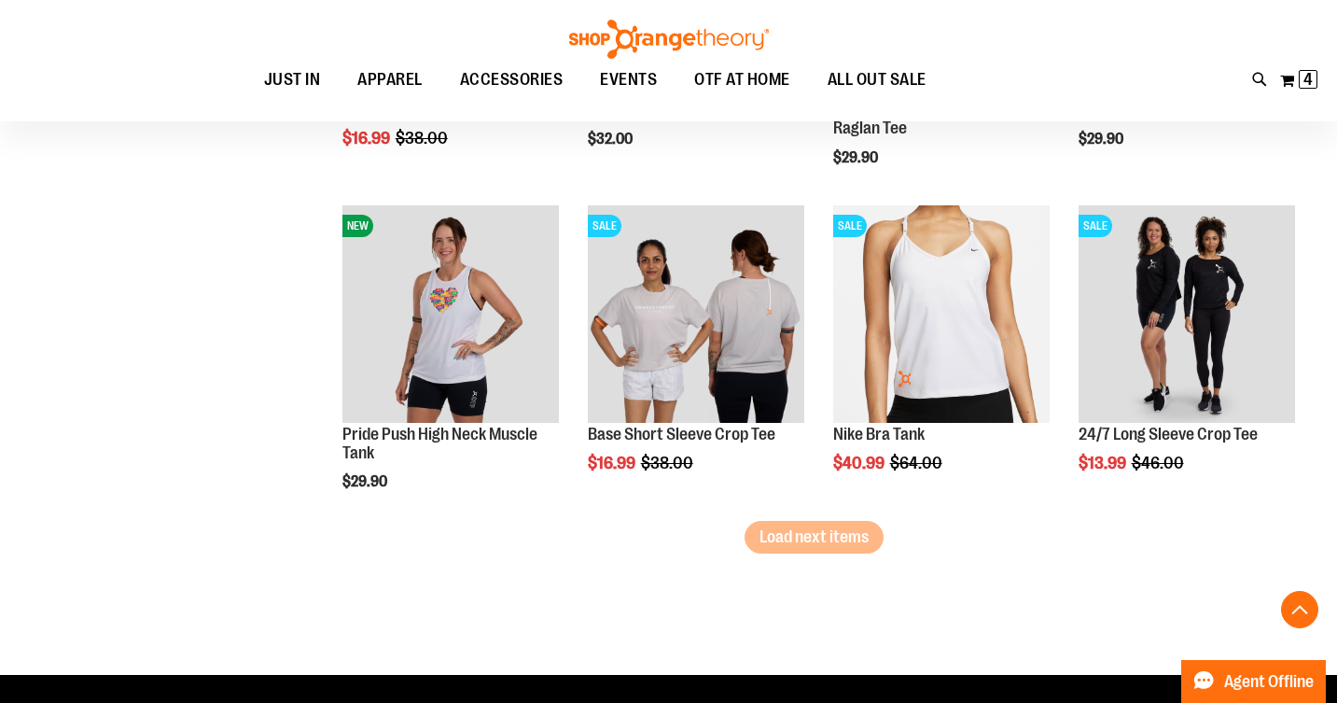
scroll to position [7663, 0]
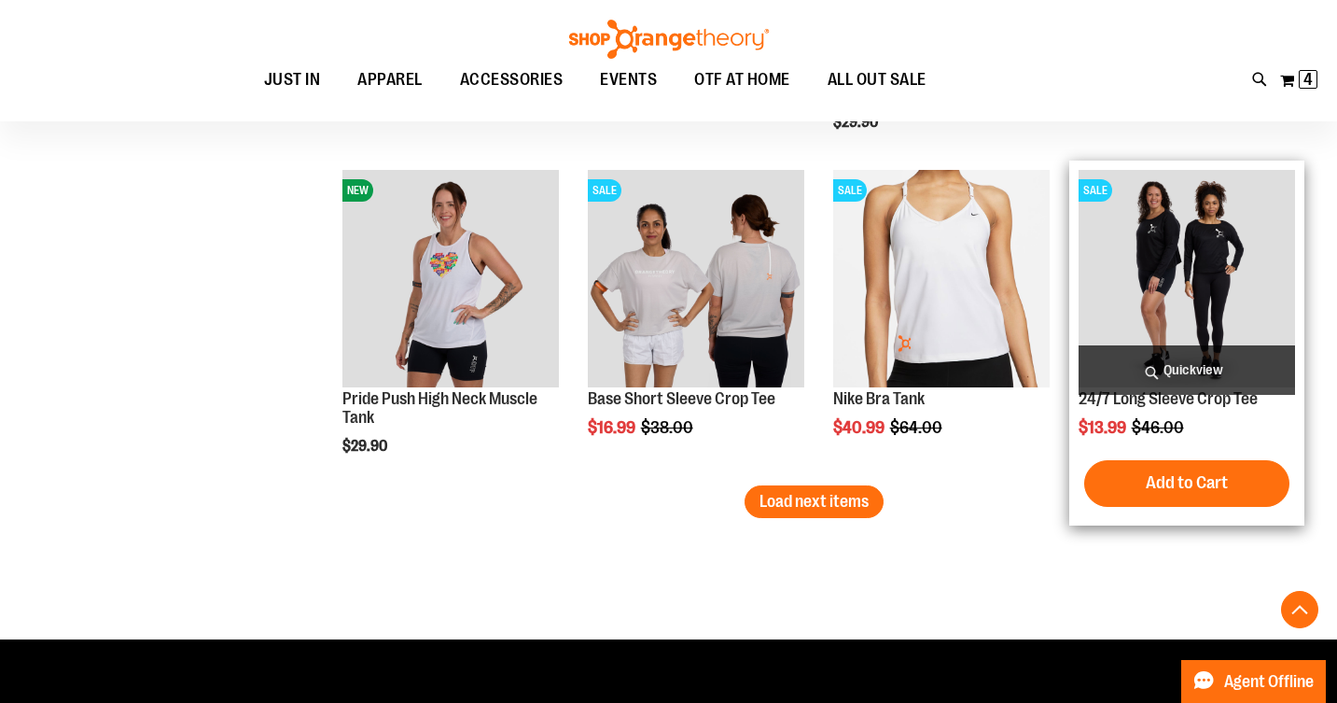
click at [1204, 259] on img "product" at bounding box center [1187, 278] width 217 height 217
click at [1185, 246] on img "product" at bounding box center [1187, 278] width 217 height 217
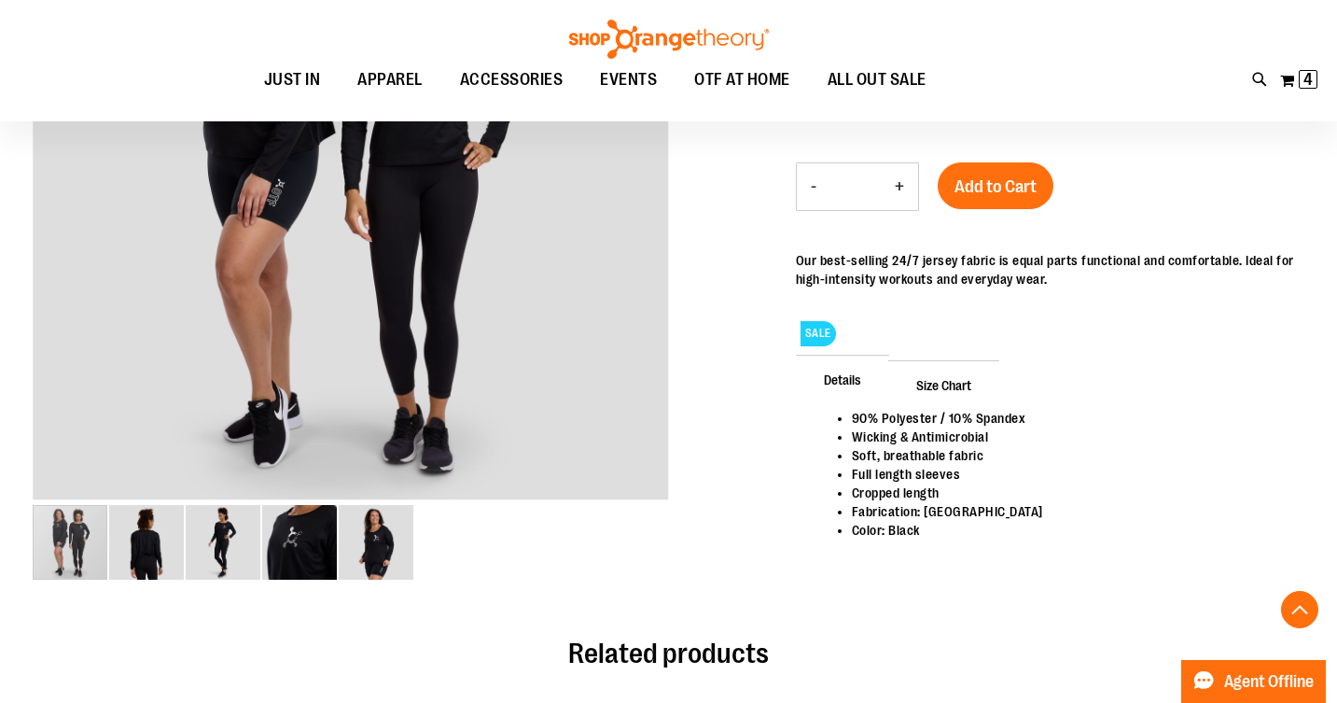
scroll to position [399, 0]
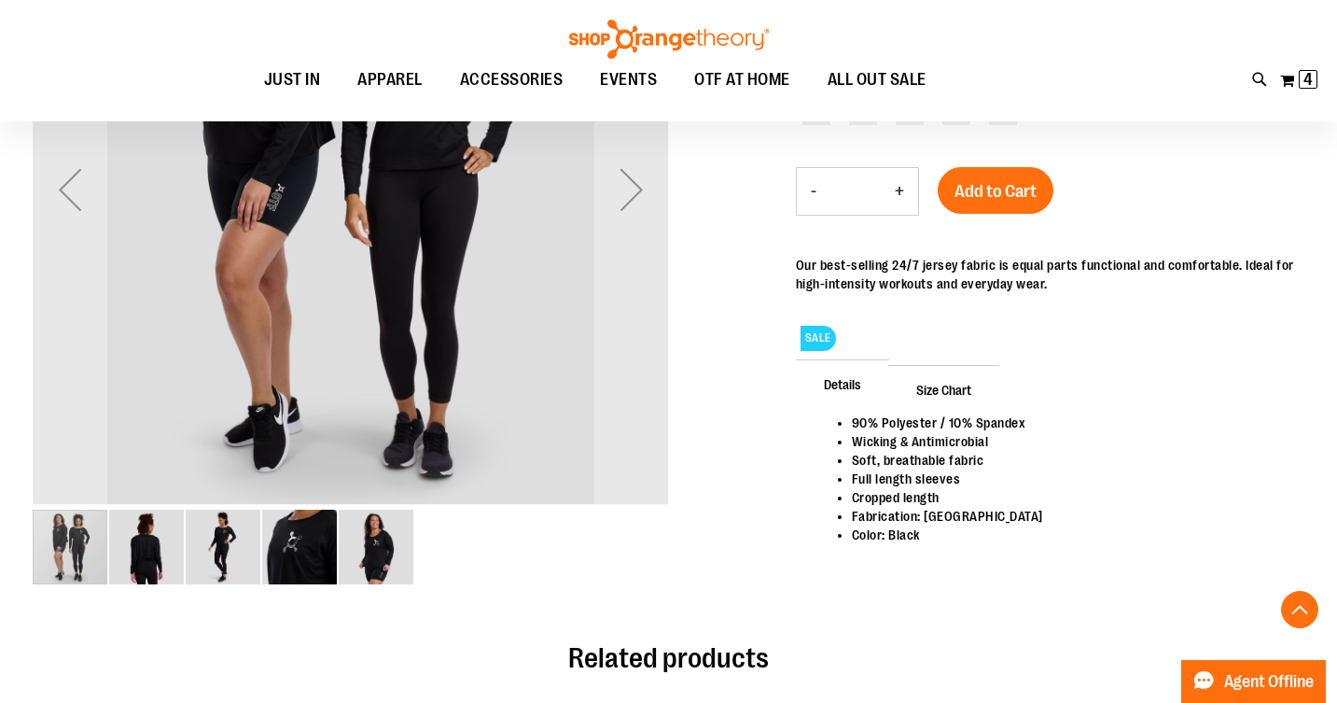
click at [223, 534] on img "image 3 of 5" at bounding box center [223, 547] width 75 height 75
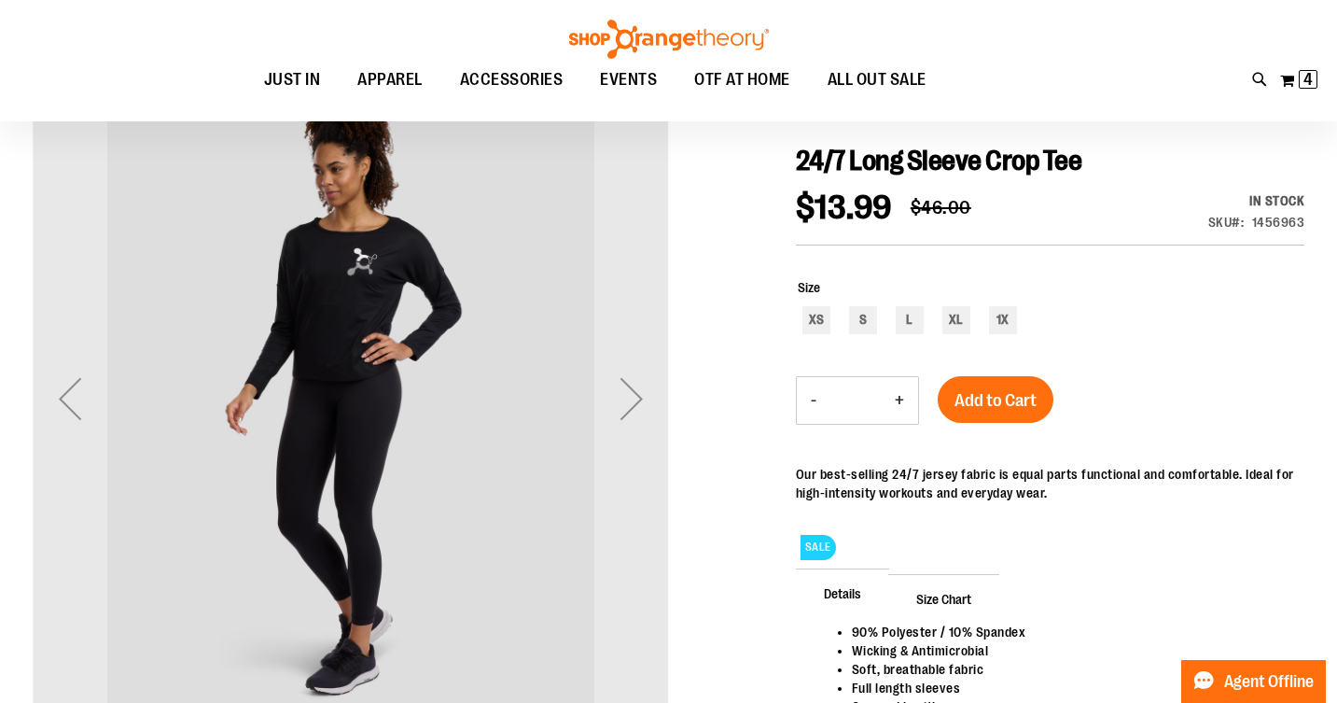
scroll to position [180, 0]
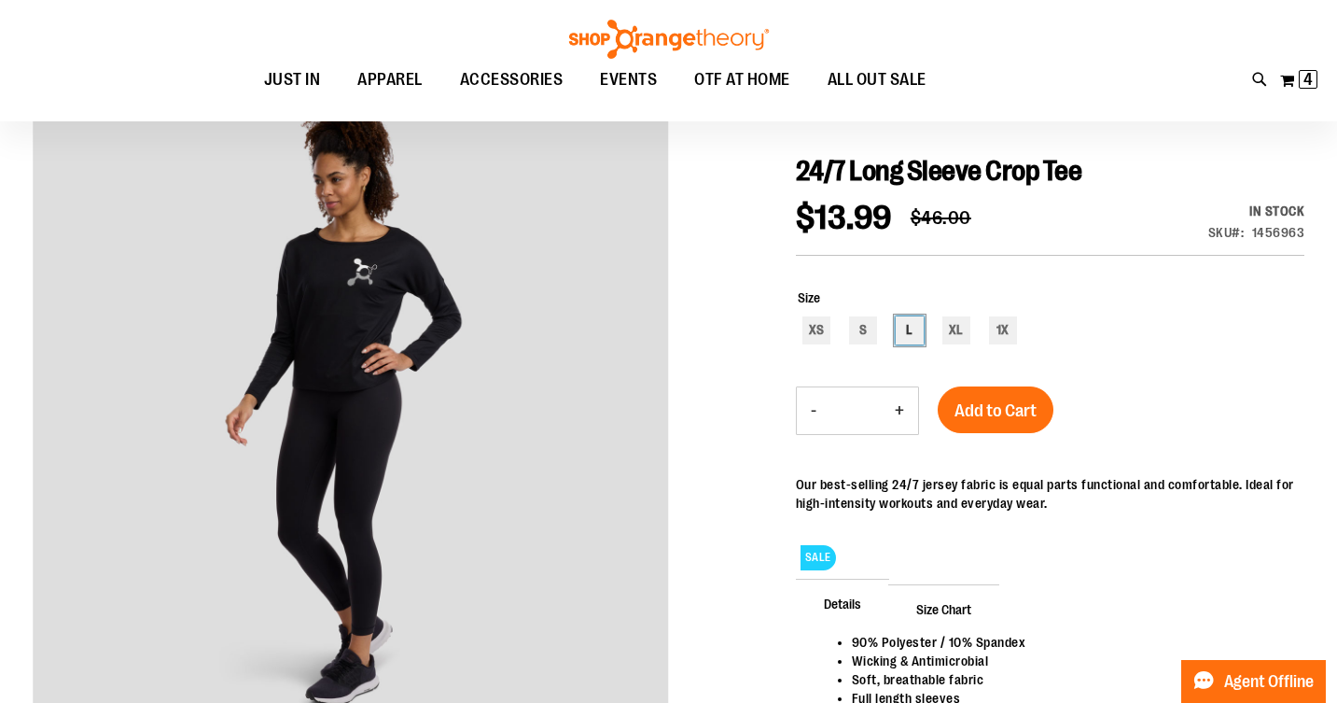
click at [907, 329] on div "L" at bounding box center [910, 330] width 28 height 28
type input "***"
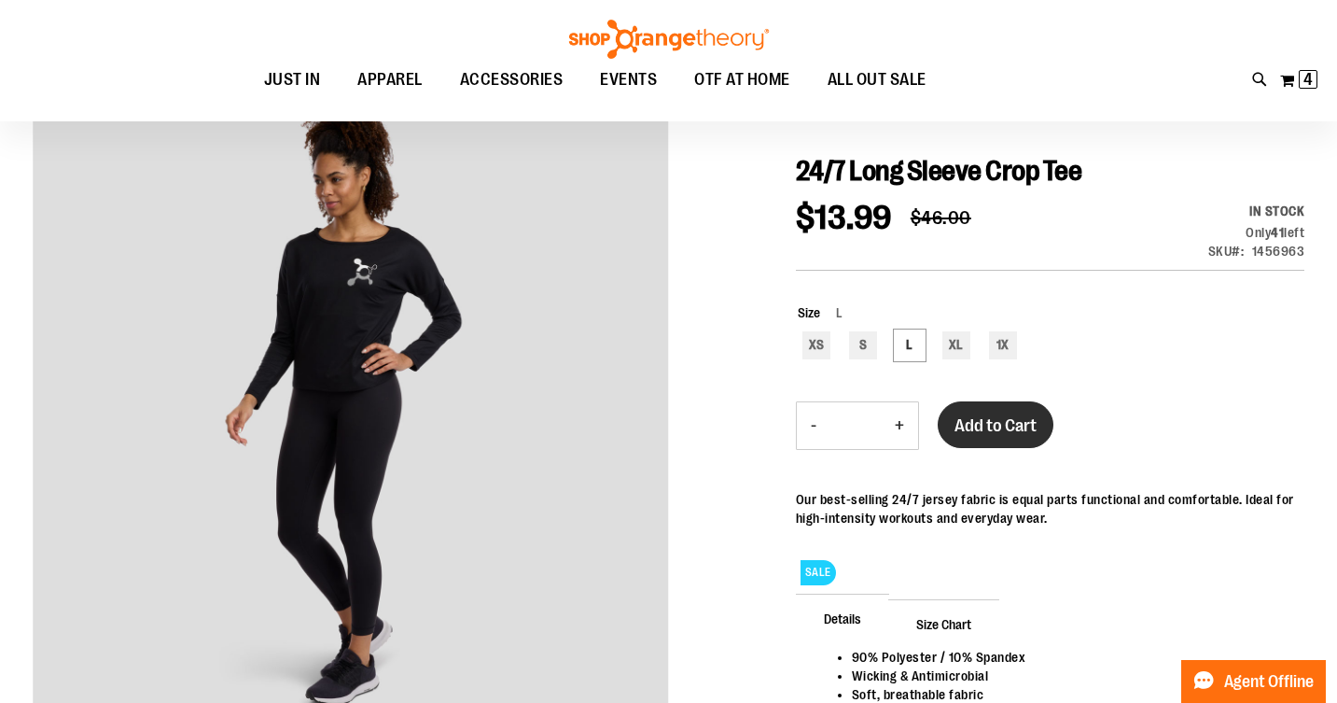
click at [1000, 427] on span "Add to Cart" at bounding box center [996, 425] width 82 height 21
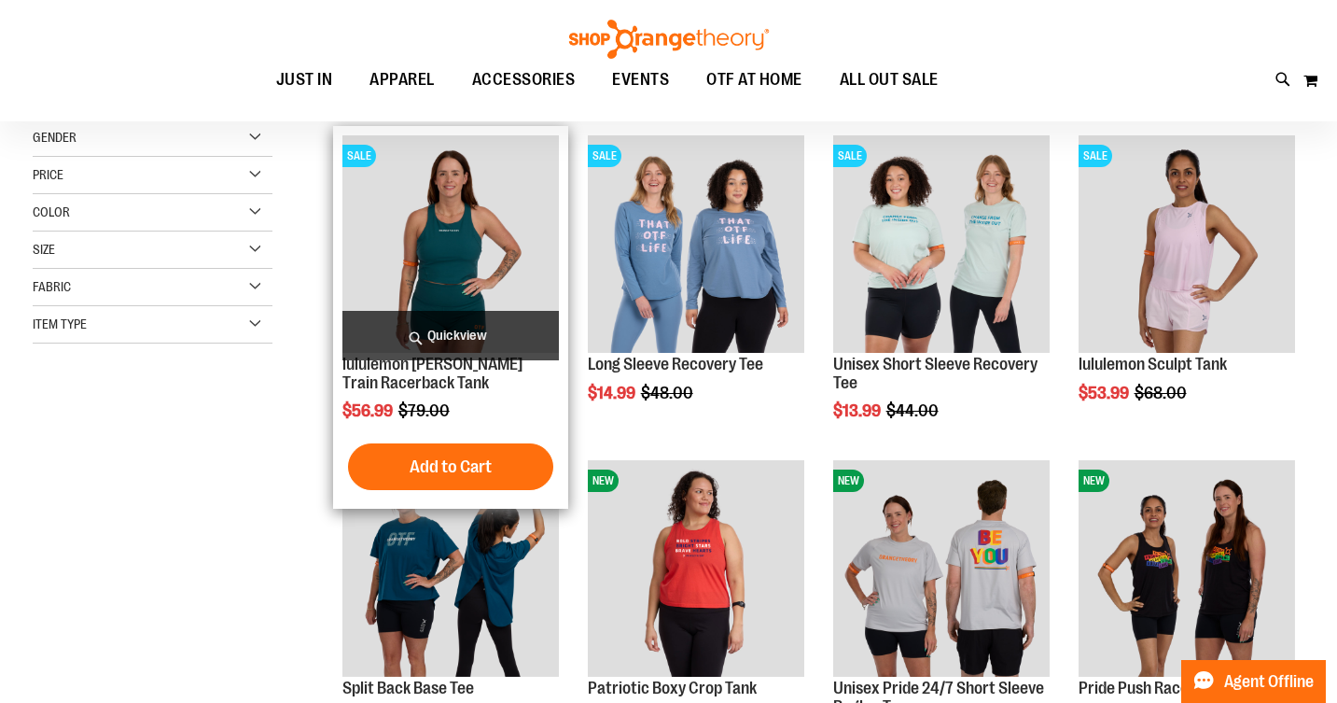
scroll to position [54, 0]
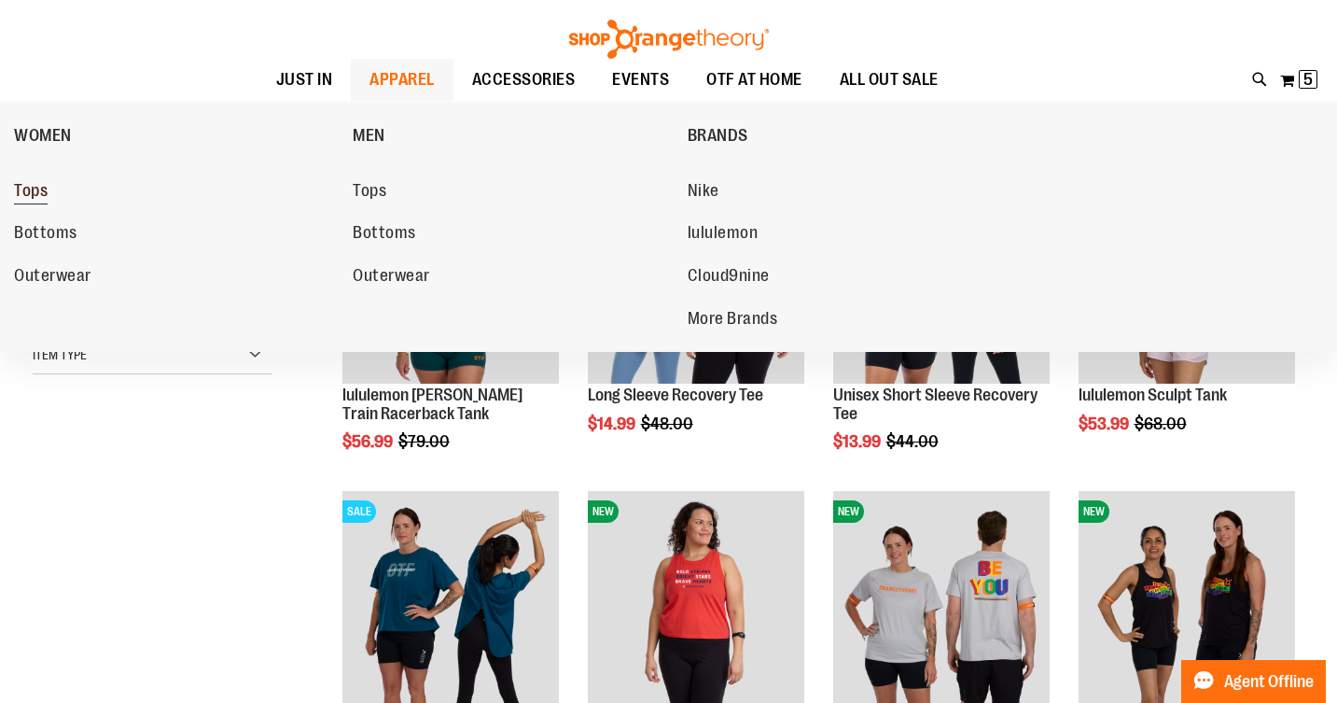
click at [45, 190] on span "Tops" at bounding box center [31, 192] width 34 height 23
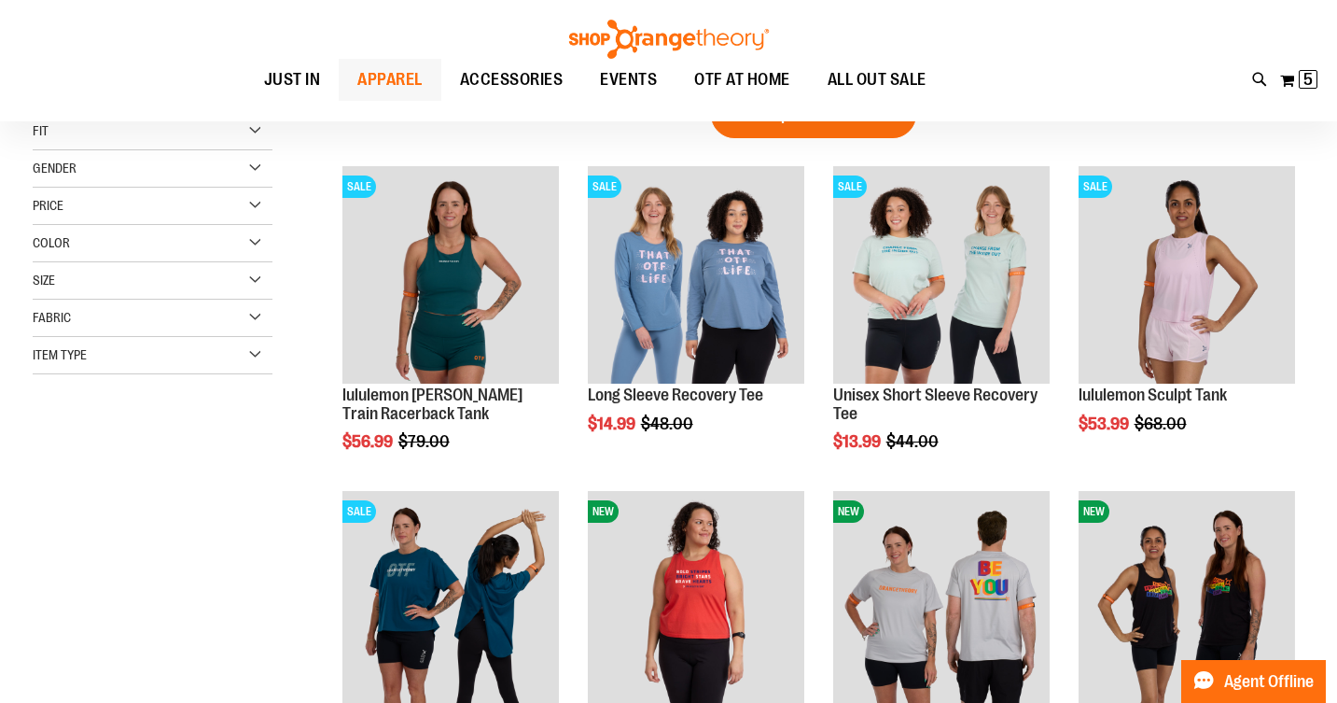
scroll to position [0, 0]
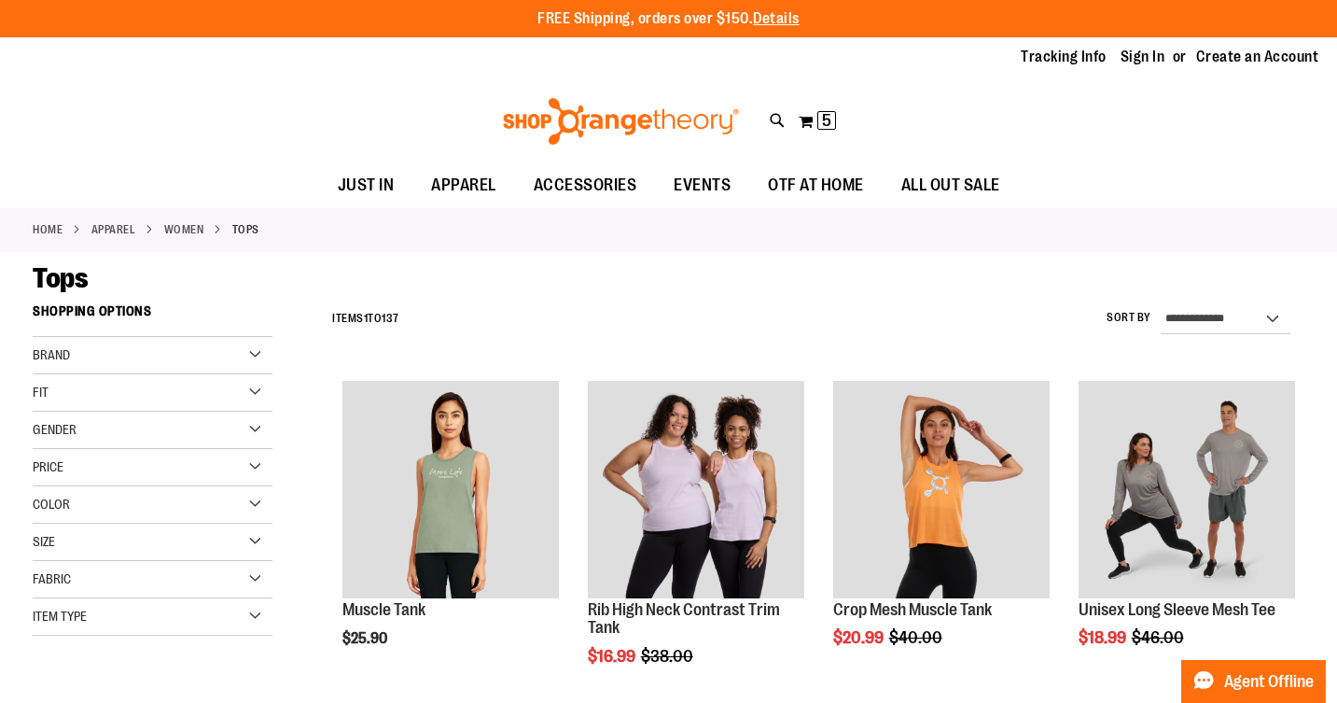
click at [255, 612] on div "Item Type" at bounding box center [153, 616] width 240 height 37
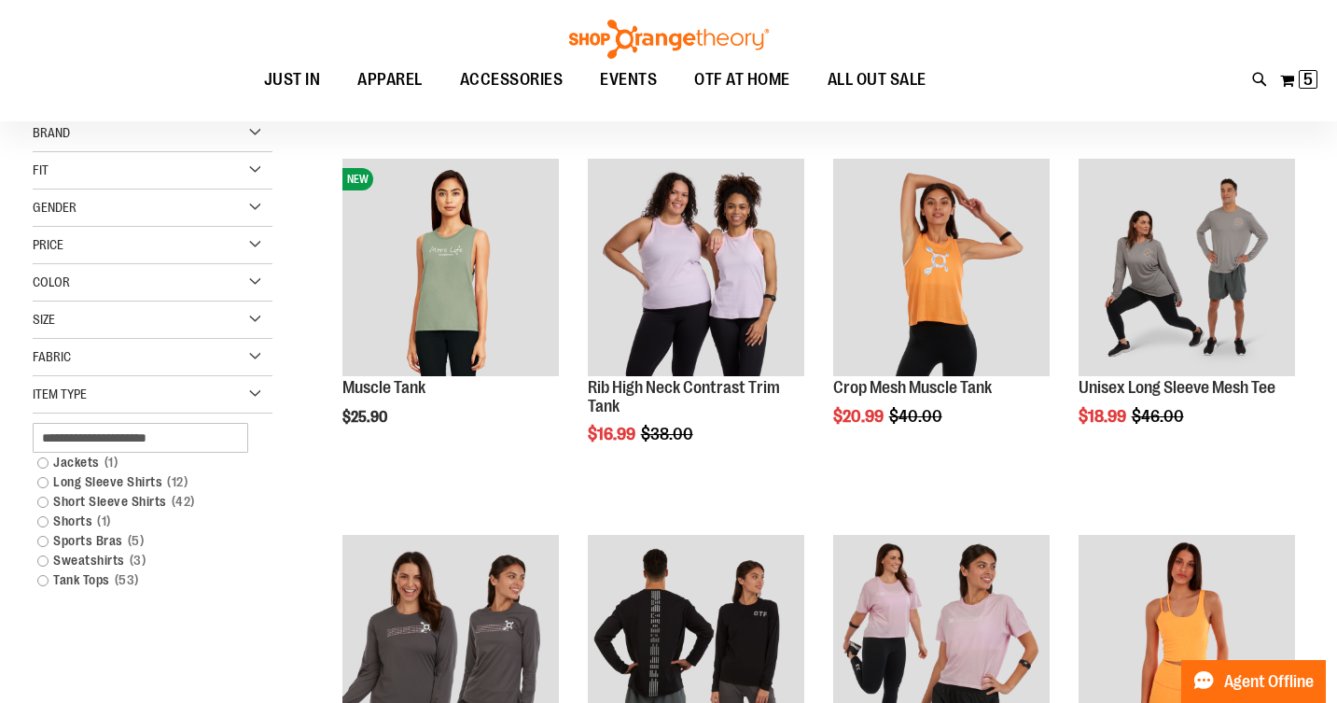
scroll to position [222, 0]
click at [46, 581] on link "Tank Tops 53 items" at bounding box center [143, 579] width 230 height 20
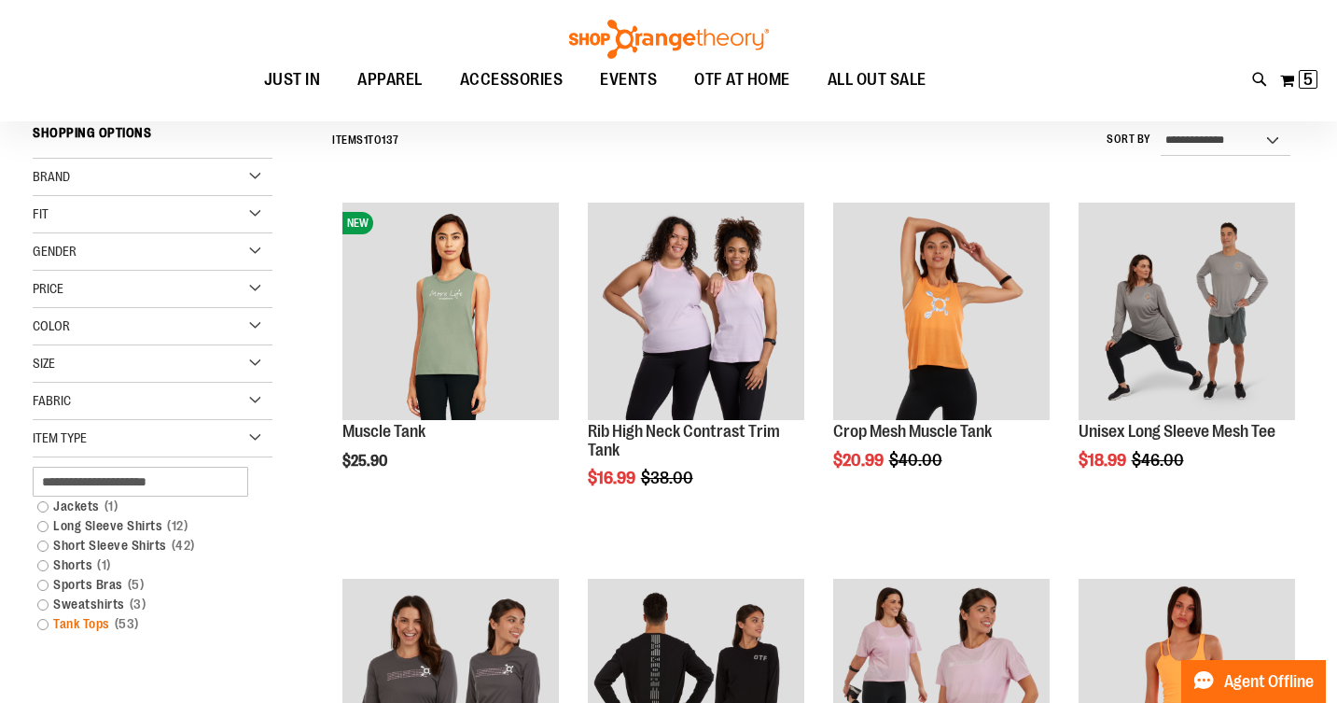
scroll to position [174, 0]
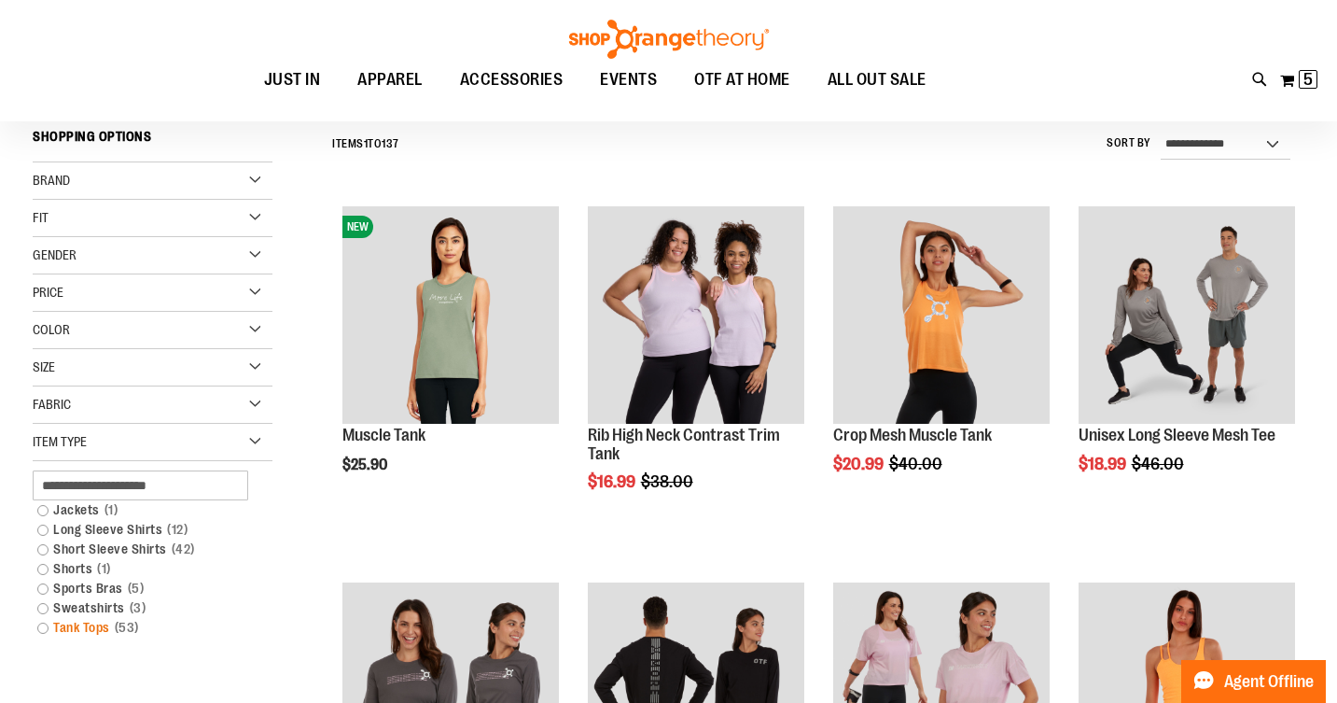
click at [43, 626] on link "Tank Tops 53 items" at bounding box center [143, 628] width 230 height 20
click at [42, 627] on link "Tank Tops 53 items" at bounding box center [143, 628] width 230 height 20
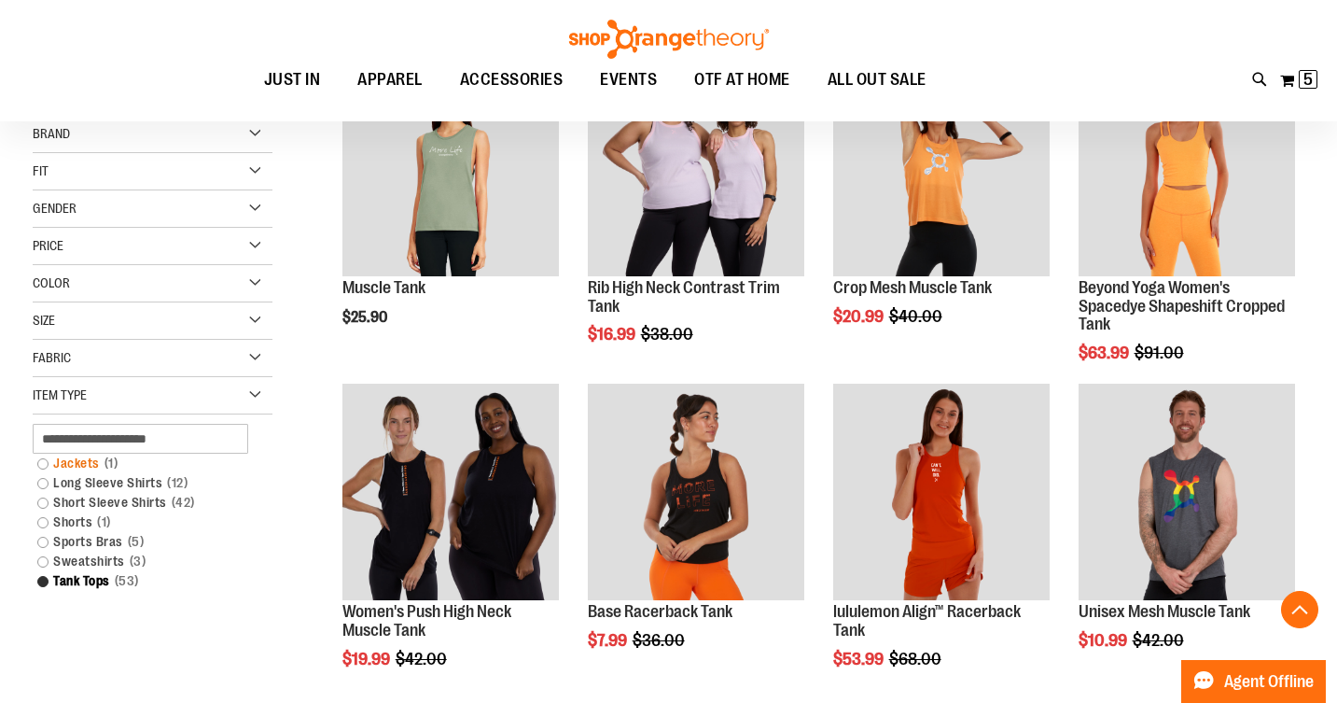
scroll to position [325, 0]
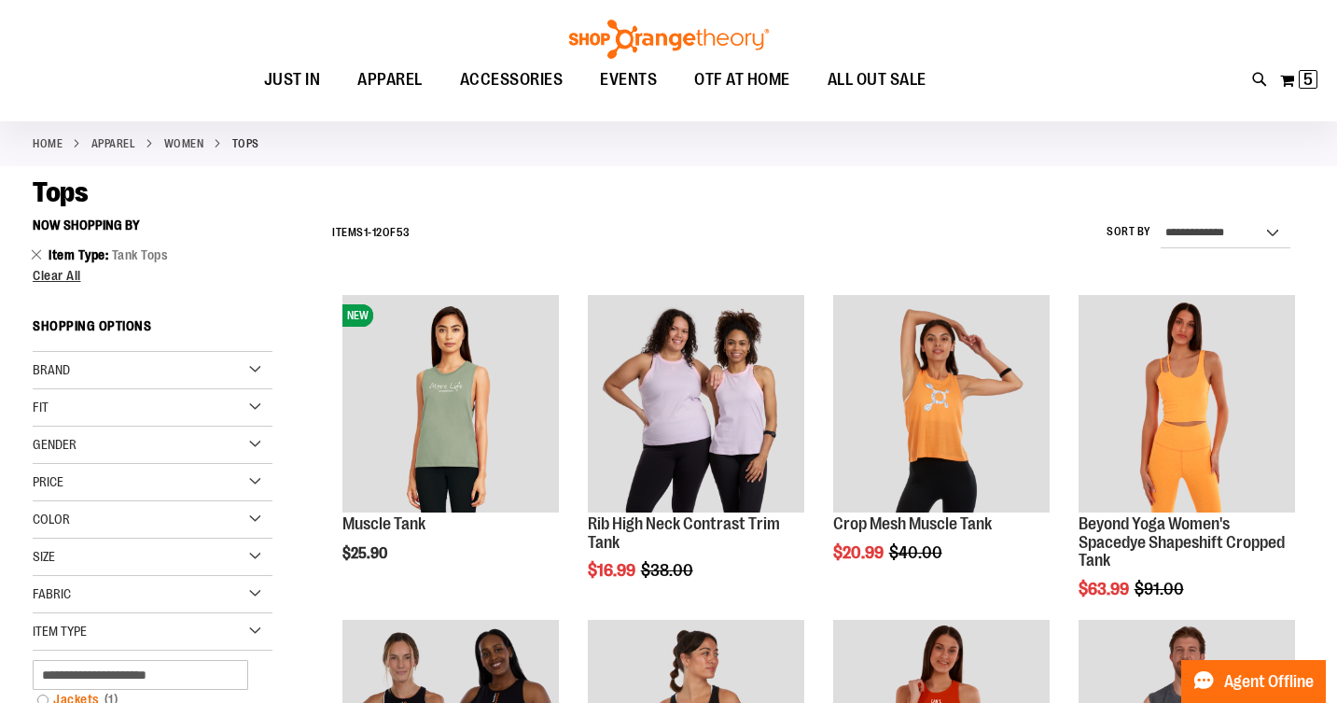
scroll to position [91, 0]
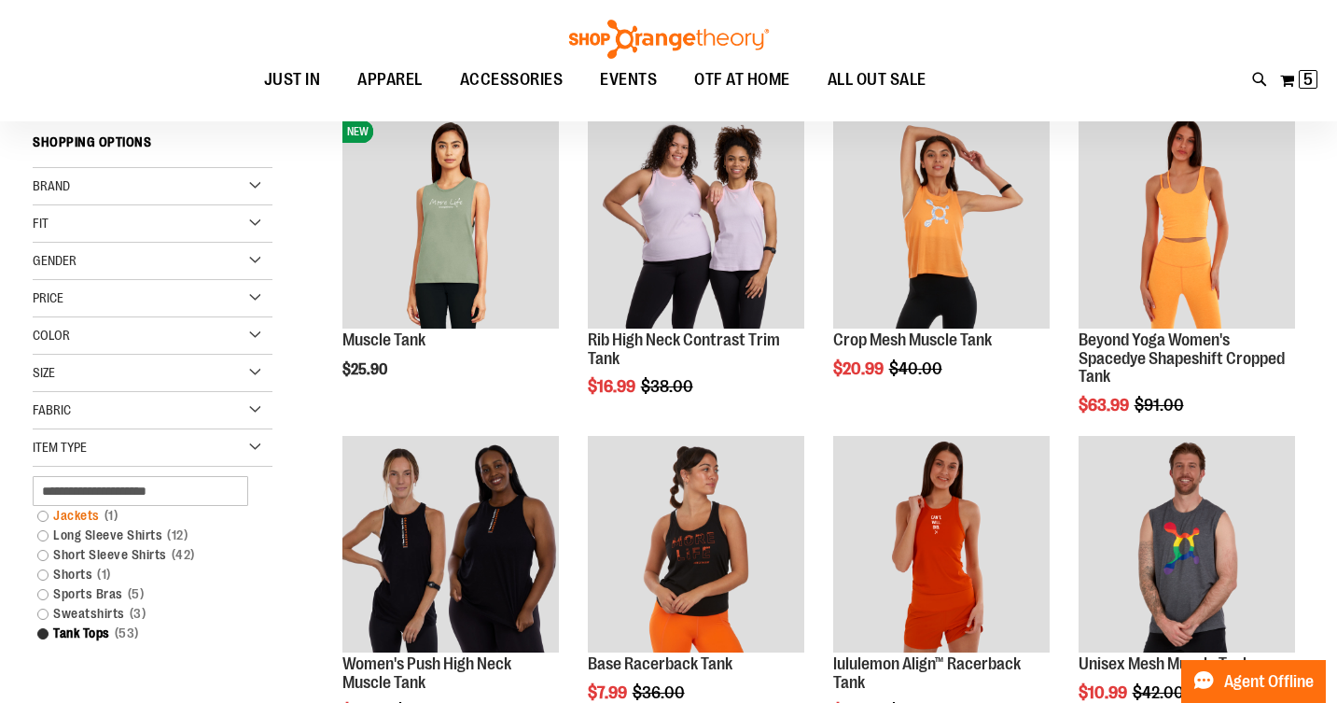
scroll to position [271, 0]
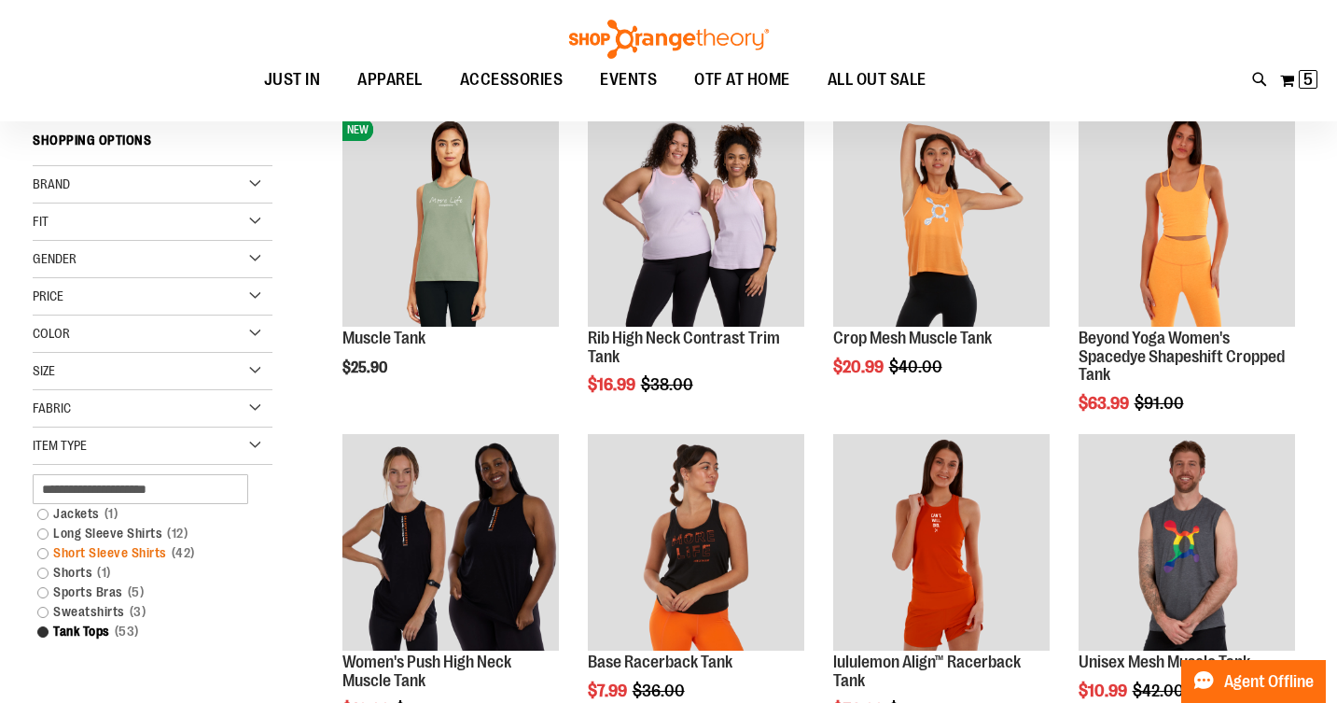
click at [44, 551] on link "Short Sleeve Shirts 42 items" at bounding box center [143, 553] width 230 height 20
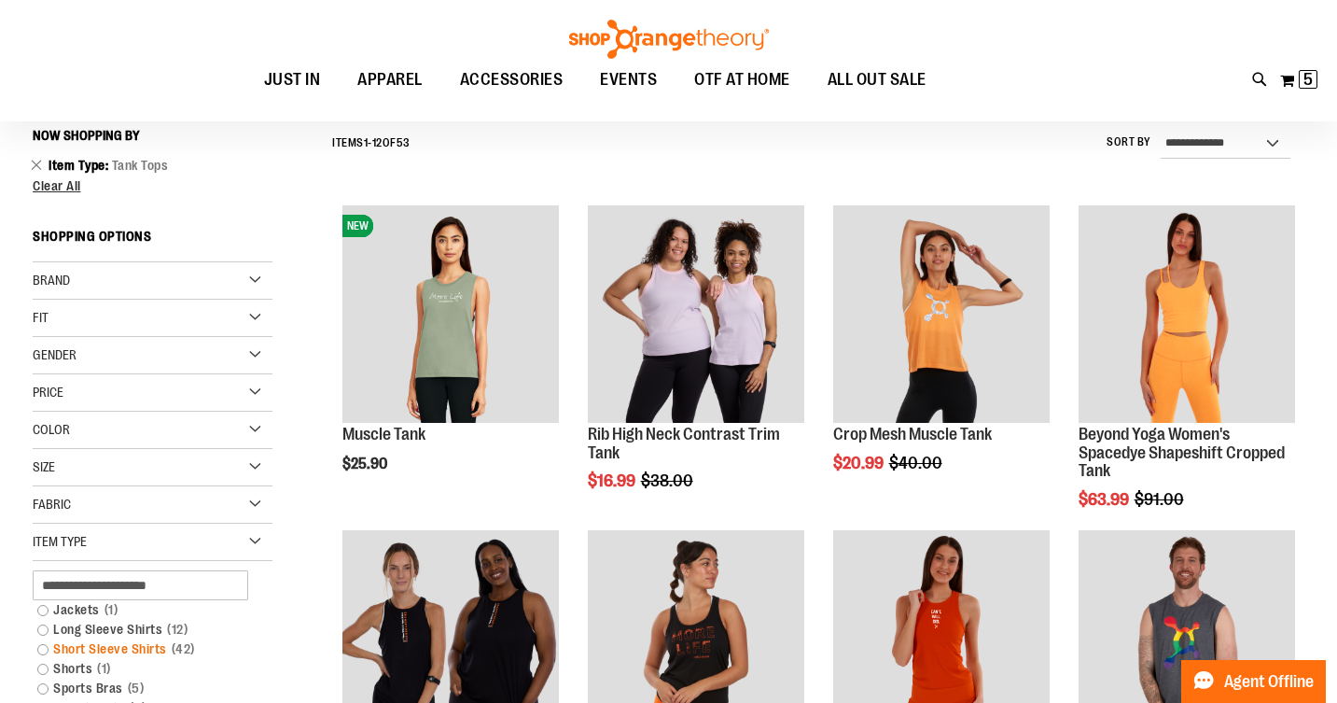
scroll to position [174, 0]
click at [73, 647] on link "Short Sleeve Shirts 42 items" at bounding box center [143, 650] width 230 height 20
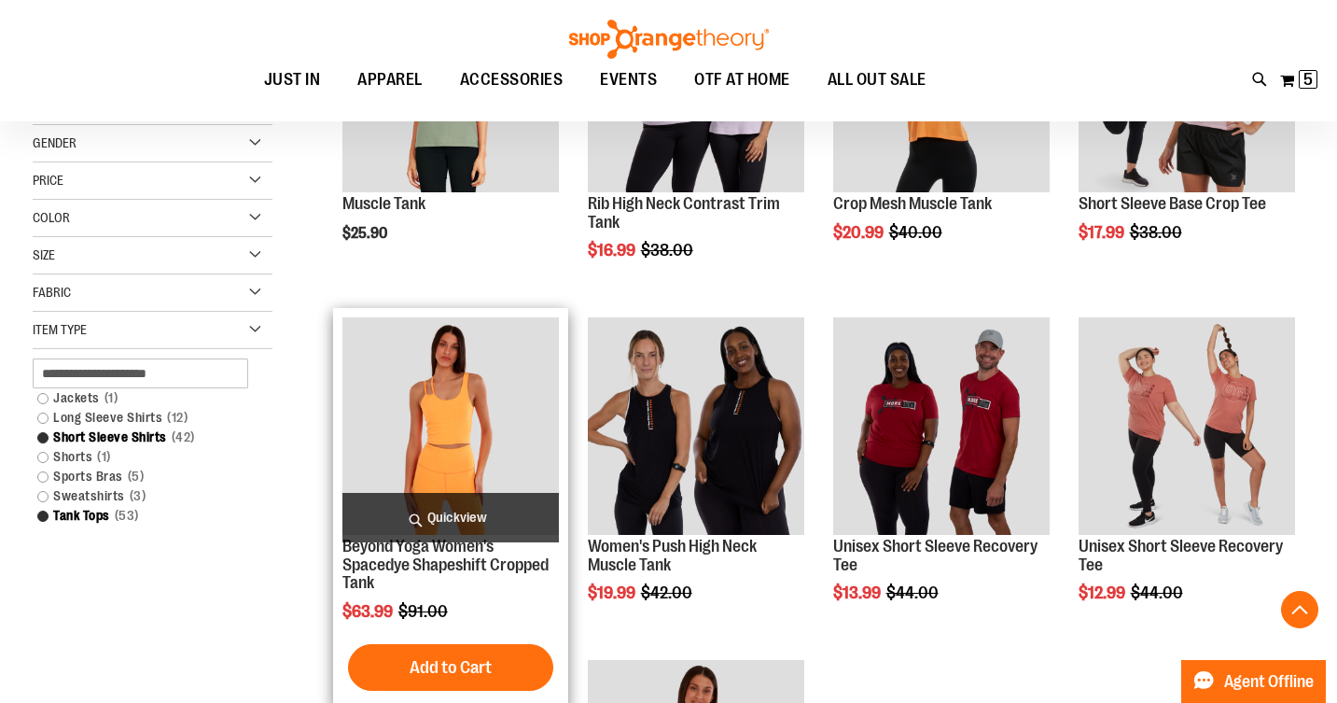
scroll to position [404, 0]
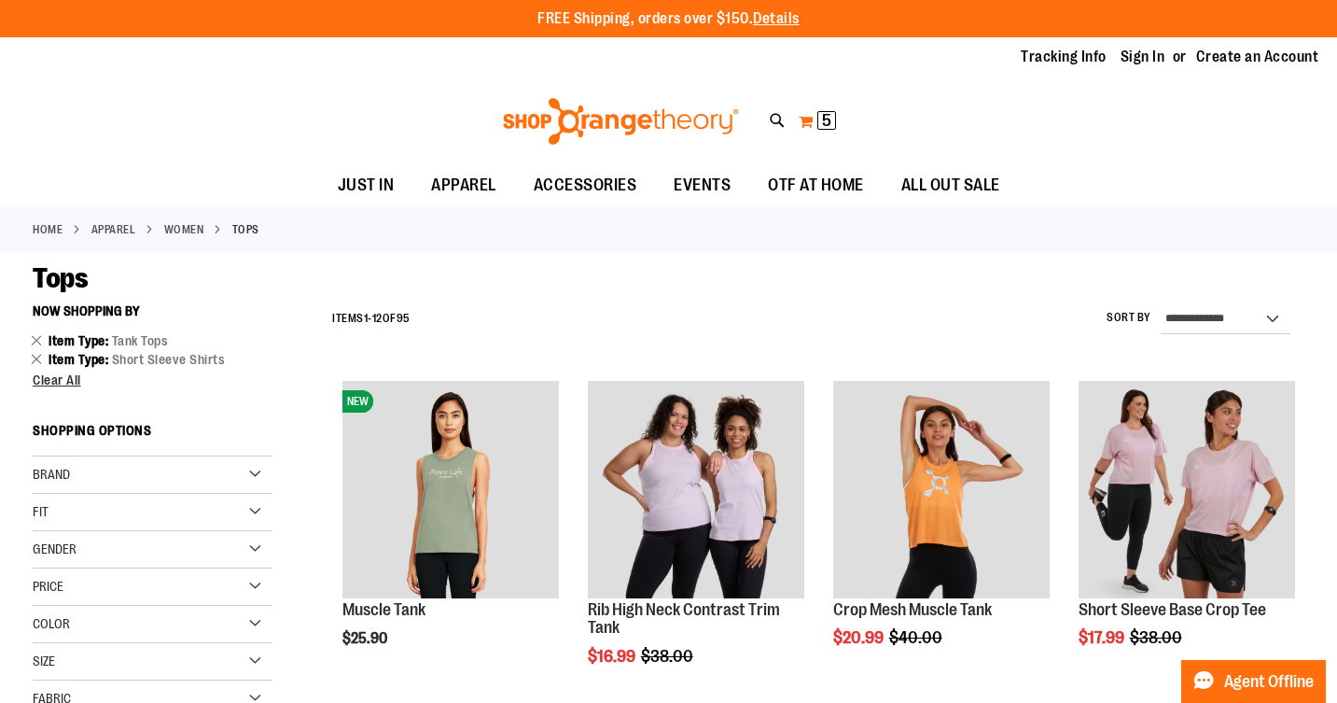
click at [822, 116] on span "5" at bounding box center [826, 120] width 9 height 19
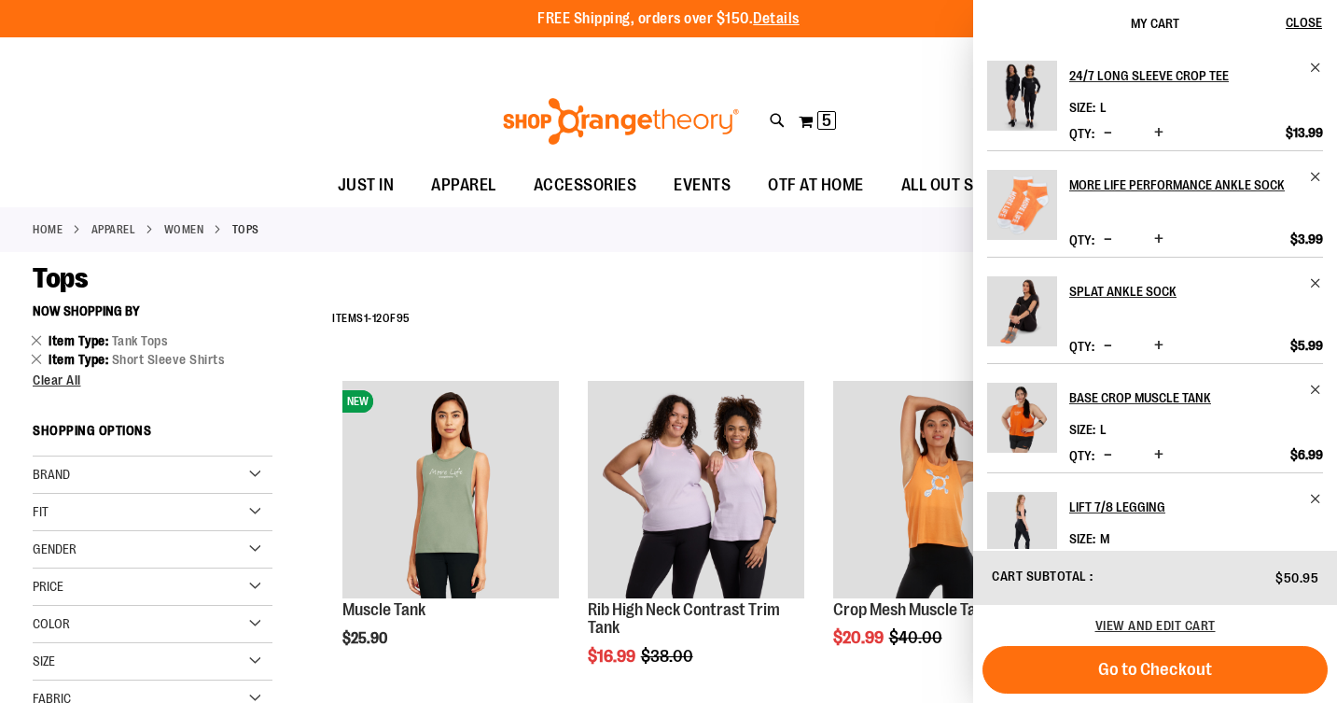
click at [1025, 90] on img "Product" at bounding box center [1022, 96] width 70 height 70
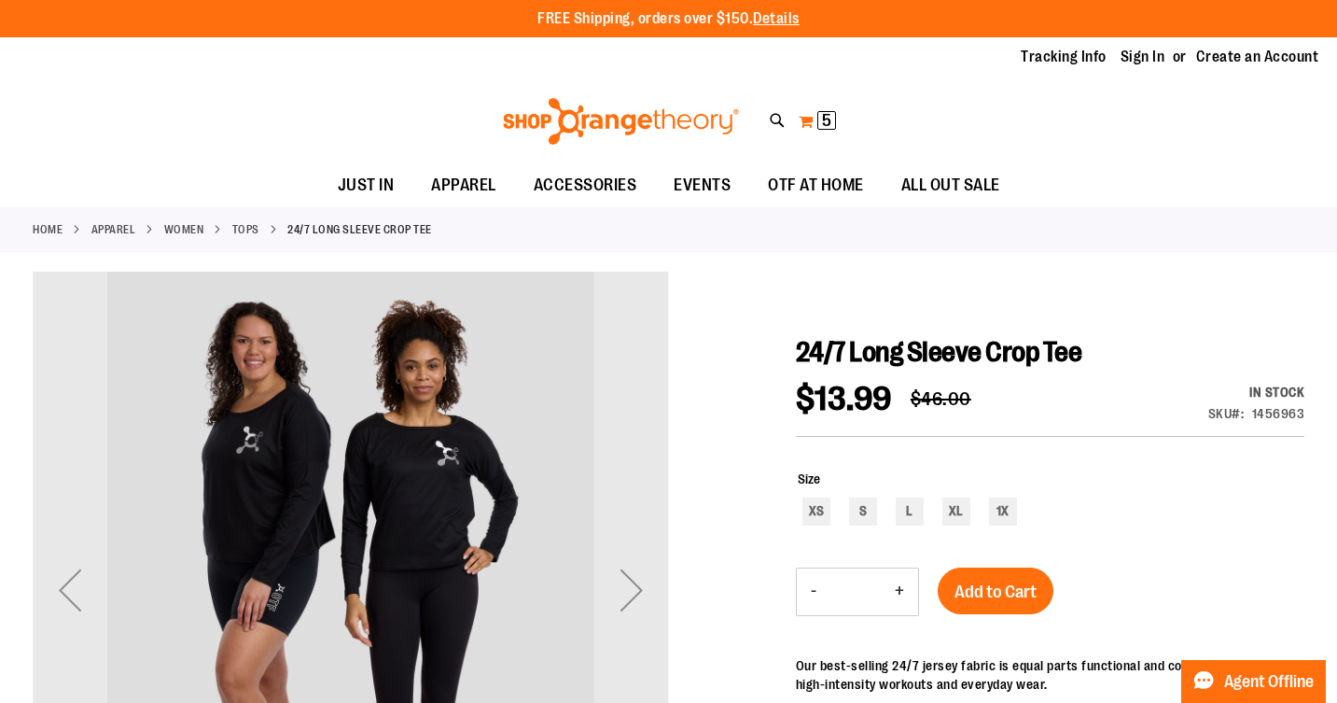
click at [824, 117] on span "5" at bounding box center [826, 120] width 9 height 19
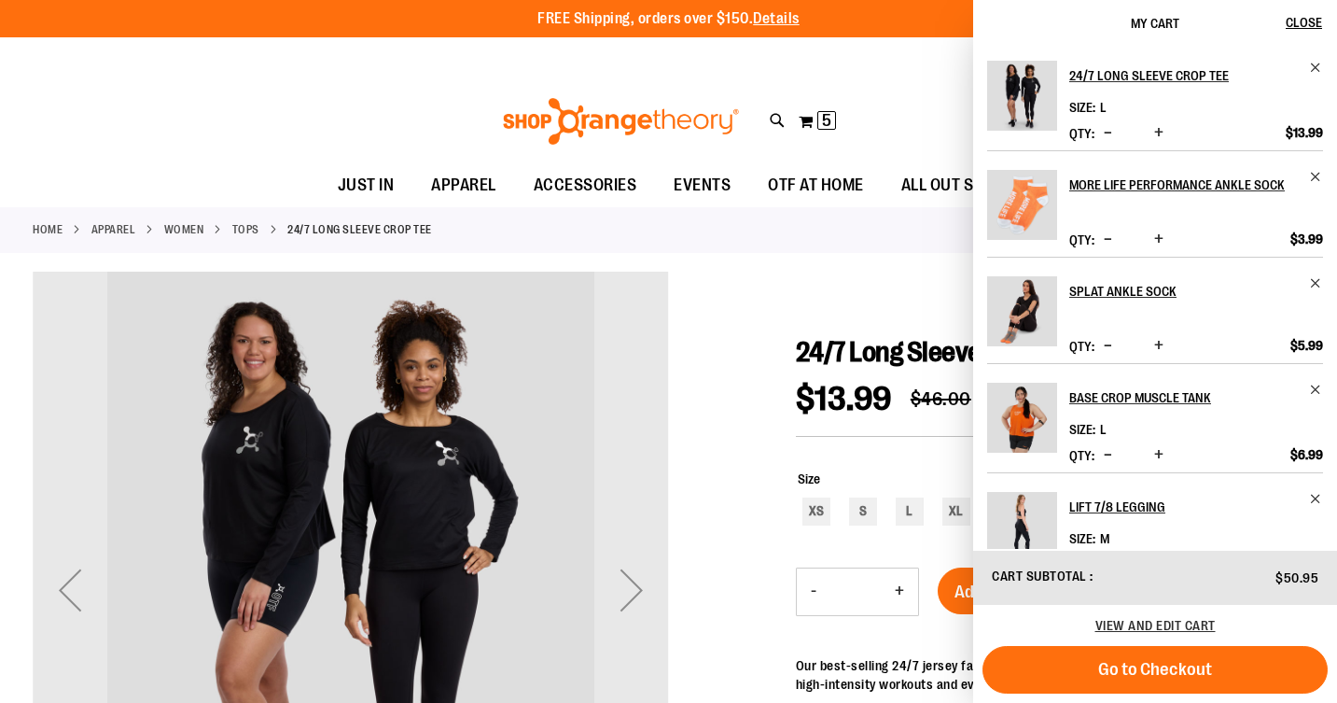
click at [1011, 413] on img "Product" at bounding box center [1022, 418] width 70 height 70
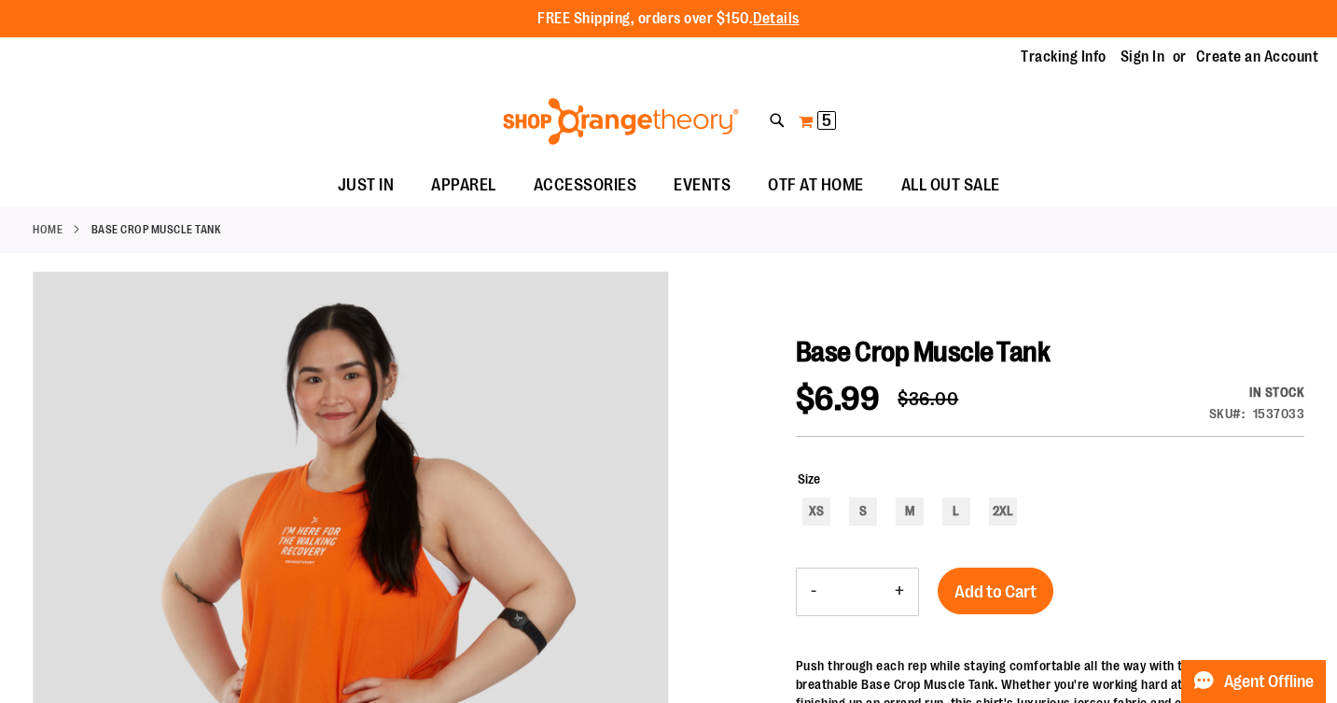
click at [828, 122] on span "5" at bounding box center [826, 120] width 9 height 19
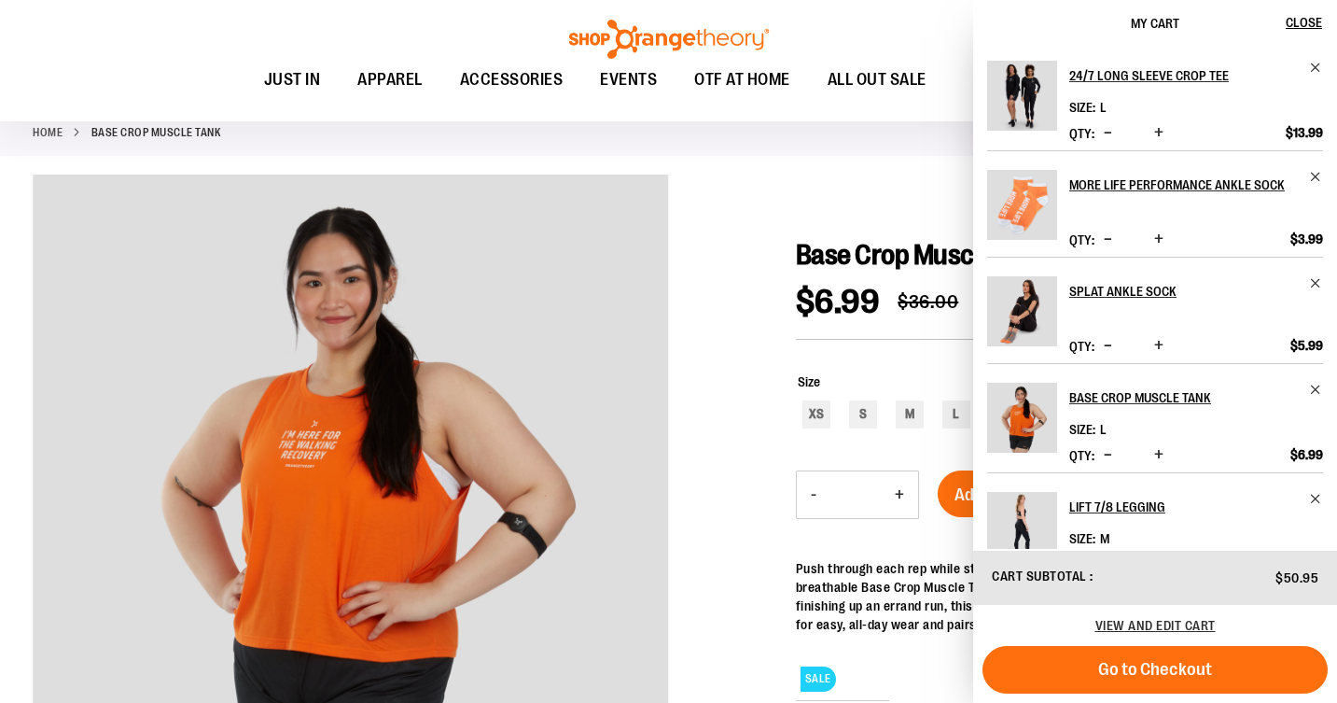
scroll to position [97, 0]
click at [1020, 500] on img "Product" at bounding box center [1022, 527] width 70 height 70
click at [1040, 520] on img "Product" at bounding box center [1022, 527] width 70 height 70
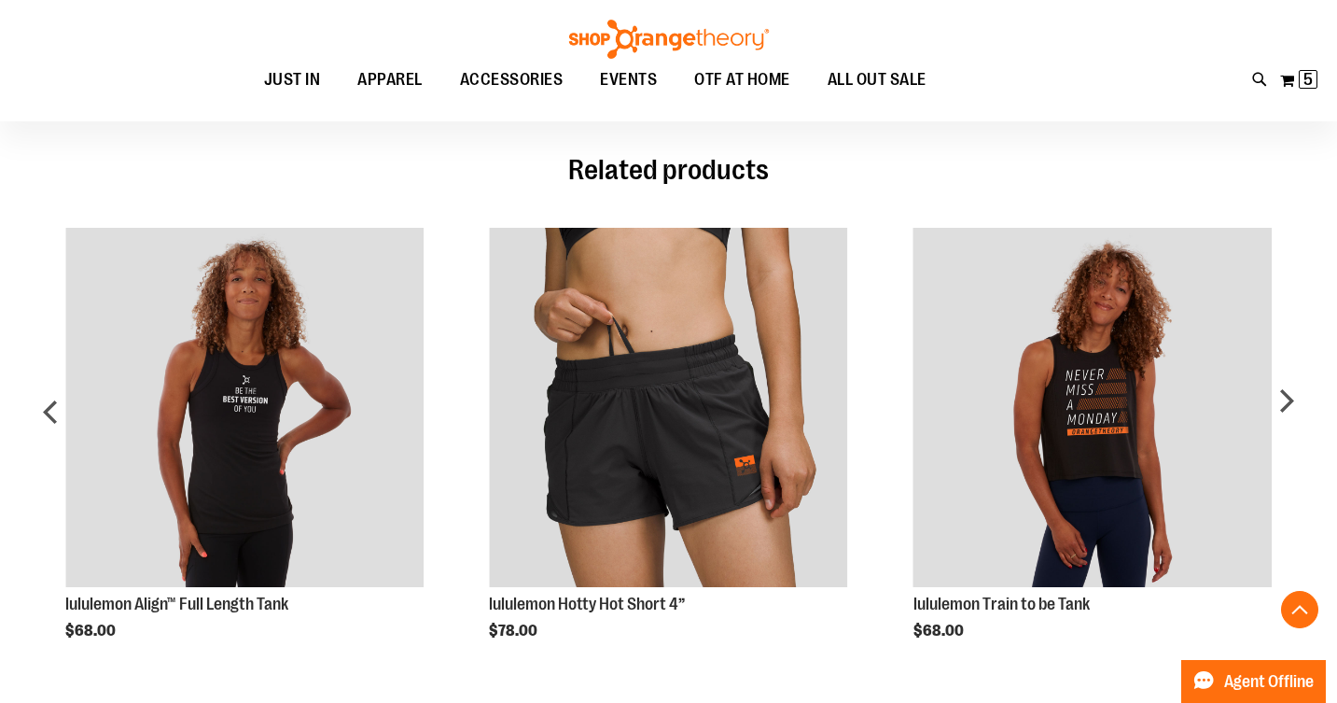
scroll to position [916, 0]
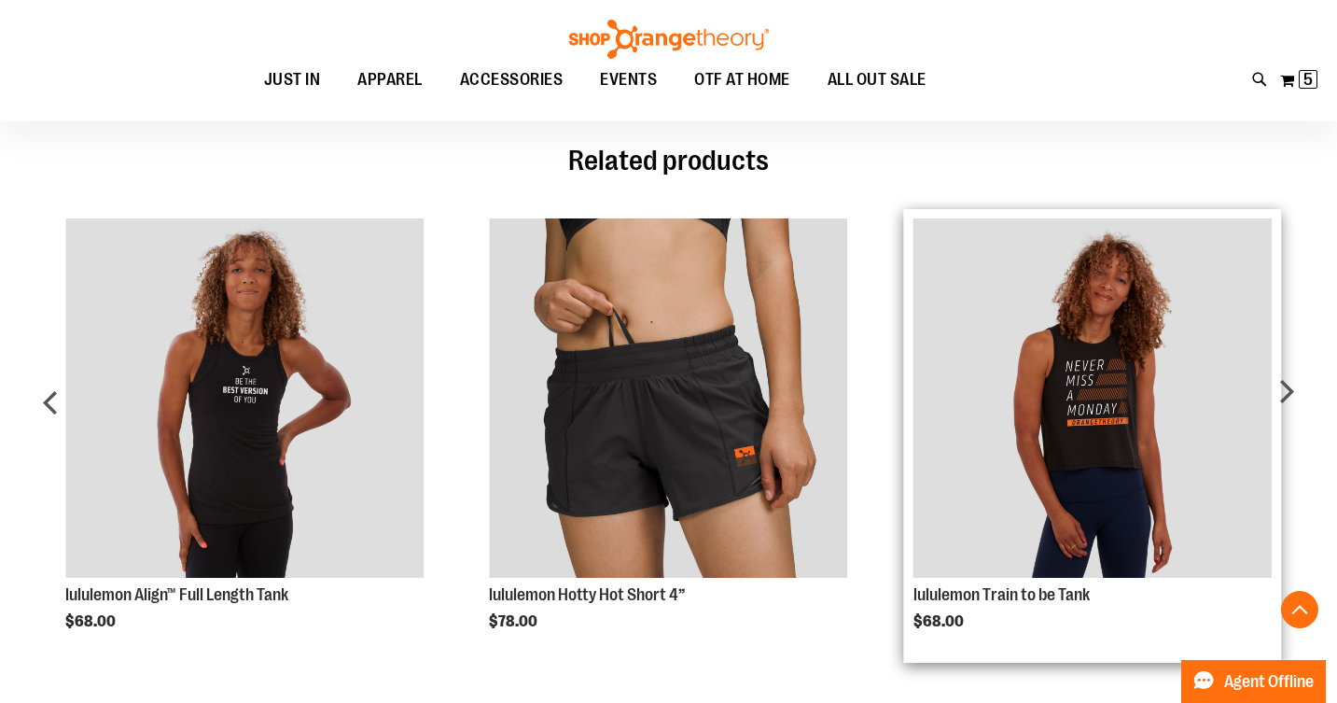
click at [1099, 435] on img "Product Page Link" at bounding box center [1093, 397] width 358 height 358
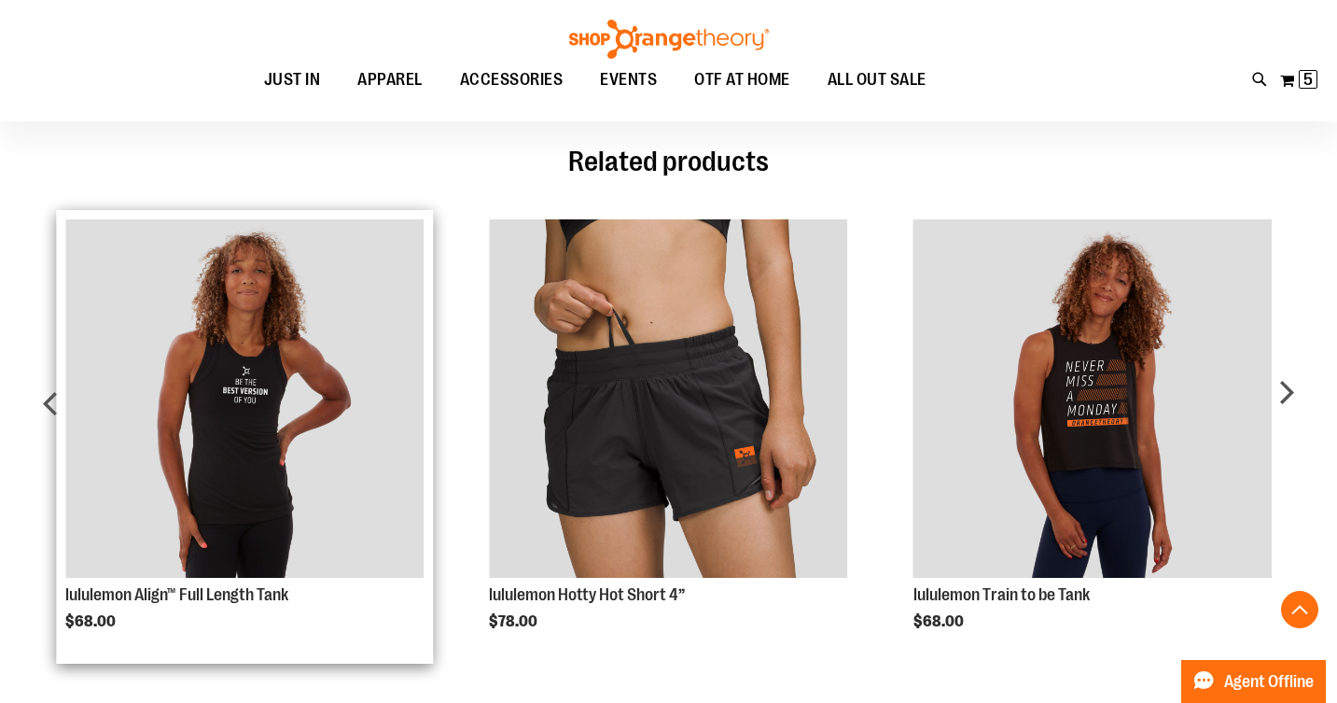
scroll to position [762, 0]
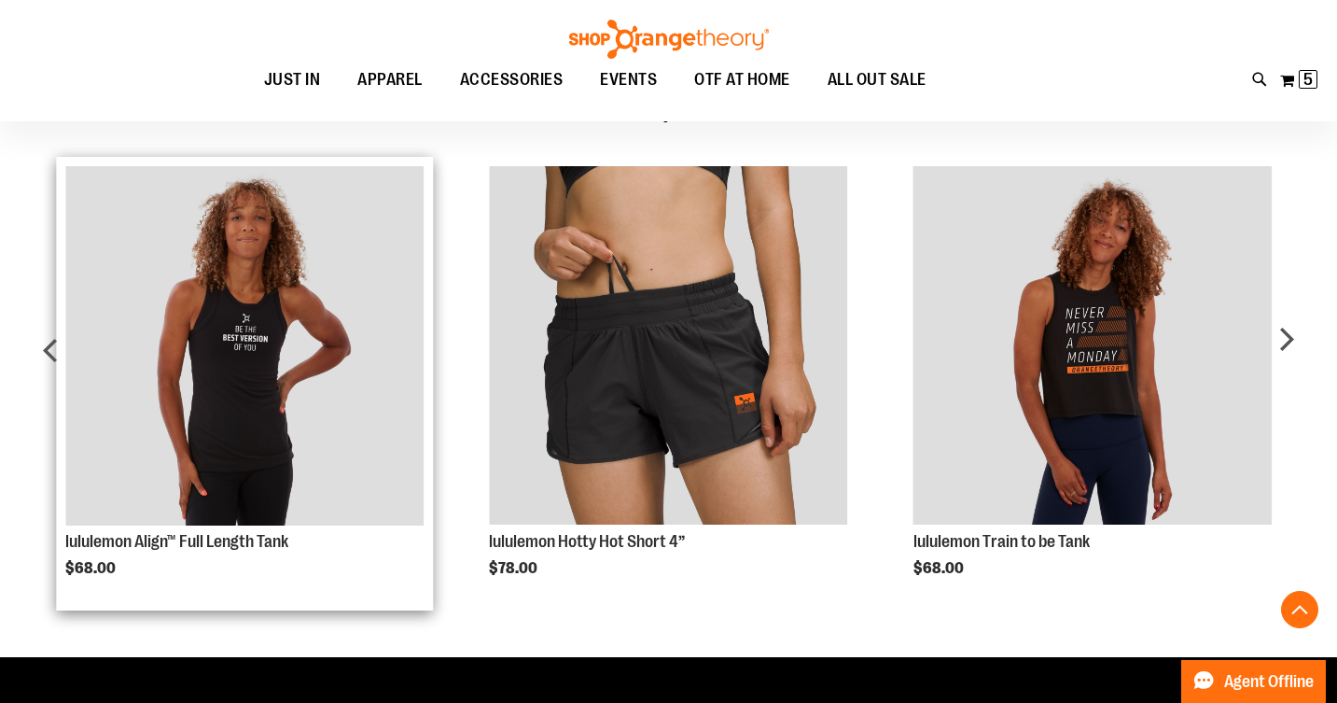
click at [267, 383] on img "Product Page Link" at bounding box center [244, 345] width 358 height 358
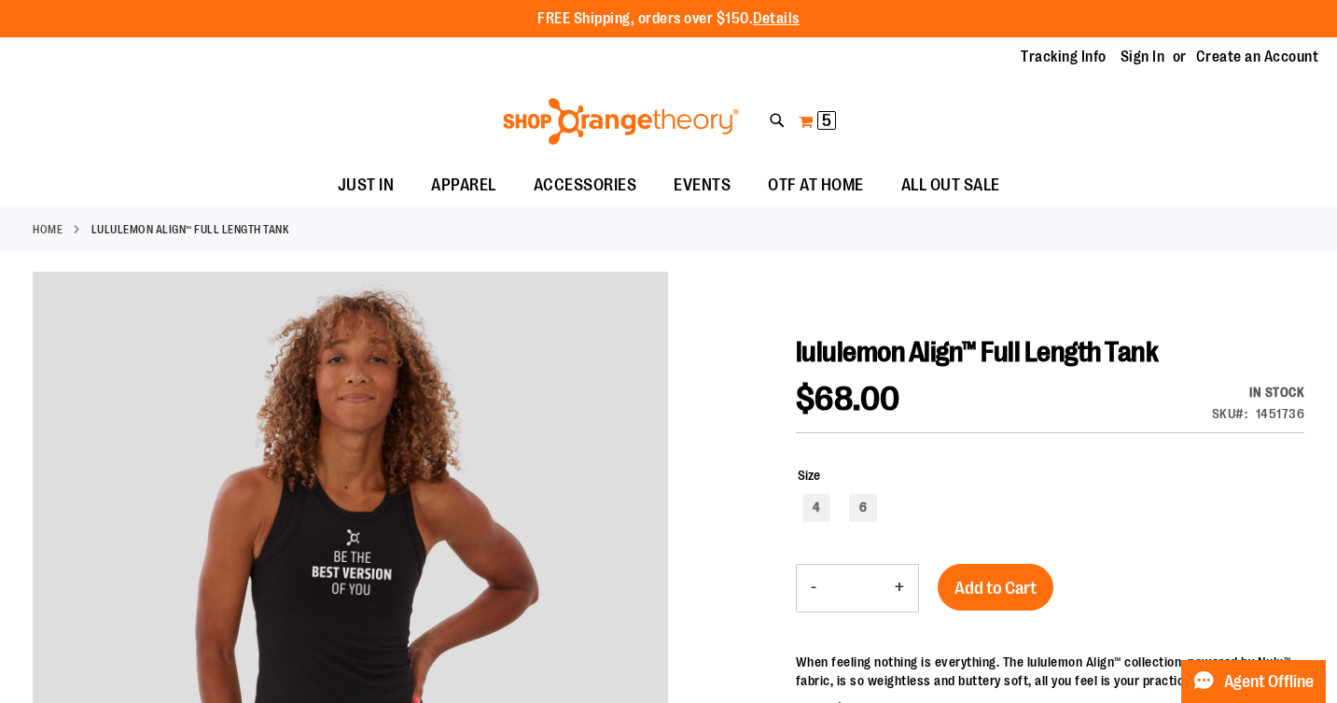
click at [825, 114] on span "5" at bounding box center [826, 120] width 9 height 19
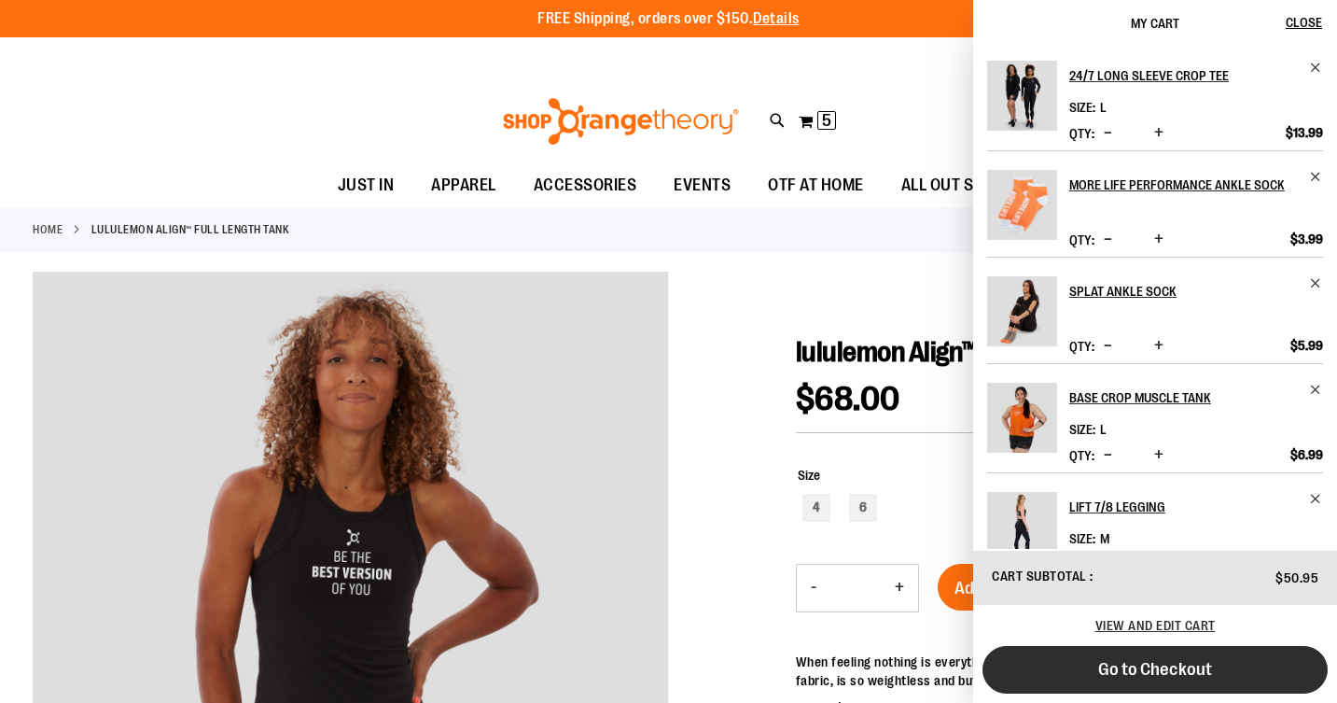
click at [1154, 670] on span "Go to Checkout" at bounding box center [1155, 669] width 114 height 21
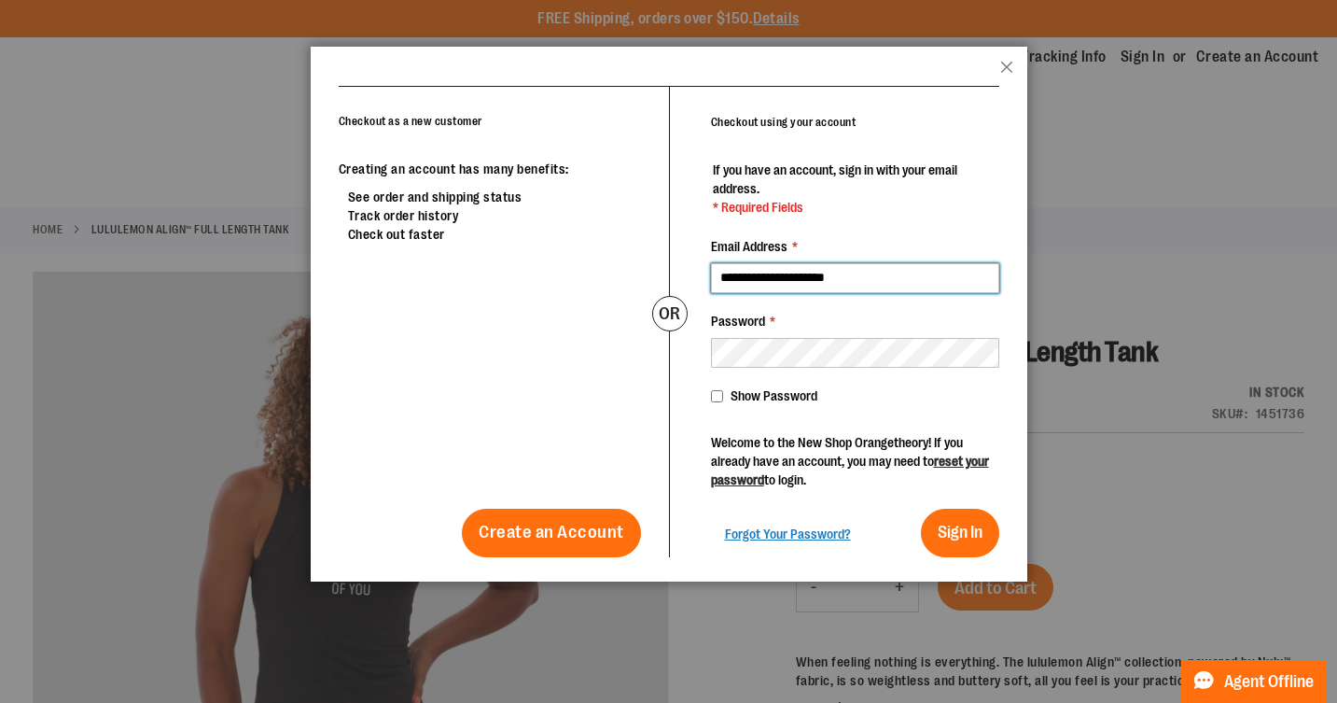
type input "**********"
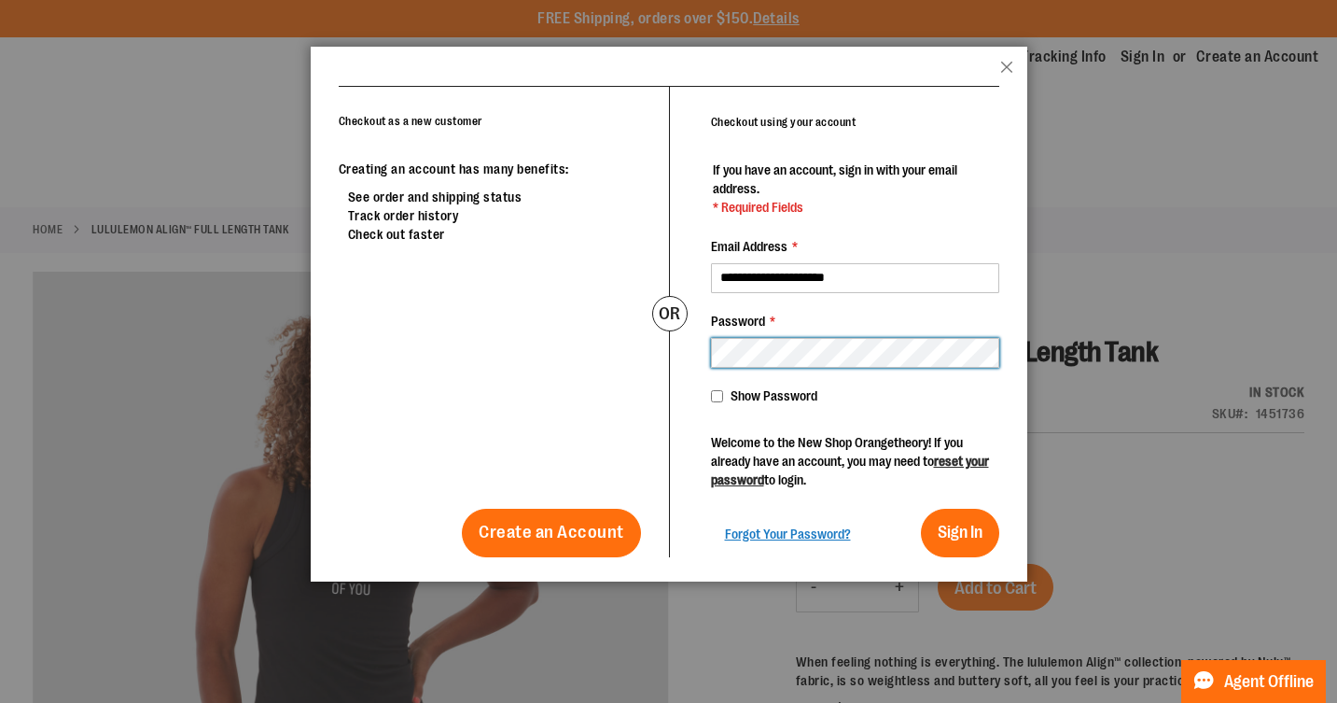
click at [921, 509] on button "Sign In" at bounding box center [960, 533] width 78 height 49
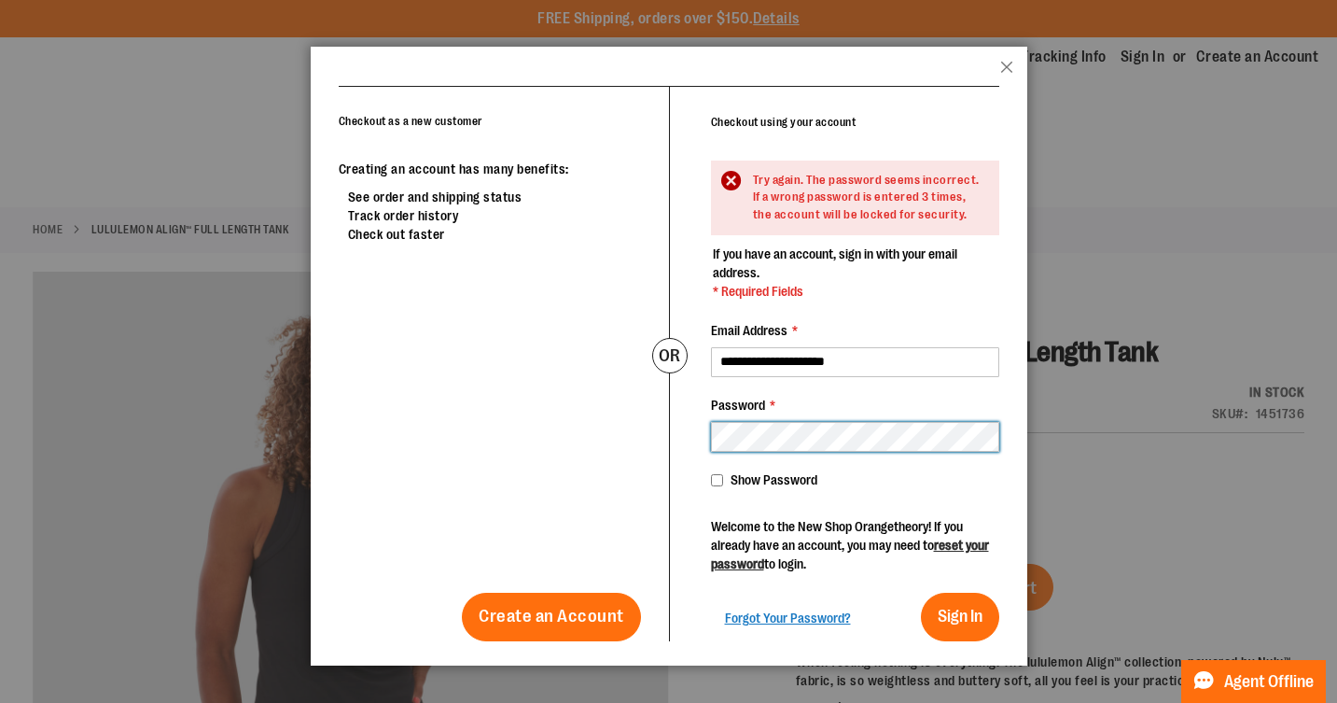
click at [921, 593] on button "Sign In" at bounding box center [960, 617] width 78 height 49
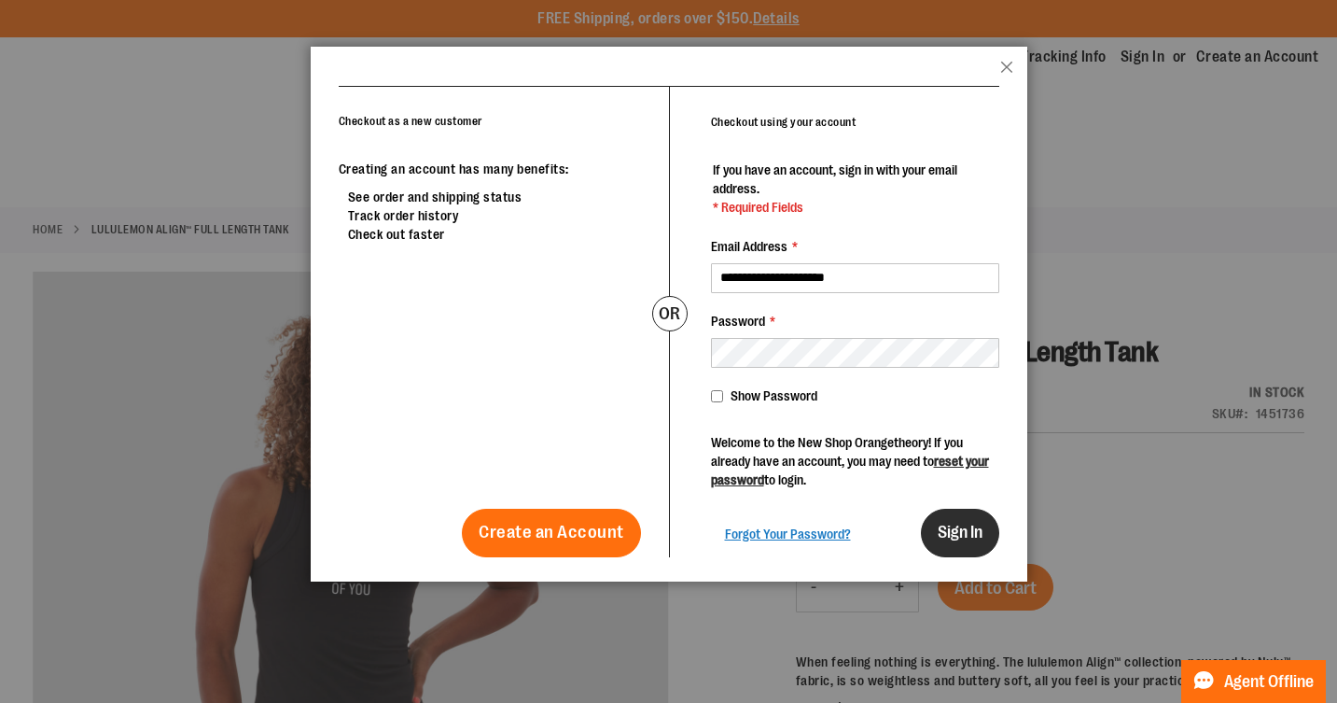
click at [954, 520] on button "Sign In" at bounding box center [960, 533] width 78 height 49
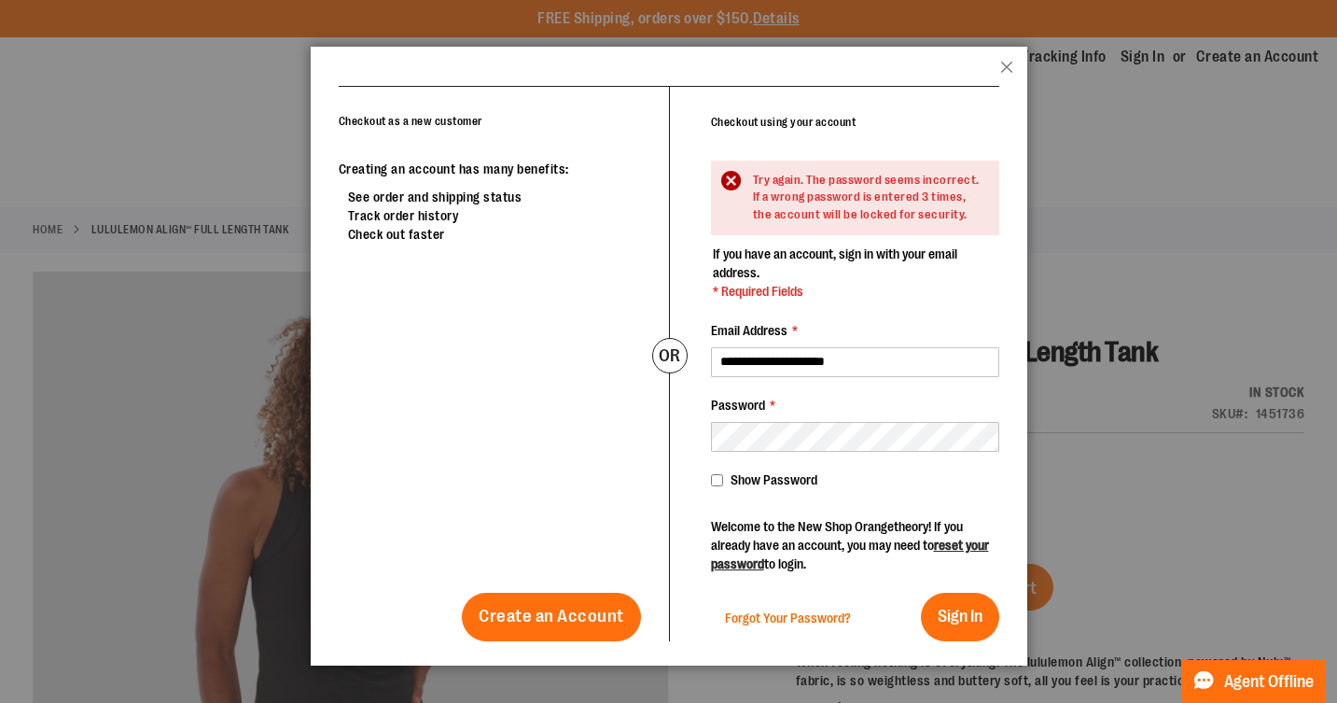
click at [790, 619] on span "Forgot Your Password?" at bounding box center [788, 617] width 126 height 15
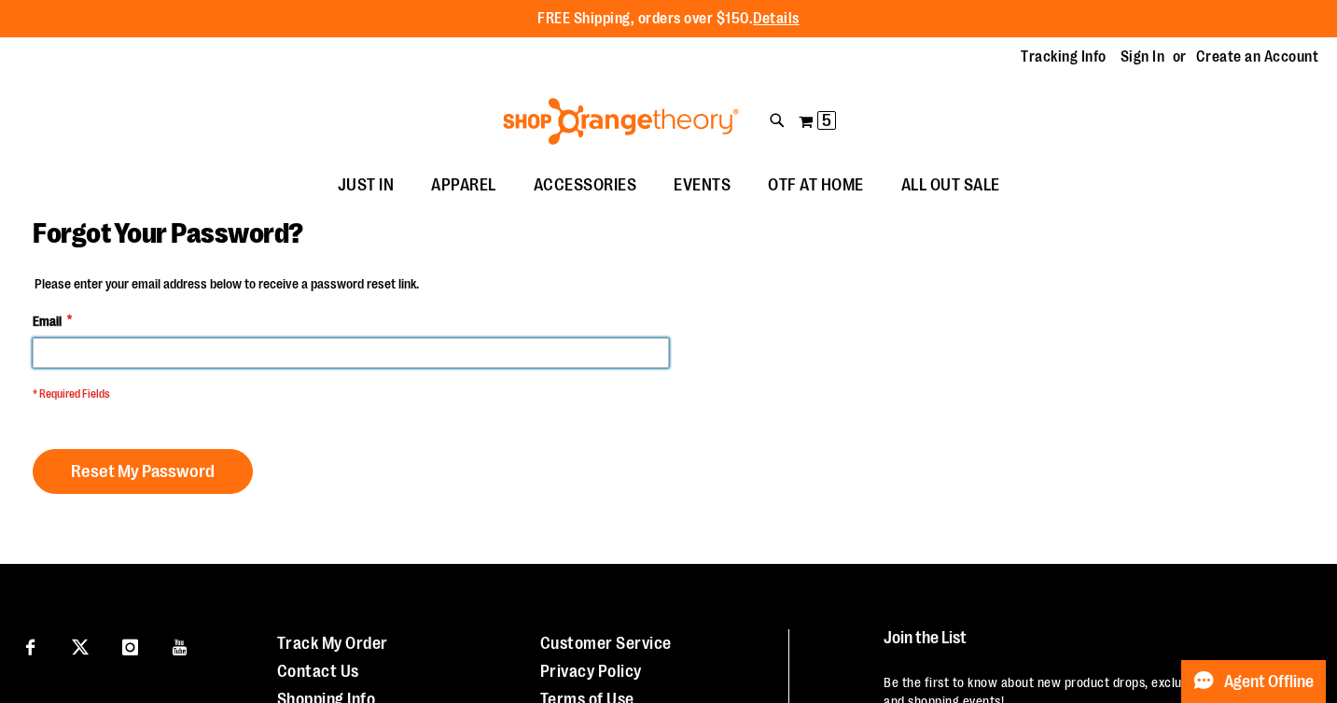
click at [194, 357] on input "Email *" at bounding box center [351, 353] width 637 height 30
type input "**********"
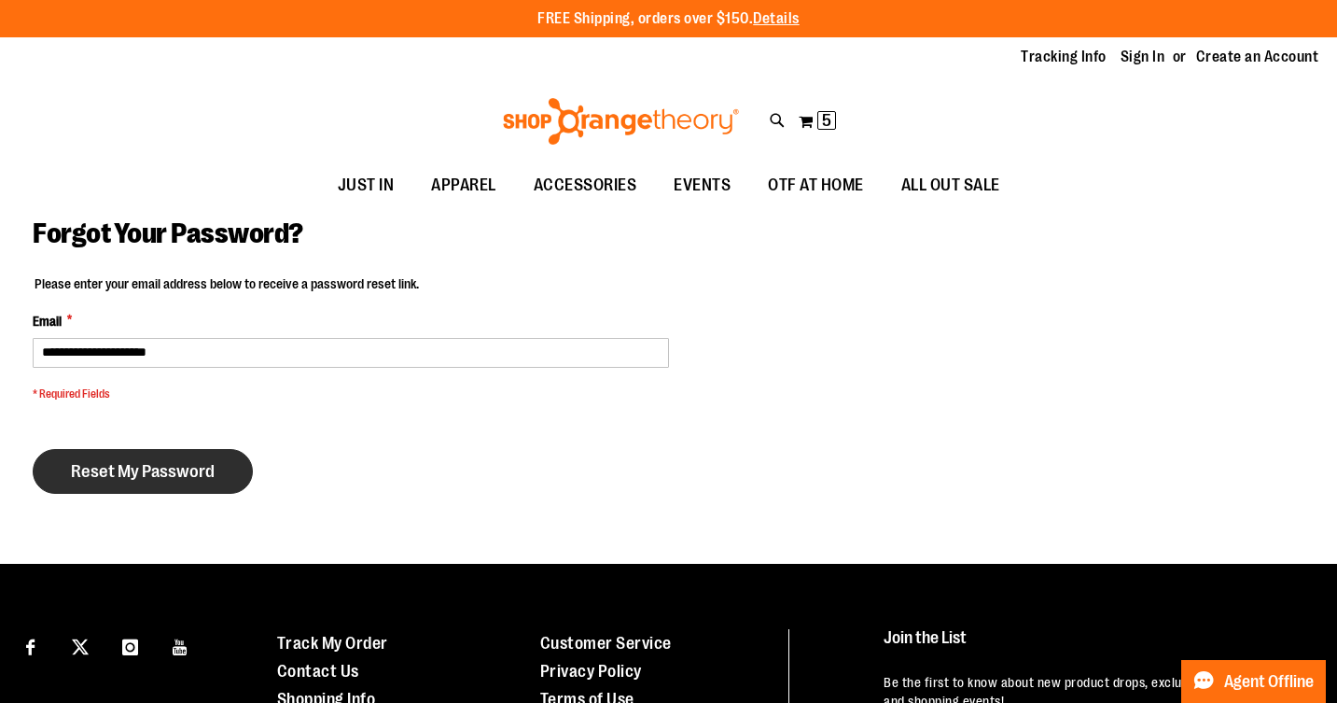
click at [169, 469] on span "Reset My Password" at bounding box center [143, 471] width 144 height 21
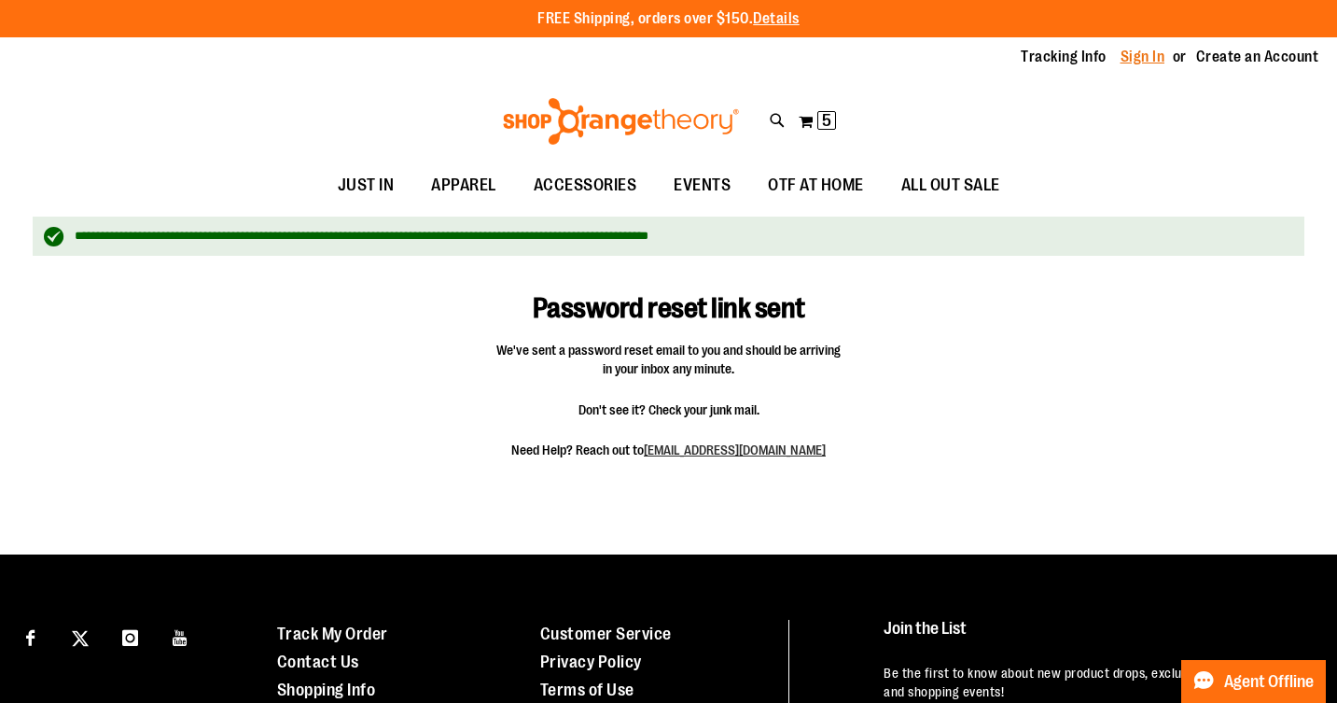
click at [1143, 58] on link "Sign In" at bounding box center [1143, 57] width 45 height 21
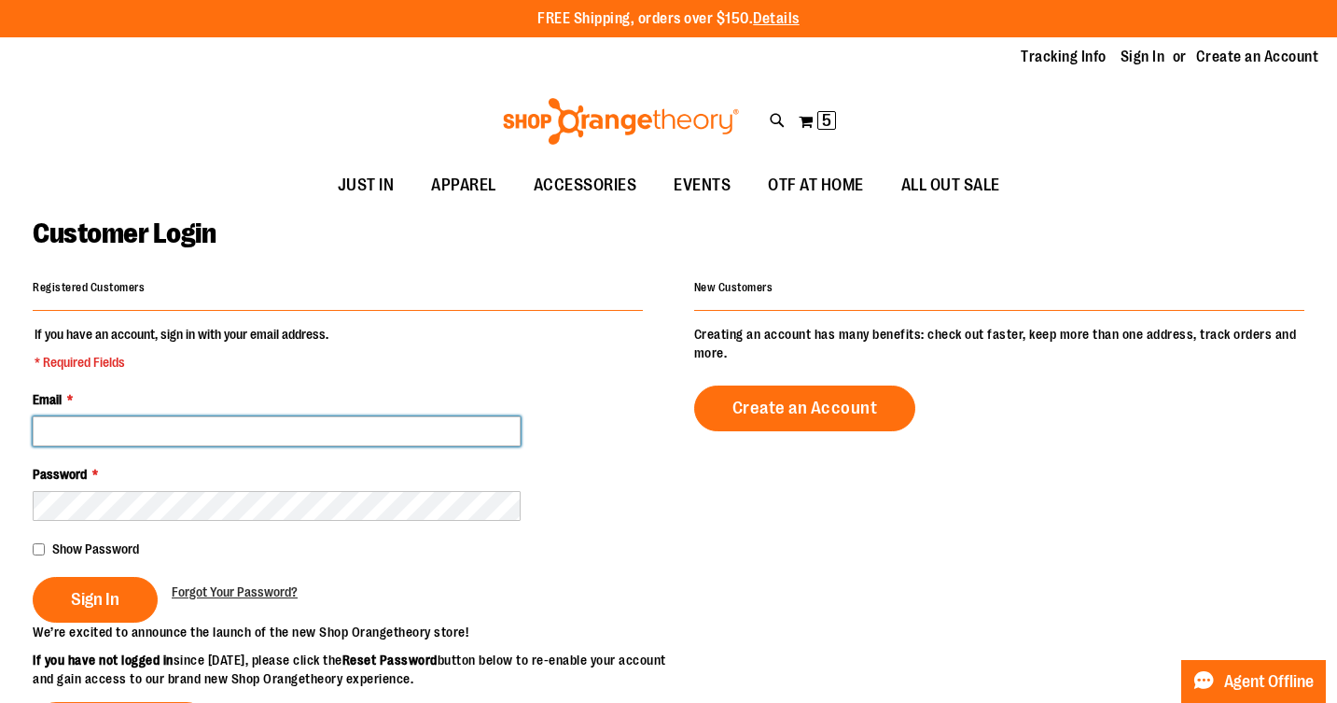
click at [163, 428] on input "Email *" at bounding box center [277, 431] width 488 height 30
type input "**********"
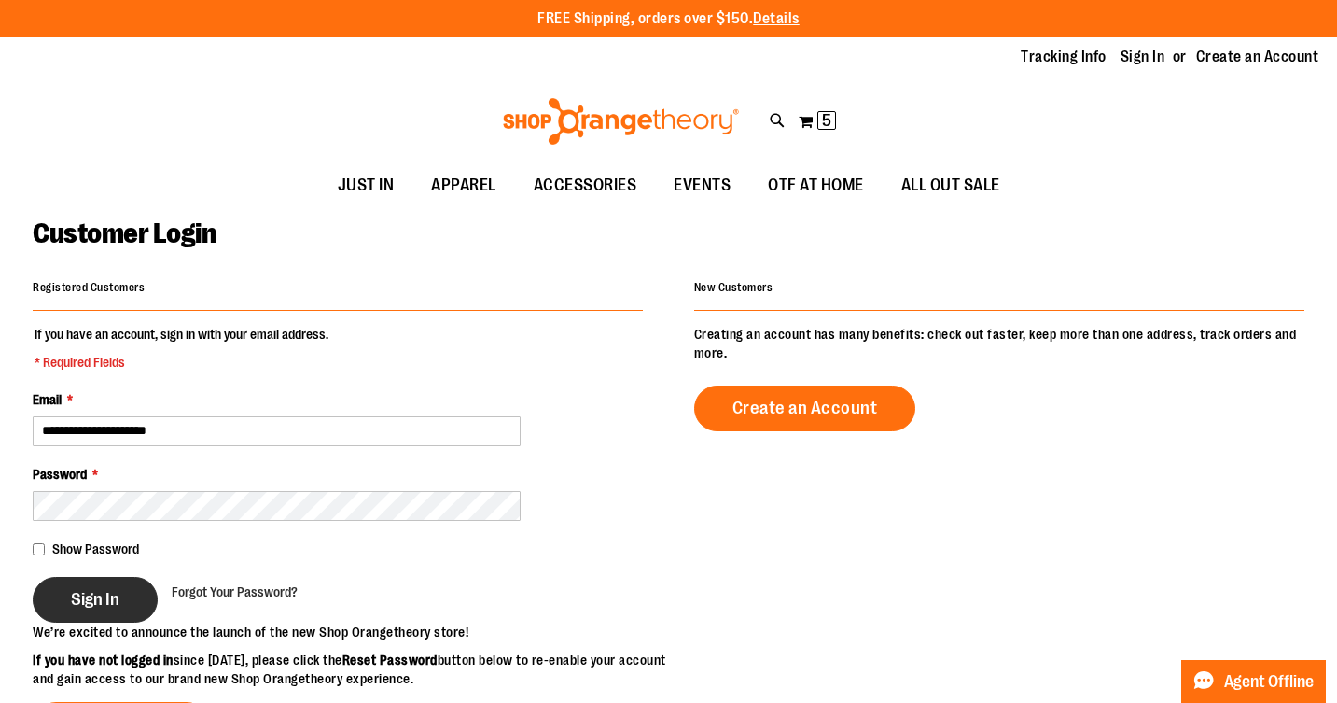
click at [86, 597] on span "Sign In" at bounding box center [95, 599] width 49 height 21
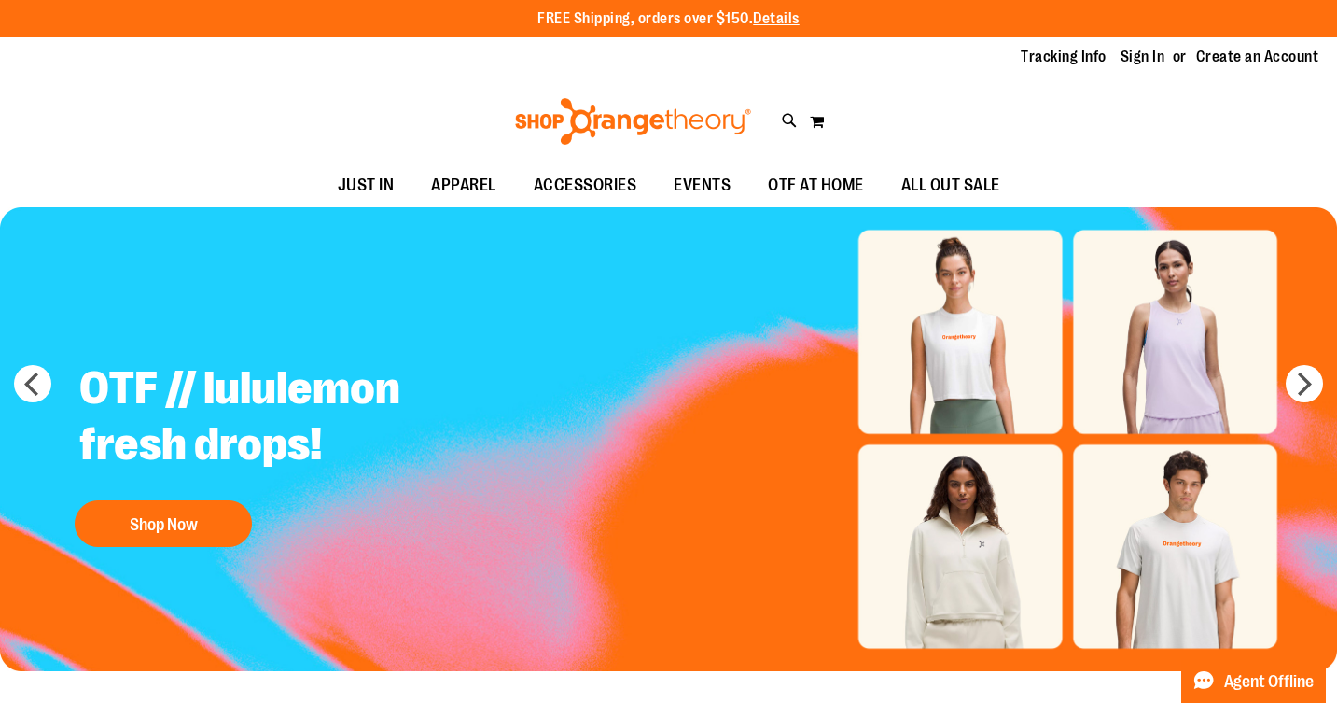
type input "**********"
click at [923, 323] on img "Slide 1 of 5" at bounding box center [668, 439] width 1337 height 465
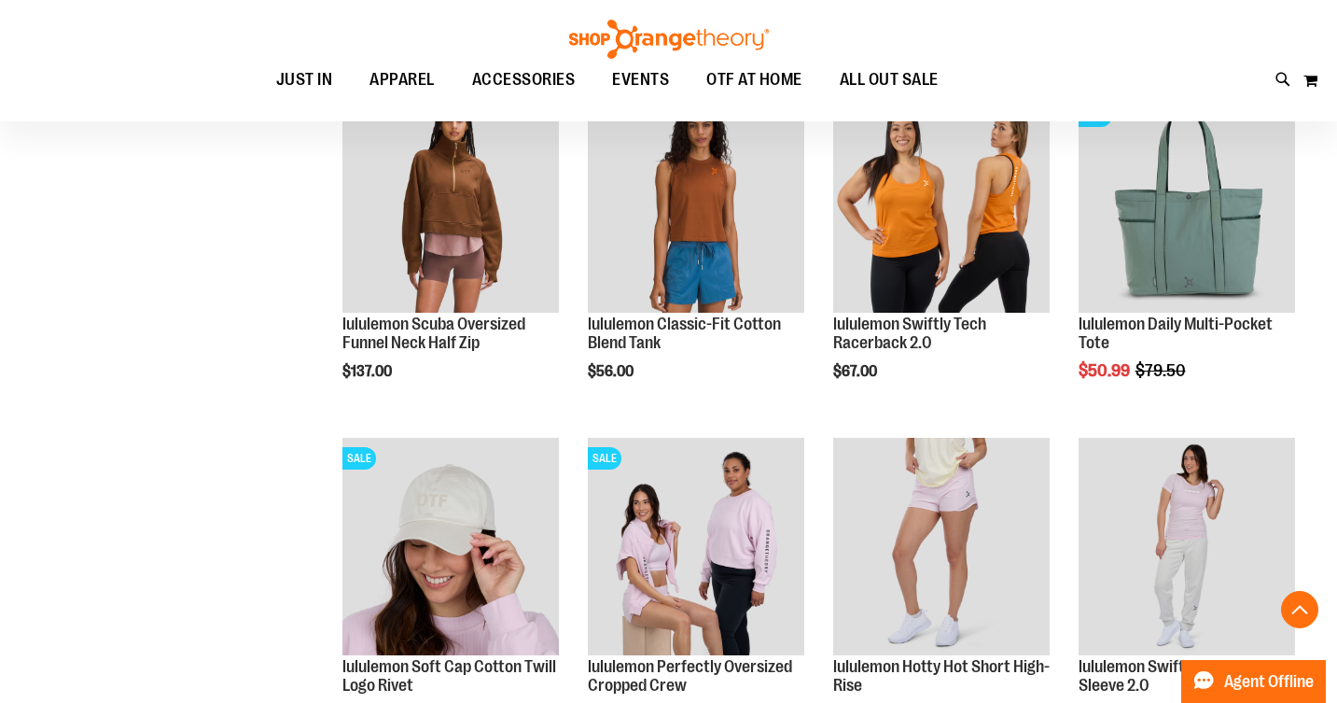
scroll to position [1313, 0]
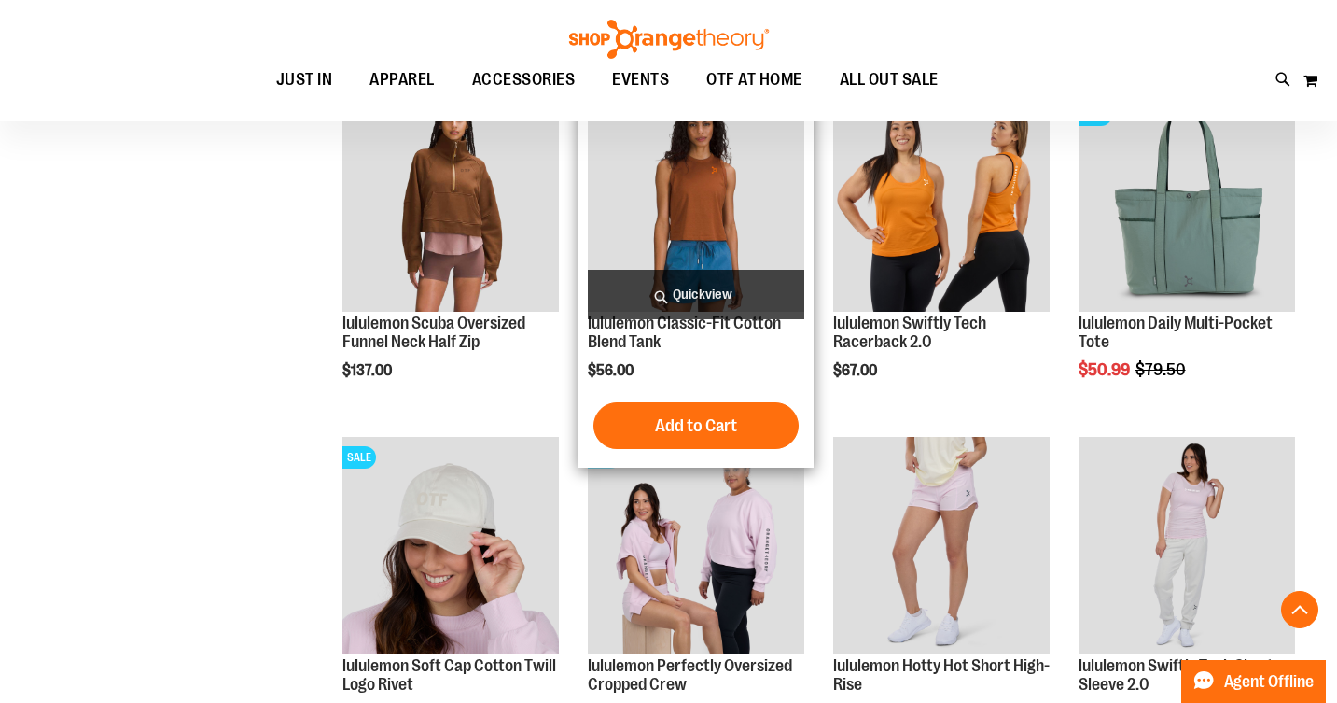
type input "**********"
click at [707, 215] on img "product" at bounding box center [696, 202] width 217 height 217
click at [698, 175] on img "product" at bounding box center [696, 202] width 217 height 217
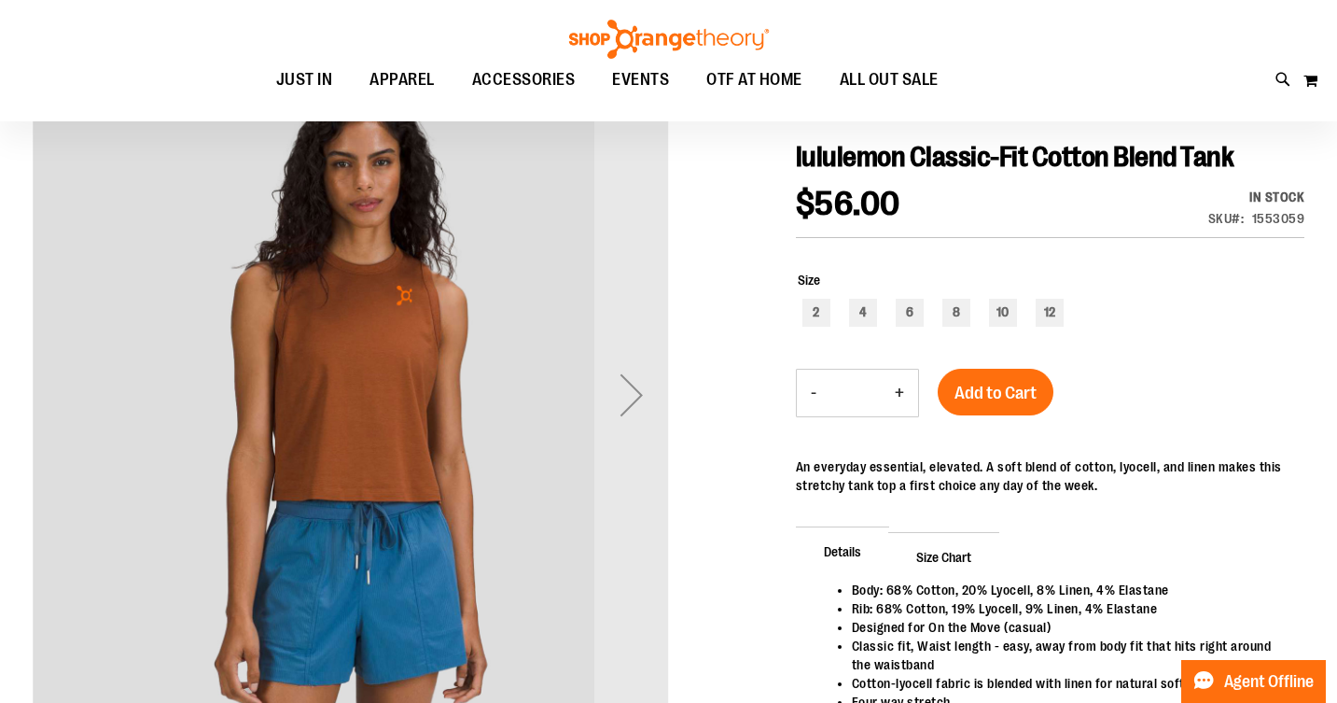
scroll to position [188, 0]
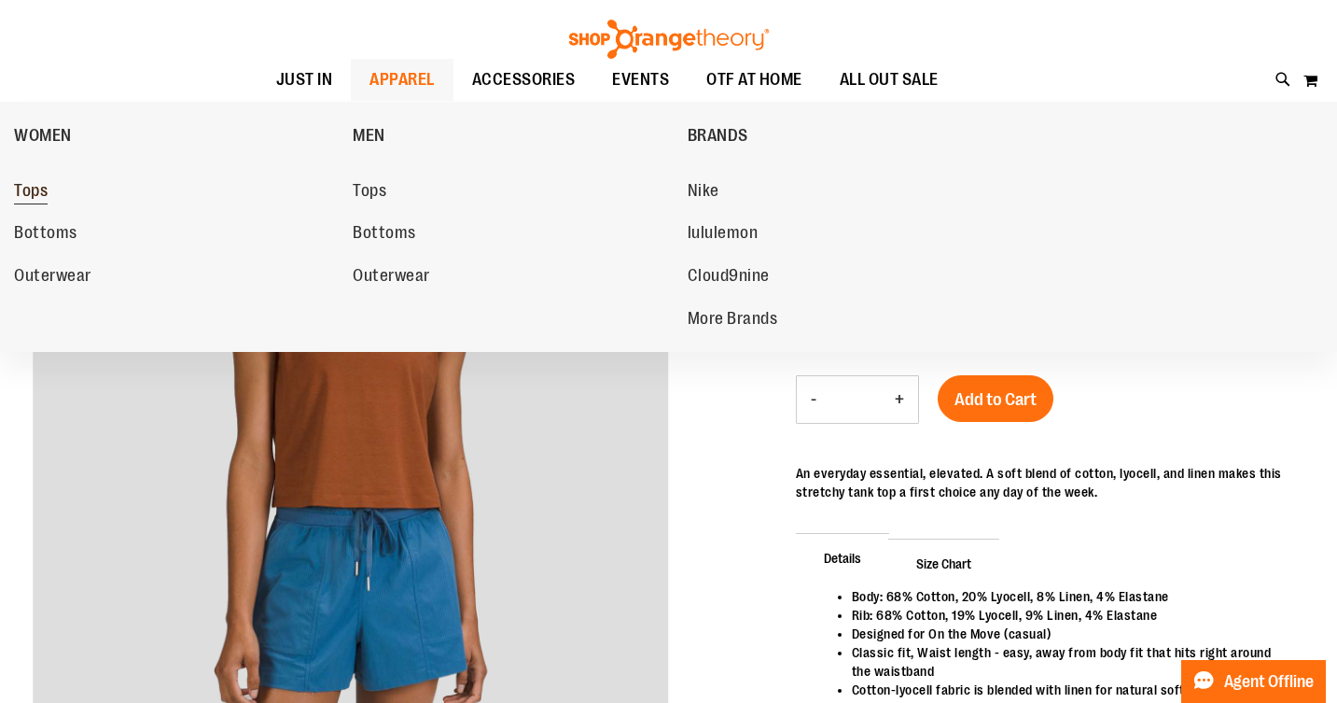
type input "**********"
click at [42, 196] on span "Tops" at bounding box center [31, 192] width 34 height 23
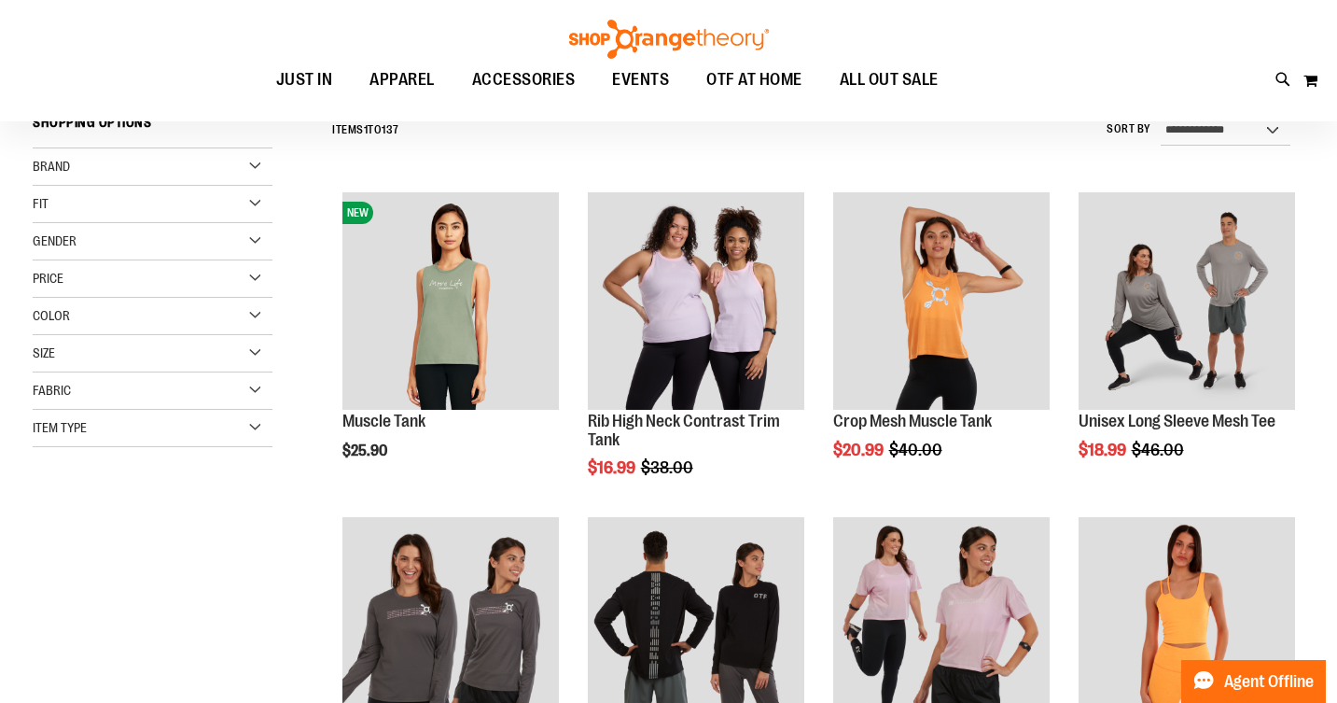
scroll to position [186, 0]
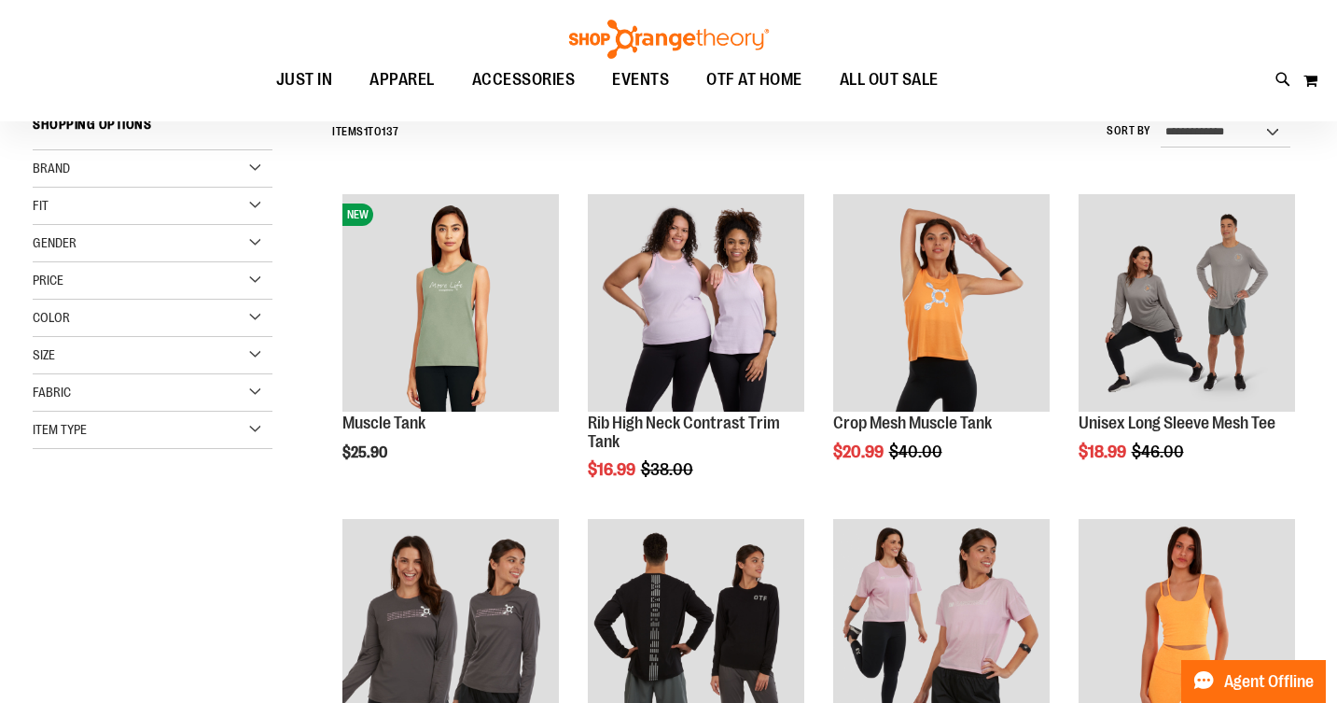
type input "**********"
click at [1273, 132] on select "**********" at bounding box center [1226, 133] width 130 height 30
select select "**********"
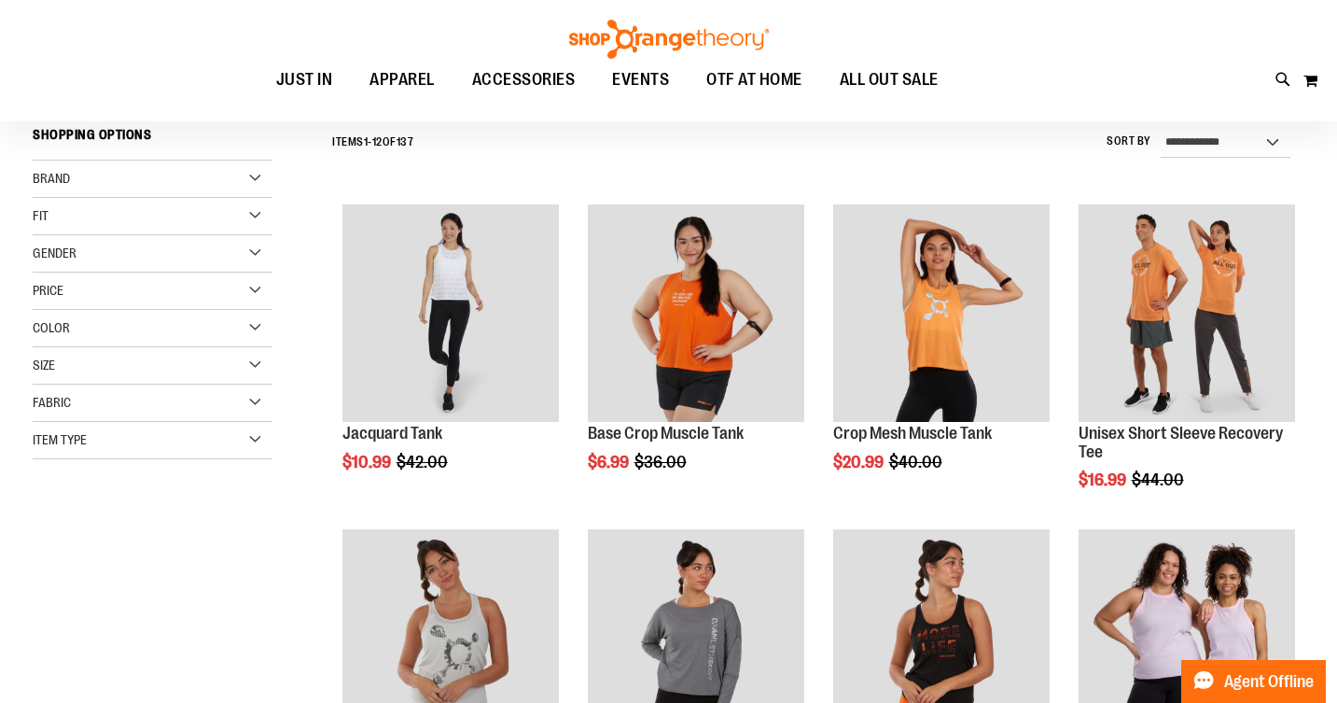
scroll to position [174, 0]
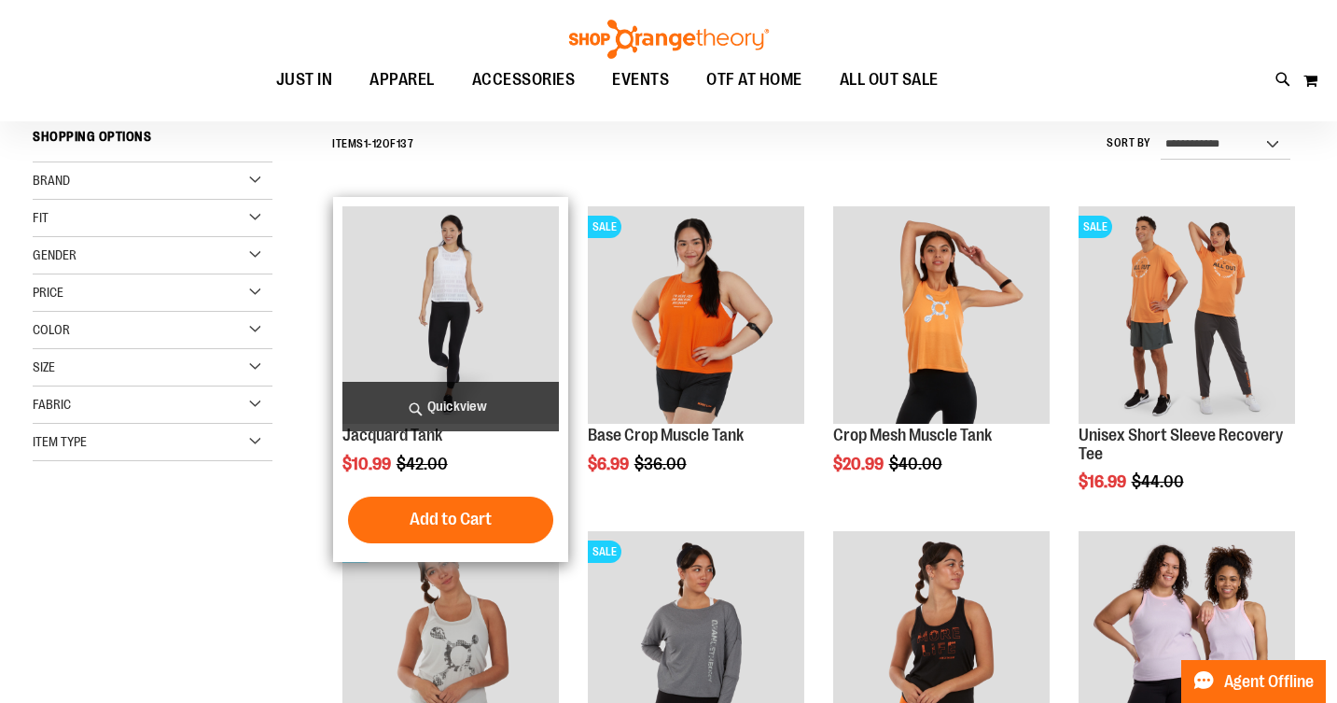
click at [443, 278] on img "product" at bounding box center [451, 314] width 217 height 217
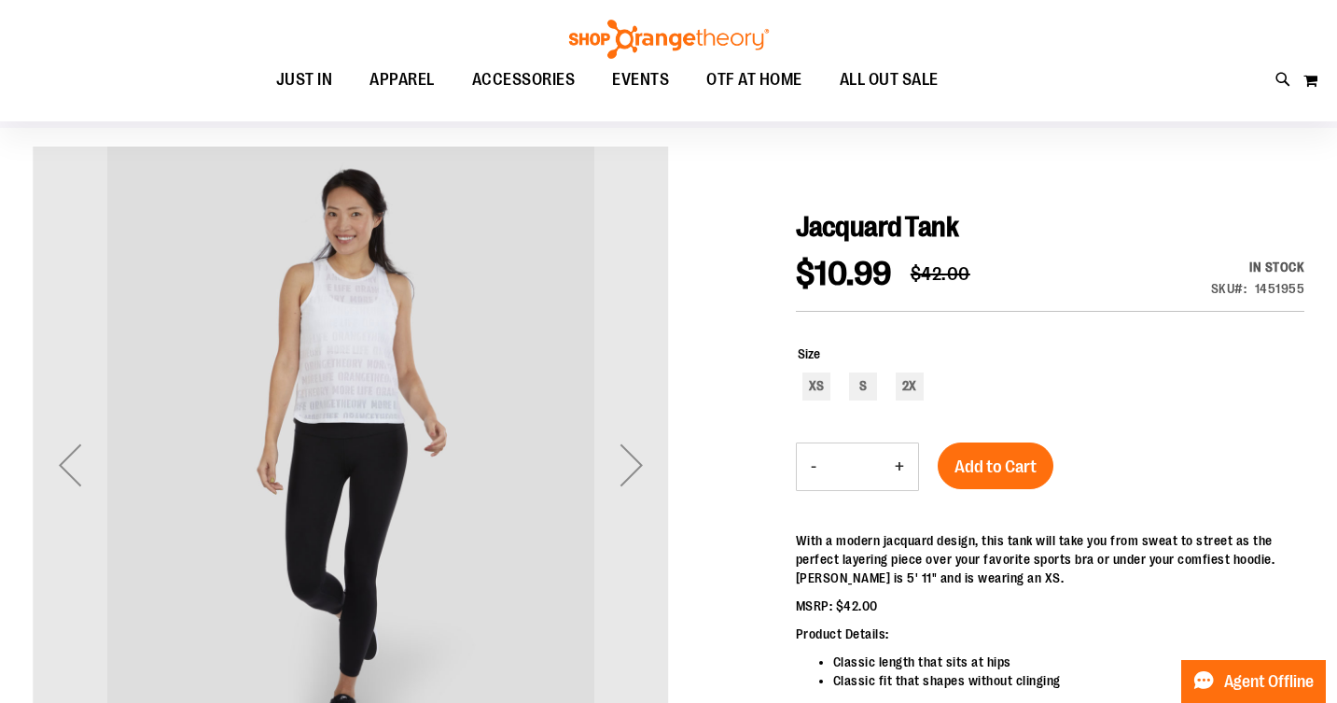
scroll to position [233, 0]
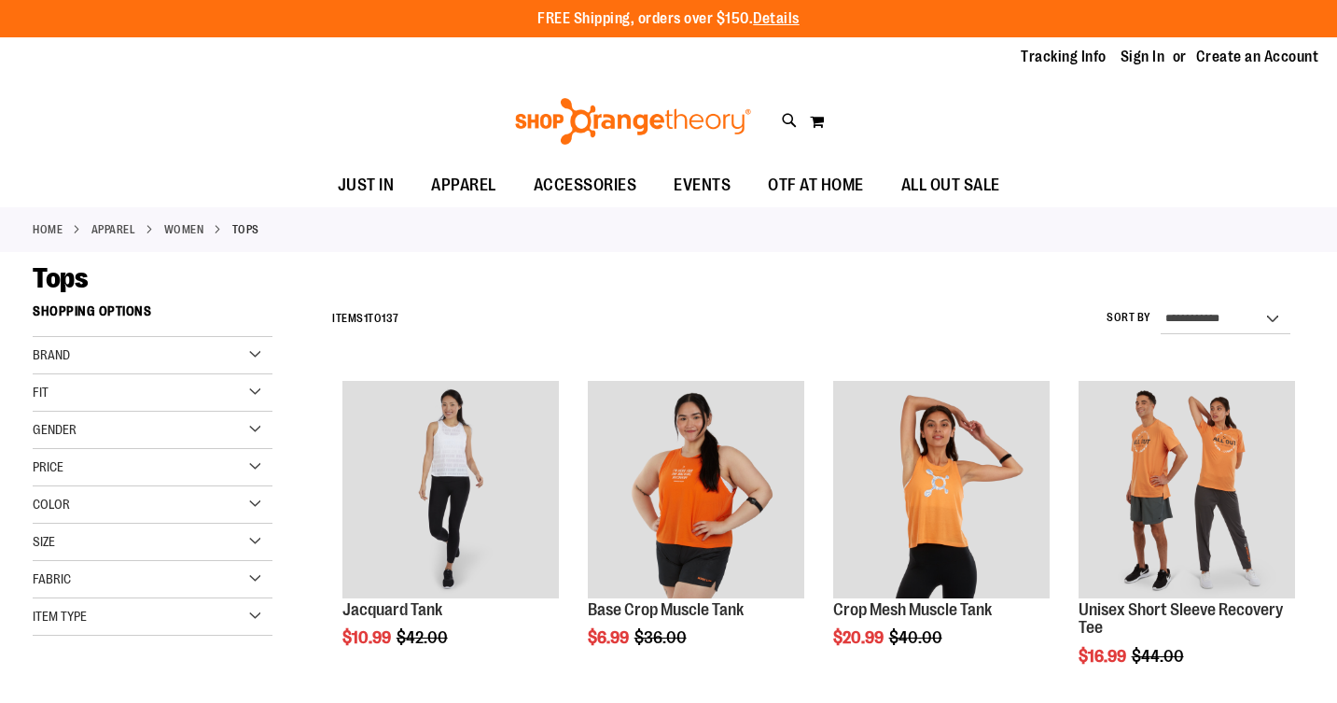
scroll to position [174, 0]
type input "**********"
click at [1273, 313] on select "**********" at bounding box center [1226, 319] width 130 height 30
select select "**********"
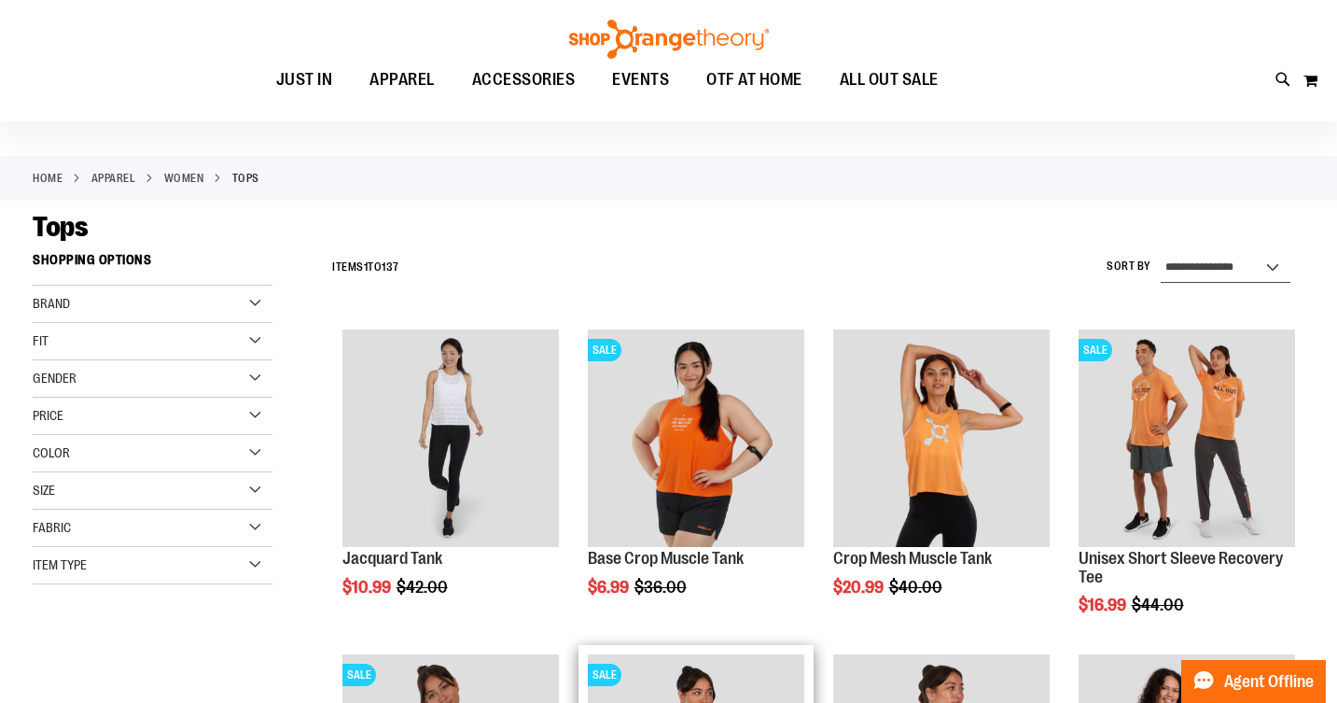
scroll to position [42, 0]
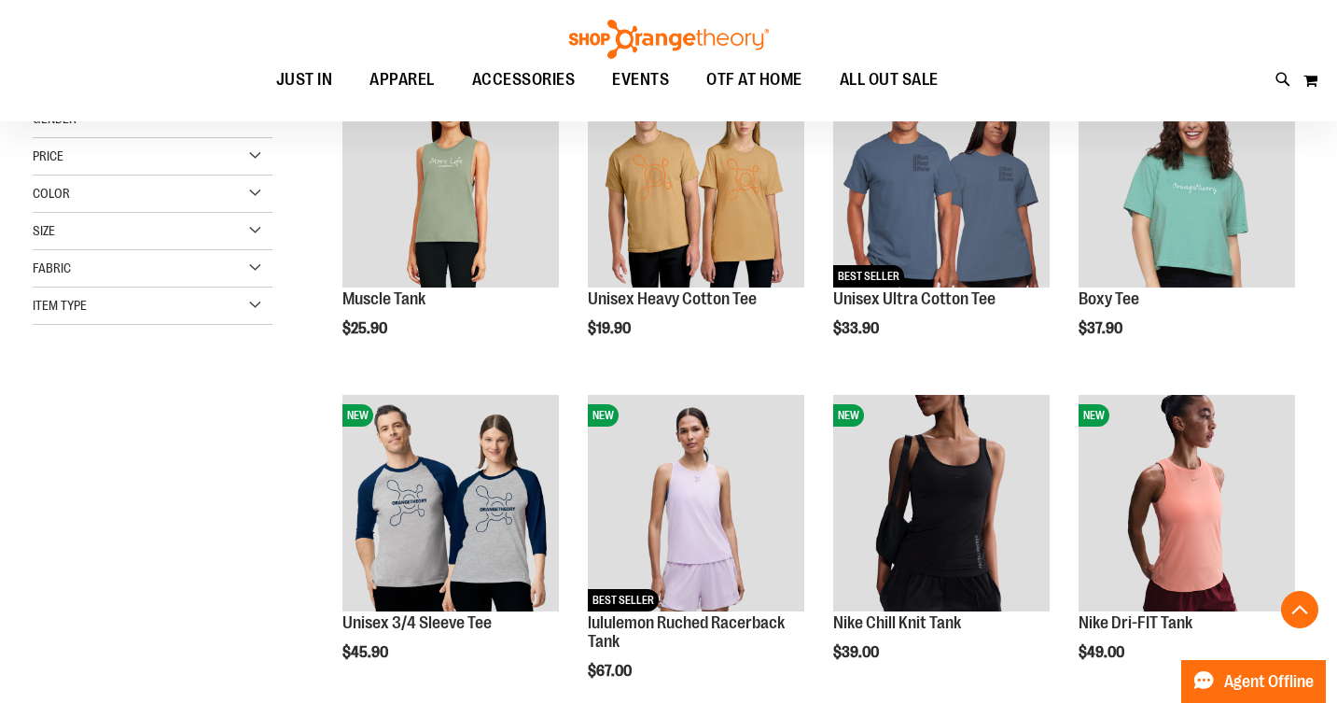
scroll to position [324, 0]
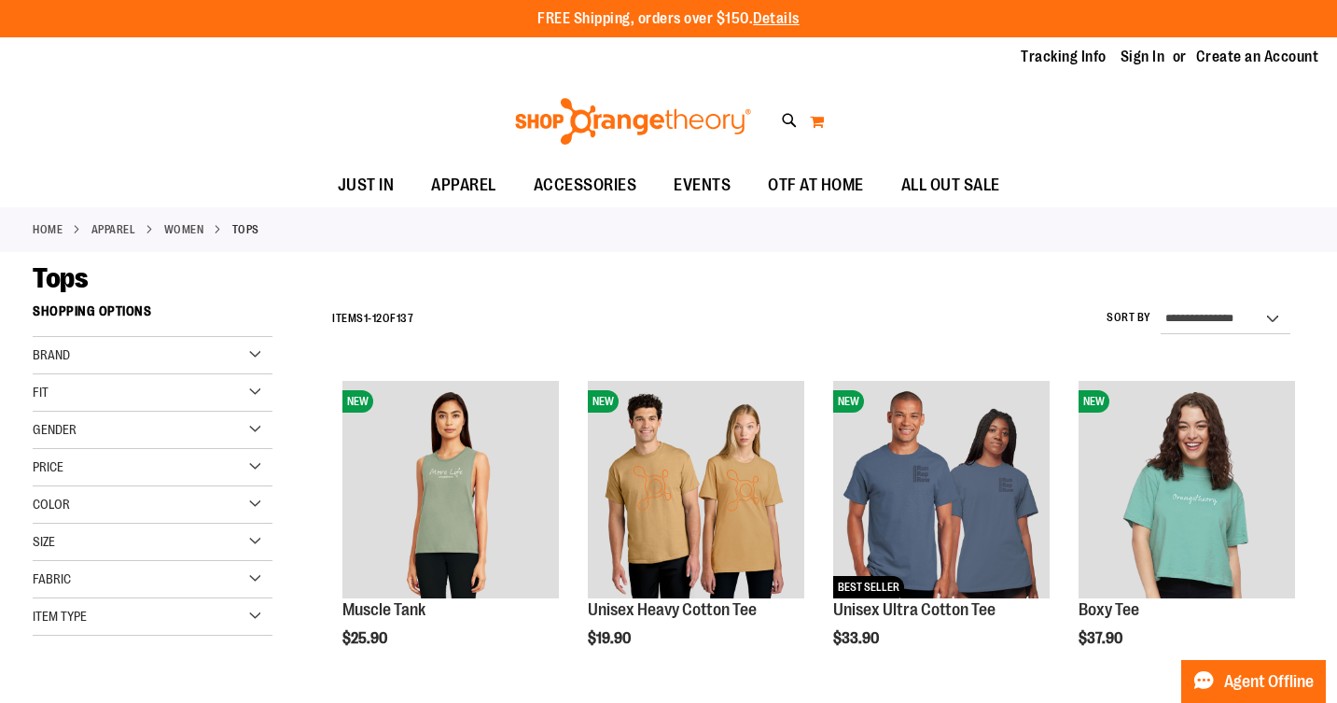
click at [818, 122] on button "My Cart 0" at bounding box center [817, 121] width 16 height 30
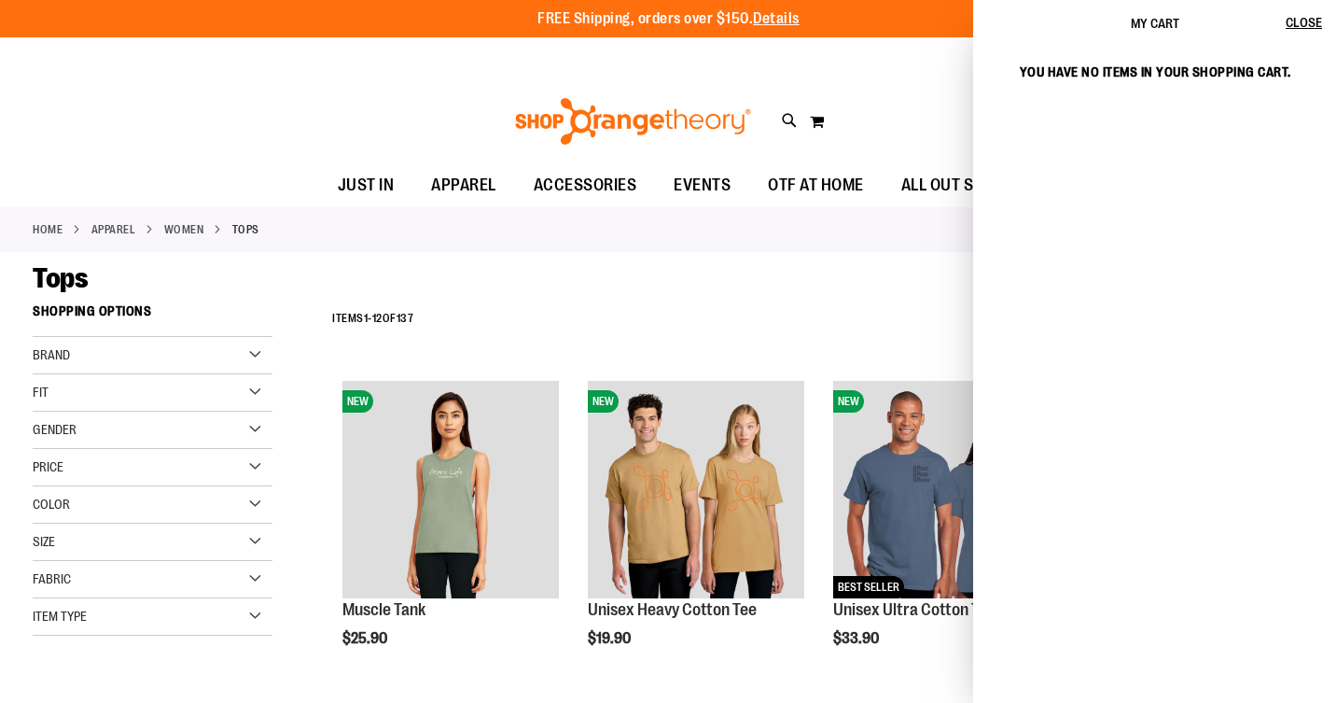
click at [930, 35] on div "FREE Shipping, orders over $150. Details To order the Spring Dri Tri event bund…" at bounding box center [668, 18] width 1337 height 37
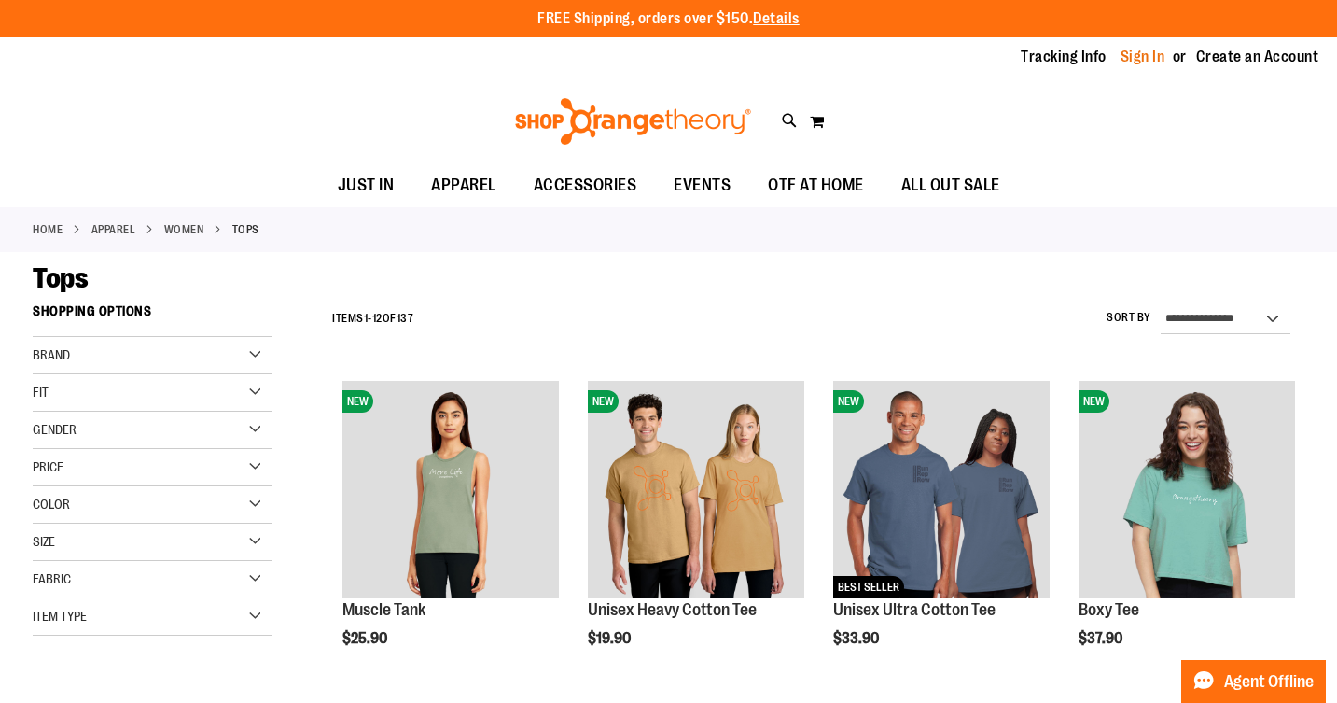
click at [1148, 60] on link "Sign In" at bounding box center [1143, 57] width 45 height 21
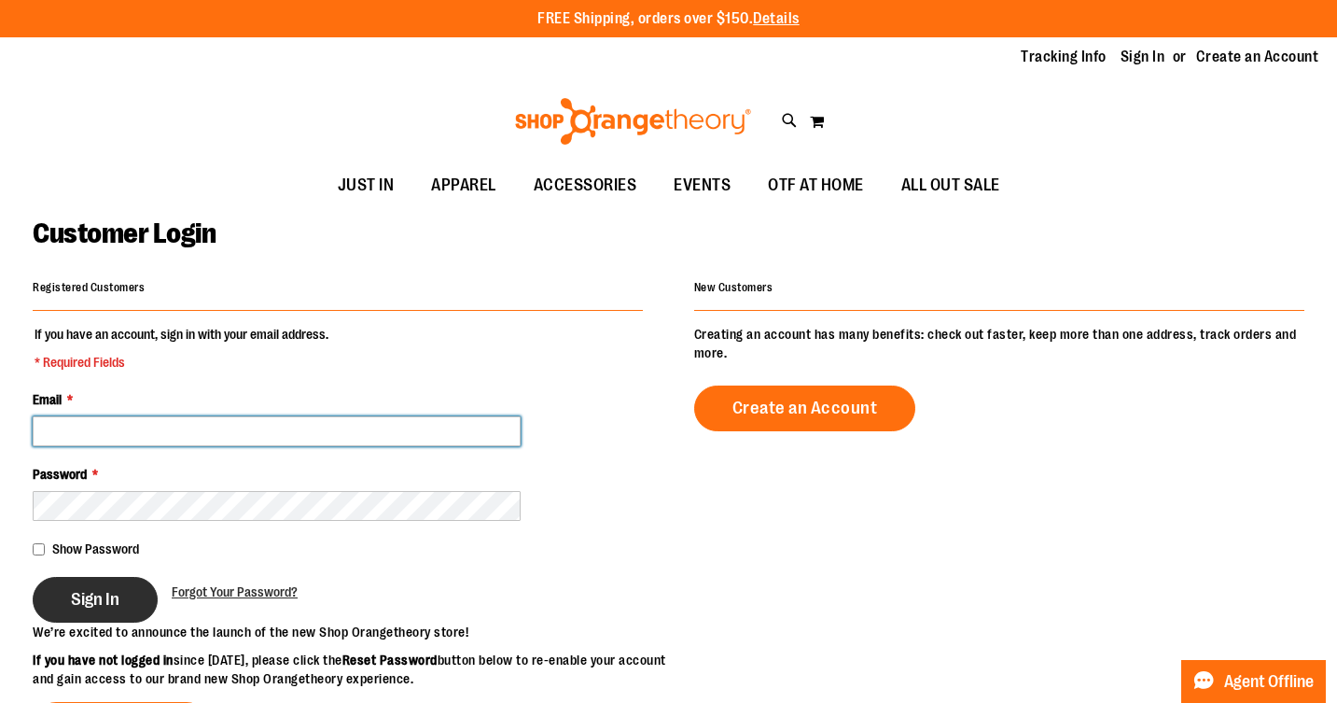
type input "**********"
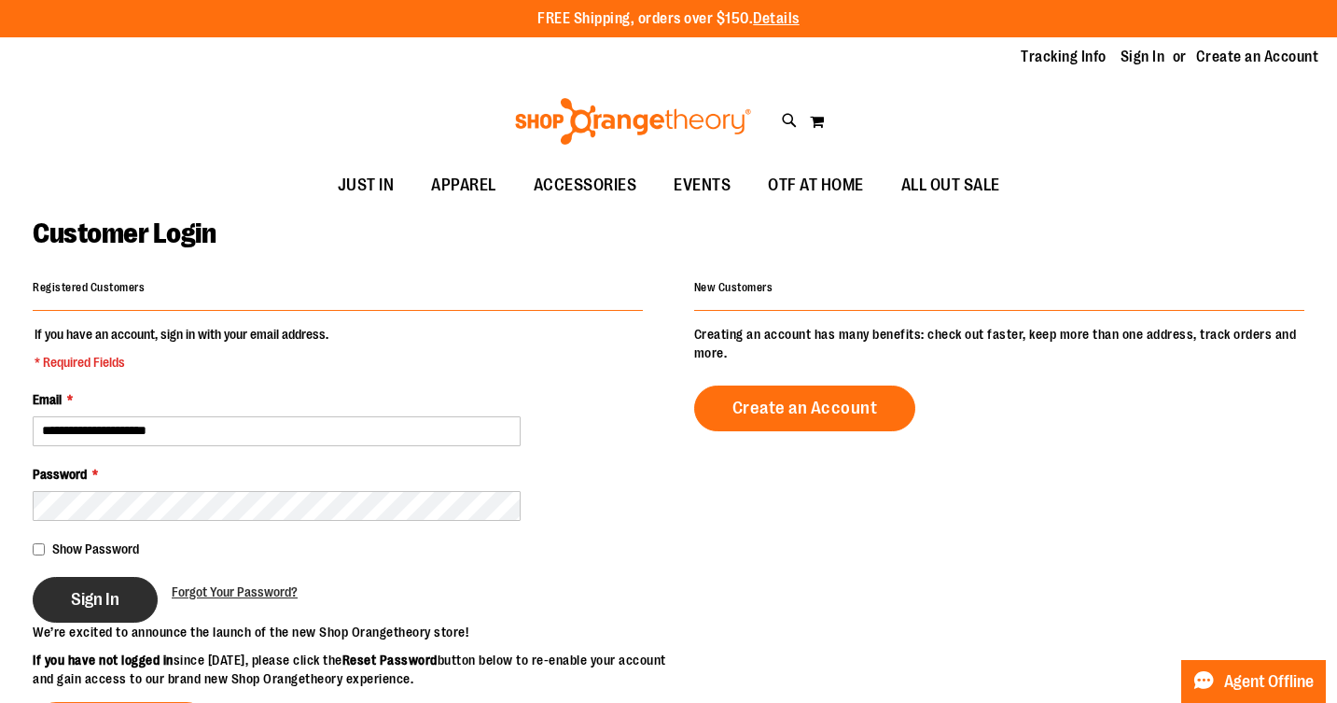
type input "**********"
click at [115, 599] on span "Sign In" at bounding box center [95, 599] width 49 height 21
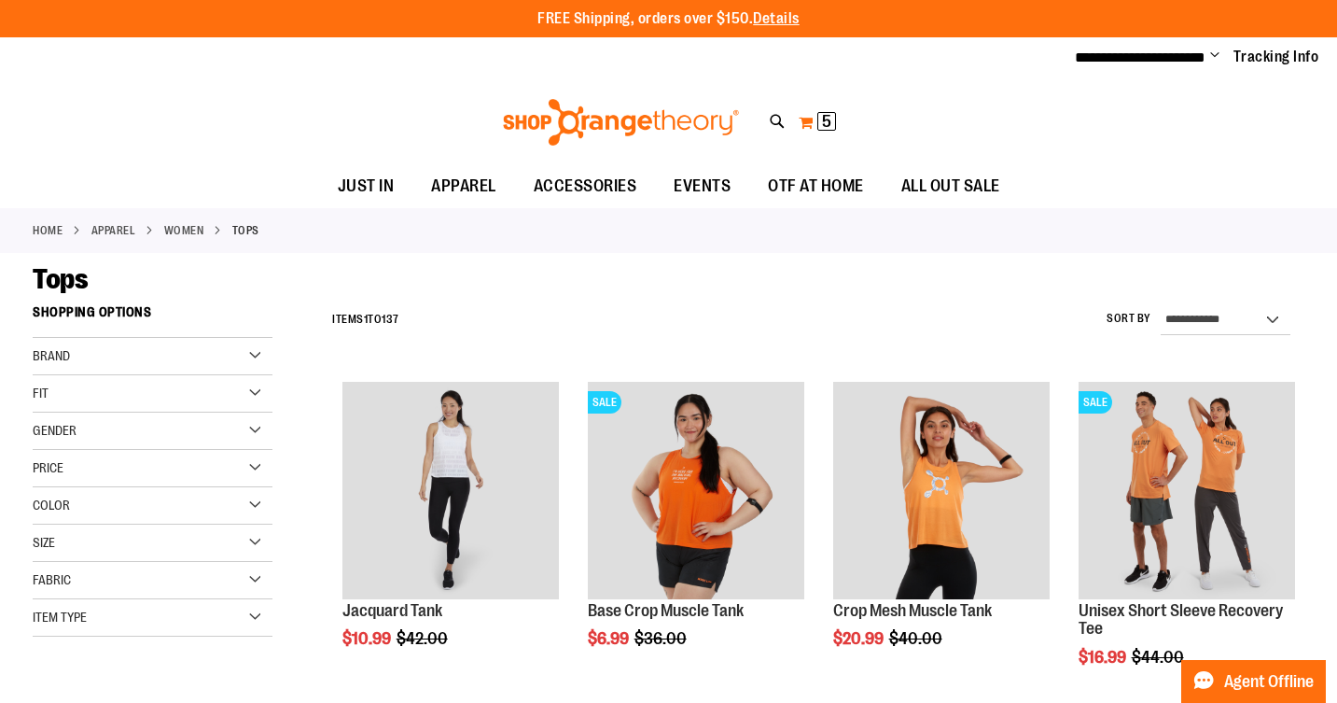
type input "**********"
click at [826, 118] on span "5" at bounding box center [826, 121] width 9 height 19
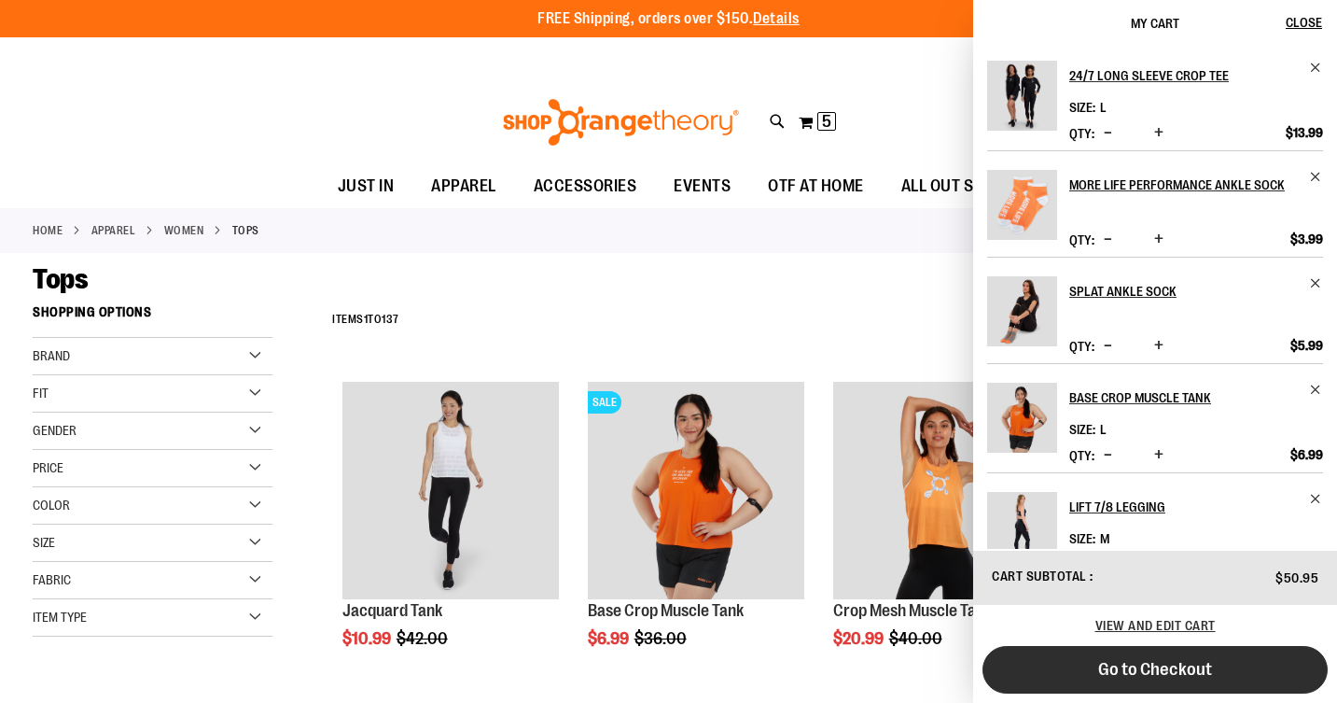
click at [1163, 675] on span "Go to Checkout" at bounding box center [1155, 669] width 114 height 21
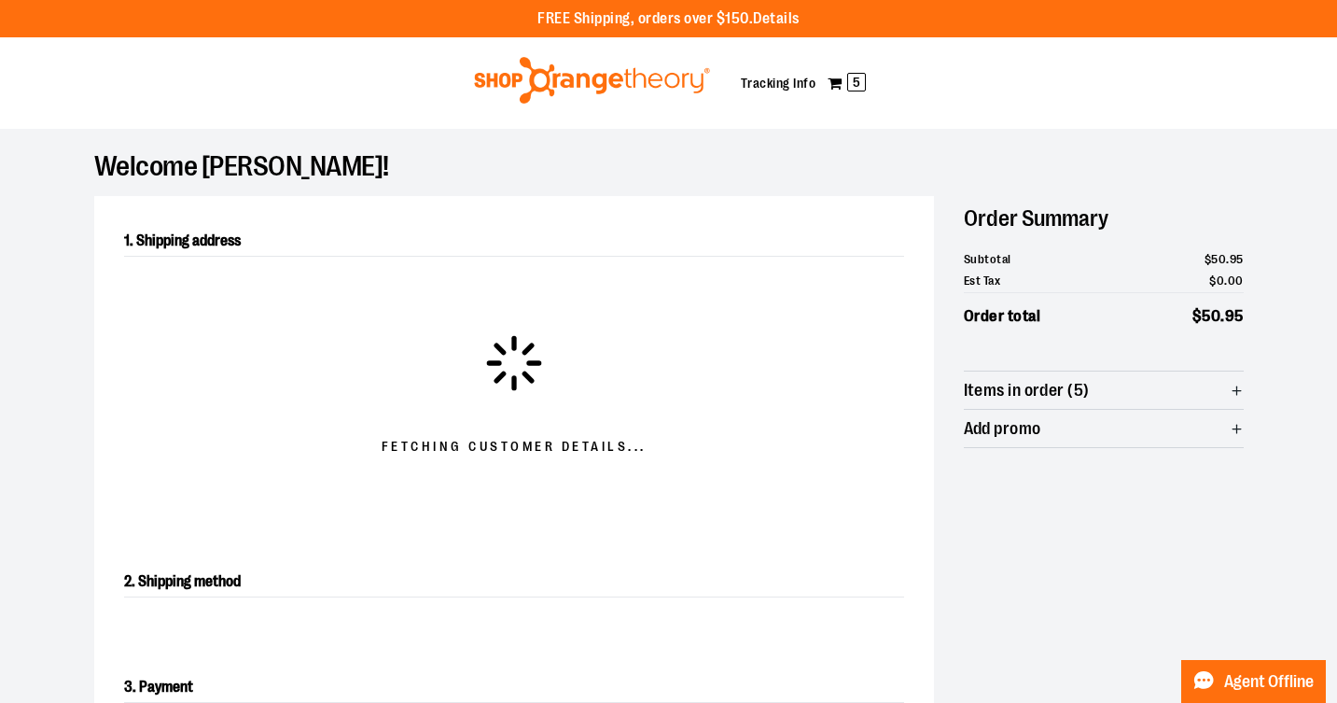
select select "**"
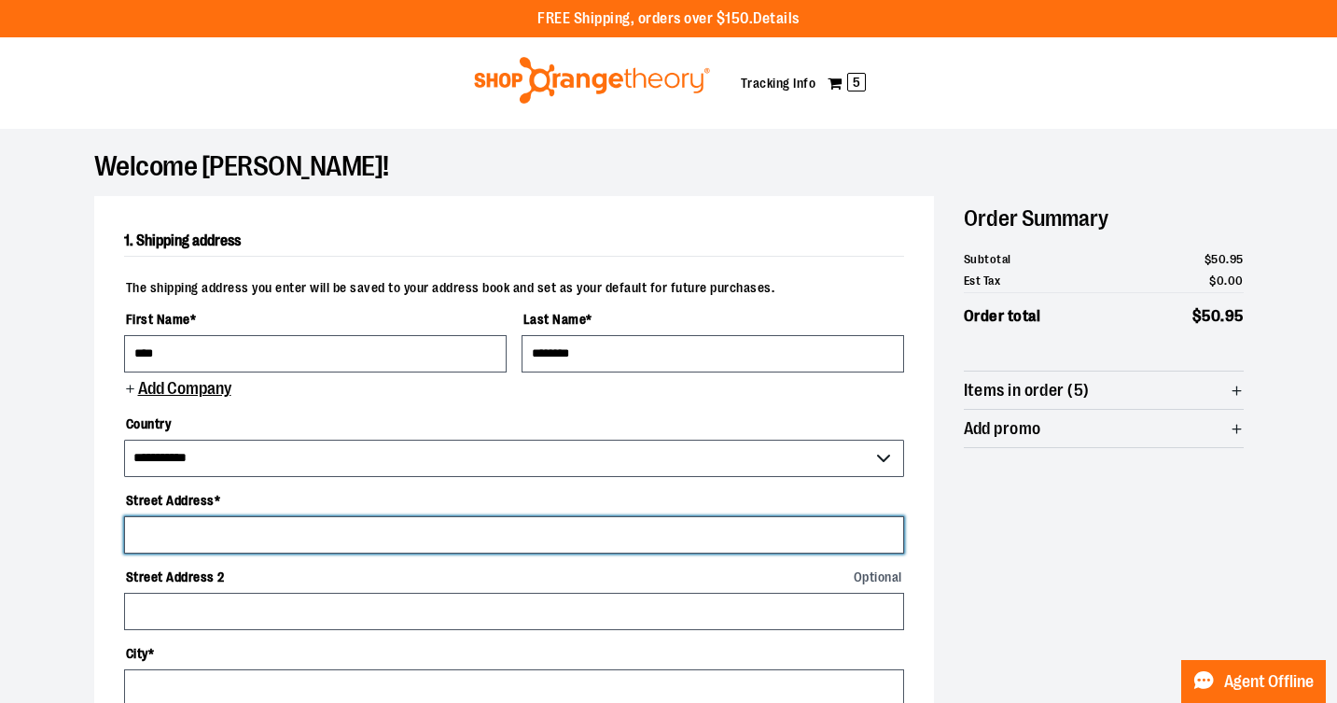
click at [355, 540] on input "Street Address *" at bounding box center [514, 534] width 780 height 37
type input "**********"
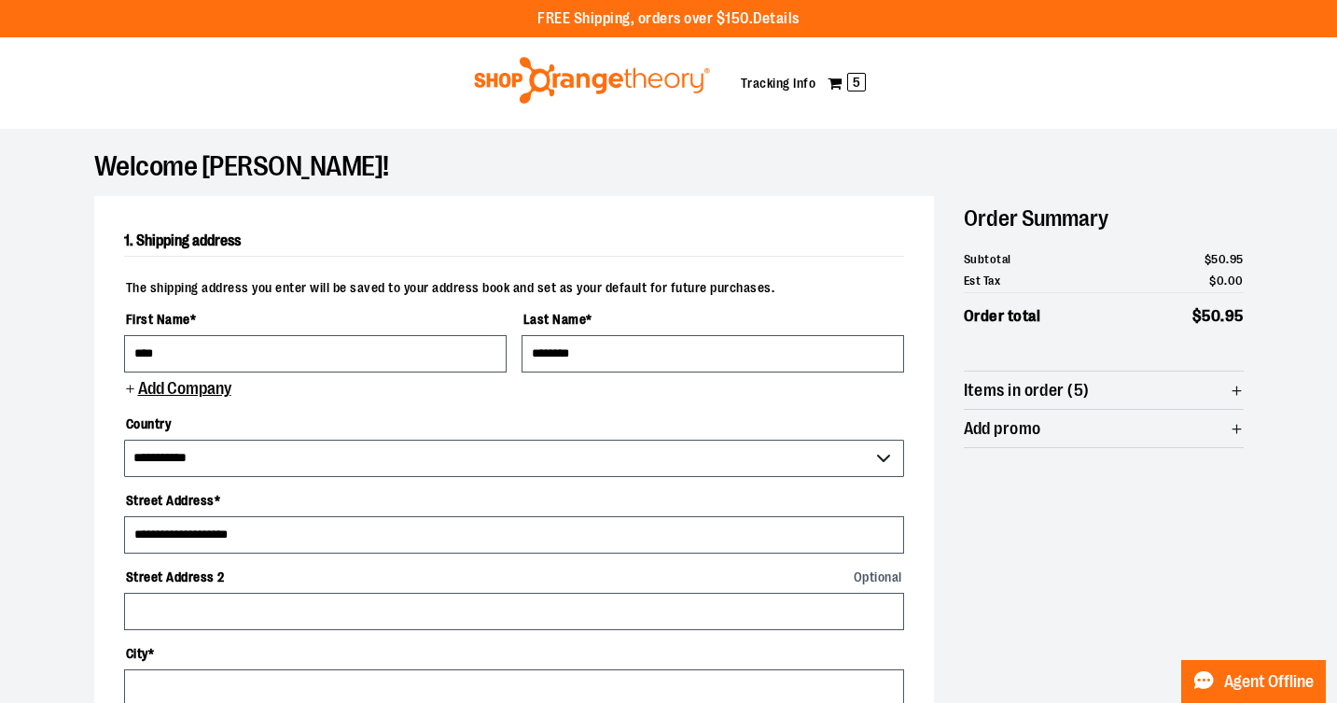
type input "*****"
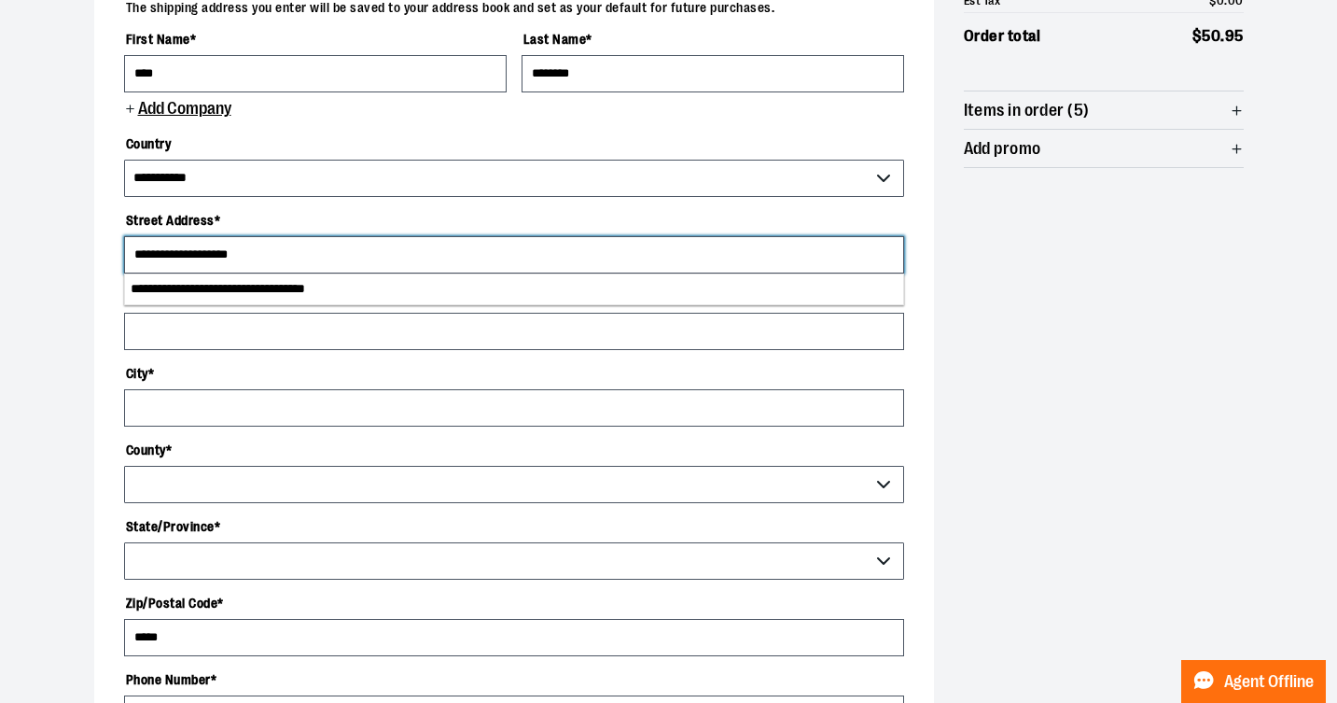
select select "*******"
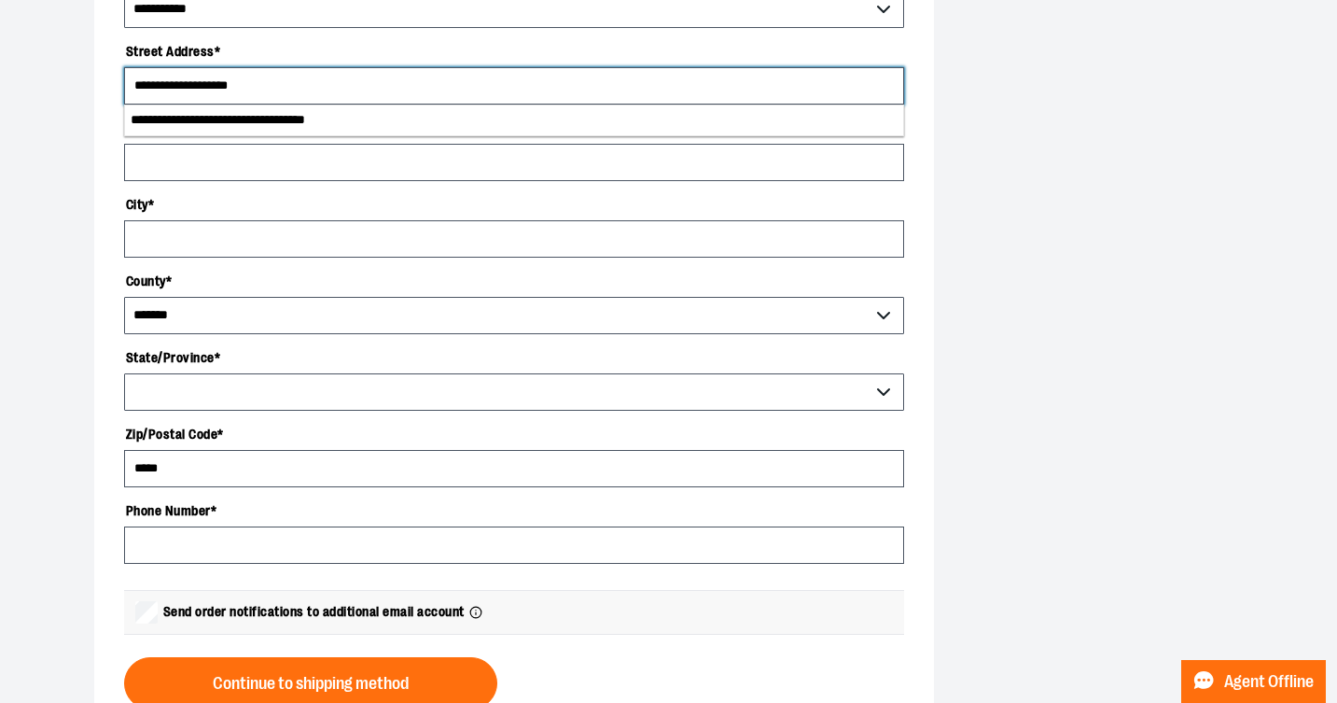
scroll to position [458, 0]
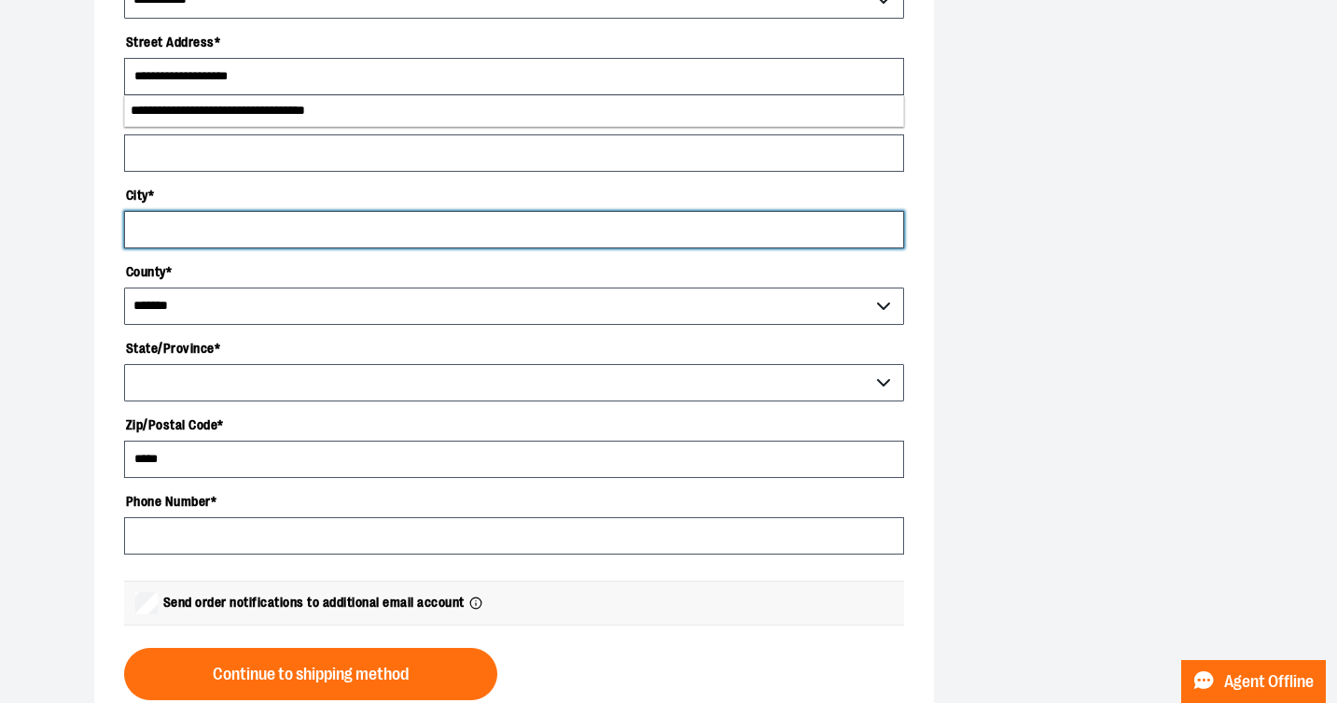
click at [551, 236] on input "City *" at bounding box center [514, 229] width 780 height 37
type input "******"
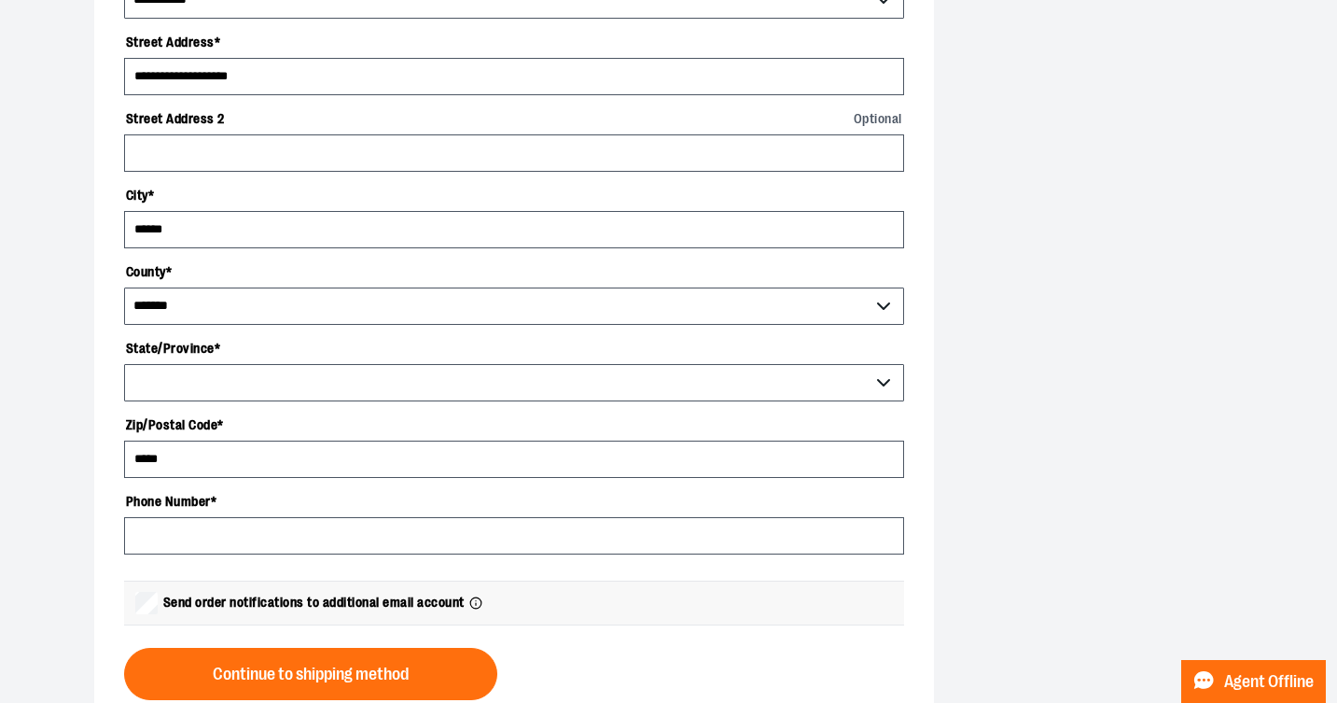
click at [945, 324] on div "**********" at bounding box center [669, 350] width 1150 height 1225
click at [883, 377] on select "**********" at bounding box center [514, 382] width 780 height 37
select select "**"
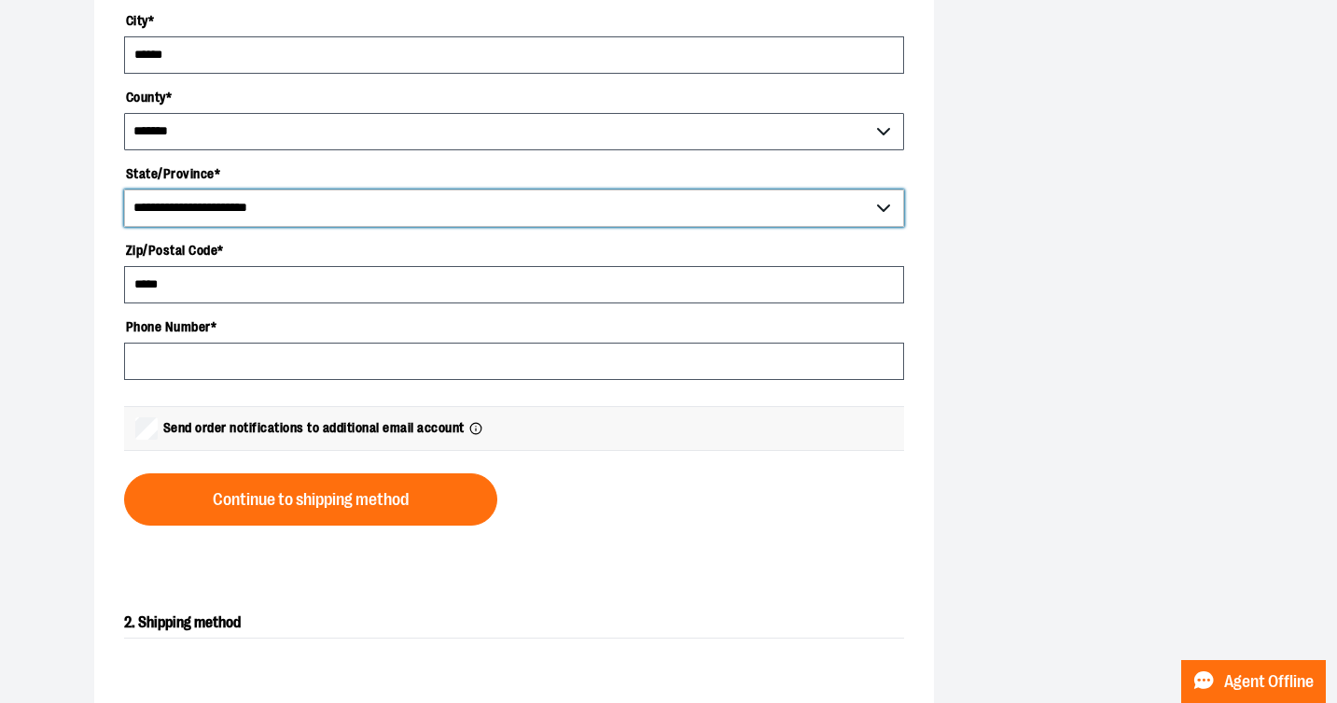
scroll to position [640, 0]
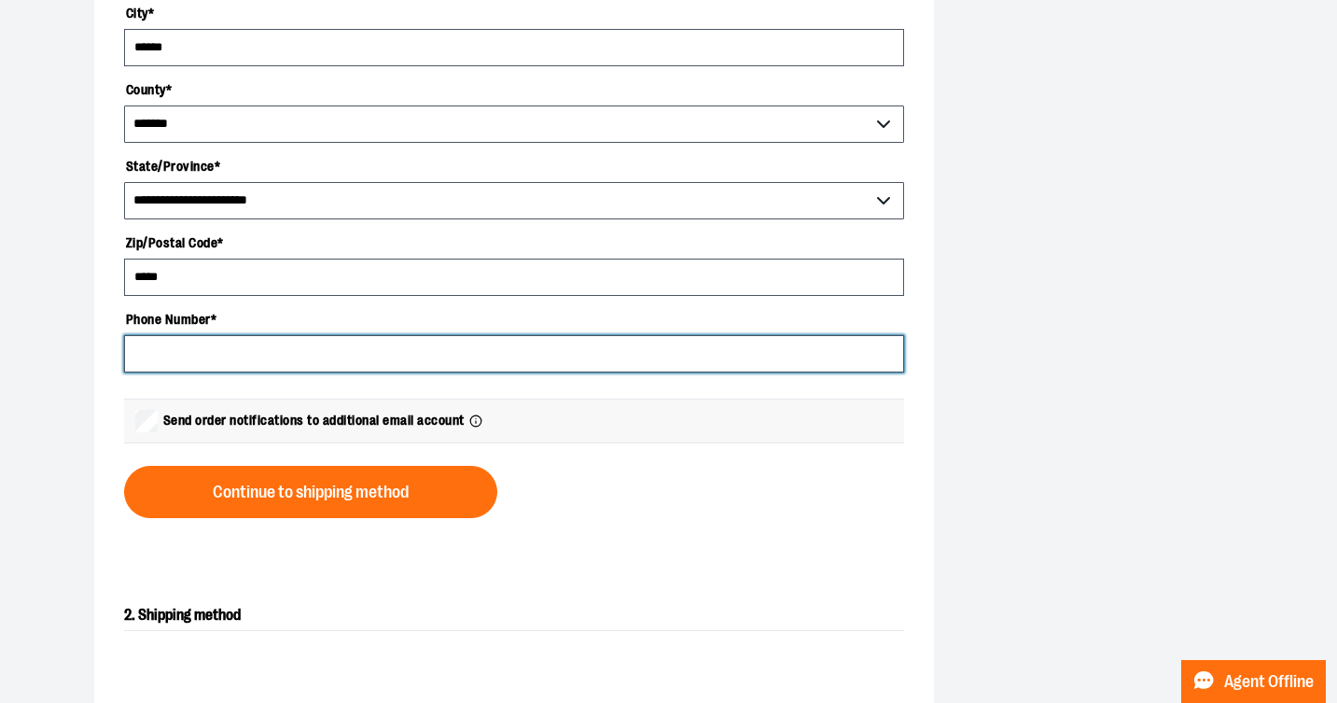
click at [582, 356] on input "Phone Number *" at bounding box center [514, 353] width 780 height 37
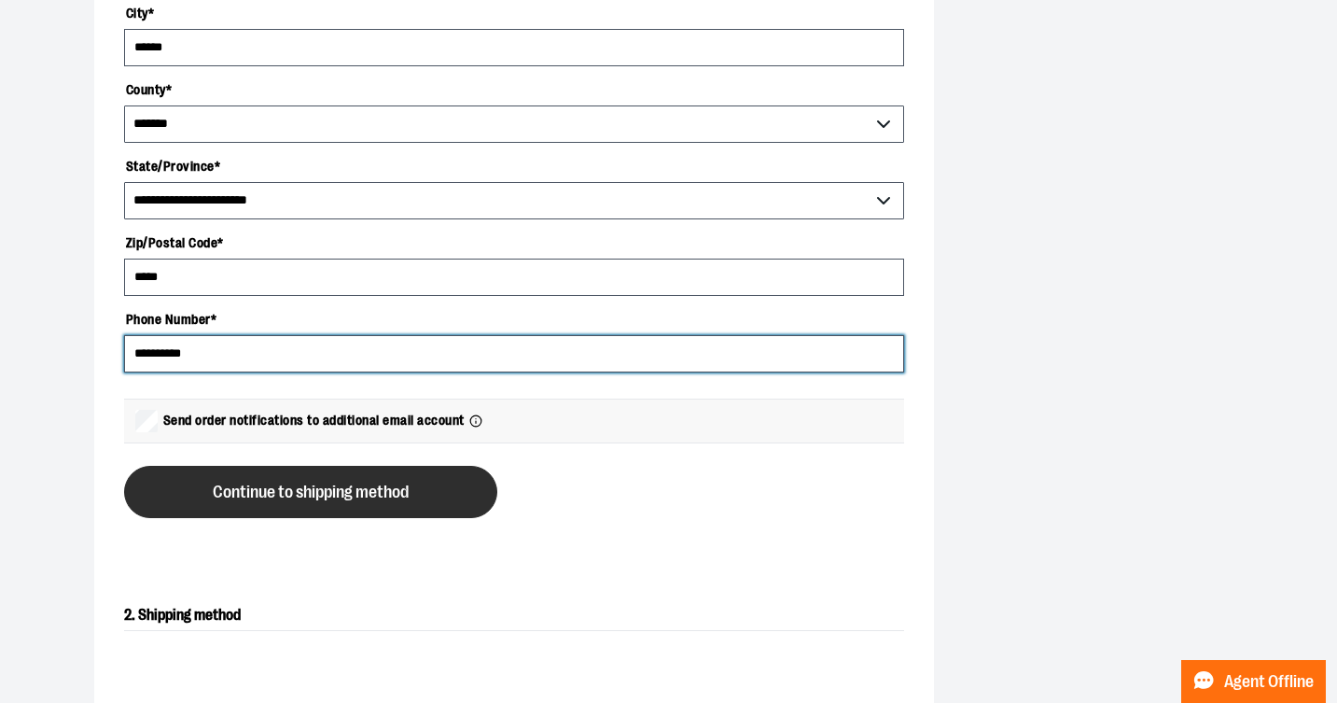
type input "**********"
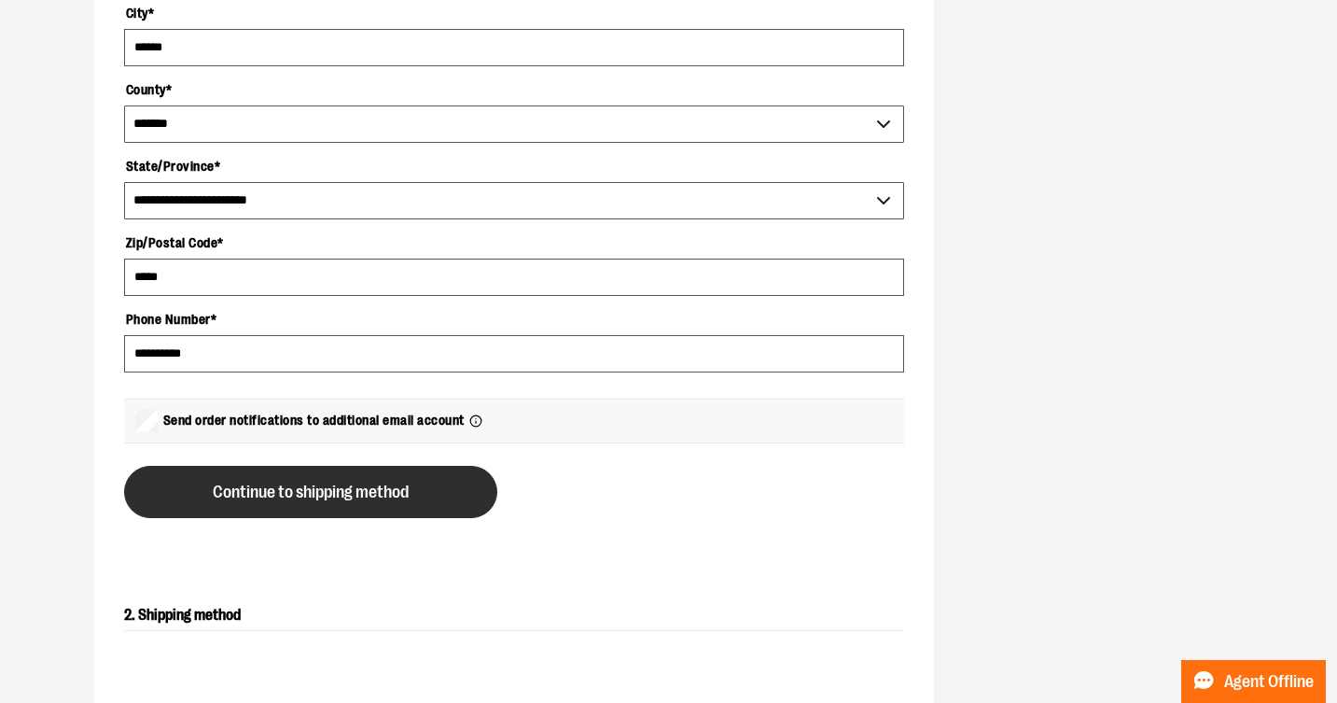
click at [359, 489] on span "Continue to shipping method" at bounding box center [311, 492] width 196 height 18
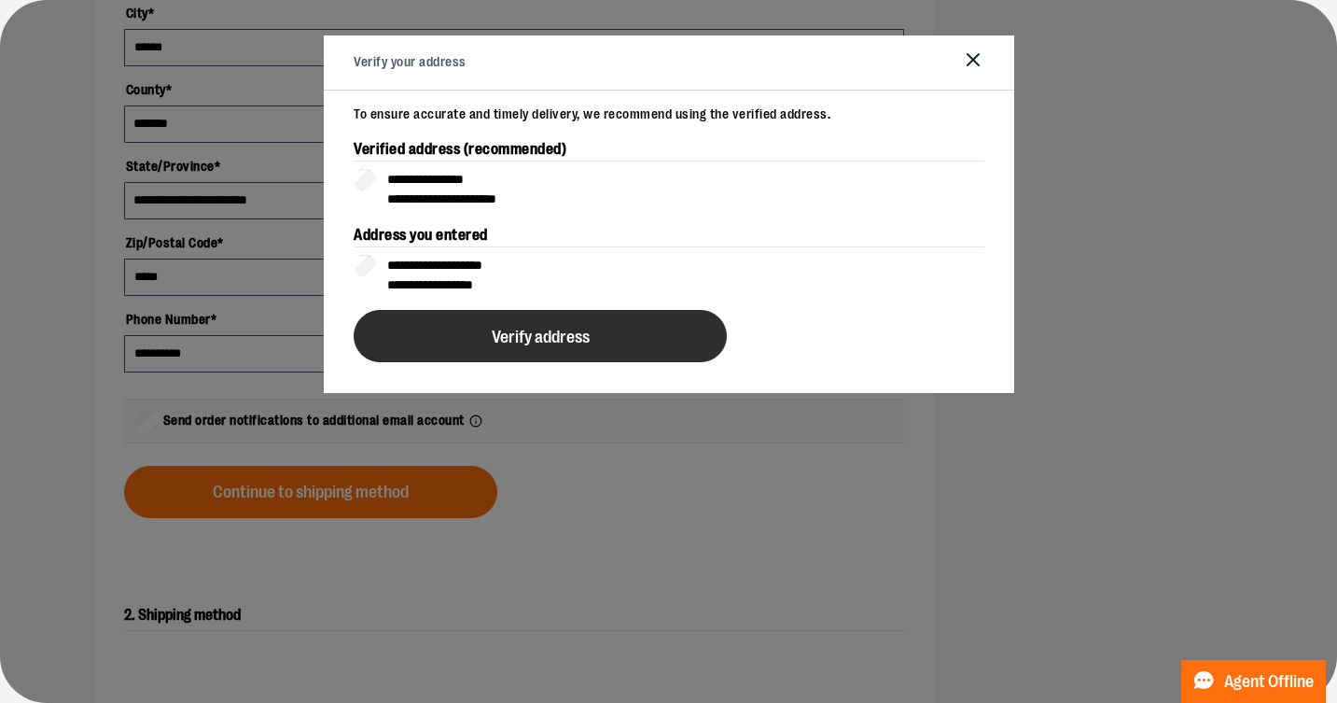
click at [523, 329] on span "Verify address" at bounding box center [540, 338] width 98 height 18
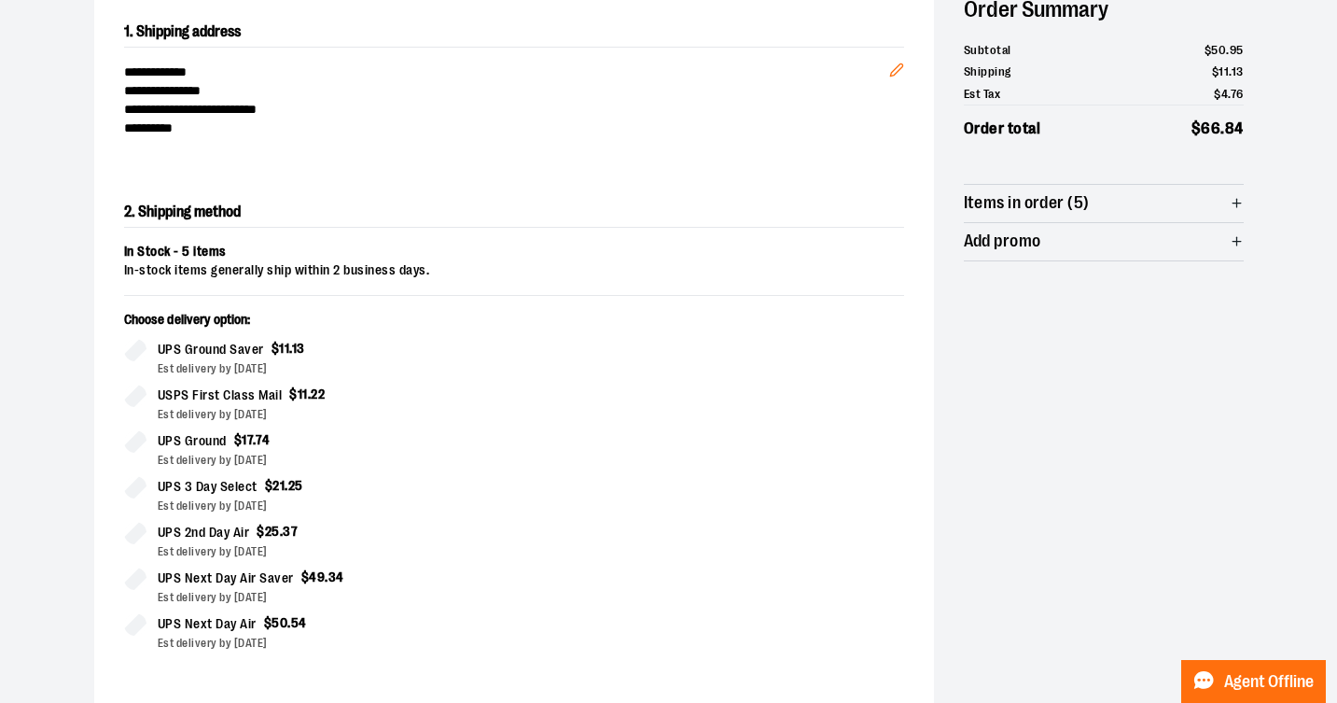
scroll to position [300, 0]
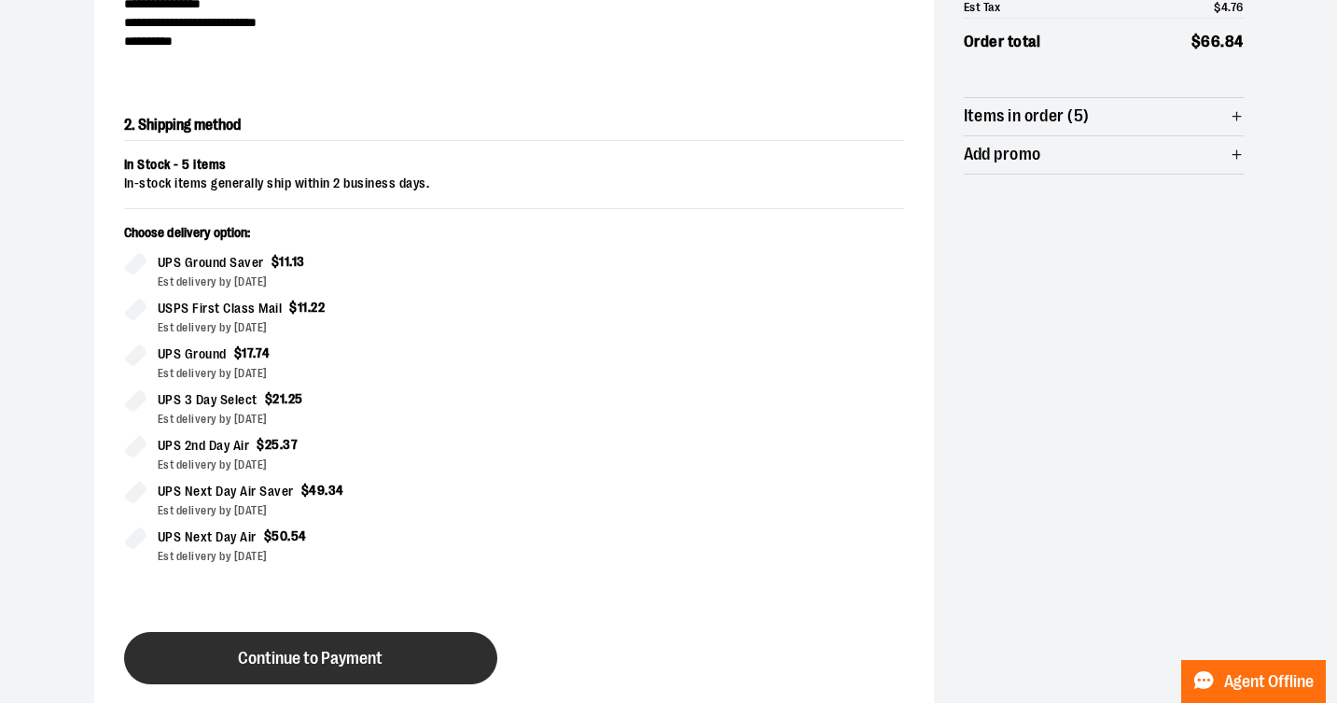
click at [328, 662] on span "Continue to Payment" at bounding box center [310, 659] width 145 height 18
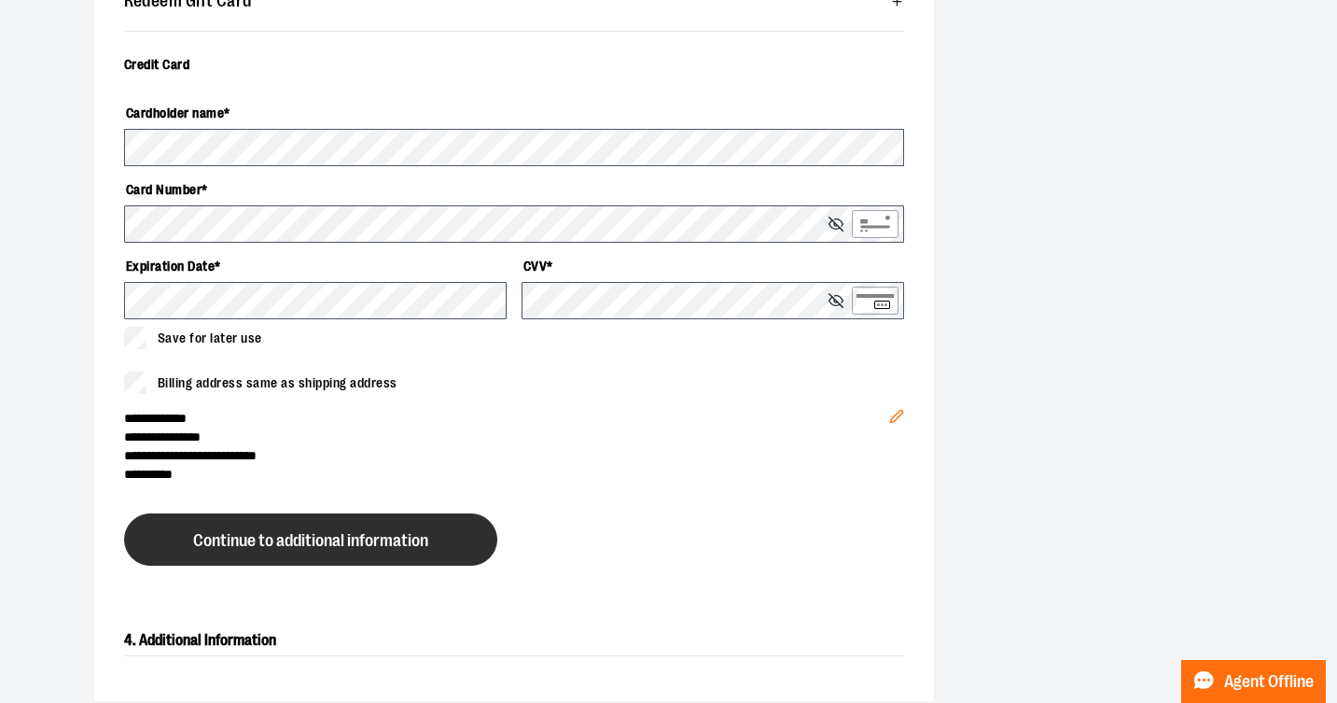
scroll to position [659, 0]
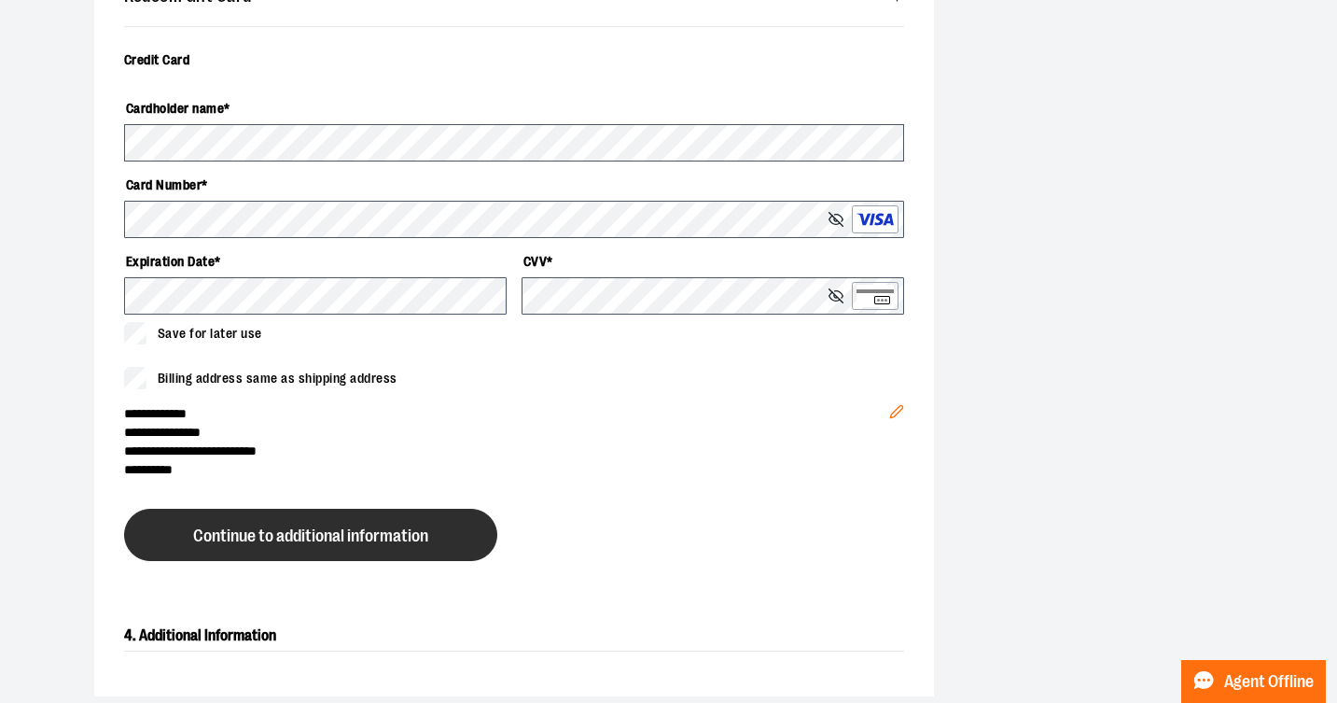
click at [354, 532] on span "Continue to additional information" at bounding box center [310, 536] width 235 height 18
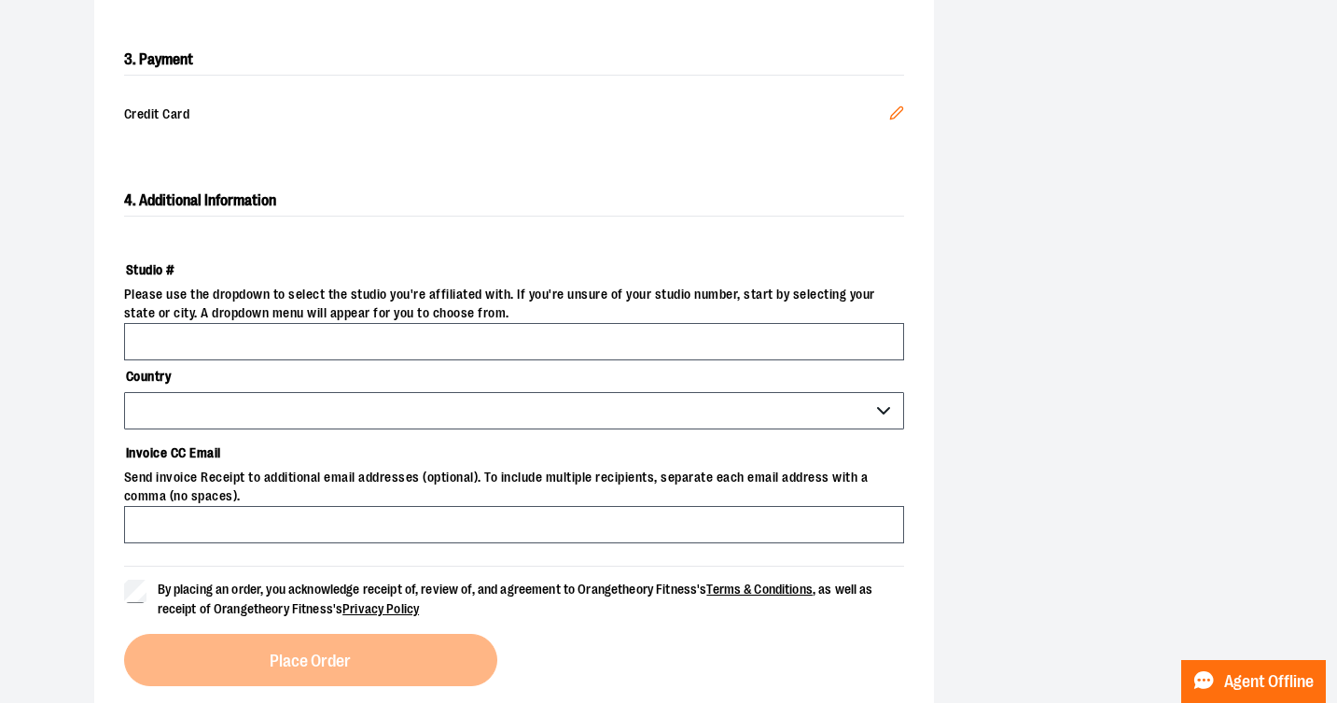
scroll to position [551, 0]
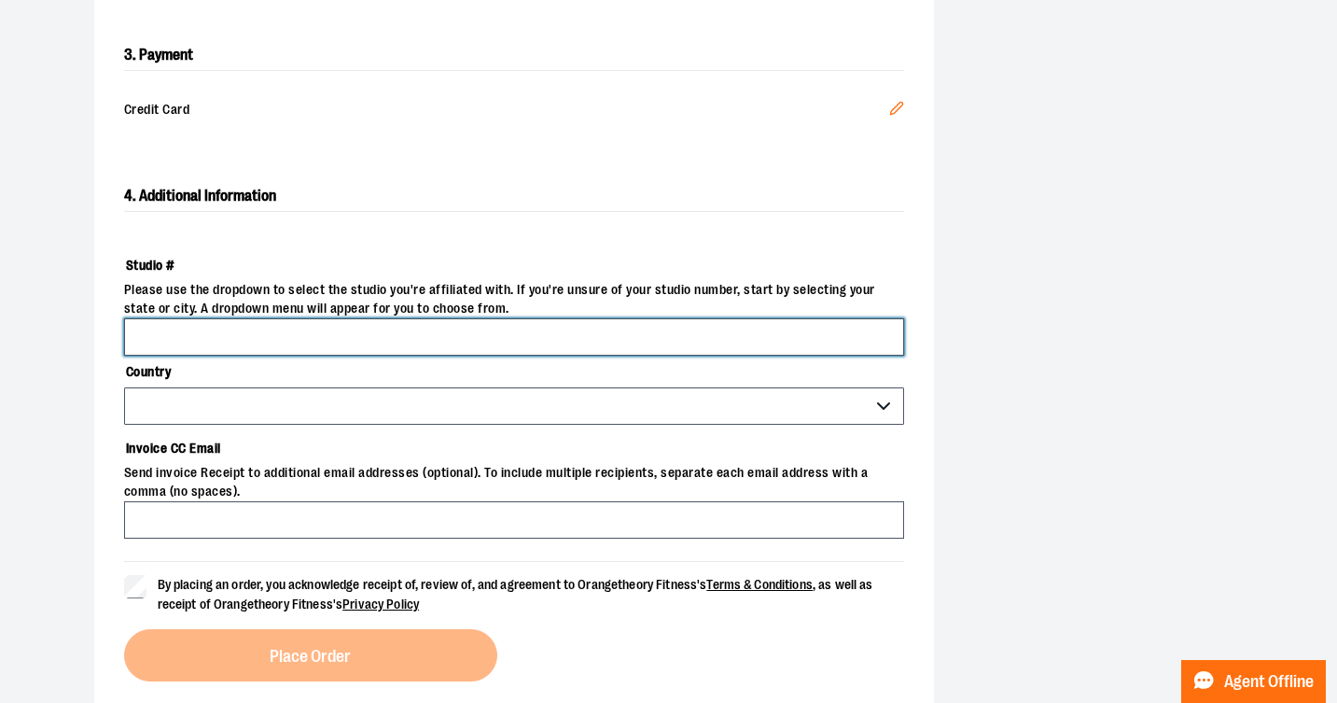
click at [438, 329] on input "Studio #" at bounding box center [514, 336] width 780 height 37
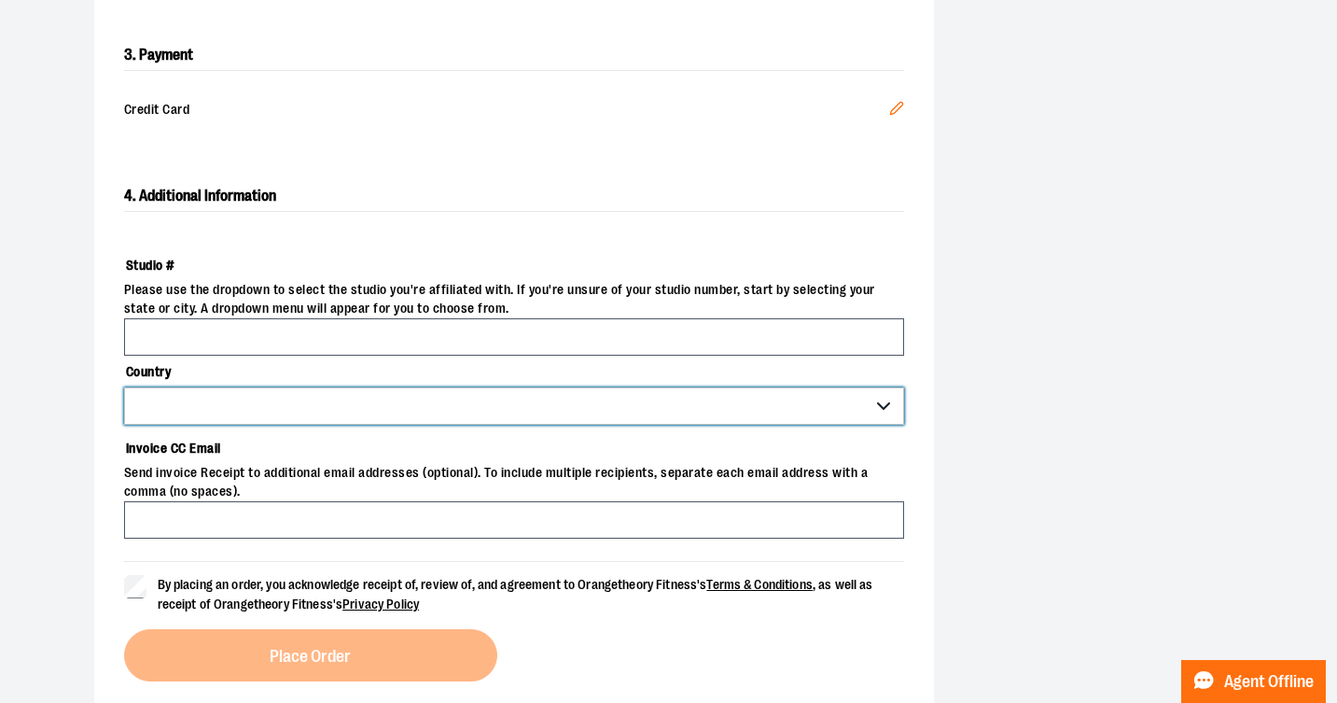
click at [885, 405] on select "*** *** ******* *** *** *** ** *** *** *** *** *** *** *** *** *** *** *** *** …" at bounding box center [514, 405] width 780 height 37
select select "***"
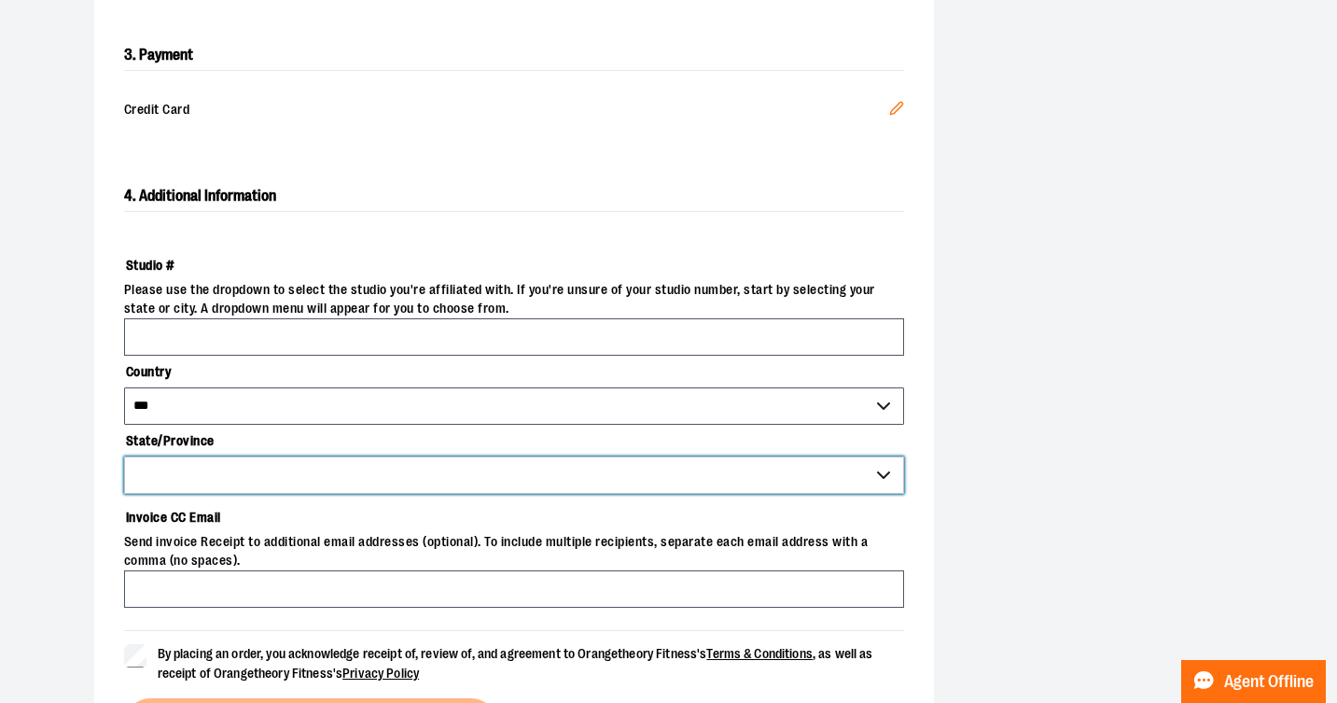
click at [879, 473] on select "**********" at bounding box center [514, 474] width 780 height 37
select select "******"
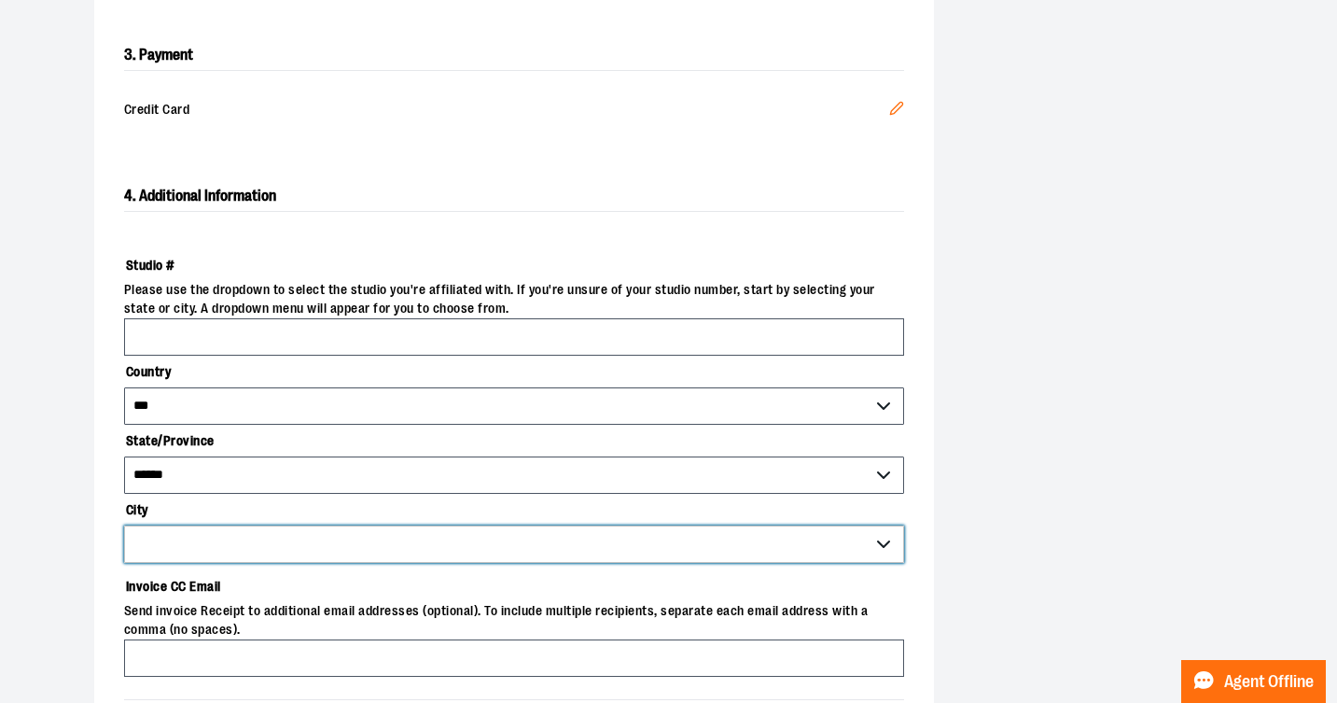
click at [882, 544] on select "**********" at bounding box center [514, 543] width 780 height 37
select select "******"
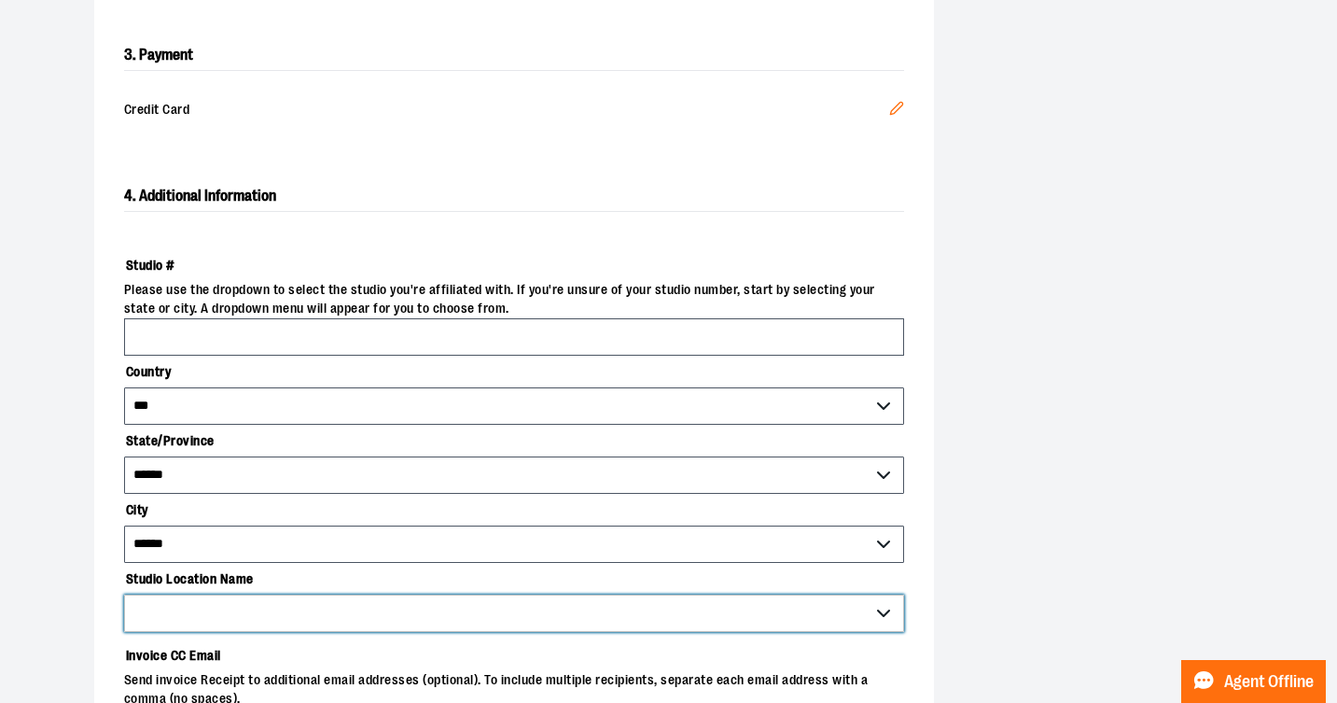
click at [882, 610] on select "******" at bounding box center [514, 613] width 780 height 37
select select "****"
type input "****"
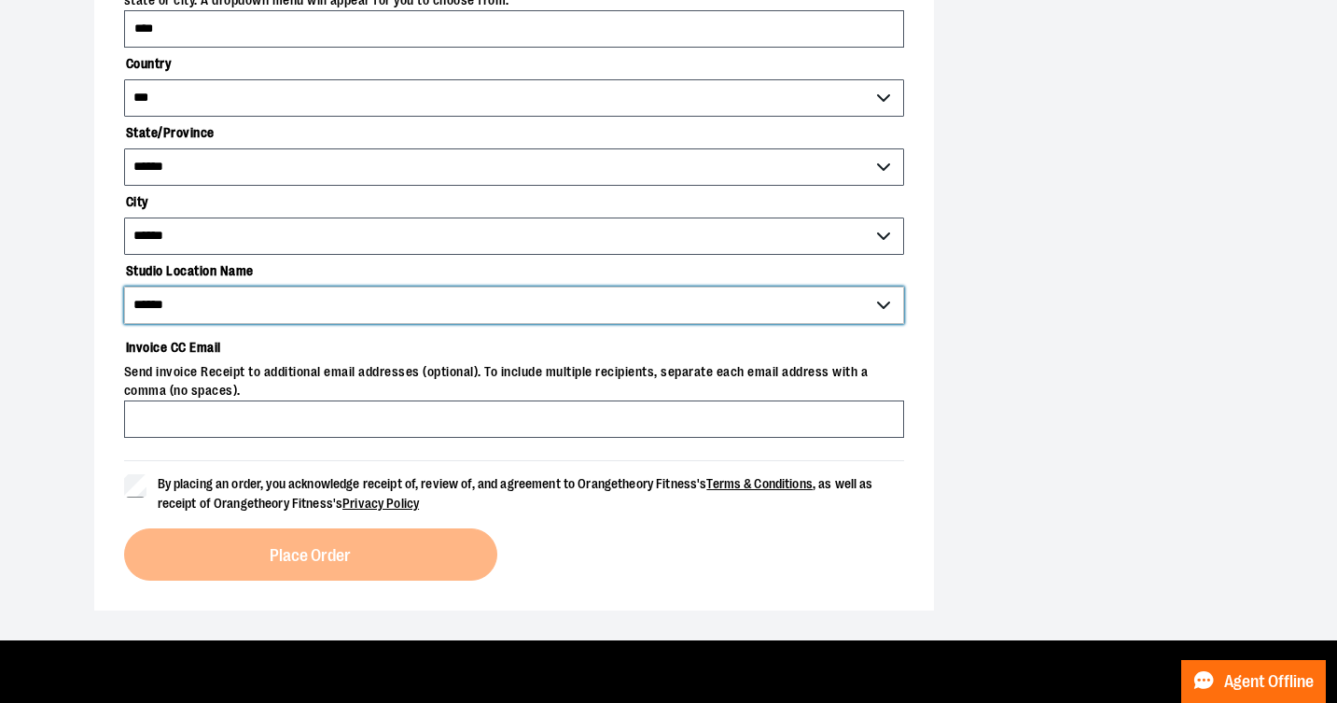
scroll to position [860, 0]
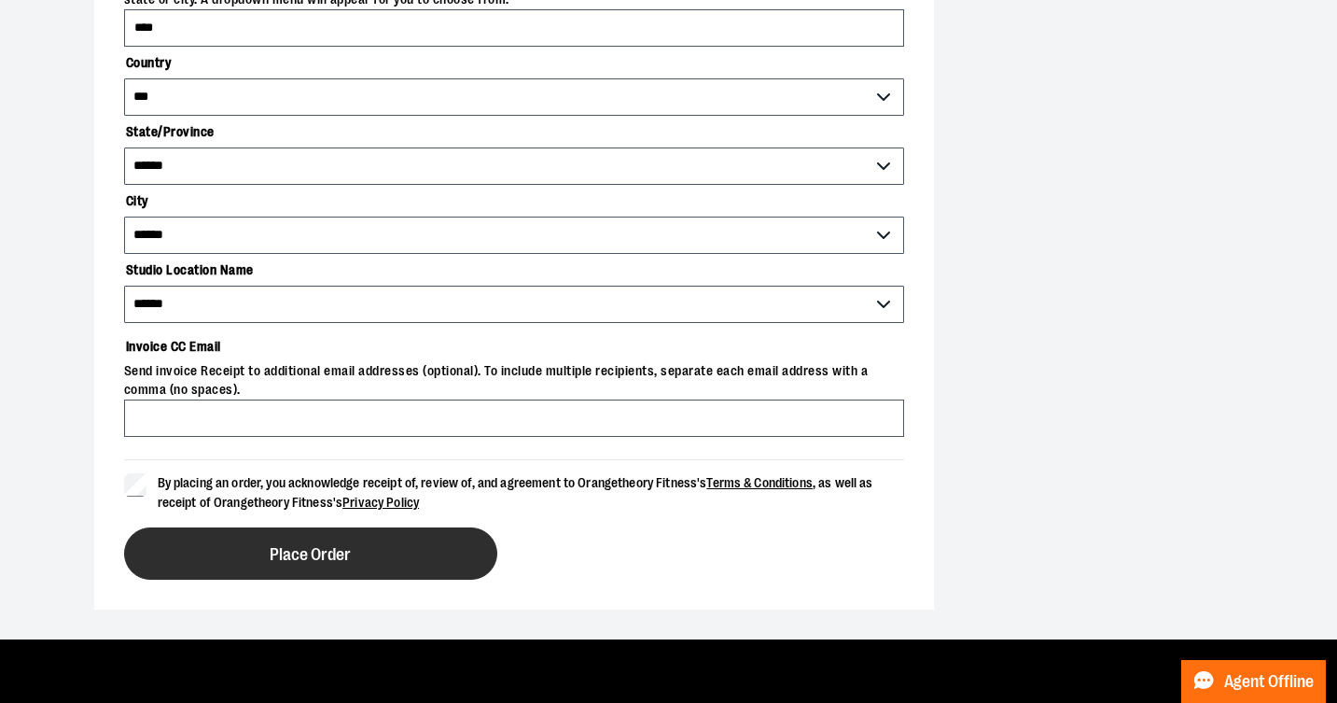
click at [259, 550] on button "Place Order" at bounding box center [310, 553] width 373 height 52
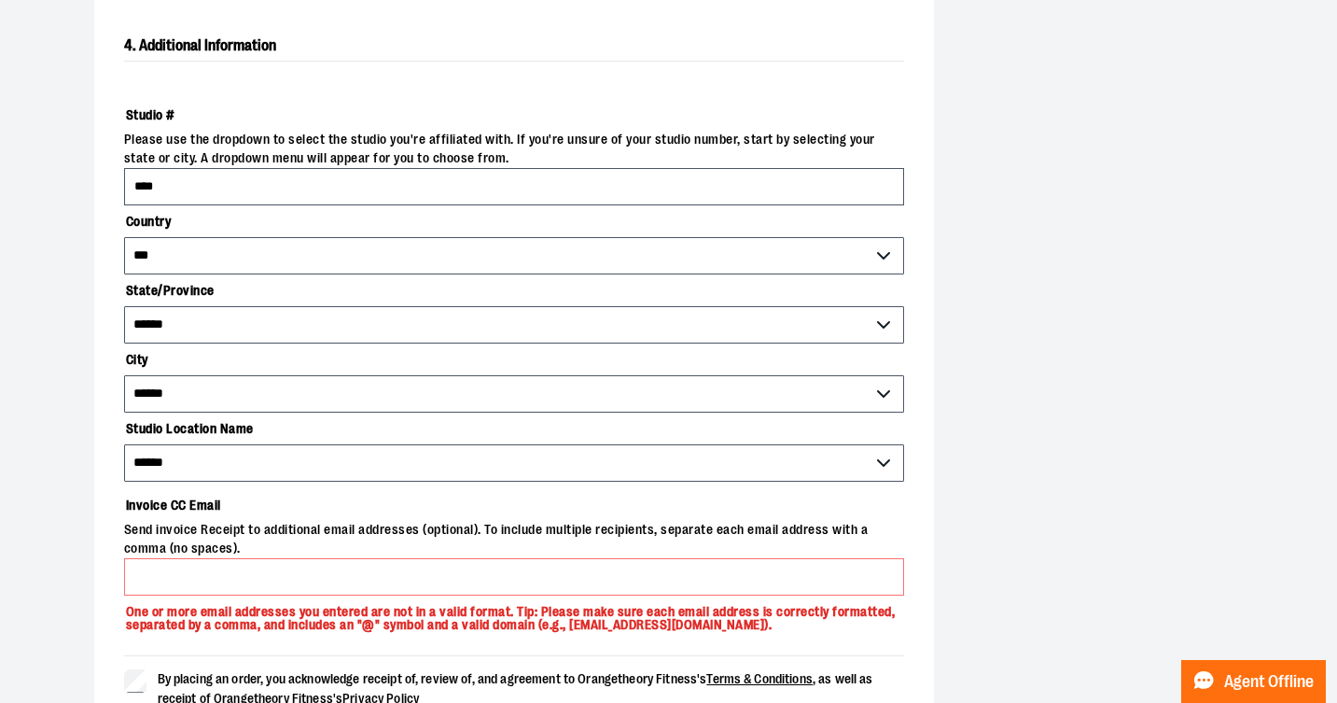
scroll to position [707, 0]
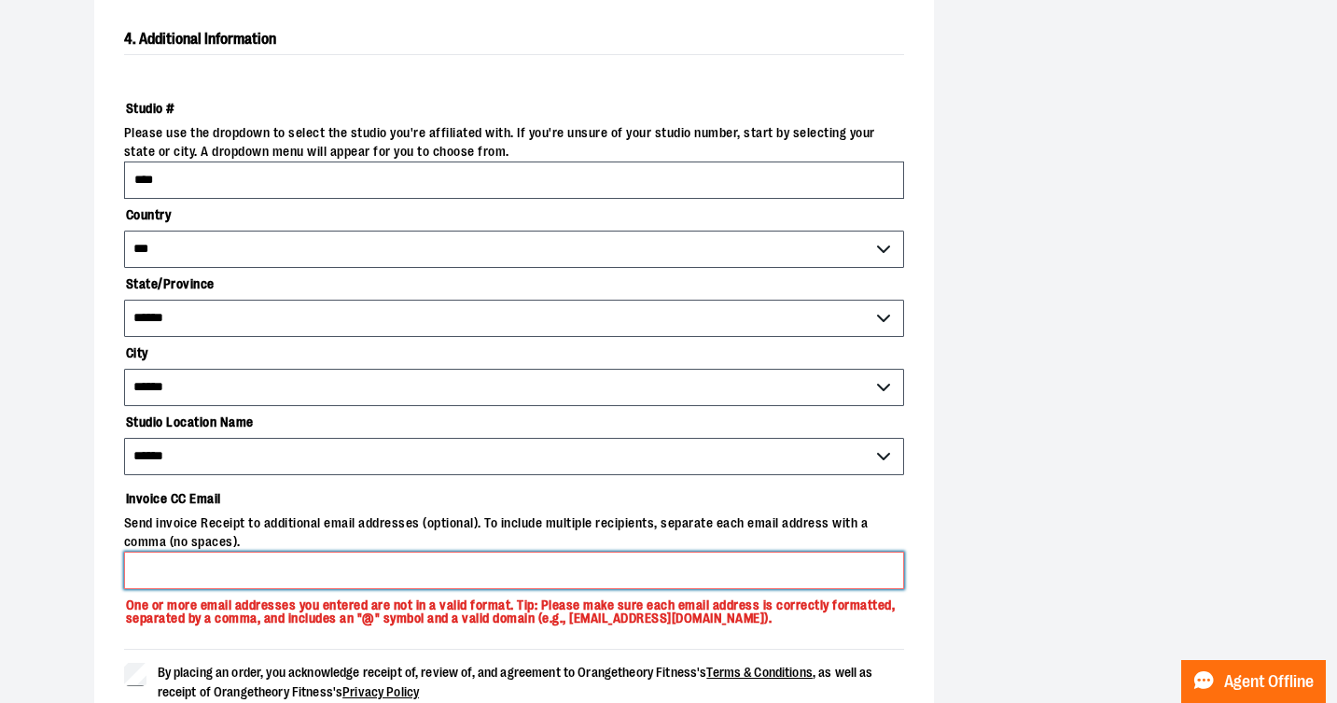
click at [266, 572] on input "Invoice CC Email" at bounding box center [514, 570] width 780 height 37
type input "**********"
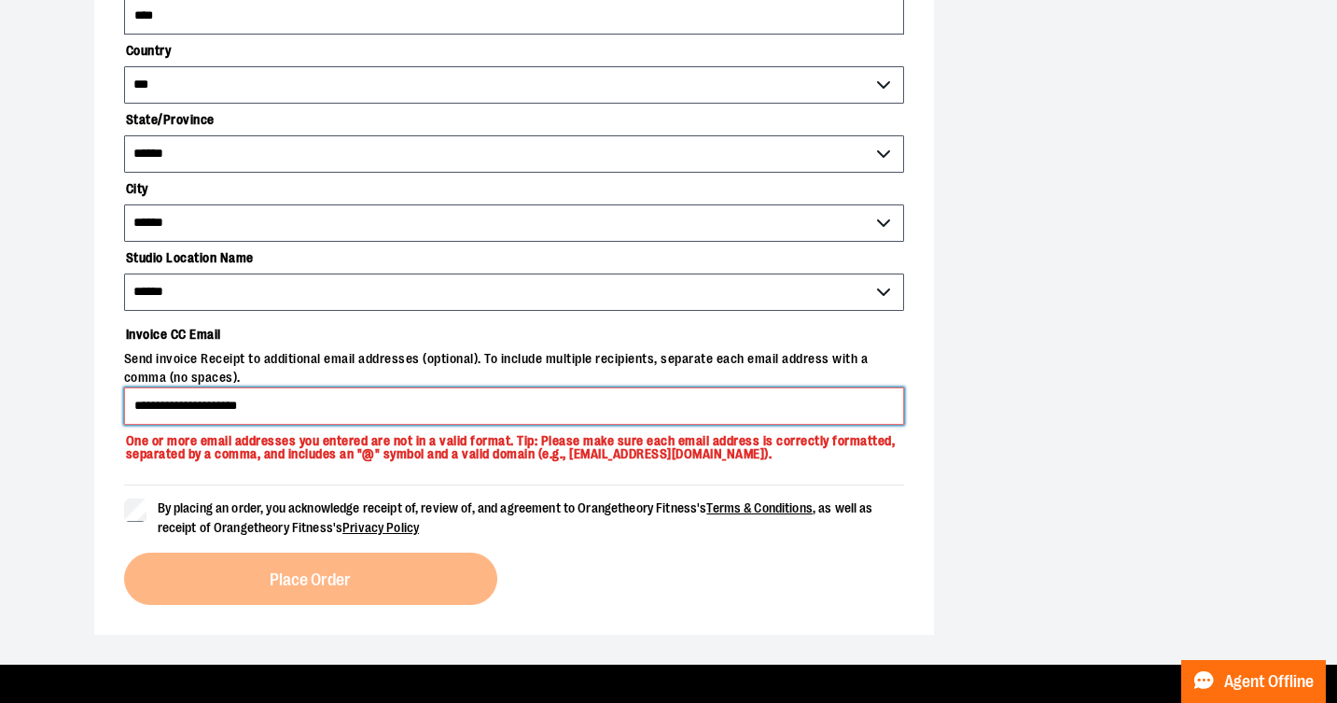
scroll to position [914, 0]
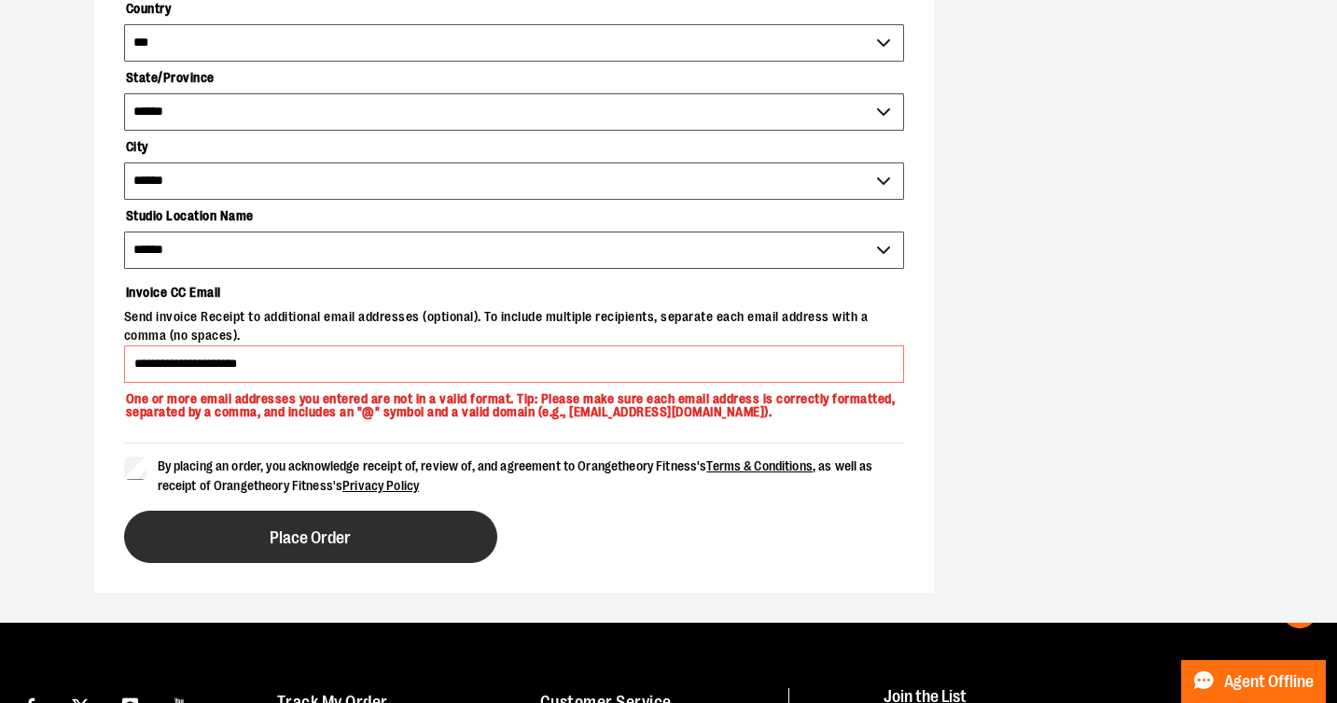
click at [249, 549] on button "Place Order" at bounding box center [310, 537] width 373 height 52
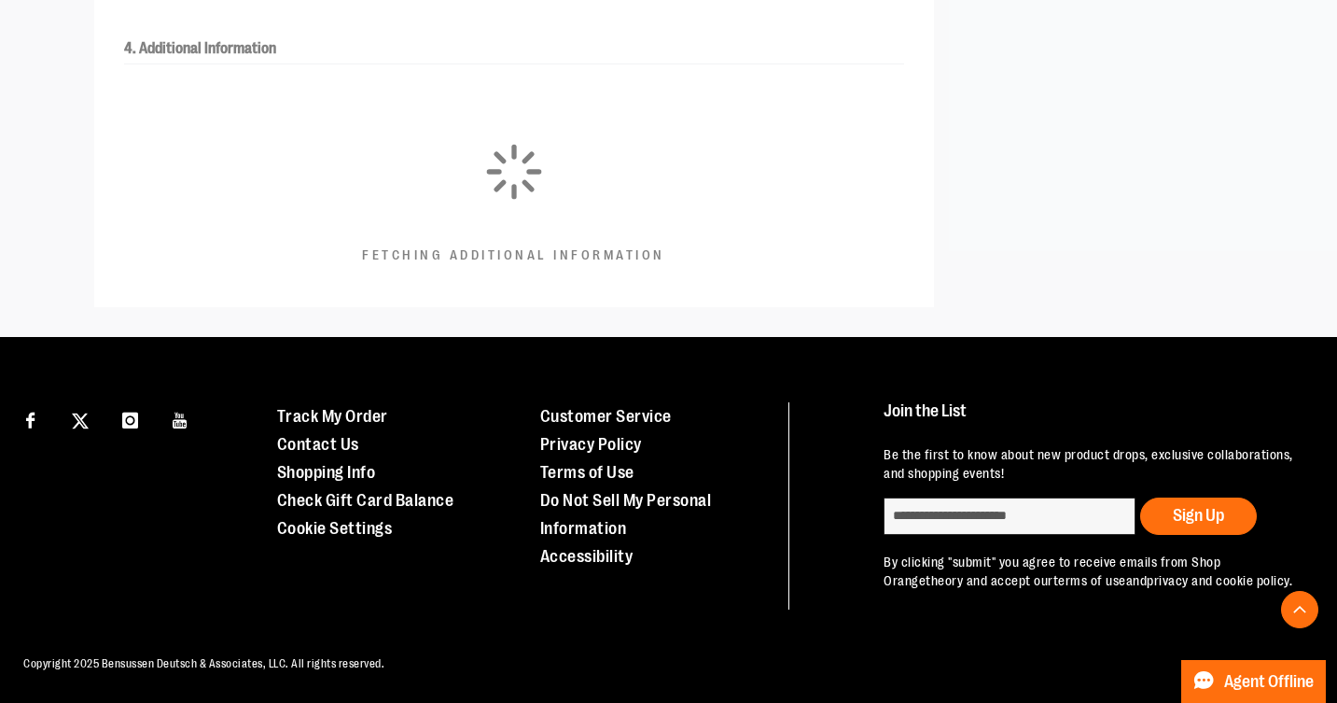
scroll to position [509, 0]
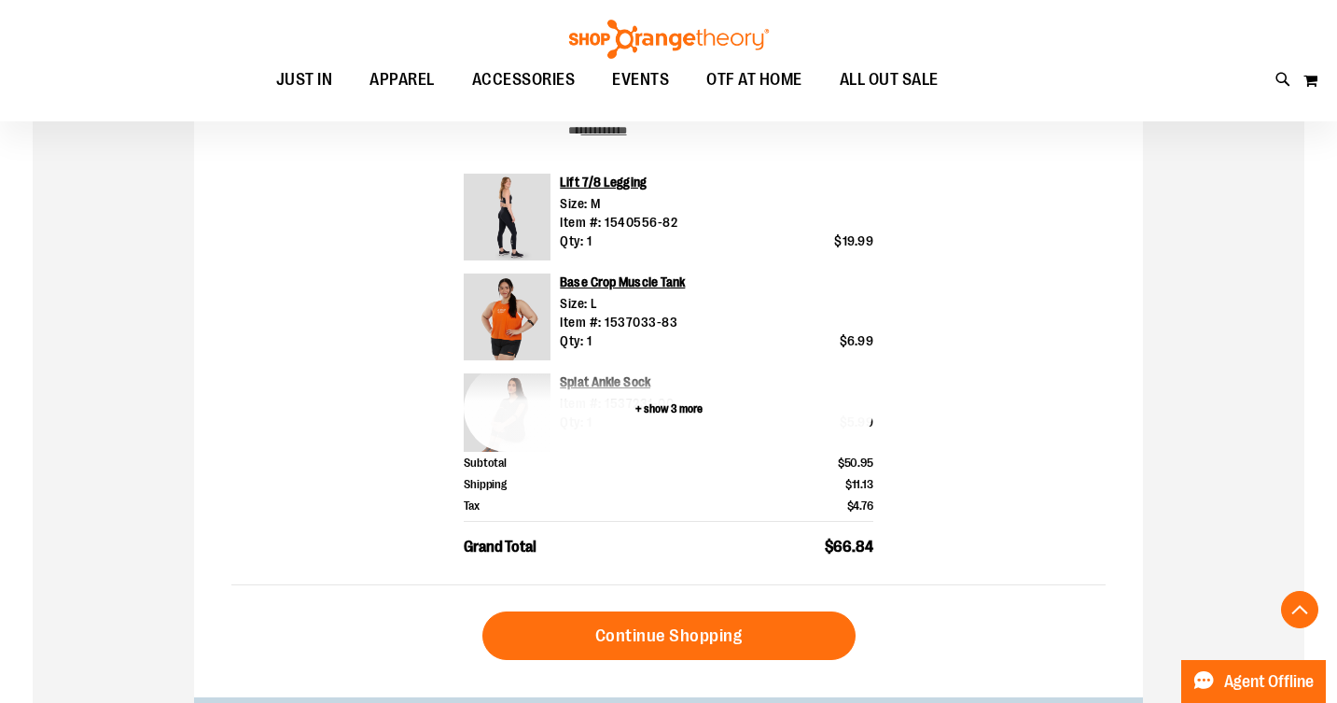
scroll to position [623, 0]
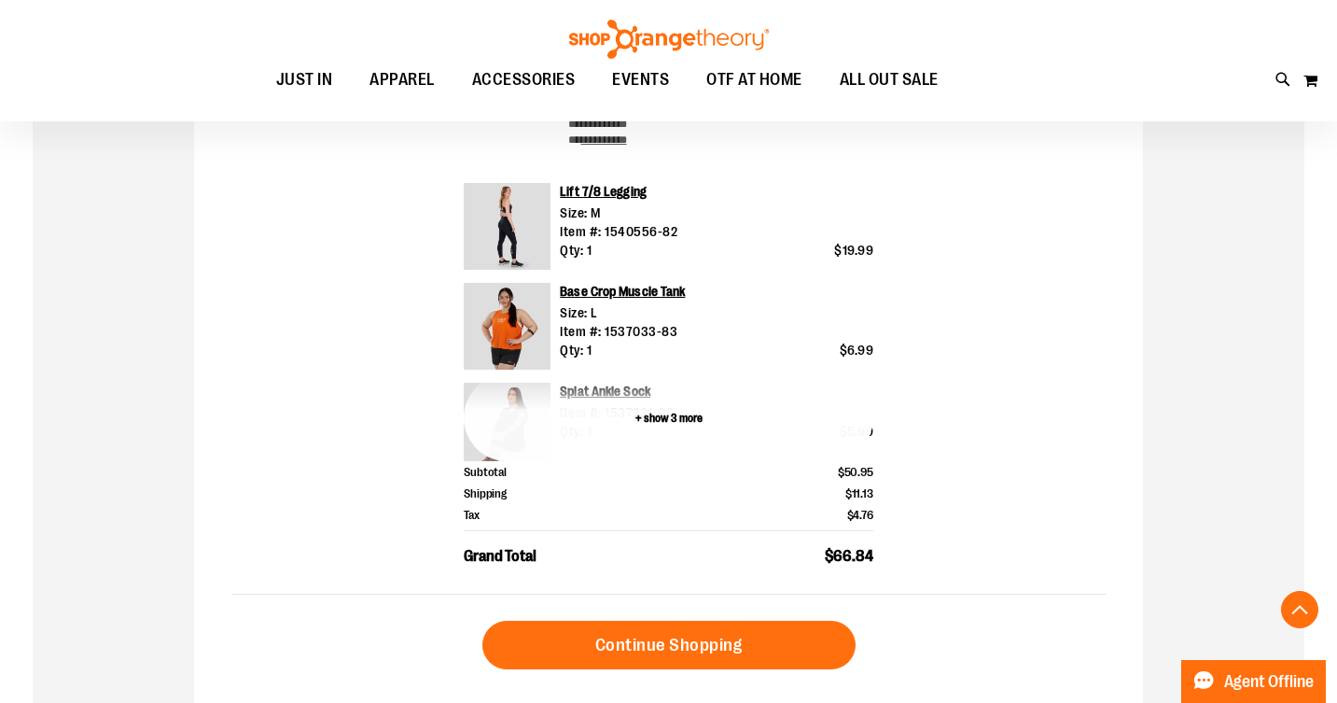
type input "**********"
click at [689, 420] on button "+ show 3 more" at bounding box center [669, 417] width 410 height 87
